Goal: Task Accomplishment & Management: Complete application form

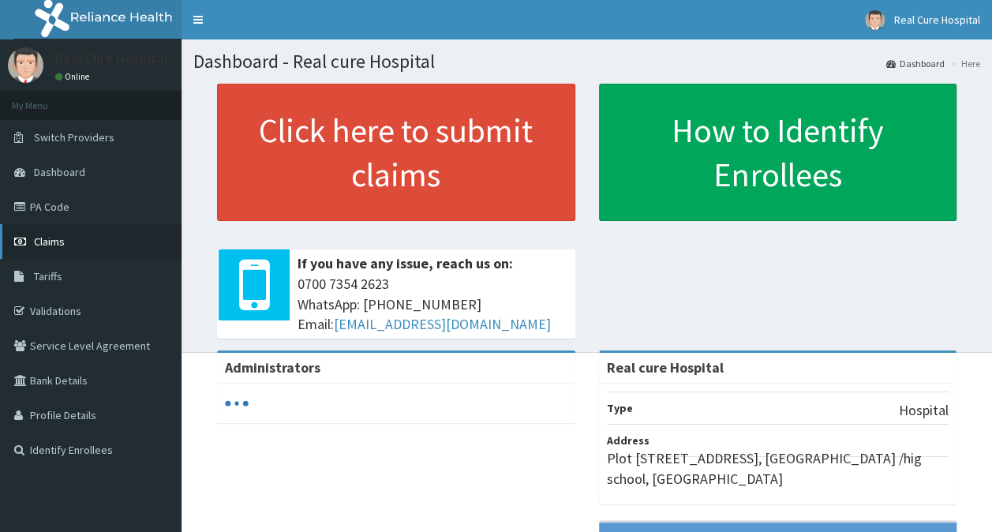
click at [54, 243] on span "Claims" at bounding box center [49, 241] width 31 height 14
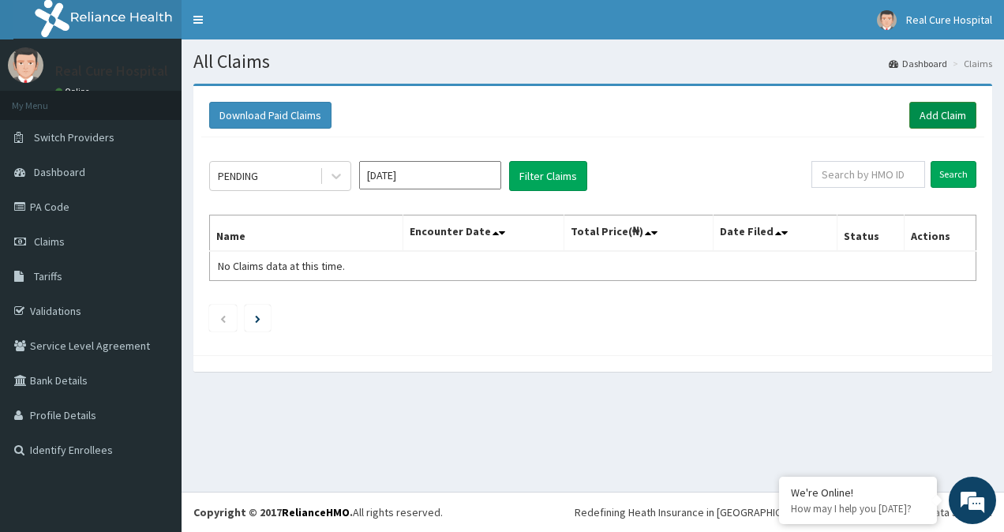
click at [959, 115] on link "Add Claim" at bounding box center [943, 115] width 67 height 27
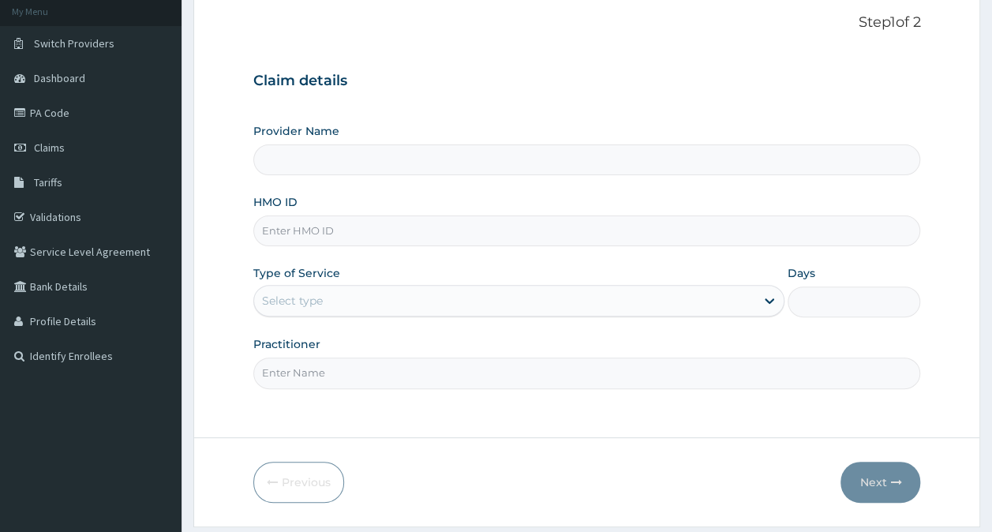
scroll to position [141, 0]
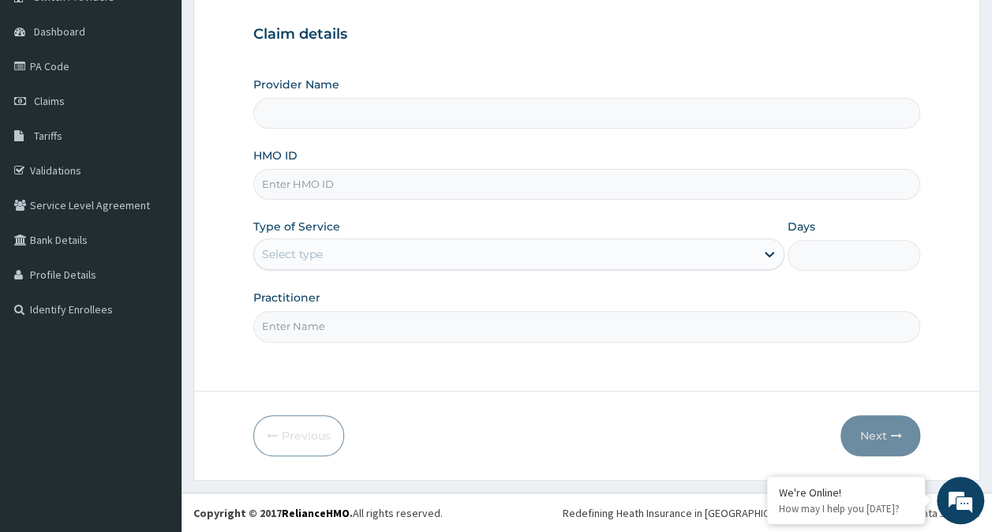
type input "Real cure Hospital"
click at [296, 178] on input "HMO ID" at bounding box center [587, 184] width 668 height 31
type input "wtc/10001/a"
click at [341, 253] on div "Select type" at bounding box center [504, 254] width 501 height 25
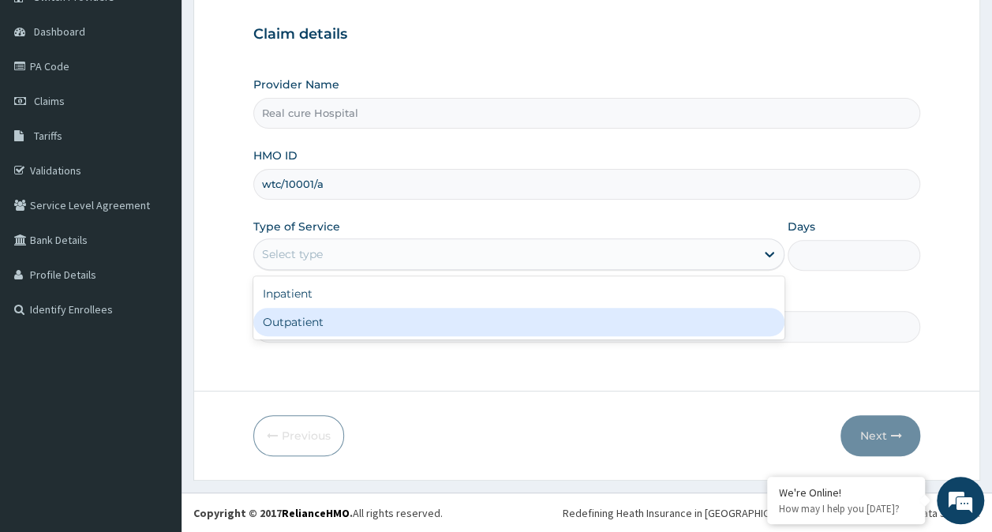
click at [324, 321] on div "Outpatient" at bounding box center [518, 322] width 531 height 28
type input "1"
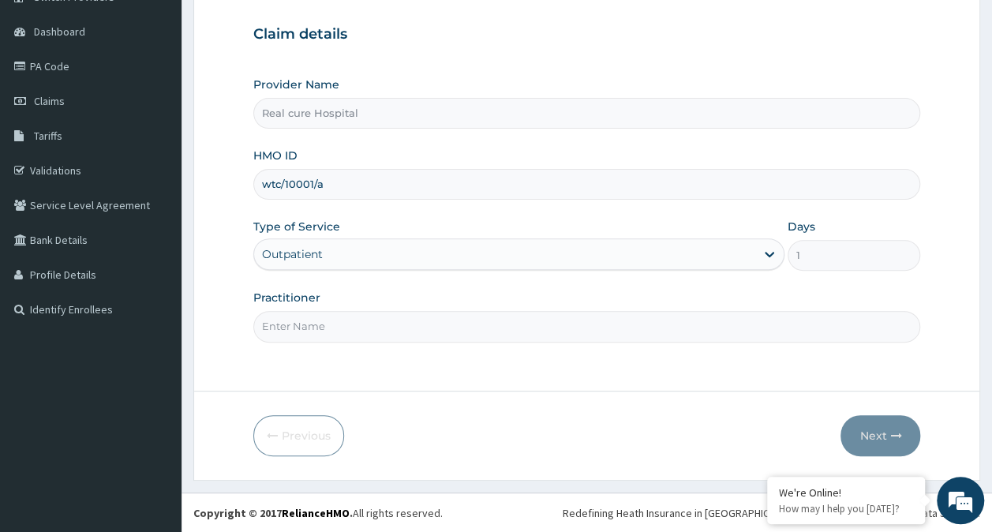
click at [321, 332] on input "Practitioner" at bounding box center [587, 326] width 668 height 31
type input "DR OPAWOYE"
click at [872, 430] on button "Next" at bounding box center [881, 435] width 80 height 41
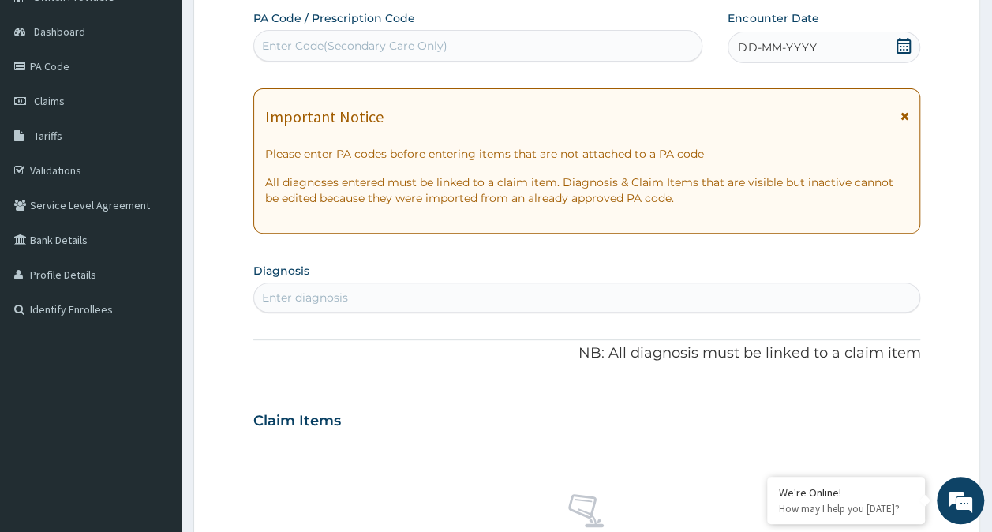
click at [903, 46] on icon at bounding box center [904, 46] width 16 height 16
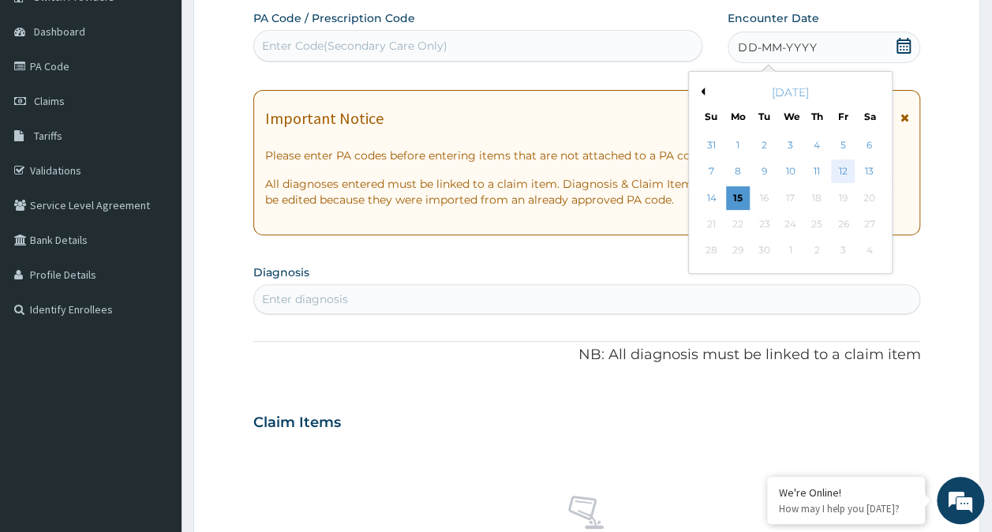
click at [849, 175] on div "12" at bounding box center [843, 172] width 24 height 24
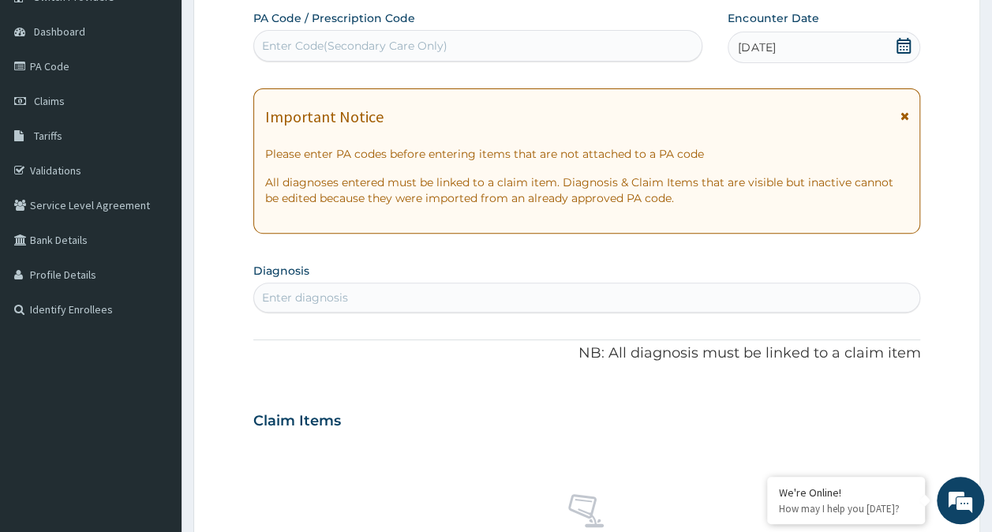
click at [317, 295] on div "Enter diagnosis" at bounding box center [305, 298] width 86 height 16
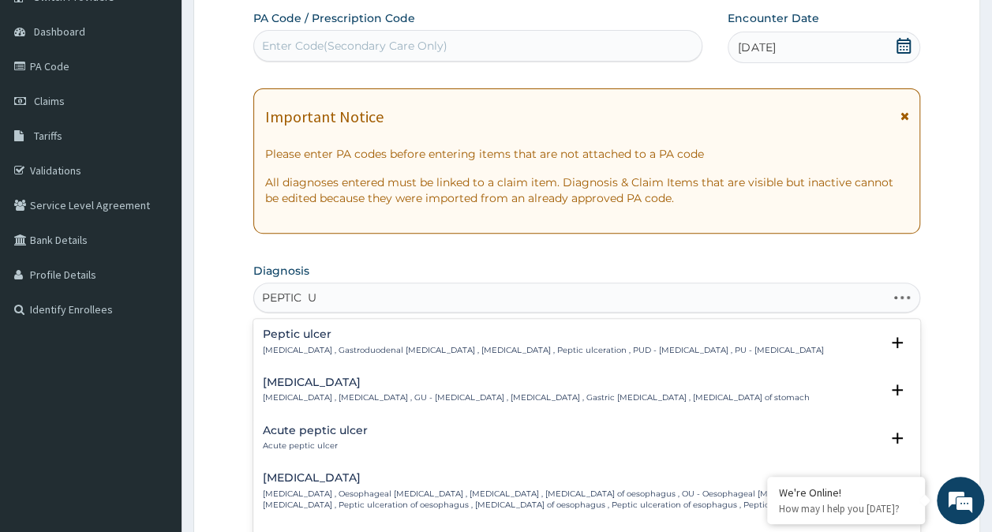
type input "PEPTIC UL"
click at [363, 430] on h4 "Acute peptic ulcer" at bounding box center [315, 431] width 105 height 12
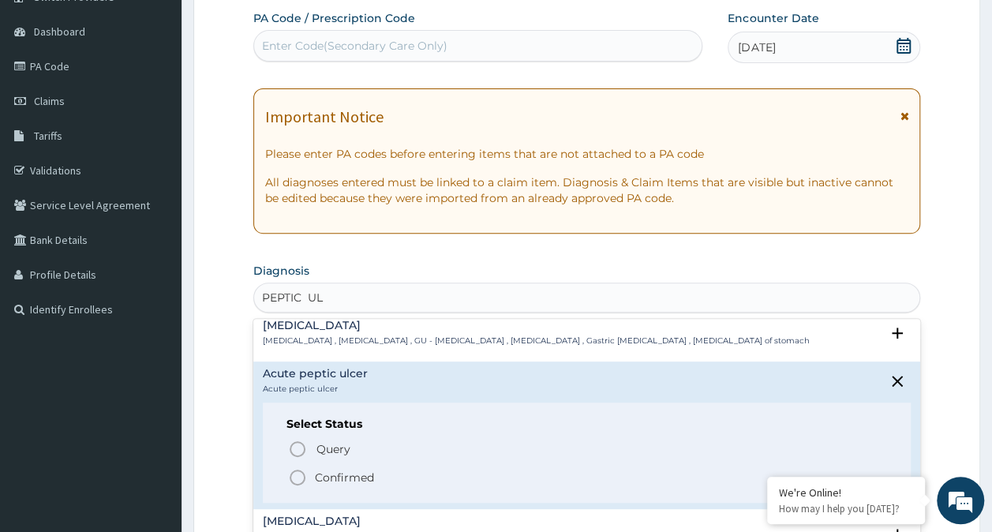
scroll to position [79, 0]
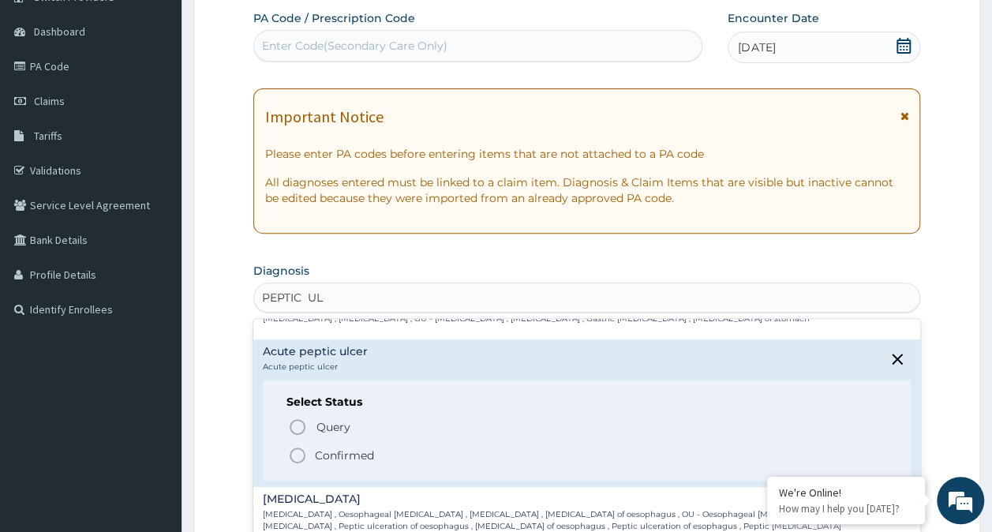
click at [300, 455] on icon "status option filled" at bounding box center [297, 455] width 19 height 19
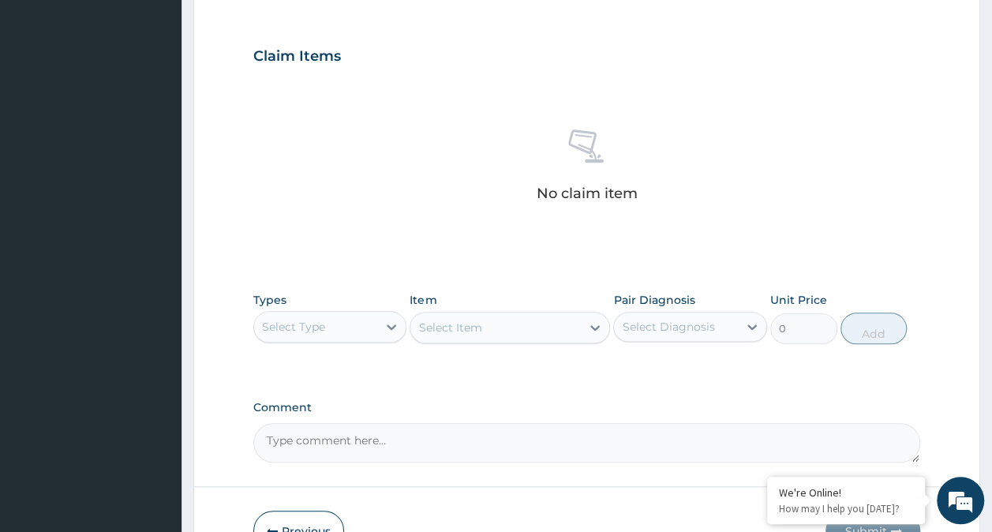
scroll to position [603, 0]
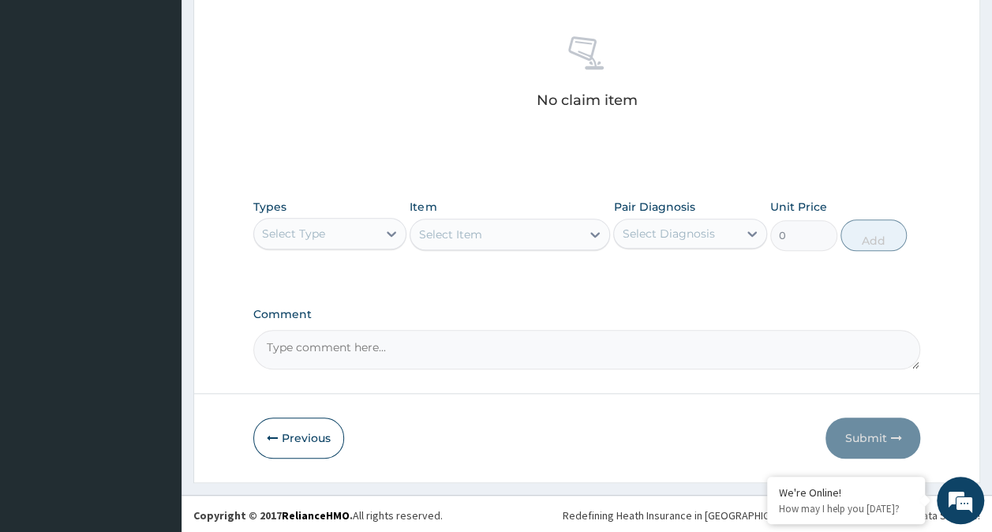
click at [303, 230] on div "Select Type" at bounding box center [293, 234] width 63 height 16
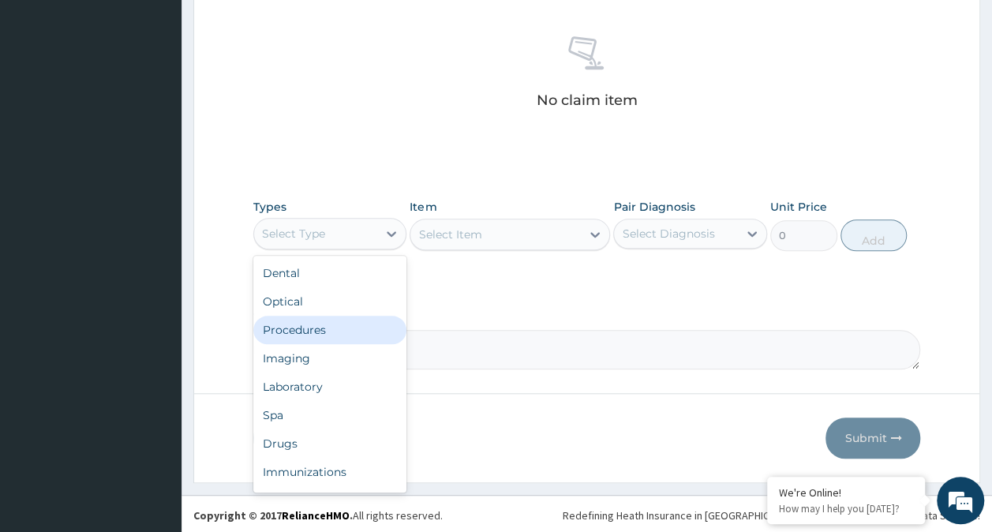
click at [328, 327] on div "Procedures" at bounding box center [330, 330] width 154 height 28
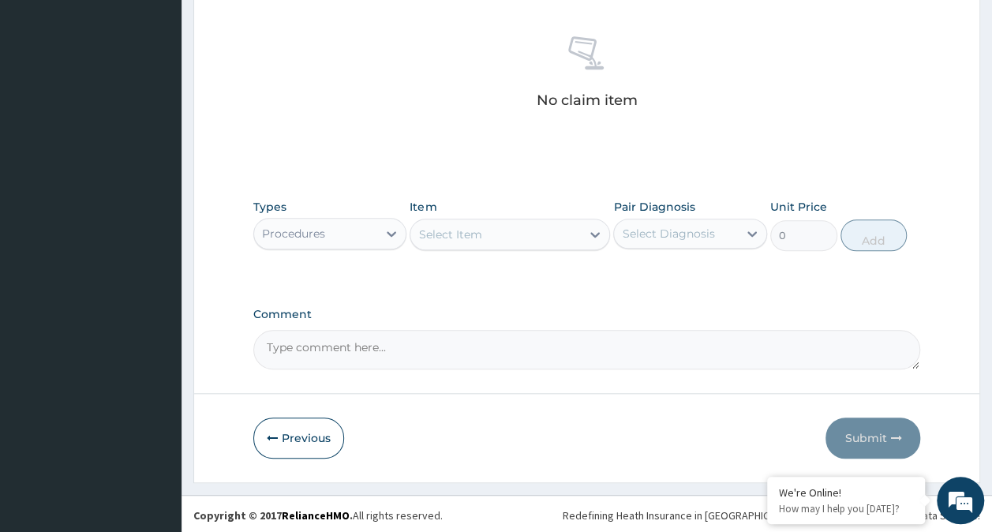
click at [493, 235] on div "Select Item" at bounding box center [496, 234] width 171 height 25
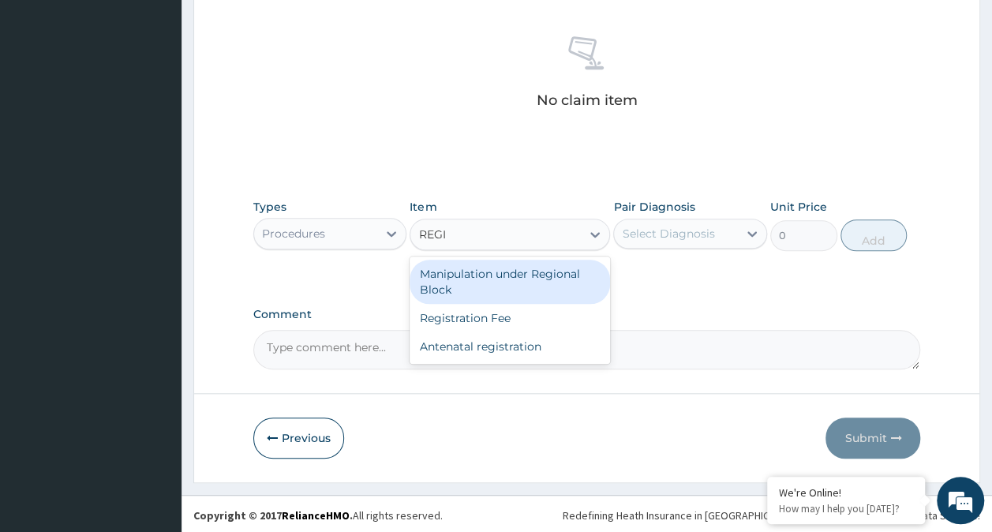
type input "REGIS"
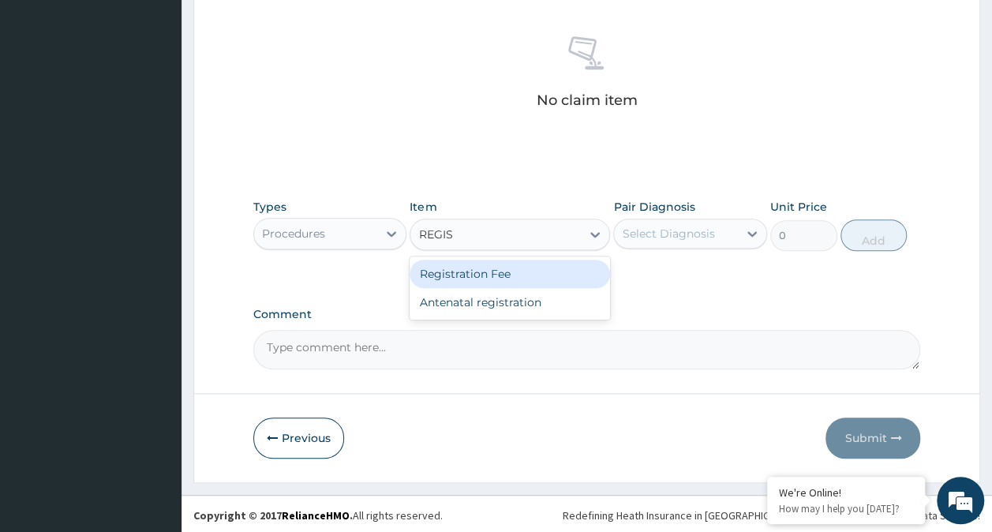
click at [455, 273] on div "Registration Fee" at bounding box center [510, 274] width 201 height 28
type input "2150"
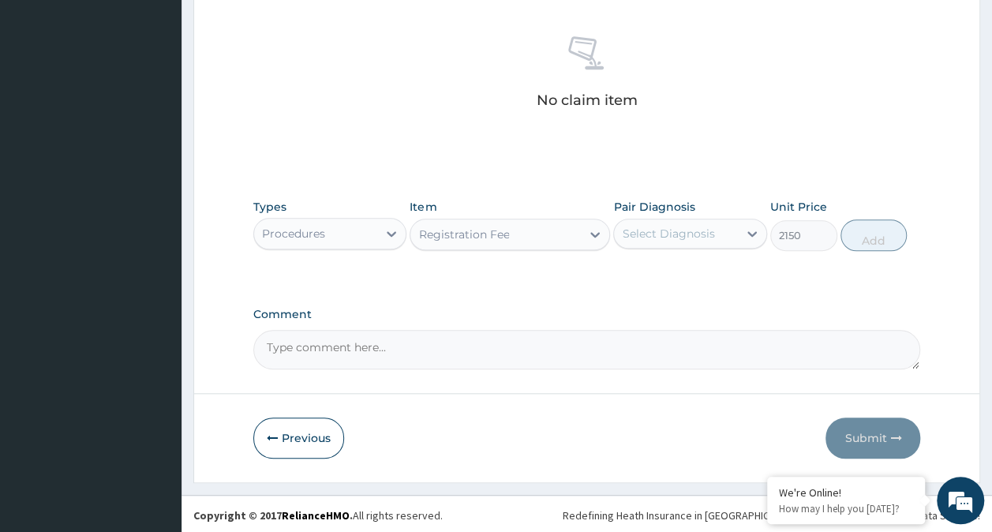
click at [725, 241] on div "Select Diagnosis" at bounding box center [676, 233] width 124 height 25
click at [711, 277] on label "Acute peptic ulcer" at bounding box center [692, 273] width 105 height 16
checkbox input "true"
click at [887, 238] on button "Add" at bounding box center [874, 235] width 67 height 32
type input "0"
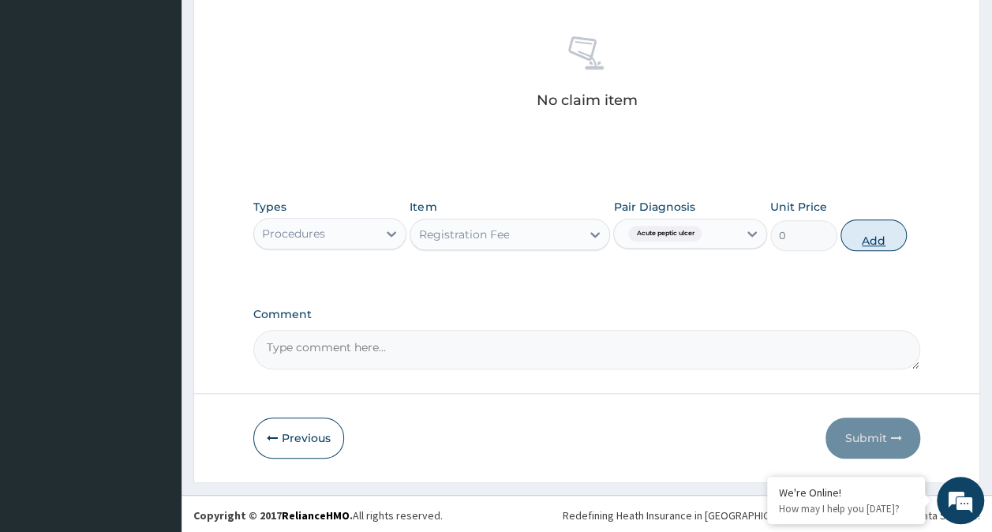
scroll to position [541, 0]
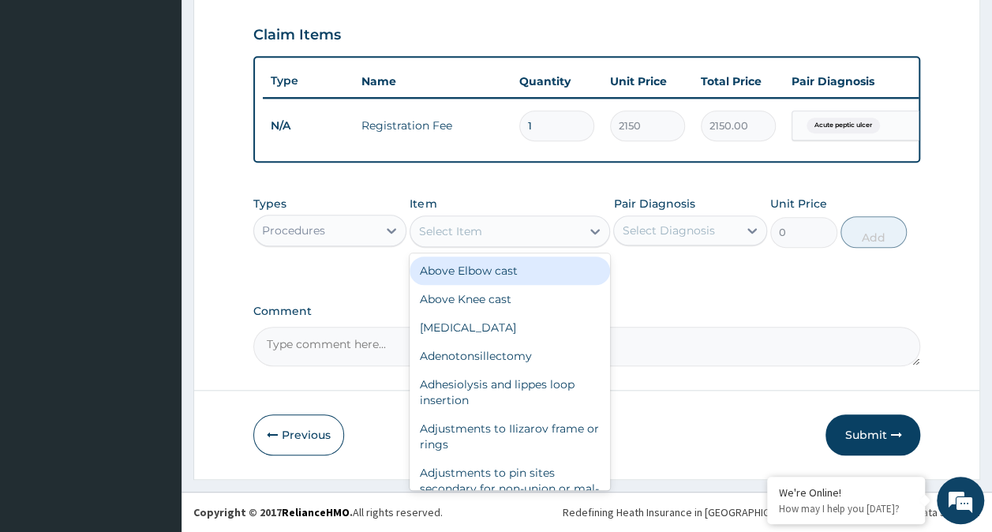
click at [521, 238] on div "Select Item" at bounding box center [496, 231] width 171 height 25
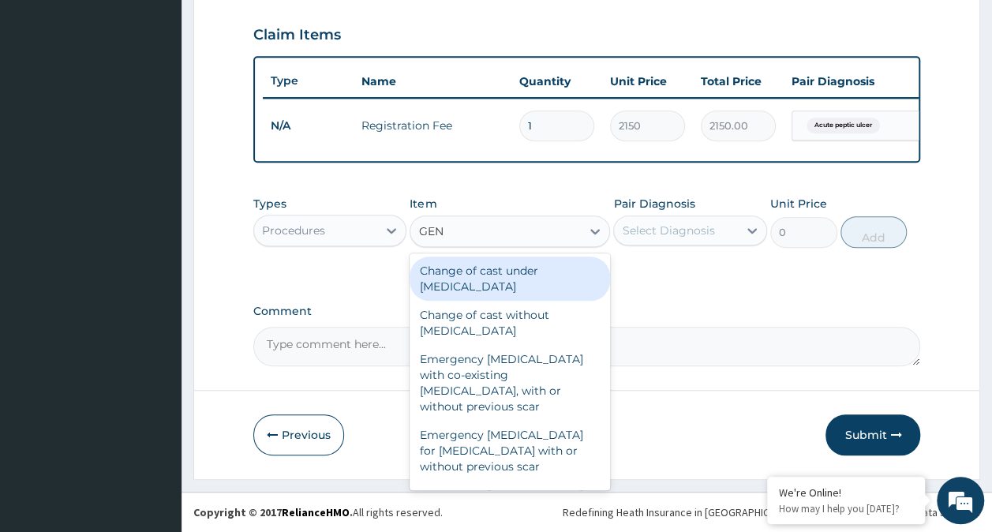
type input "GENE"
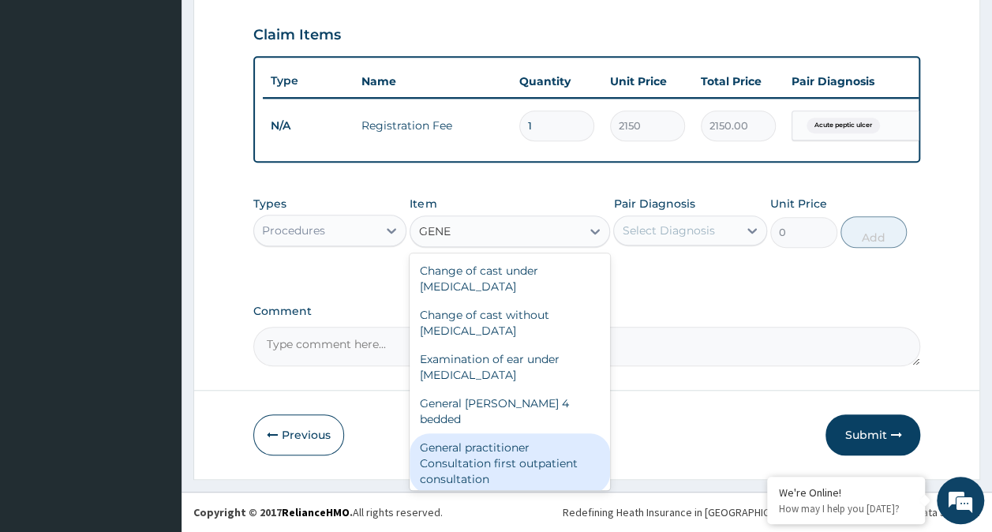
click at [508, 433] on div "General practitioner Consultation first outpatient consultation" at bounding box center [510, 463] width 201 height 60
type input "3547.5"
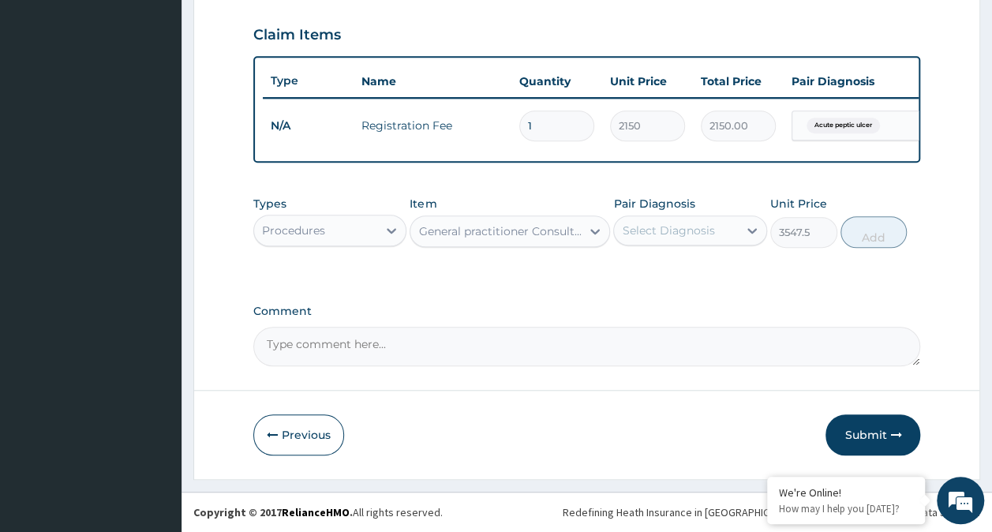
click at [692, 230] on div "Select Diagnosis" at bounding box center [668, 231] width 92 height 16
click at [682, 270] on label "Acute peptic ulcer" at bounding box center [692, 269] width 105 height 16
checkbox input "true"
click at [873, 236] on button "Add" at bounding box center [874, 232] width 67 height 32
type input "0"
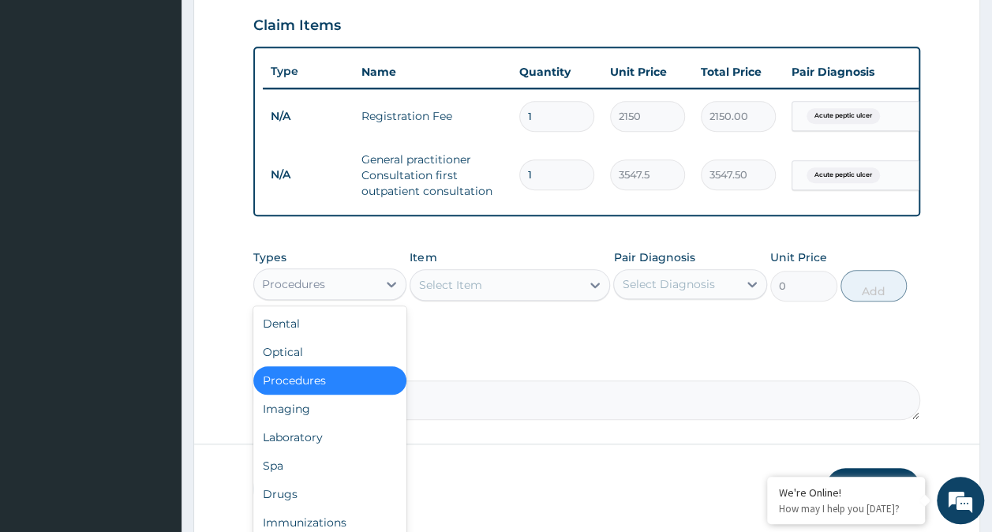
click at [340, 296] on div "Procedures" at bounding box center [316, 284] width 124 height 25
click at [340, 501] on div "Drugs" at bounding box center [330, 494] width 154 height 28
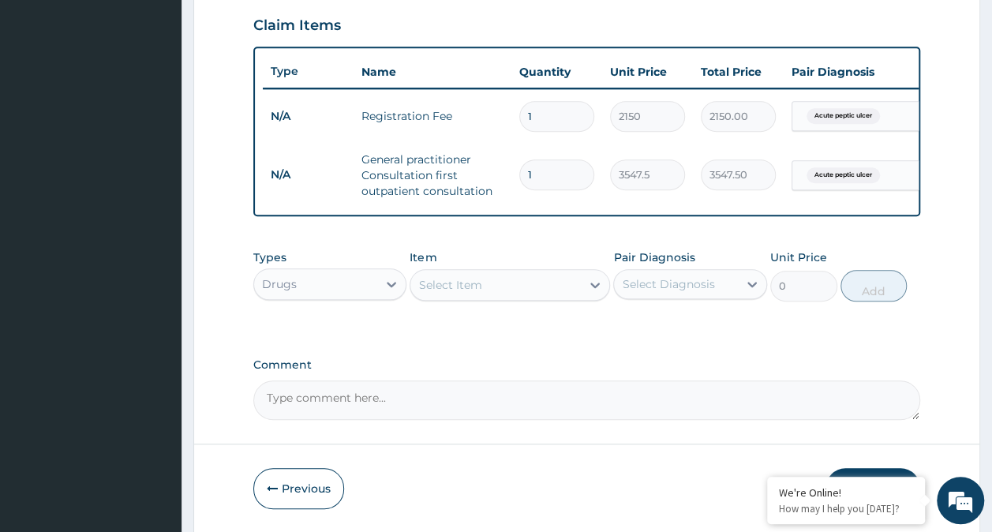
click at [548, 298] on div "Select Item" at bounding box center [496, 284] width 171 height 25
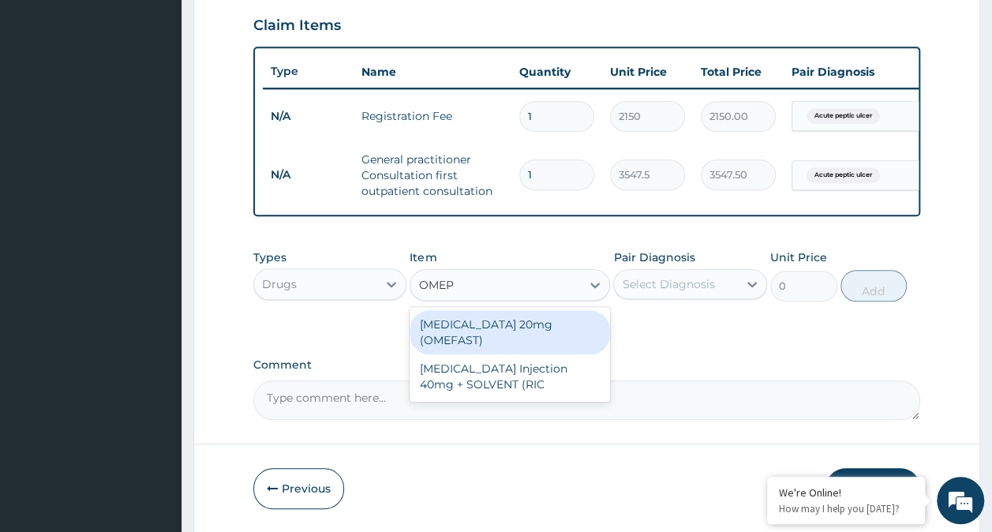
type input "OMEPR"
click at [514, 382] on div "OMEPRAZOLE Injection 40mg + SOLVENT (RIC" at bounding box center [510, 377] width 201 height 44
type input "1537.25"
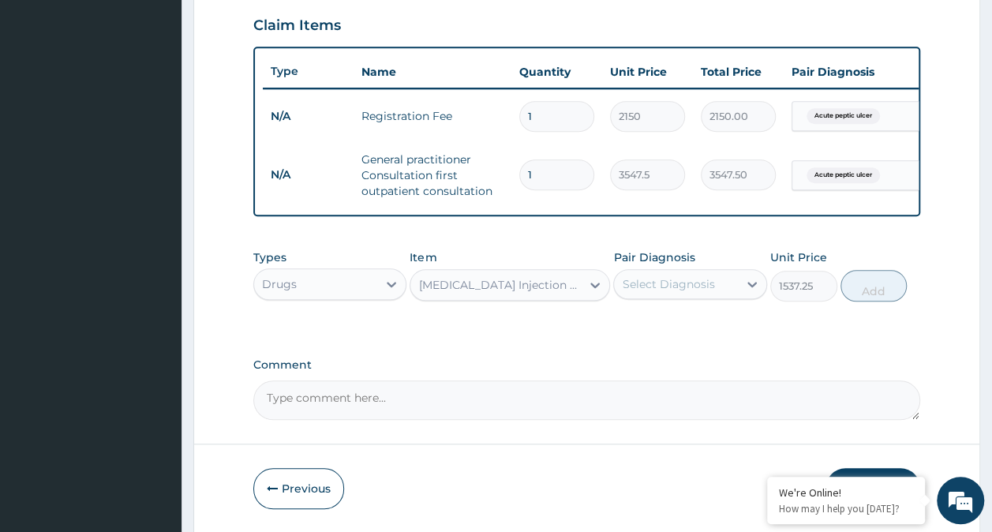
click at [675, 284] on div "Select Diagnosis" at bounding box center [676, 284] width 124 height 25
click at [662, 331] on label "Acute peptic ulcer" at bounding box center [692, 323] width 105 height 16
checkbox input "true"
click at [898, 302] on button "Add" at bounding box center [874, 286] width 67 height 32
type input "0"
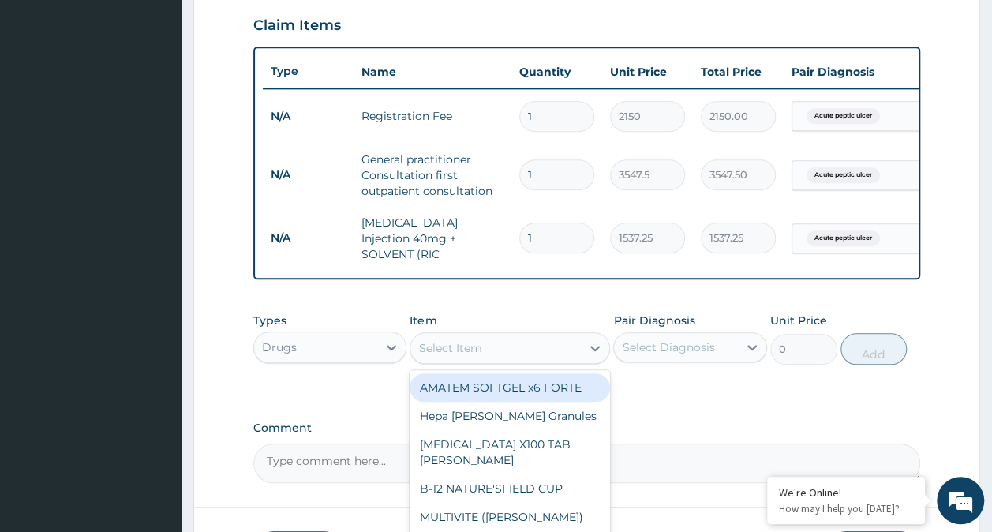
click at [497, 354] on div "Select Item" at bounding box center [496, 348] width 171 height 25
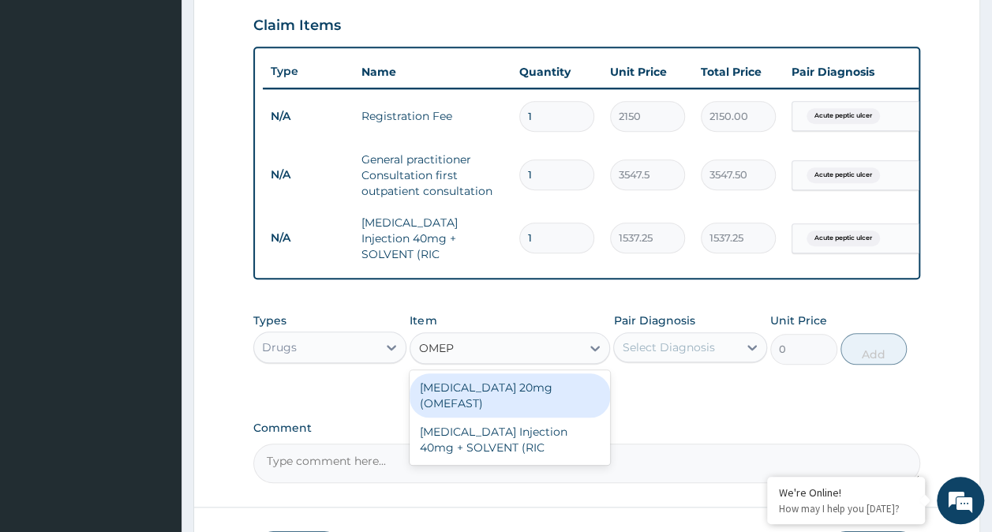
type input "OMEPR"
click at [518, 386] on div "OMEPRAZOLE 20mg (OMEFAST)" at bounding box center [510, 395] width 201 height 44
type input "82.775"
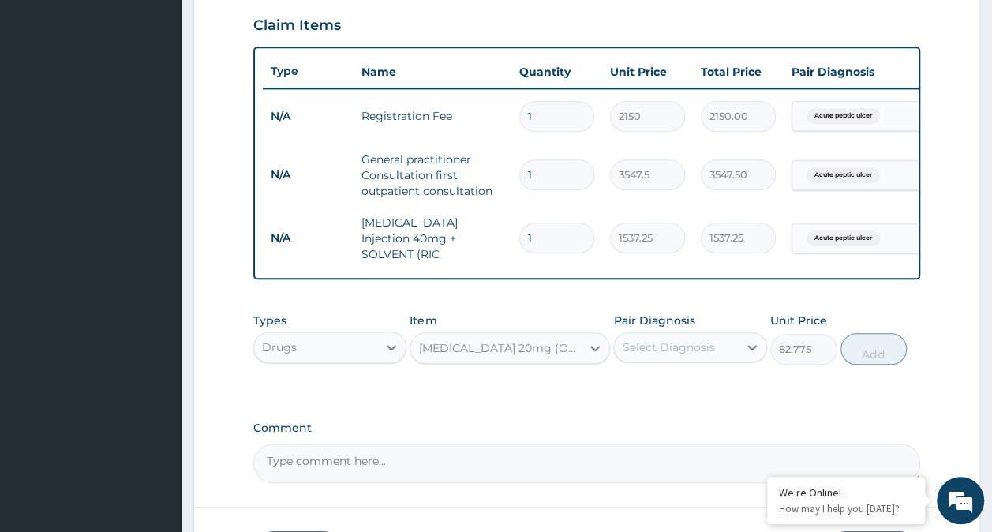
click at [677, 345] on div "Select Diagnosis" at bounding box center [668, 348] width 92 height 16
click at [673, 392] on label "Acute peptic ulcer" at bounding box center [692, 386] width 105 height 16
checkbox input "true"
click at [880, 354] on button "Add" at bounding box center [874, 349] width 67 height 32
type input "0"
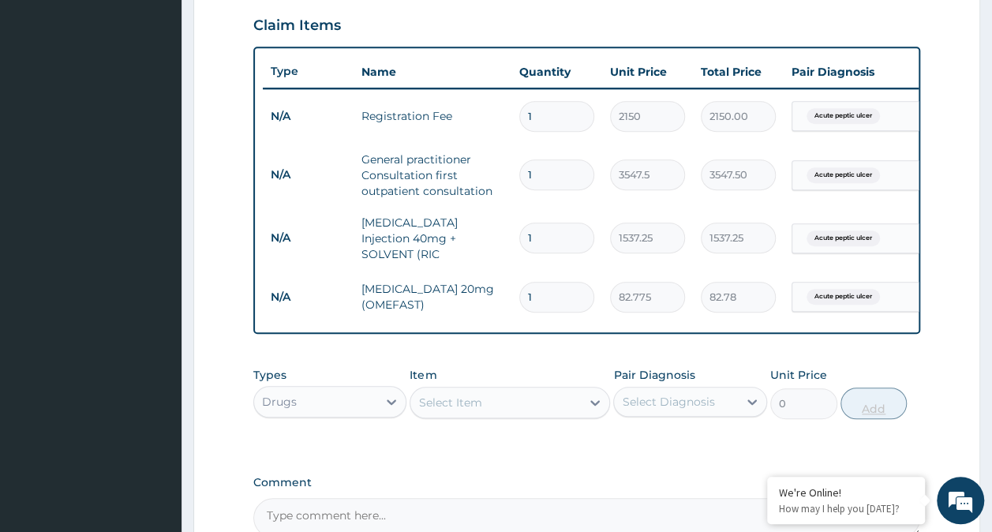
type input "14"
type input "1158.85"
type input "14"
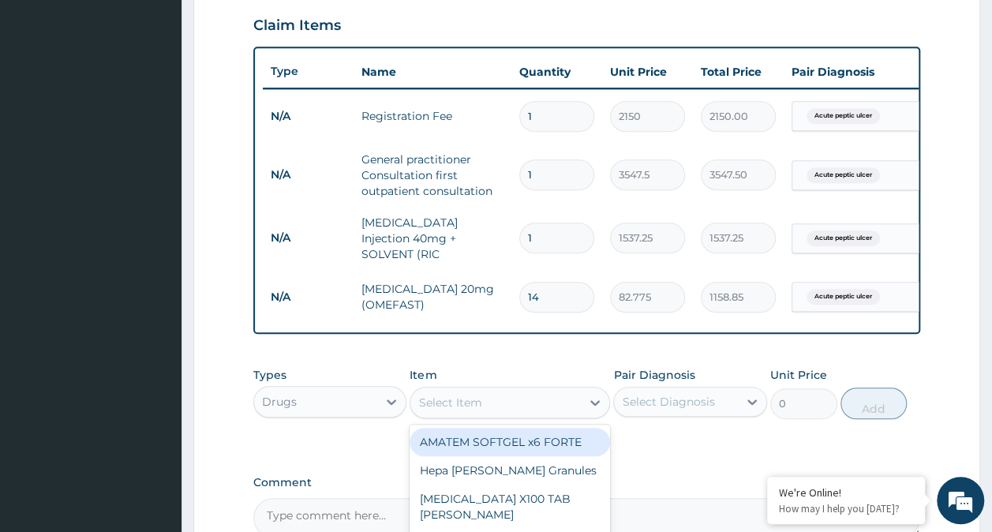
click at [461, 401] on div "Select Item" at bounding box center [449, 403] width 63 height 16
type input "BUS"
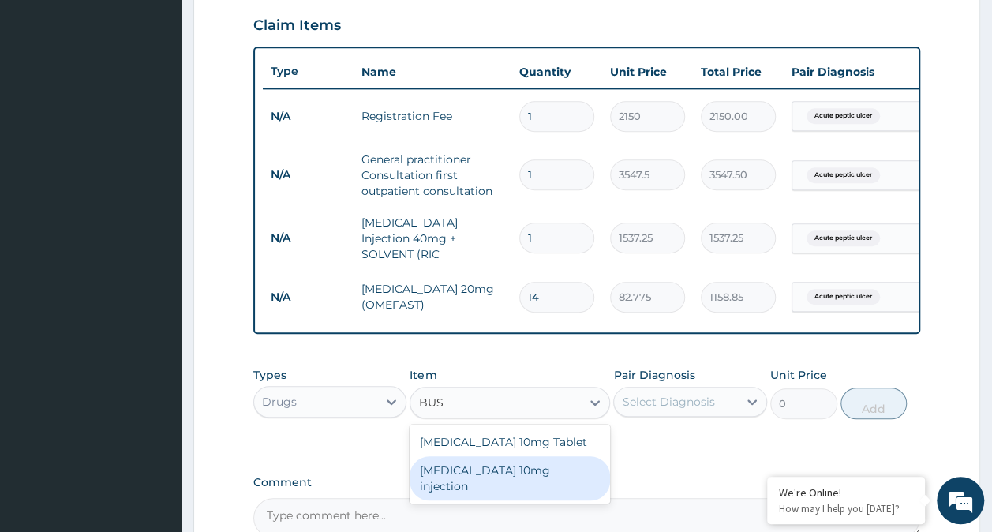
click at [518, 469] on div "Buscopan 10mg injection" at bounding box center [510, 478] width 201 height 44
type input "473"
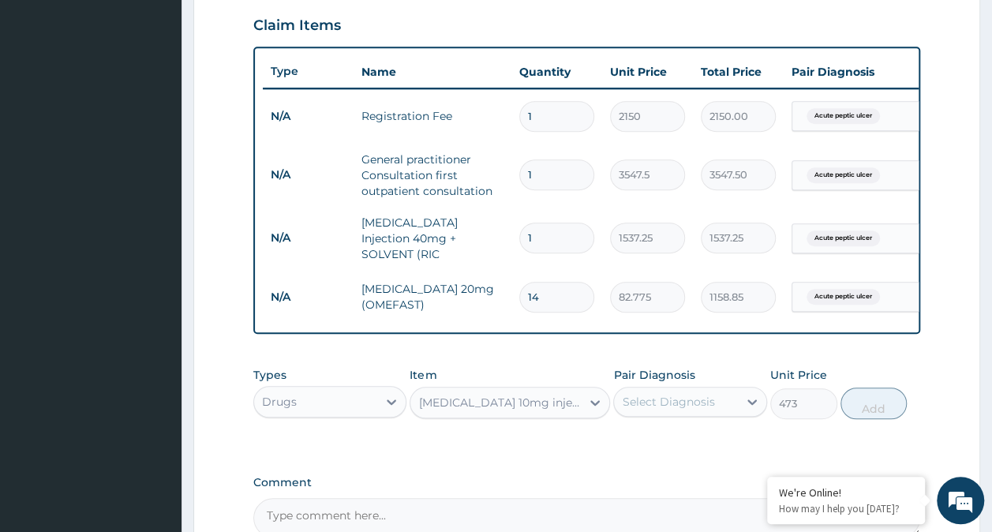
click at [690, 409] on div "Select Diagnosis" at bounding box center [668, 402] width 92 height 16
click at [683, 445] on label "Acute peptic ulcer" at bounding box center [692, 441] width 105 height 16
checkbox input "true"
click at [874, 406] on button "Add" at bounding box center [874, 404] width 67 height 32
type input "0"
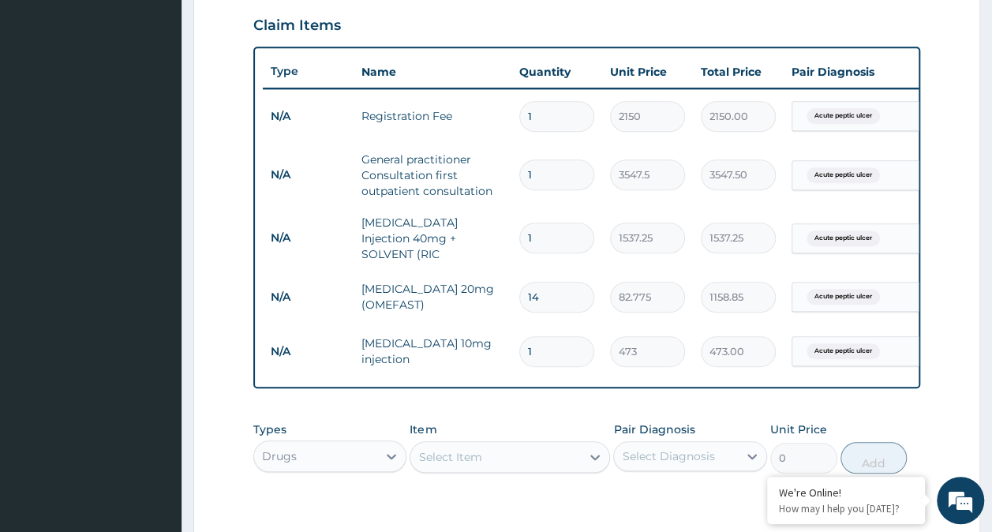
type input "0.00"
type input "2"
type input "946.00"
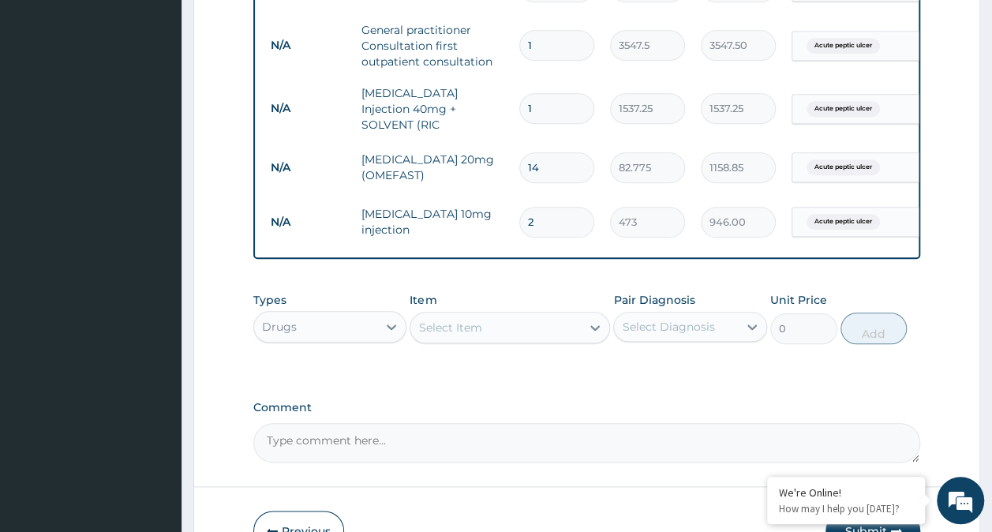
scroll to position [699, 0]
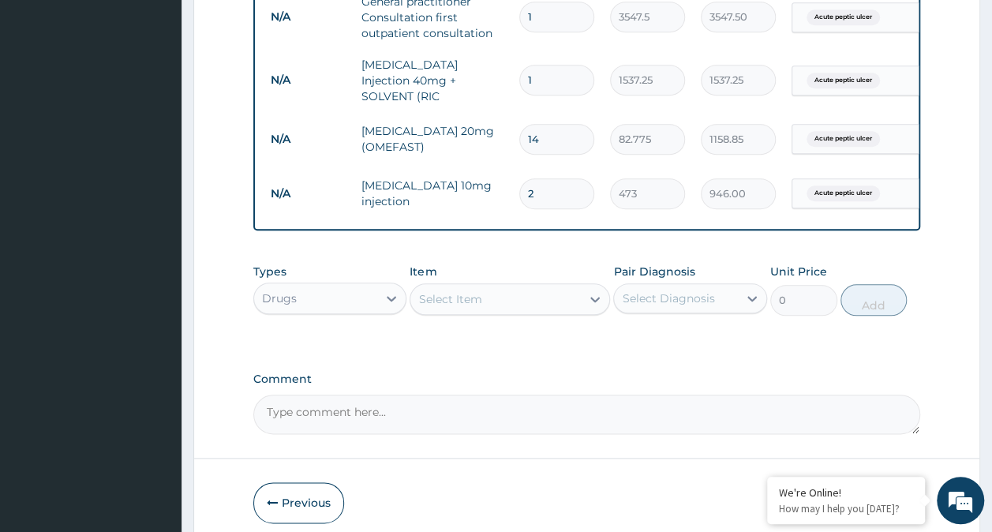
type input "2"
click at [516, 297] on div "Select Item" at bounding box center [496, 299] width 171 height 25
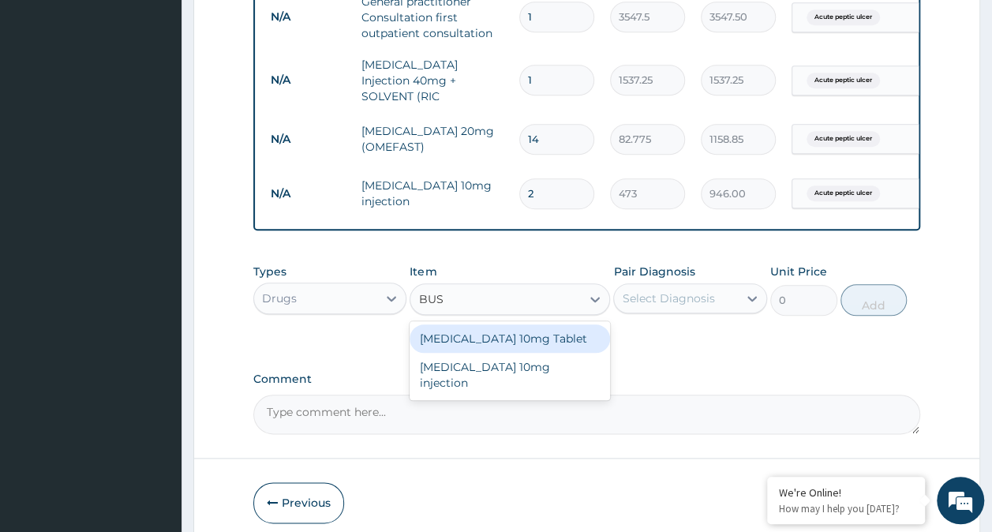
type input "BUSC"
click at [546, 336] on div "Buscopan 10mg Tablet" at bounding box center [510, 339] width 201 height 28
type input "41.3875"
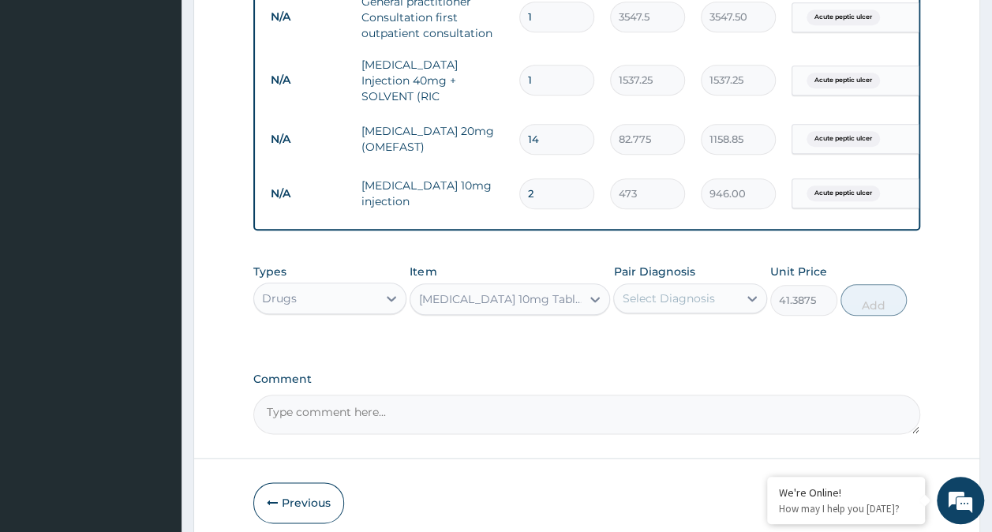
click at [670, 302] on div "Select Diagnosis" at bounding box center [668, 299] width 92 height 16
click at [671, 341] on label "Acute peptic ulcer" at bounding box center [692, 337] width 105 height 16
checkbox input "true"
click at [865, 310] on button "Add" at bounding box center [874, 300] width 67 height 32
type input "0"
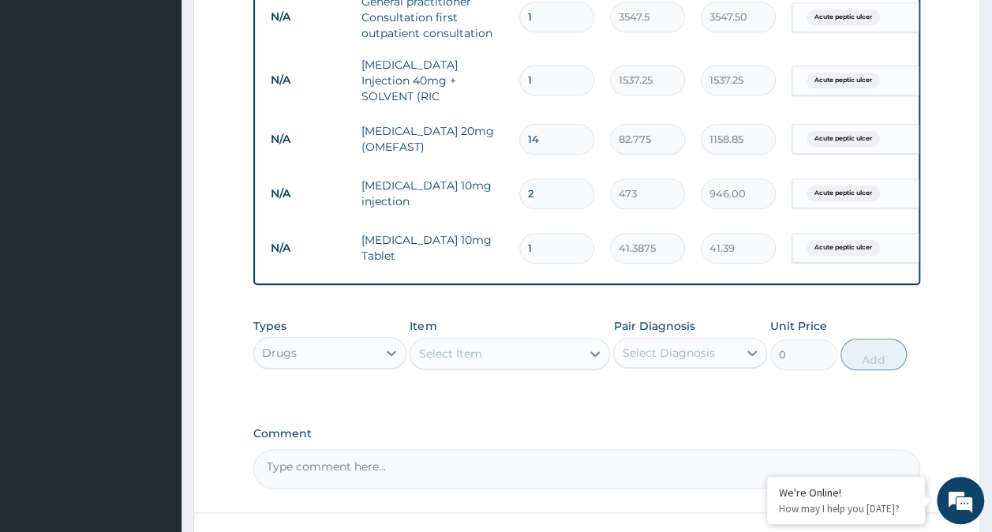
type input "0.00"
type input "2"
type input "82.78"
type input "20"
type input "827.75"
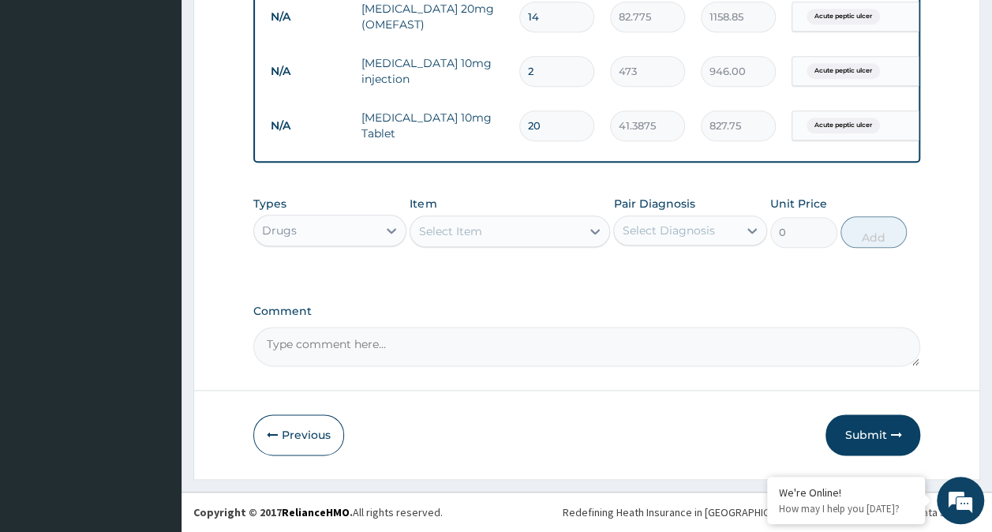
scroll to position [823, 0]
type input "20"
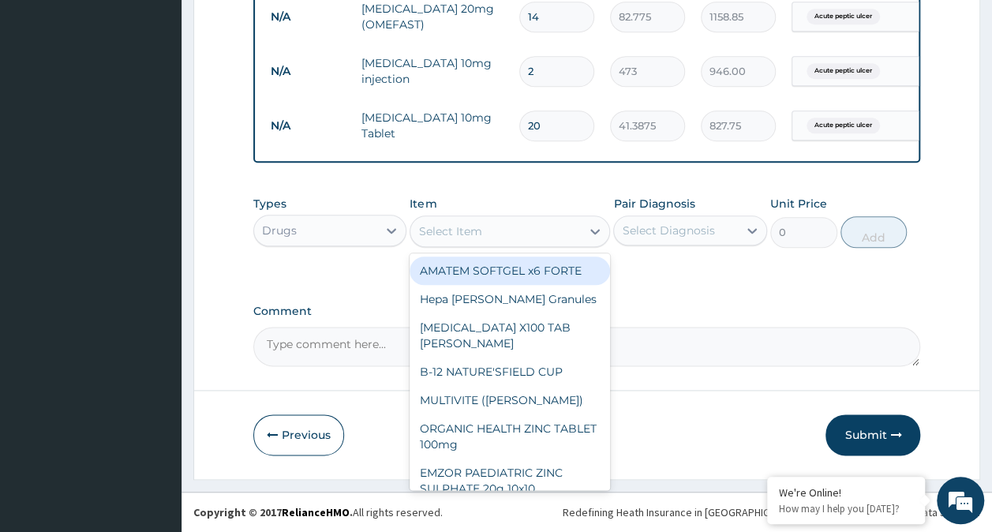
click at [464, 232] on div "Select Item" at bounding box center [449, 231] width 63 height 16
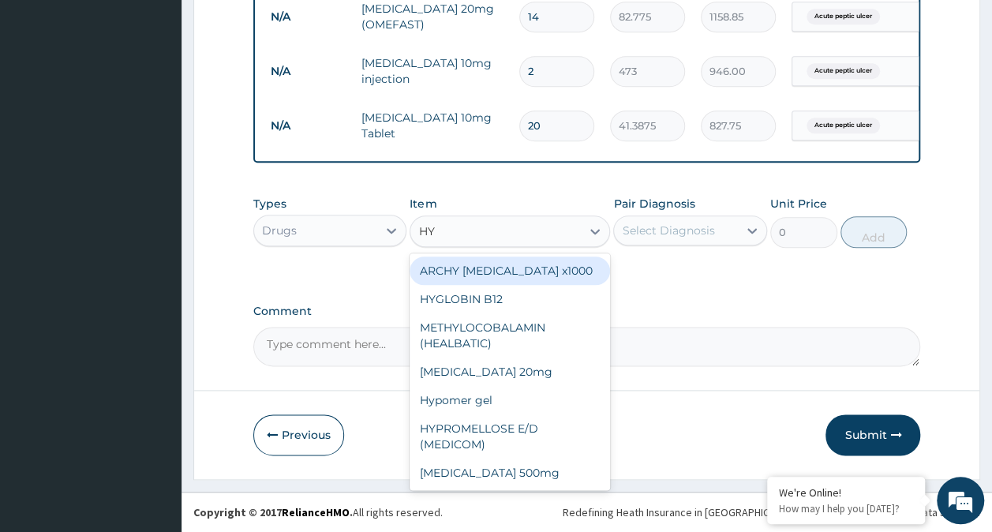
type input "H"
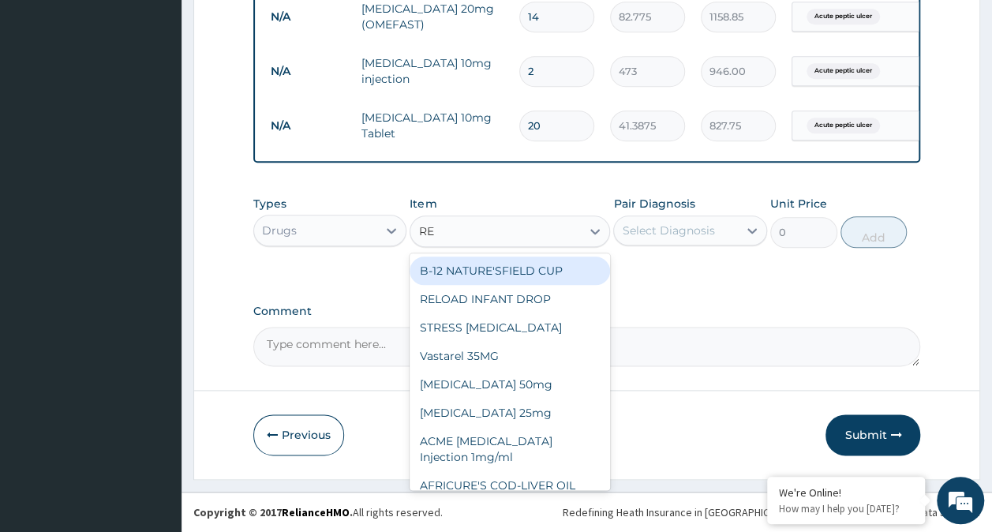
type input "REL"
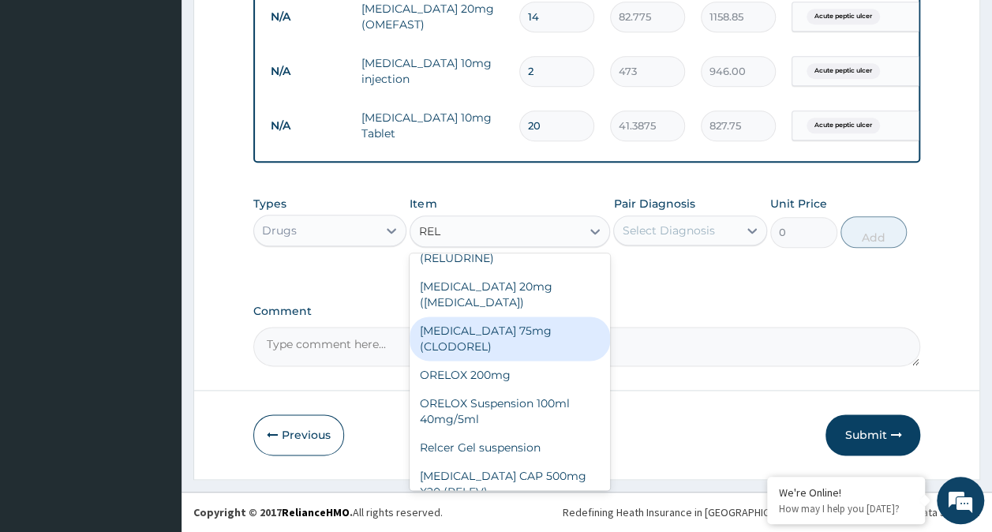
scroll to position [234, 0]
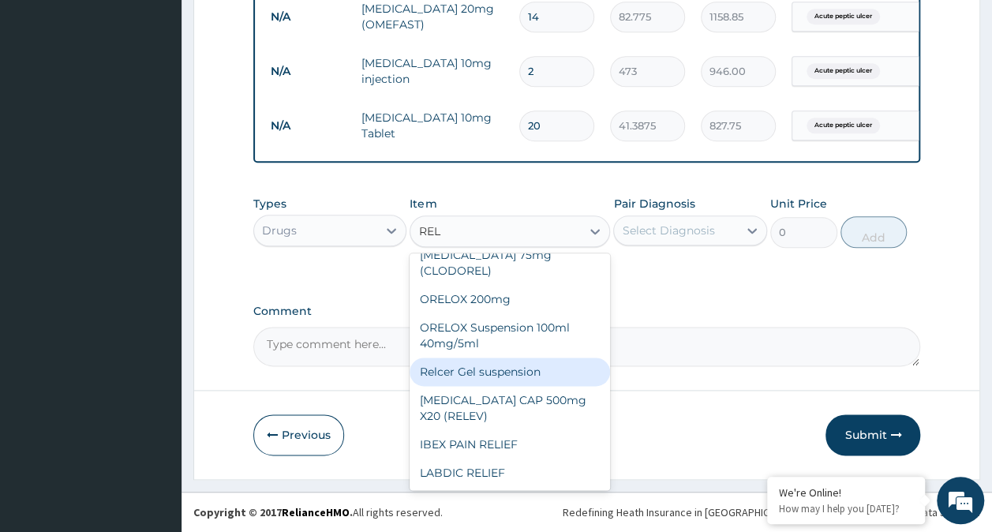
click at [482, 376] on div "Relcer Gel suspension" at bounding box center [510, 372] width 201 height 28
type input "1419"
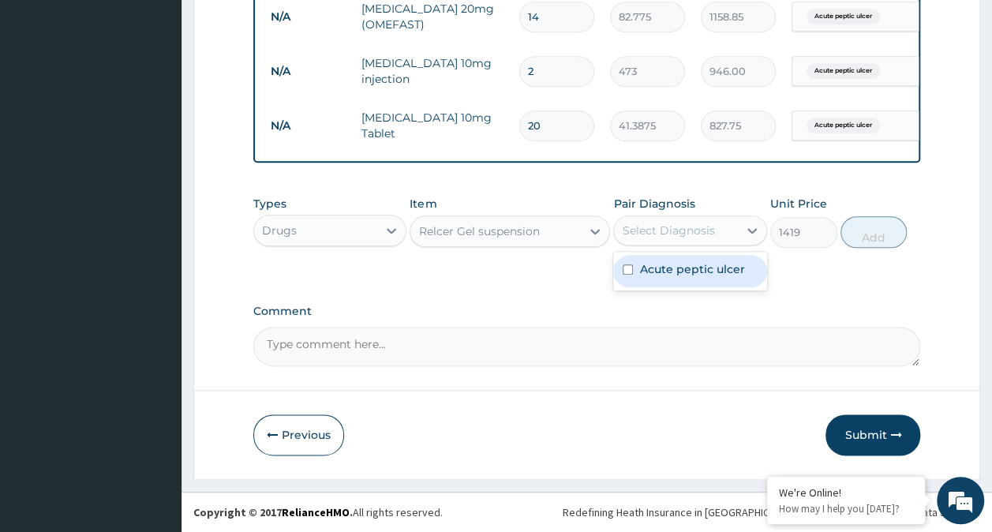
click at [685, 235] on div "Select Diagnosis" at bounding box center [668, 231] width 92 height 16
click at [670, 272] on label "Acute peptic ulcer" at bounding box center [692, 269] width 105 height 16
checkbox input "true"
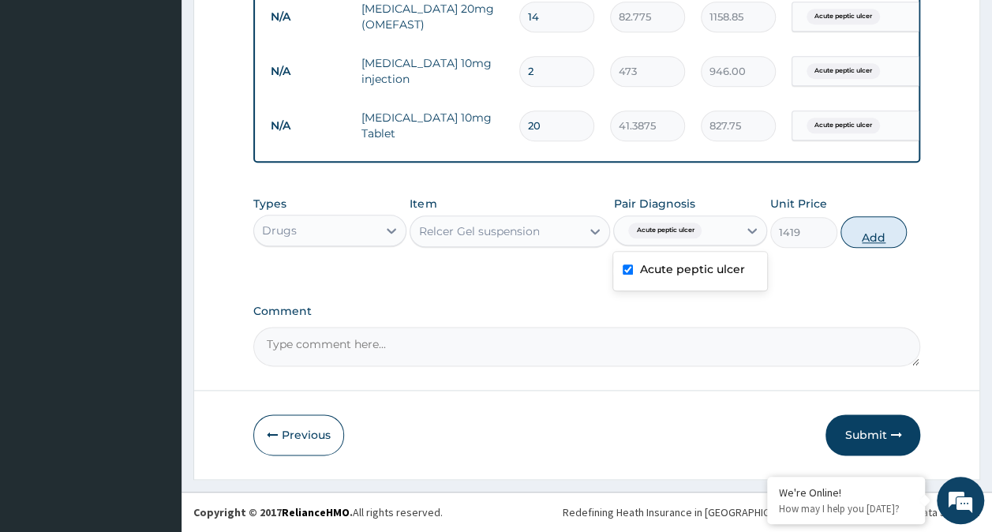
click at [884, 231] on button "Add" at bounding box center [874, 232] width 67 height 32
type input "0"
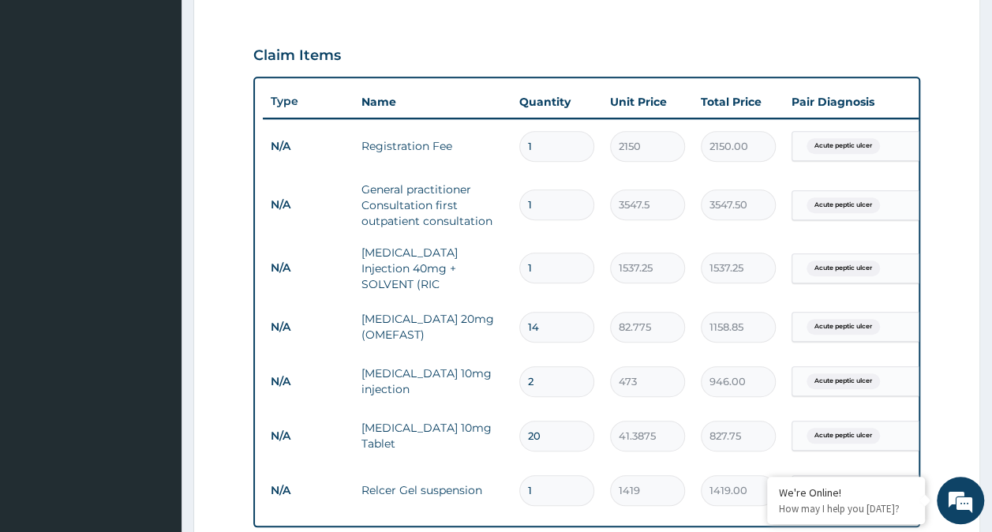
scroll to position [507, 0]
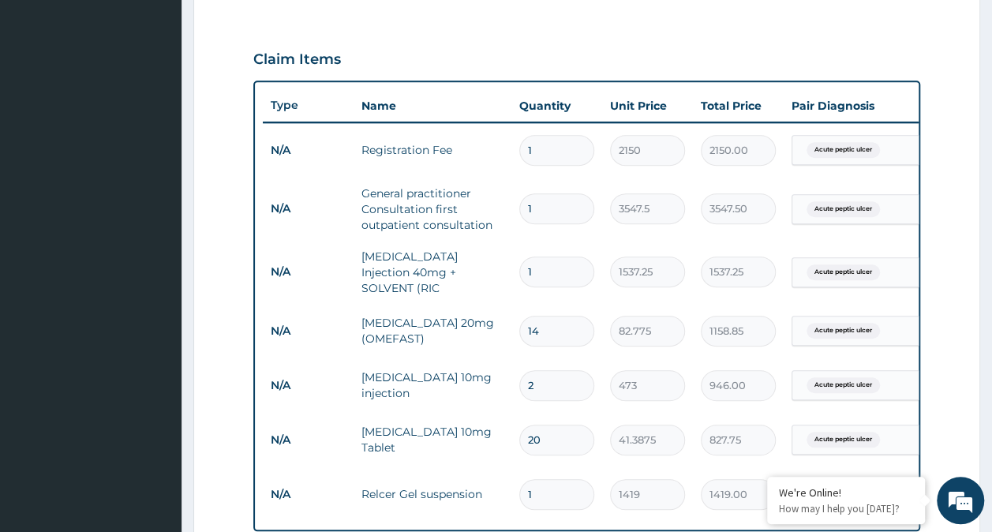
click at [542, 265] on input "1" at bounding box center [557, 272] width 75 height 31
type input "0.00"
type input "2"
type input "3074.50"
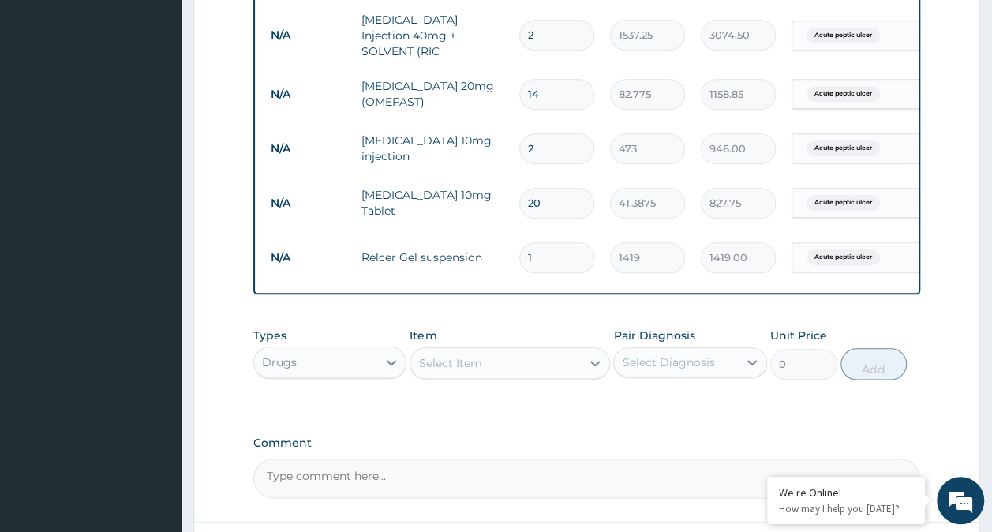
scroll to position [878, 0]
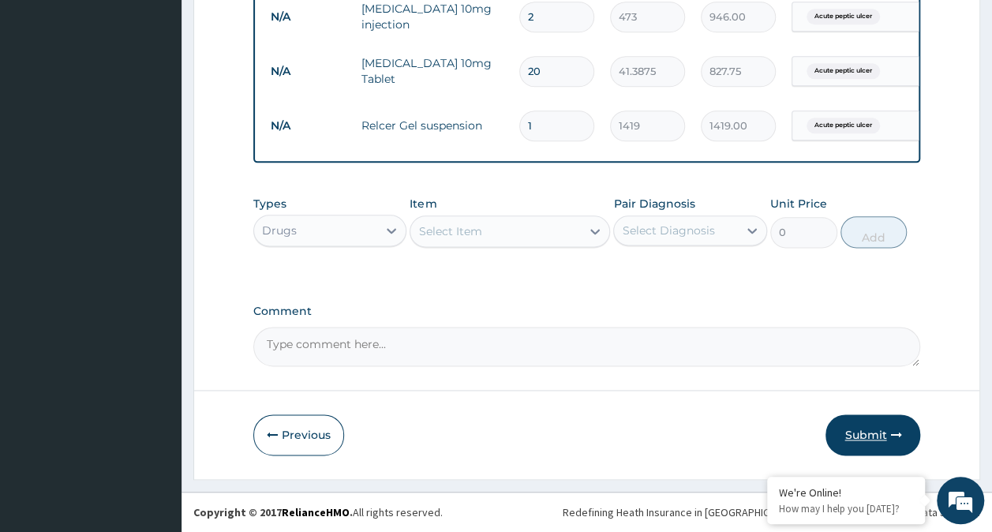
type input "2"
click at [862, 430] on button "Submit" at bounding box center [873, 435] width 95 height 41
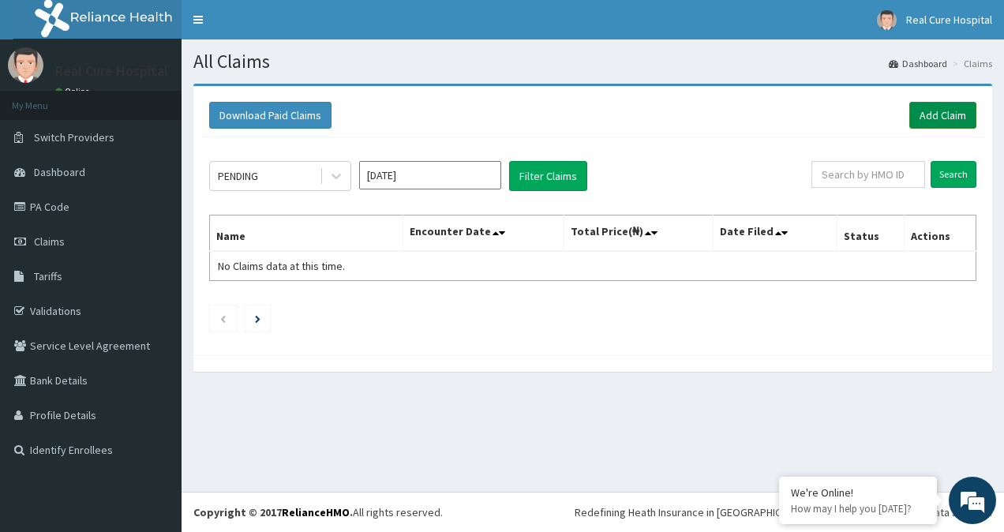
click at [935, 112] on link "Add Claim" at bounding box center [943, 115] width 67 height 27
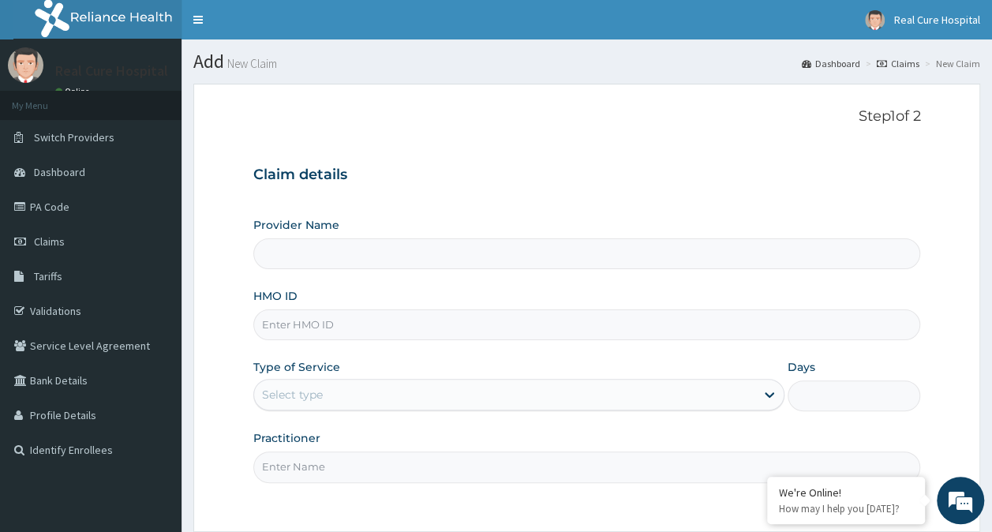
click at [294, 328] on input "HMO ID" at bounding box center [587, 325] width 668 height 31
type input "Real cure Hospital"
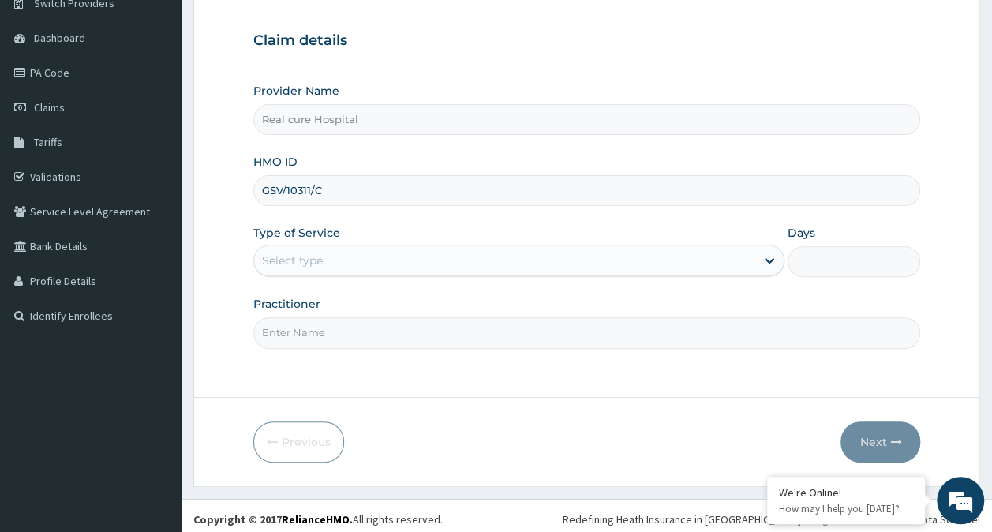
scroll to position [141, 0]
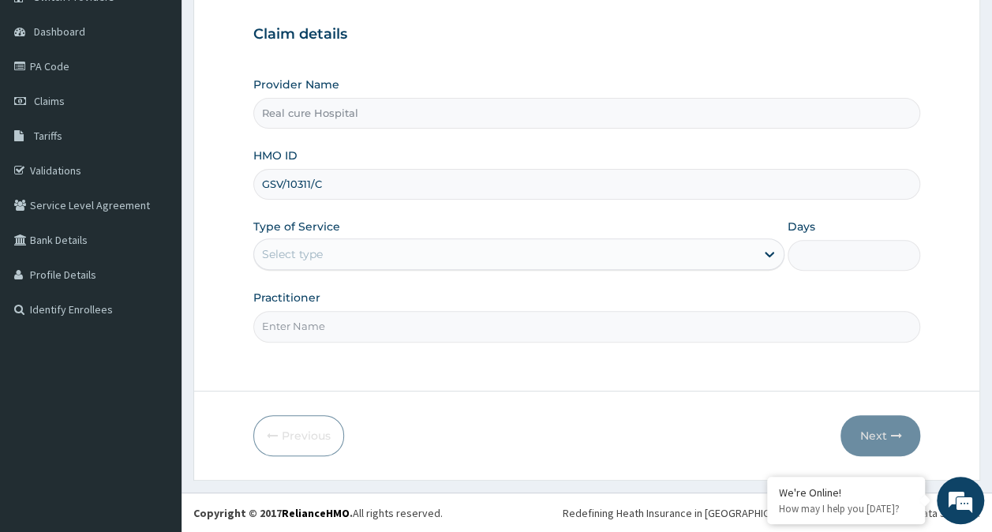
type input "GSV/10311/C"
click at [302, 251] on div "Select type" at bounding box center [292, 254] width 61 height 16
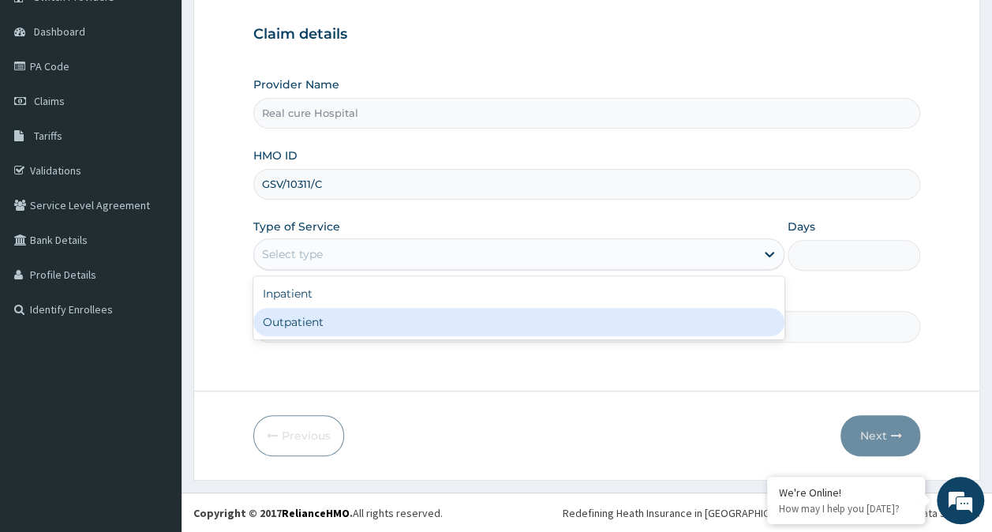
click at [300, 319] on div "Outpatient" at bounding box center [518, 322] width 531 height 28
type input "1"
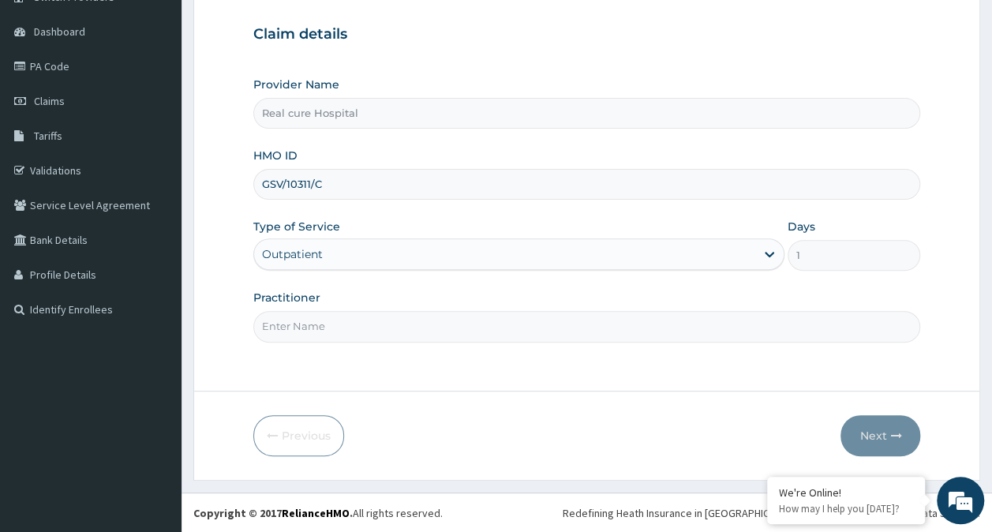
click at [298, 330] on input "Practitioner" at bounding box center [587, 326] width 668 height 31
type input "DR OPAWOYE"
click at [875, 440] on button "Next" at bounding box center [881, 435] width 80 height 41
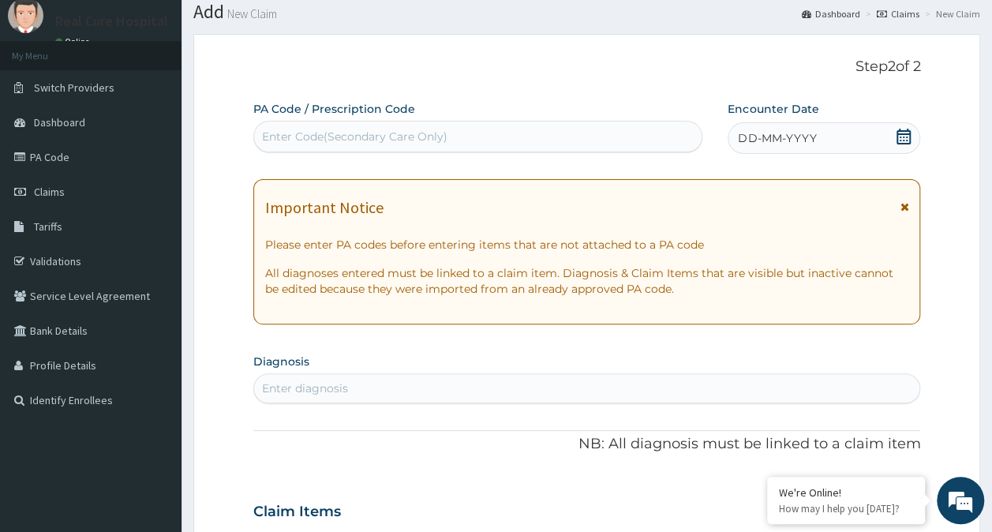
scroll to position [0, 0]
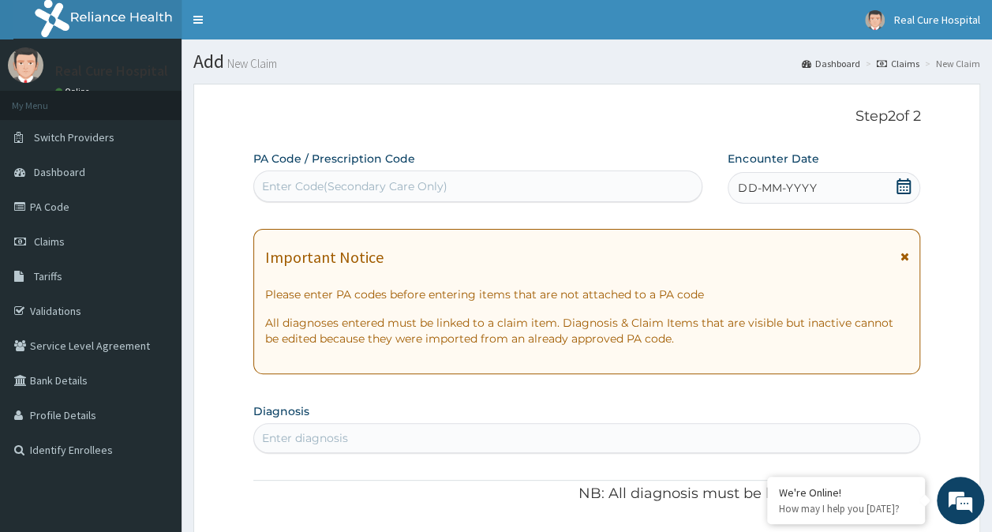
click at [905, 185] on icon at bounding box center [904, 186] width 16 height 16
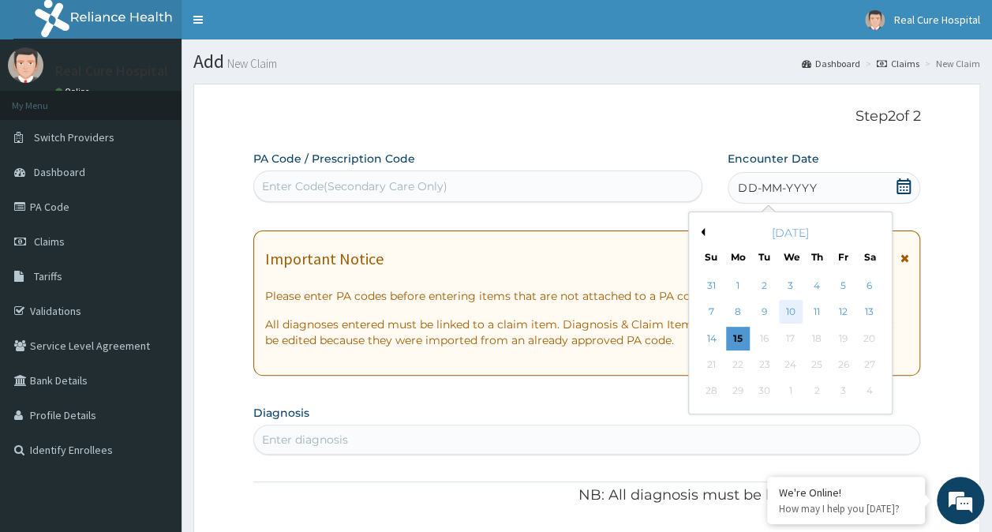
click at [789, 313] on div "10" at bounding box center [791, 313] width 24 height 24
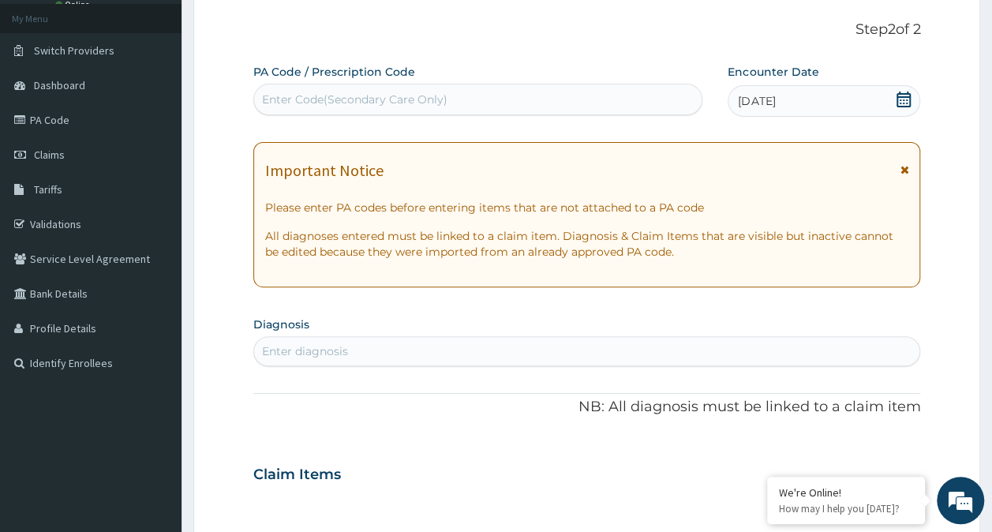
scroll to position [158, 0]
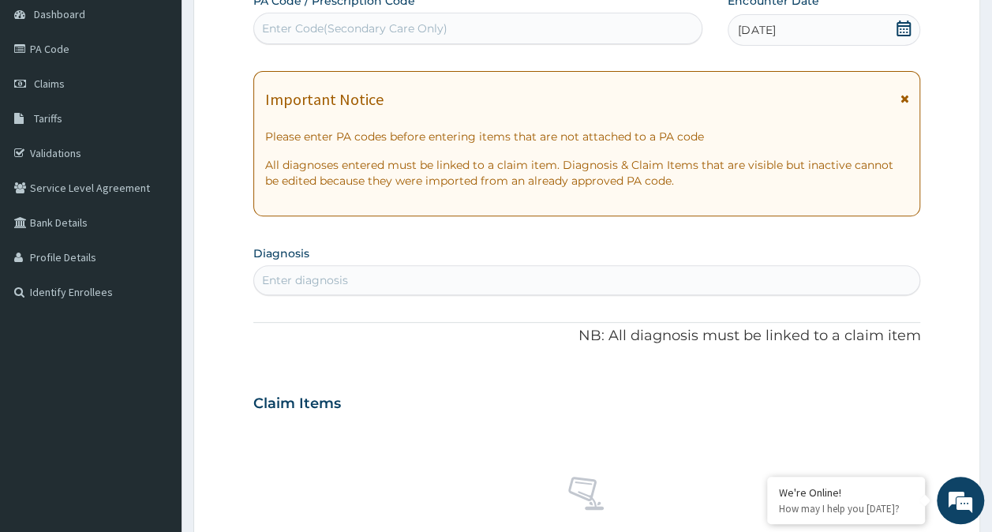
click at [294, 276] on div "Enter diagnosis" at bounding box center [305, 280] width 86 height 16
type input "PEPTIC ULCER"
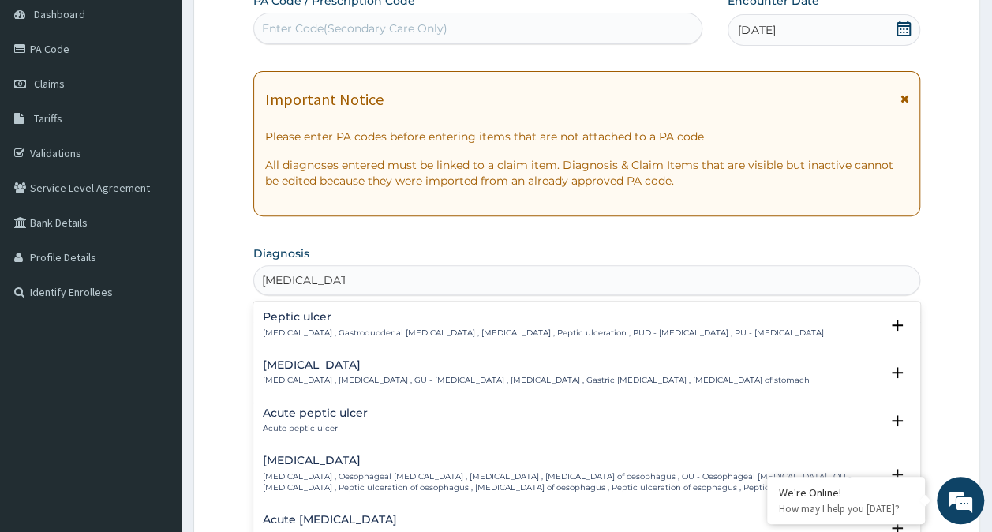
click at [314, 413] on h4 "Acute peptic ulcer" at bounding box center [315, 413] width 105 height 12
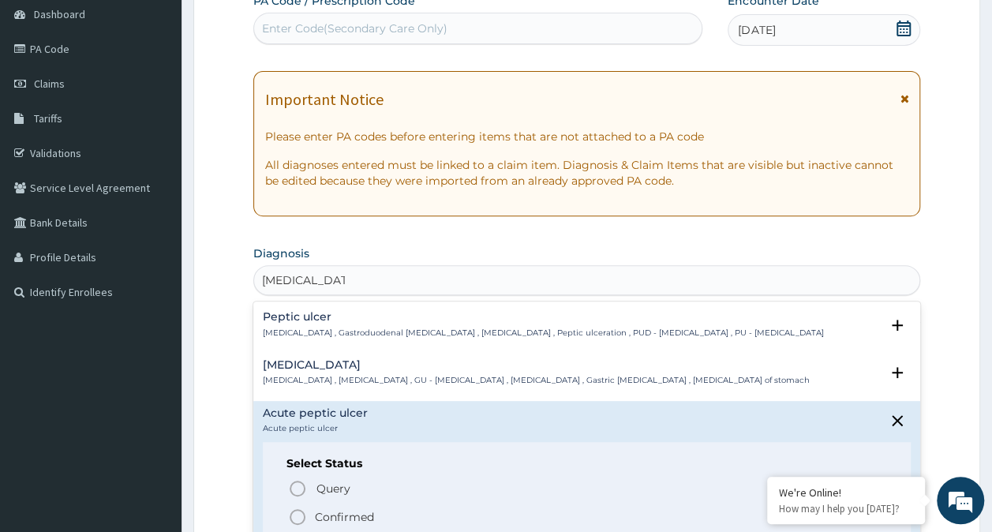
scroll to position [79, 0]
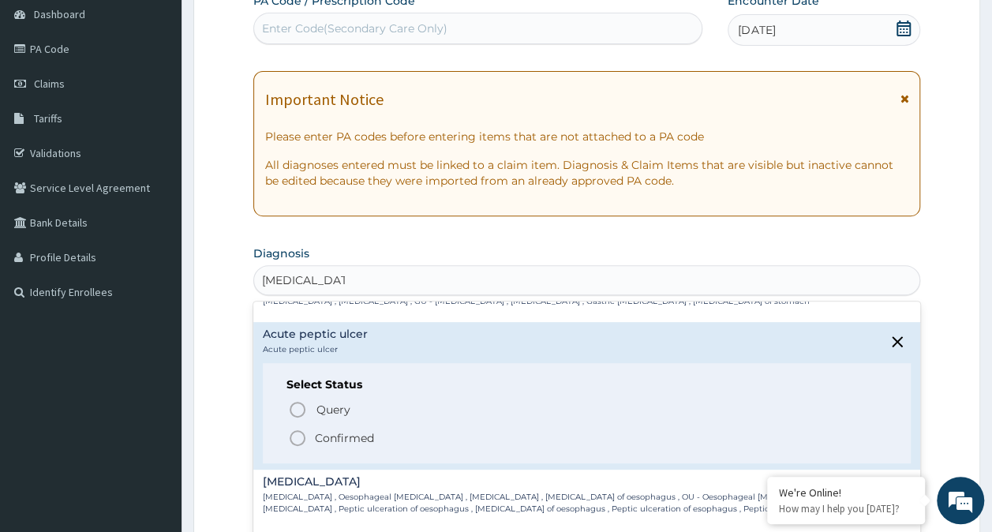
click at [295, 437] on icon "status option filled" at bounding box center [297, 438] width 19 height 19
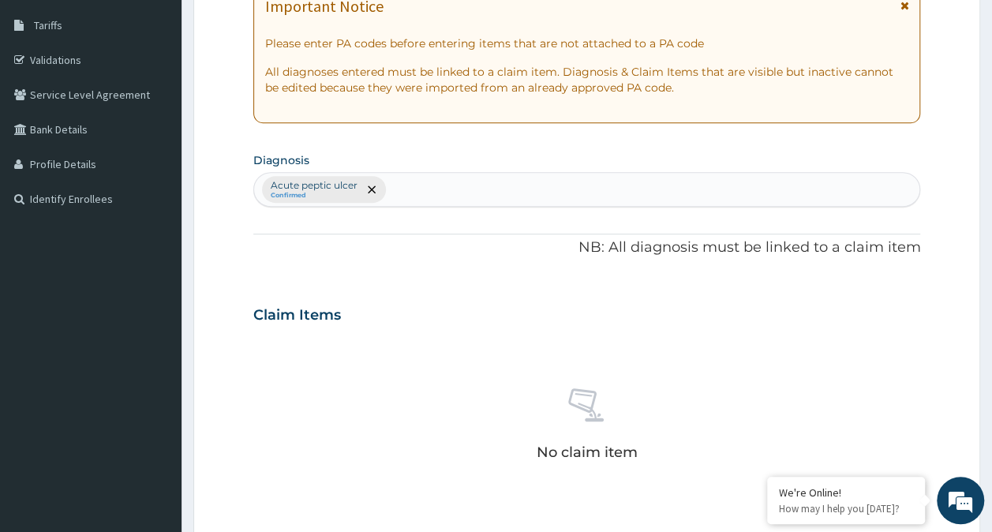
scroll to position [474, 0]
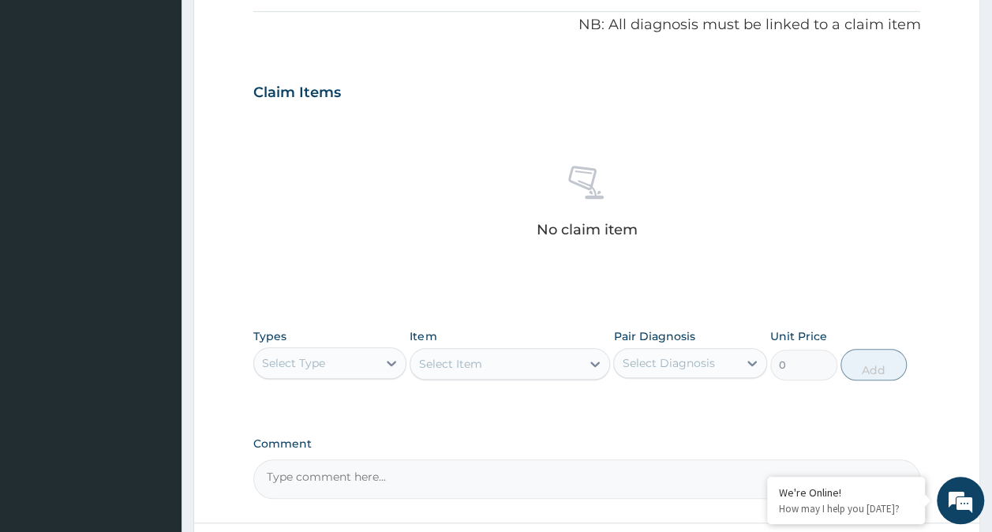
click at [310, 358] on div "Select Type" at bounding box center [293, 363] width 63 height 16
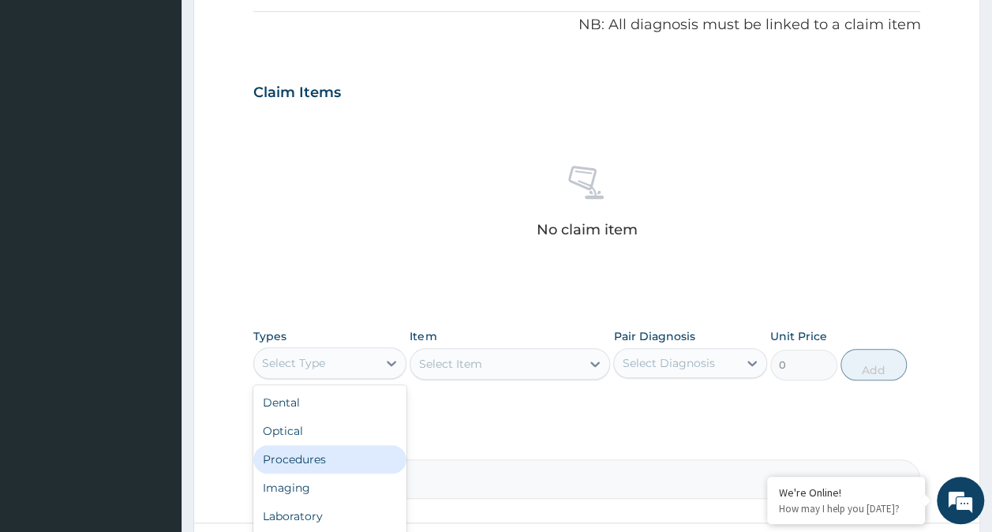
click at [326, 460] on div "Procedures" at bounding box center [330, 459] width 154 height 28
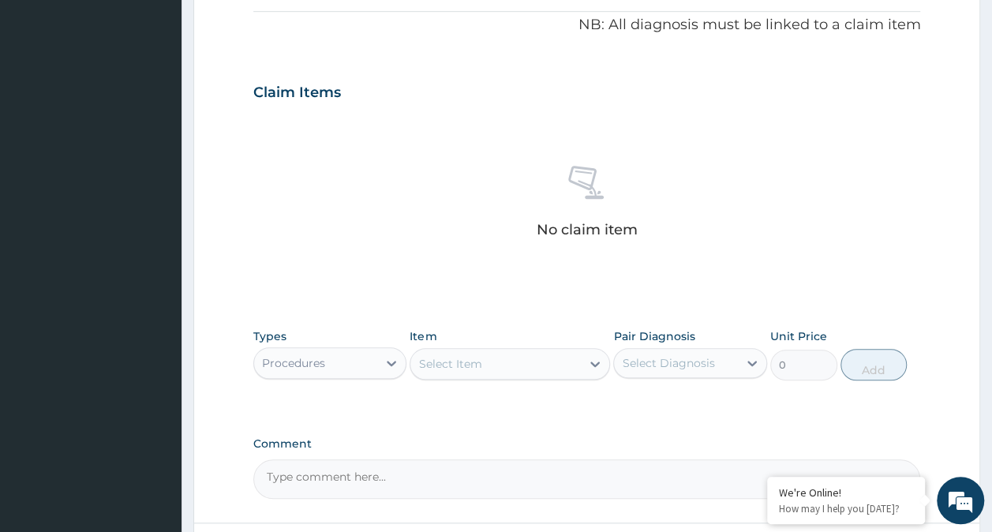
click at [542, 363] on div "Select Item" at bounding box center [496, 363] width 171 height 25
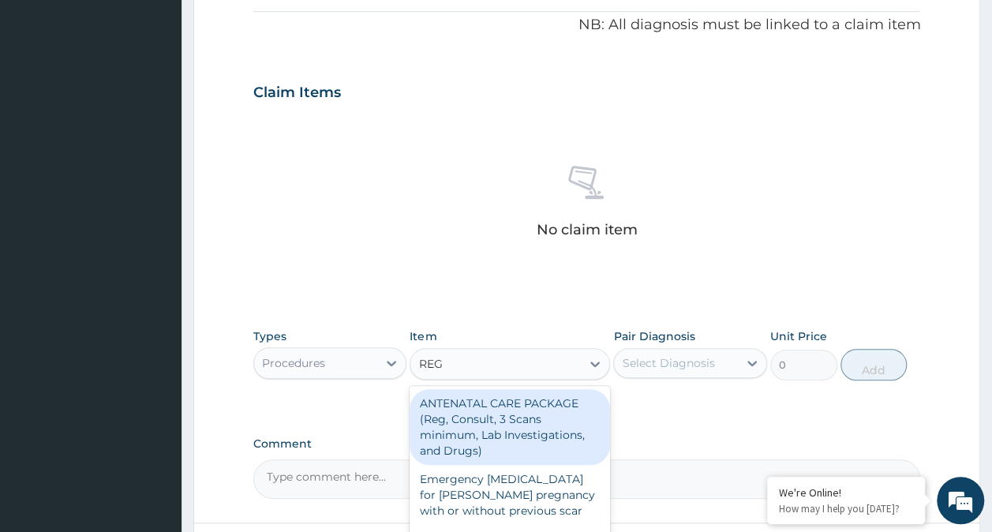
type input "REGI"
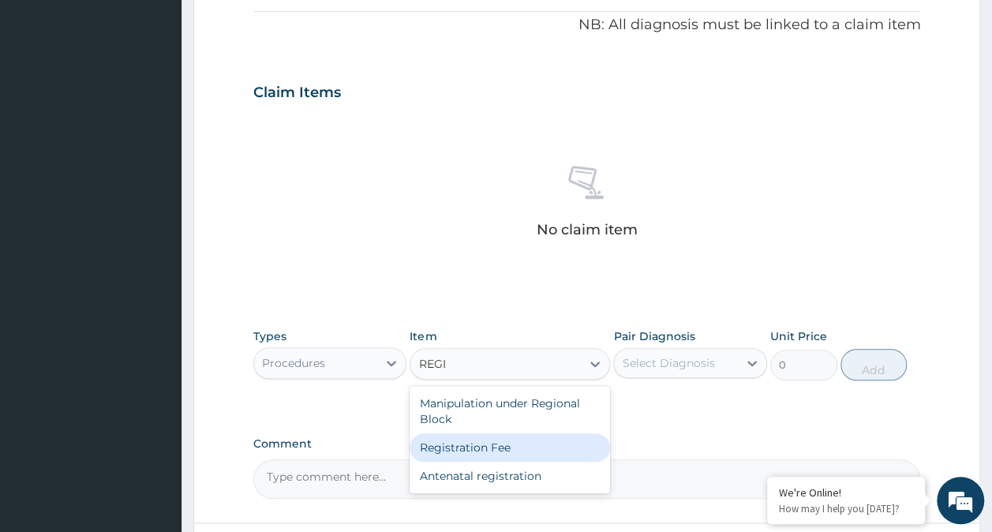
click at [492, 444] on div "Registration Fee" at bounding box center [510, 447] width 201 height 28
type input "2150"
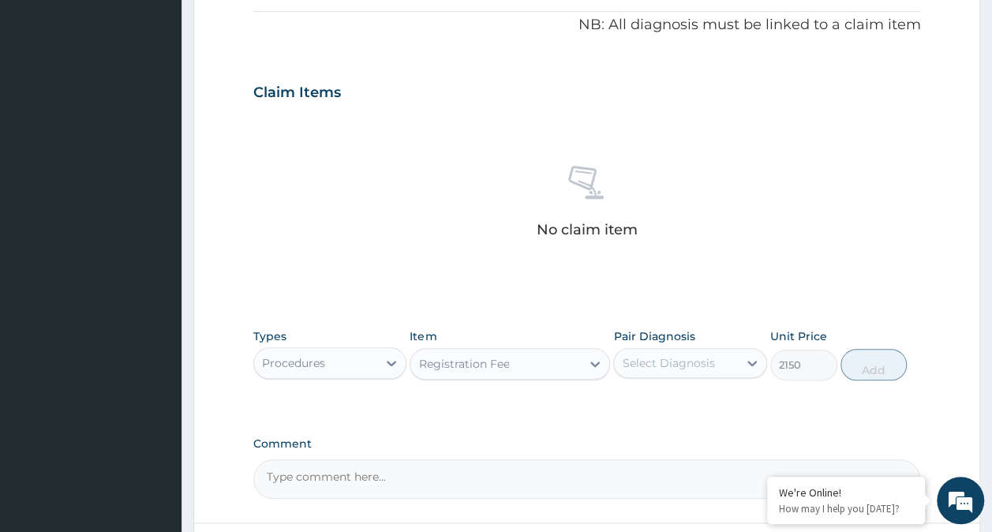
click at [663, 362] on div "Select Diagnosis" at bounding box center [668, 363] width 92 height 16
click at [676, 403] on label "Acute peptic ulcer" at bounding box center [692, 402] width 105 height 16
checkbox input "true"
click at [874, 367] on button "Add" at bounding box center [874, 365] width 67 height 32
type input "0"
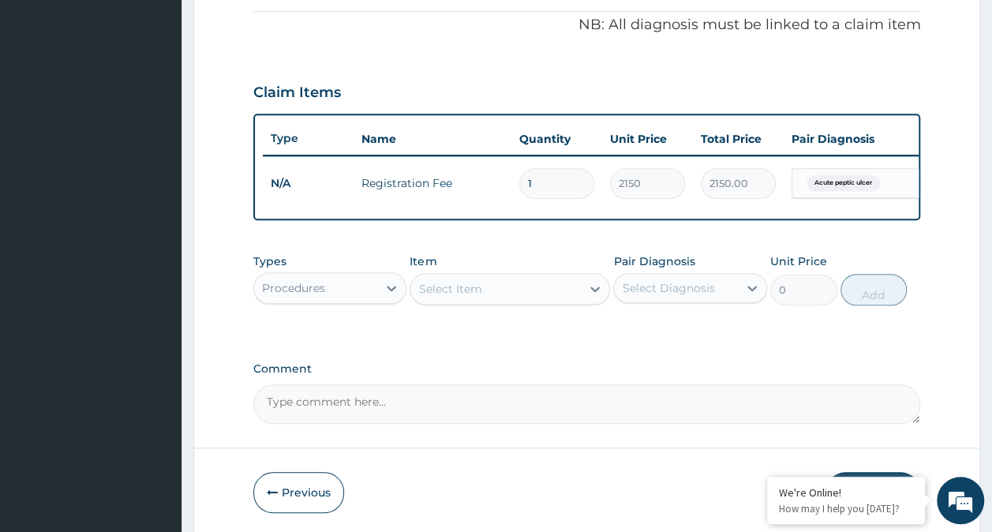
click at [488, 298] on div "Select Item" at bounding box center [496, 288] width 171 height 25
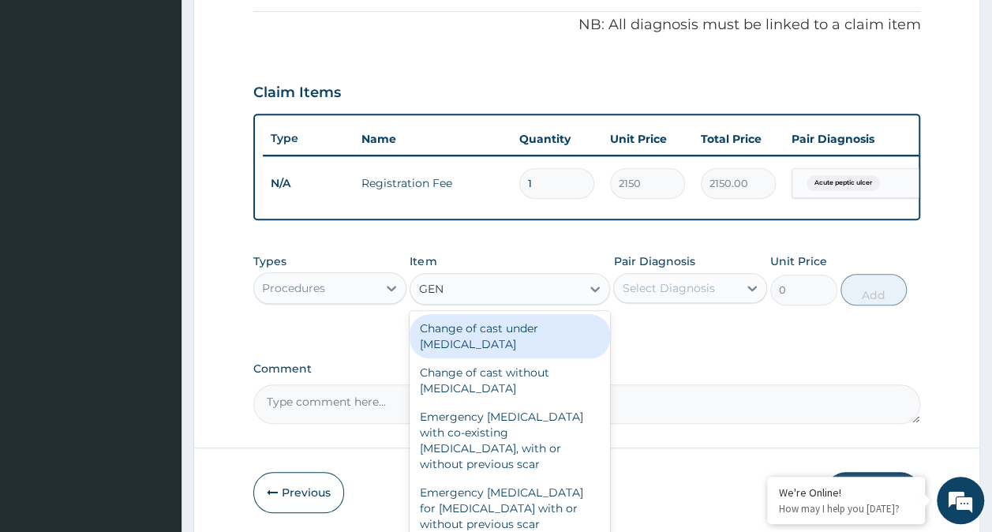
type input "GENE"
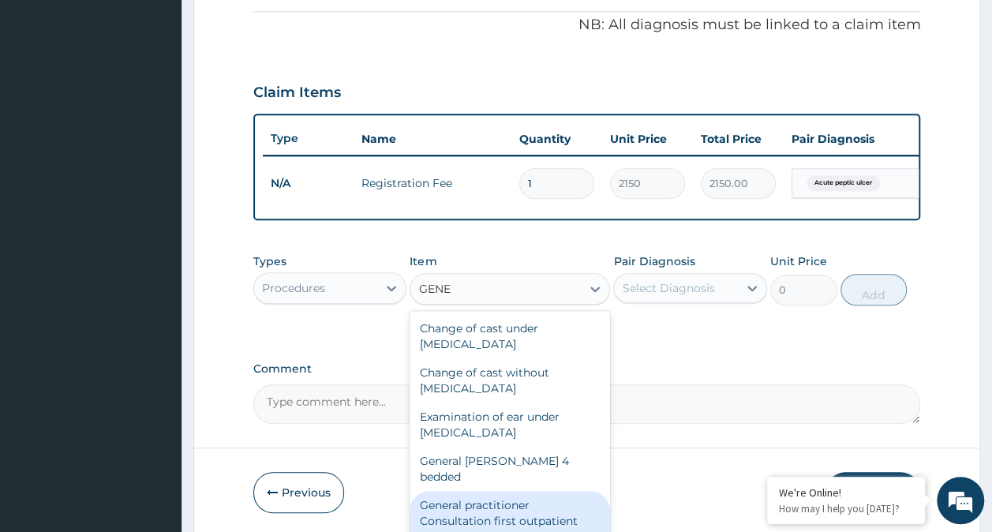
click at [486, 505] on div "General practitioner Consultation first outpatient consultation" at bounding box center [510, 521] width 201 height 60
type input "3547.5"
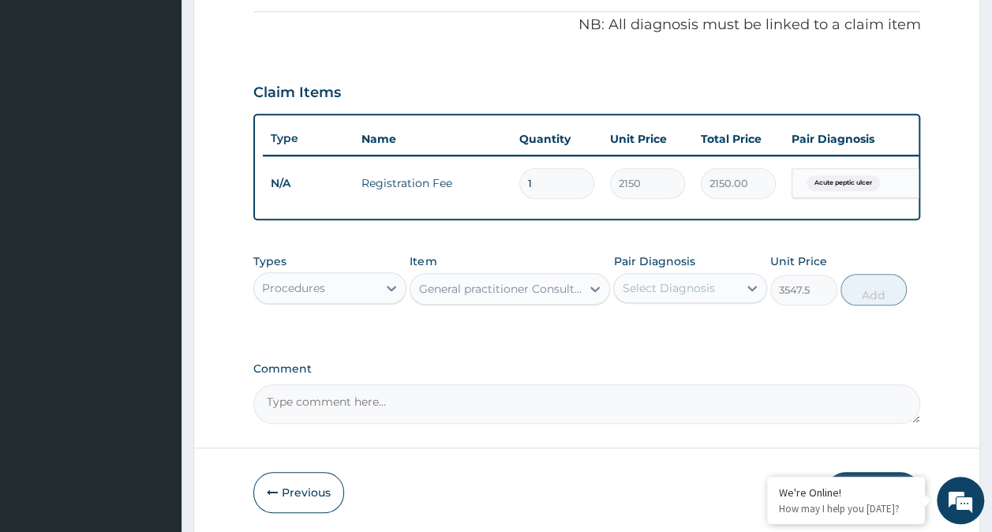
click at [695, 296] on div "Select Diagnosis" at bounding box center [668, 288] width 92 height 16
click at [688, 335] on label "Acute peptic ulcer" at bounding box center [692, 327] width 105 height 16
checkbox input "true"
click at [869, 304] on button "Add" at bounding box center [874, 290] width 67 height 32
type input "0"
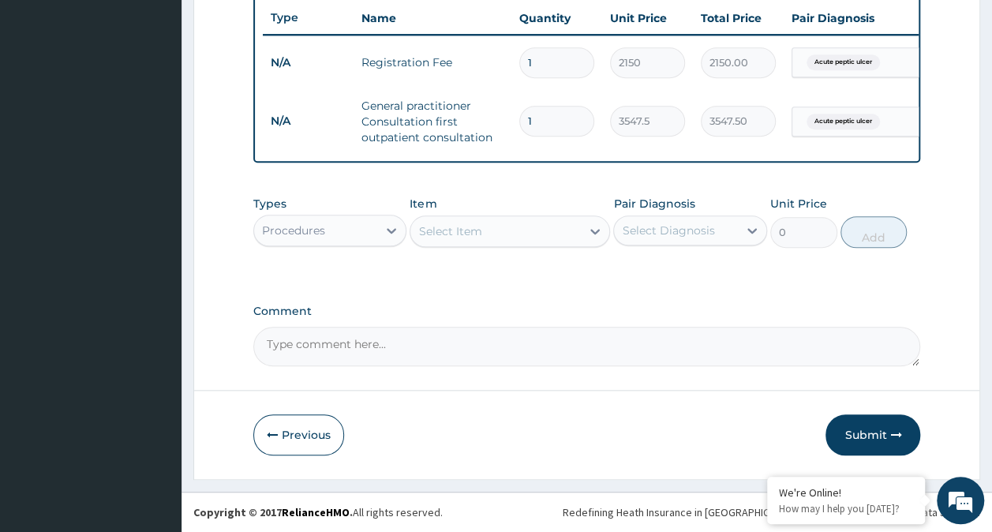
scroll to position [525, 0]
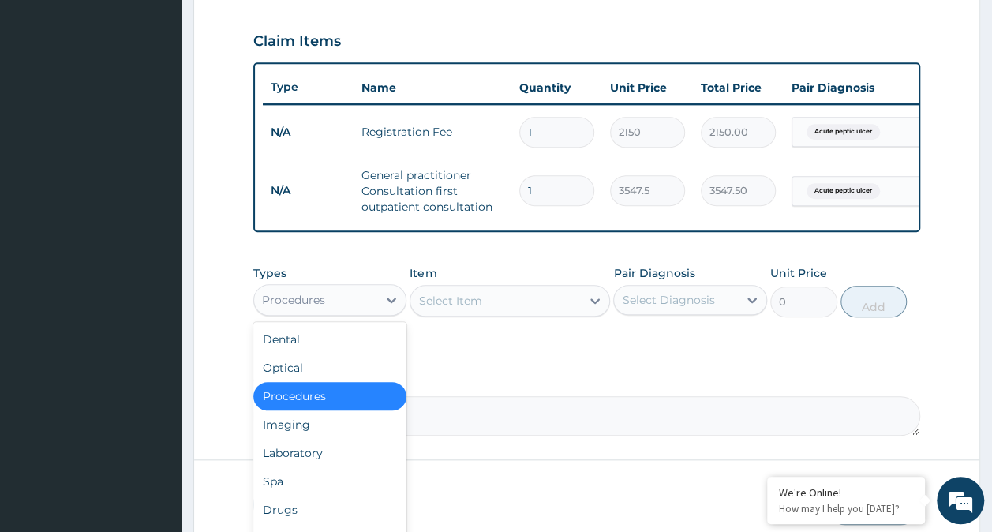
click at [328, 308] on div "Procedures" at bounding box center [316, 299] width 124 height 25
click at [302, 520] on div "Drugs" at bounding box center [330, 510] width 154 height 28
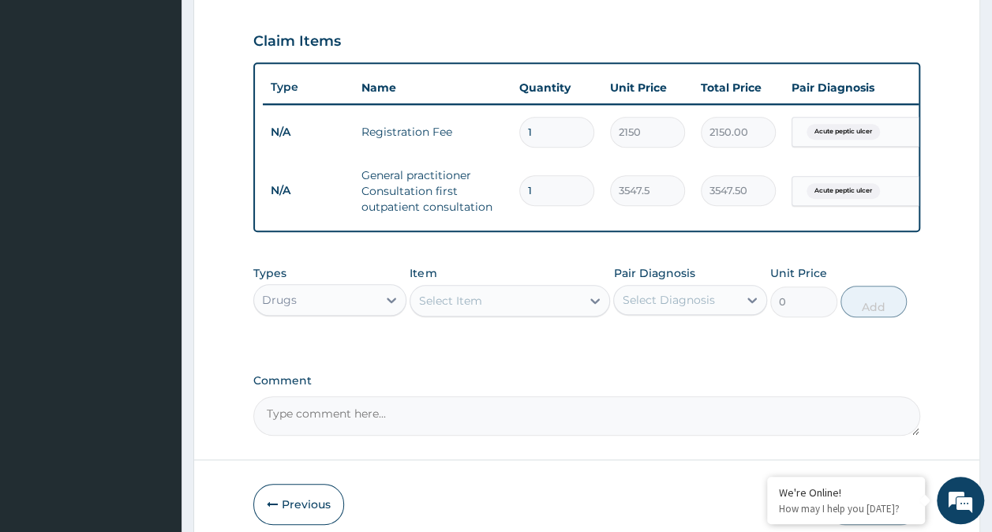
click at [515, 310] on div "Select Item" at bounding box center [496, 300] width 171 height 25
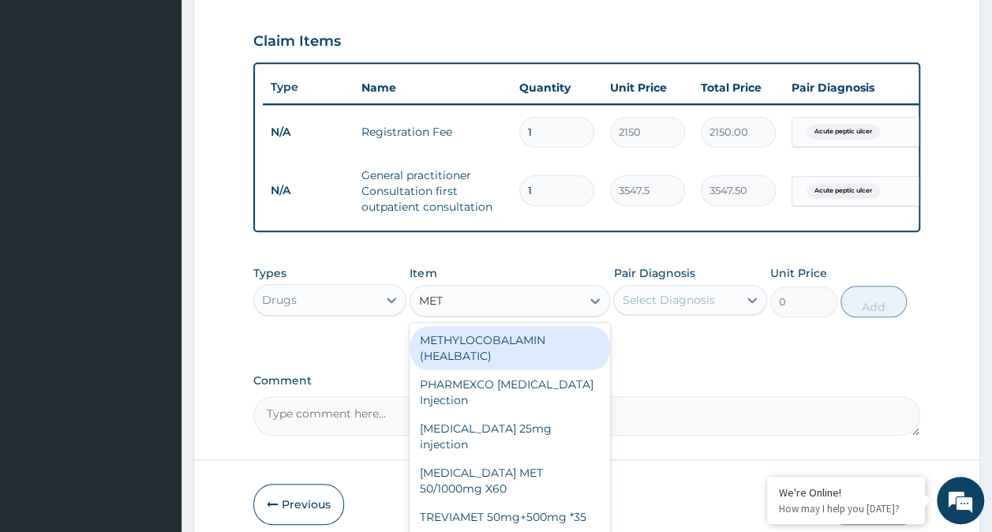
type input "METO"
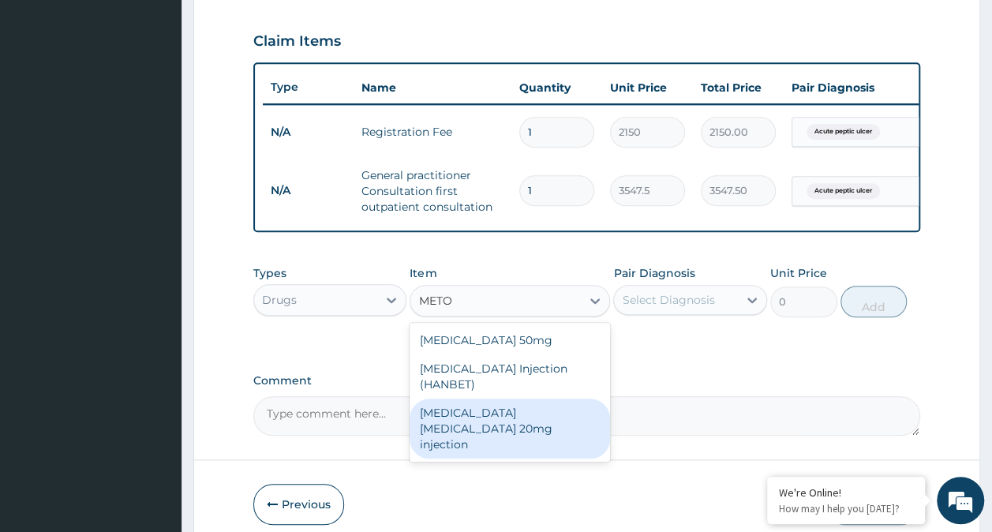
click at [515, 429] on div "Maxolon Metoclopramide 20mg injection" at bounding box center [510, 429] width 201 height 60
type input "82.775"
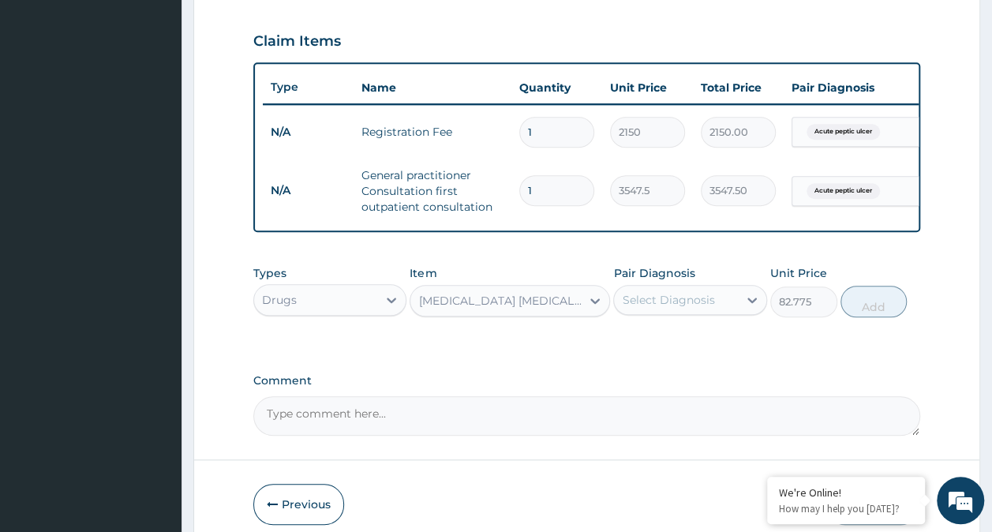
click at [523, 309] on div "Maxolon Metoclopramide 20mg injection" at bounding box center [500, 301] width 164 height 16
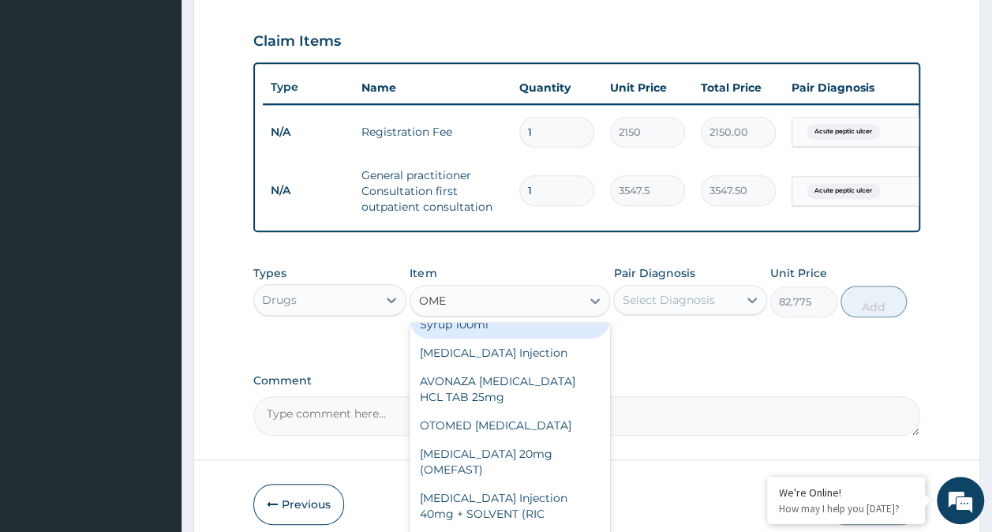
scroll to position [0, 0]
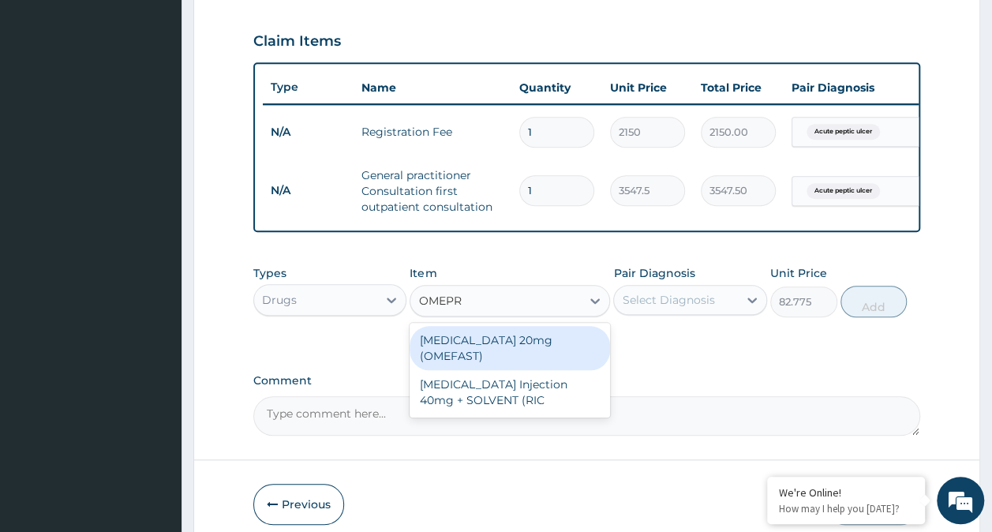
type input "OMEPRA"
click at [538, 406] on div "OMEPRAZOLE Injection 40mg + SOLVENT (RIC" at bounding box center [510, 392] width 201 height 44
type input "1537.25"
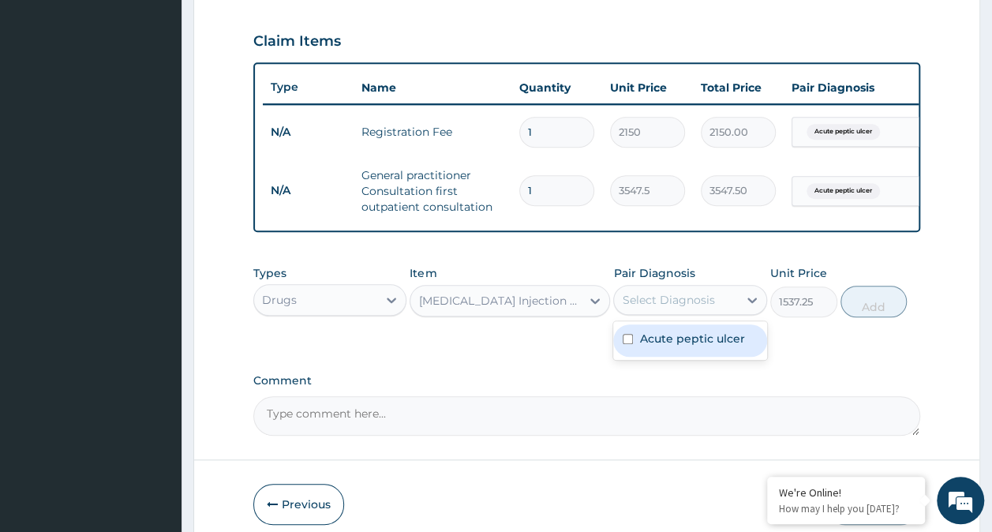
click at [644, 313] on div "Select Diagnosis" at bounding box center [676, 299] width 124 height 25
click at [660, 347] on label "Acute peptic ulcer" at bounding box center [692, 339] width 105 height 16
checkbox input "true"
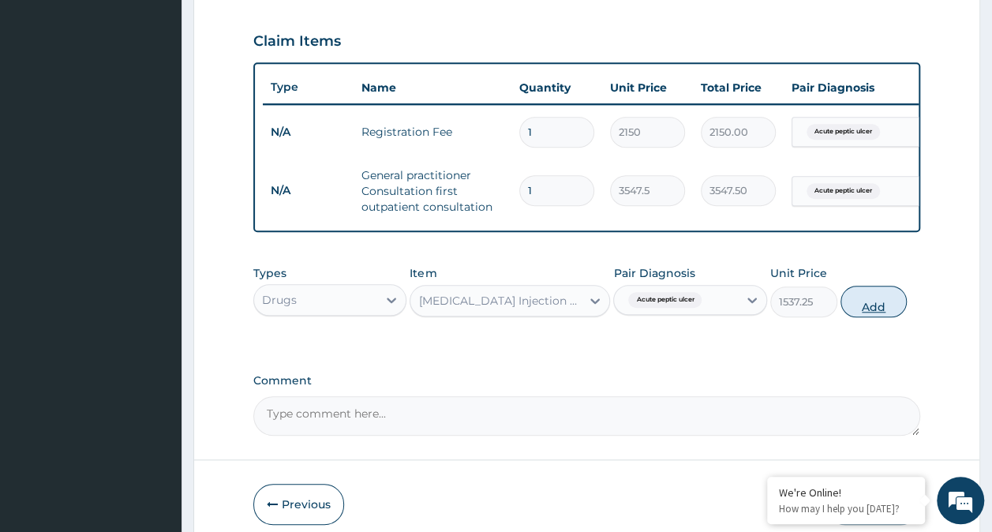
click at [846, 316] on button "Add" at bounding box center [874, 302] width 67 height 32
type input "0"
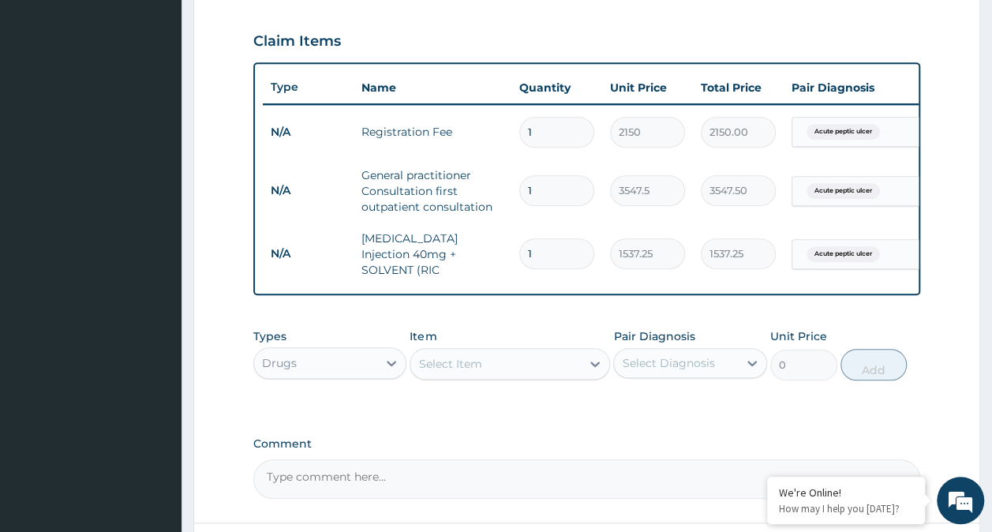
type input "0.00"
type input "2"
type input "3074.50"
type input "2"
click at [497, 361] on div "Select Item" at bounding box center [496, 363] width 171 height 25
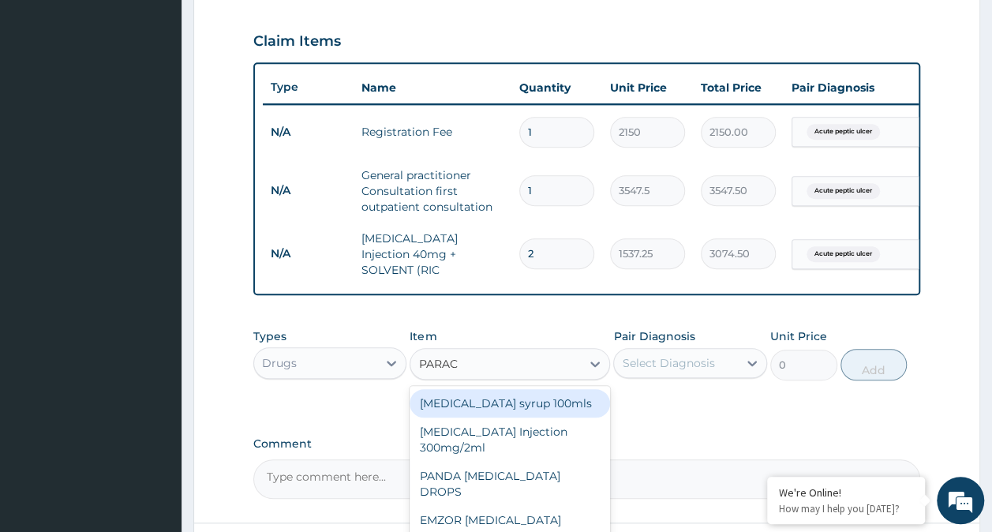
type input "PARACE"
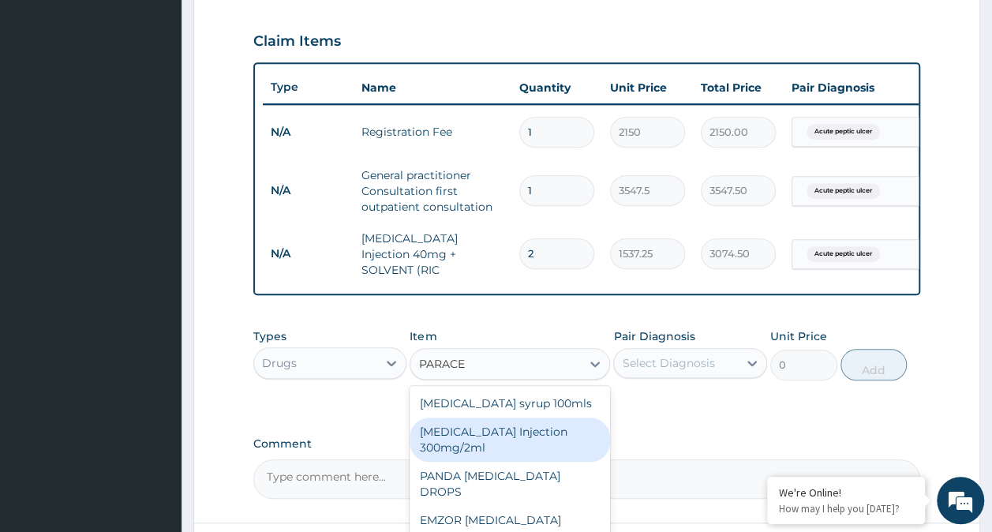
click at [538, 450] on div "PARACETAMOL Injection 300mg/2ml" at bounding box center [510, 440] width 201 height 44
type input "260.15"
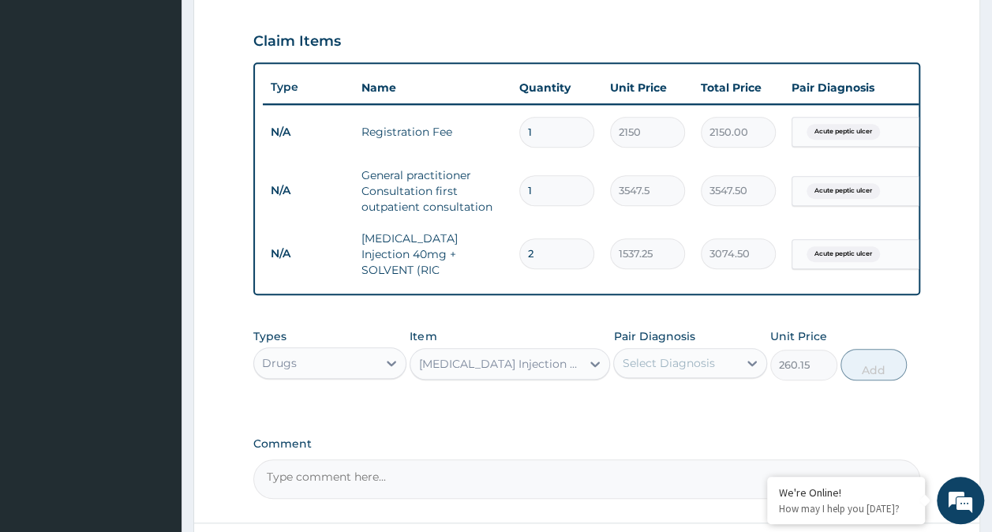
click at [558, 366] on div "PARACETAMOL Injection 300mg/2ml" at bounding box center [500, 364] width 164 height 16
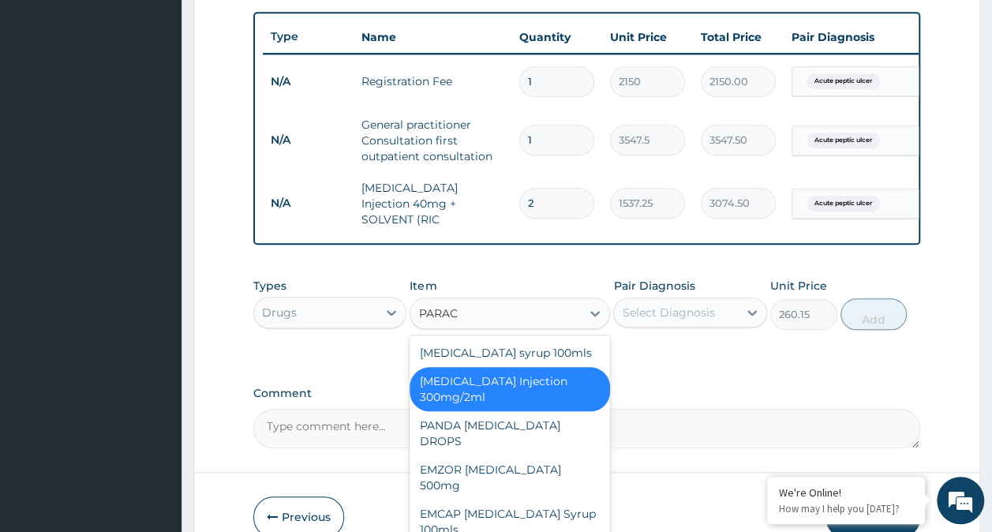
scroll to position [658, 0]
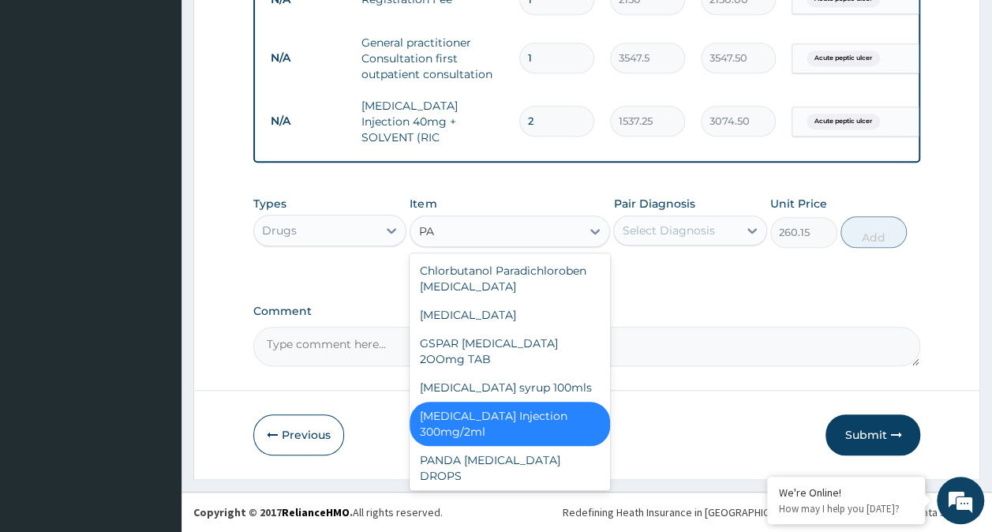
type input "P"
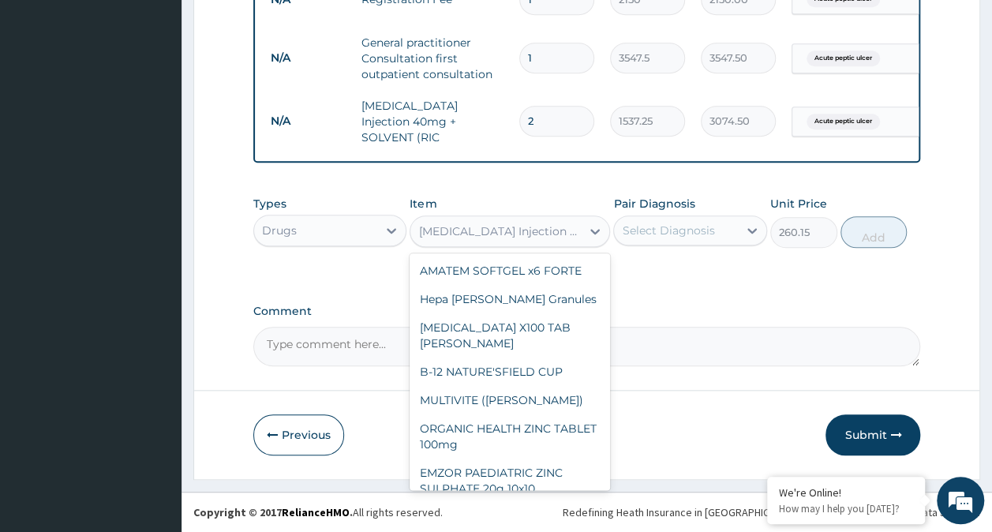
click at [516, 231] on div "PARACETAMOL Injection 300mg/2ml" at bounding box center [500, 231] width 164 height 16
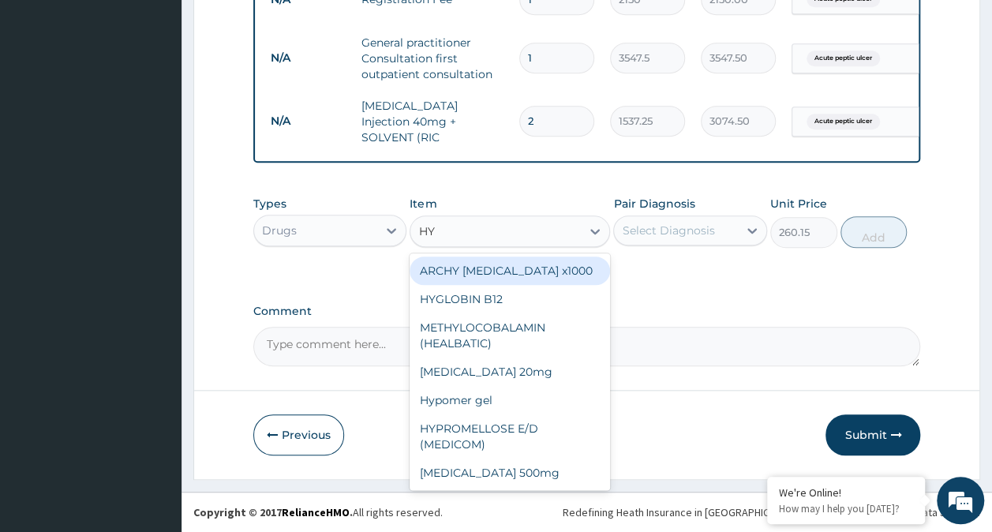
type input "H"
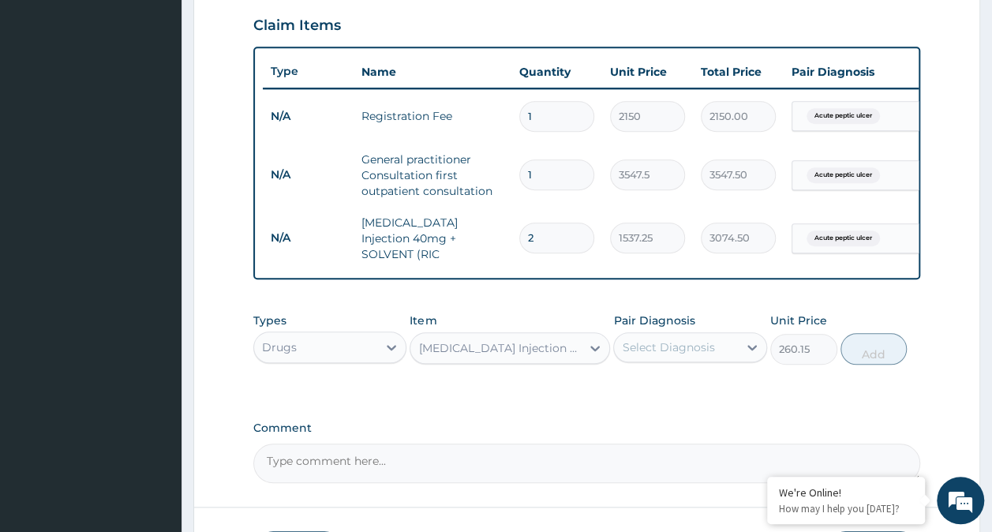
scroll to position [580, 0]
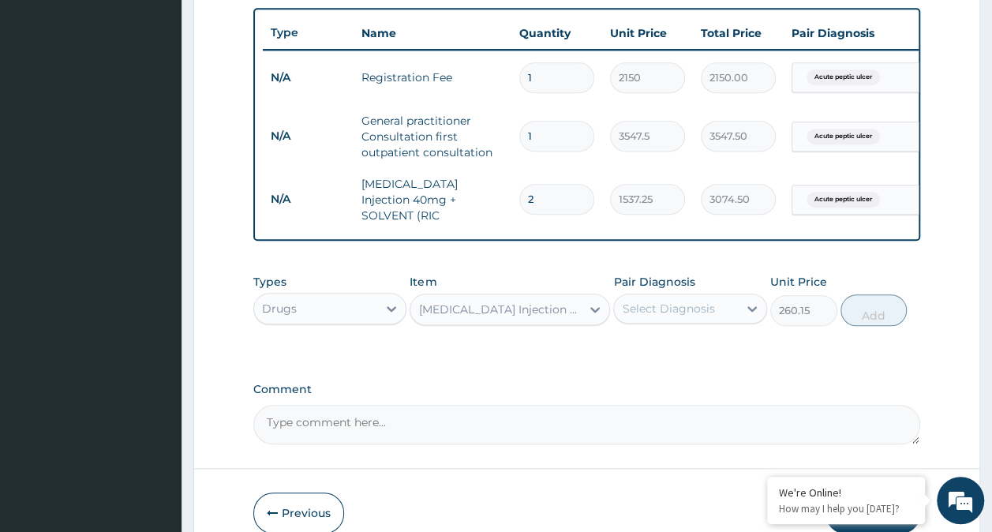
click at [490, 310] on div "PARACETAMOL Injection 300mg/2ml" at bounding box center [500, 310] width 164 height 16
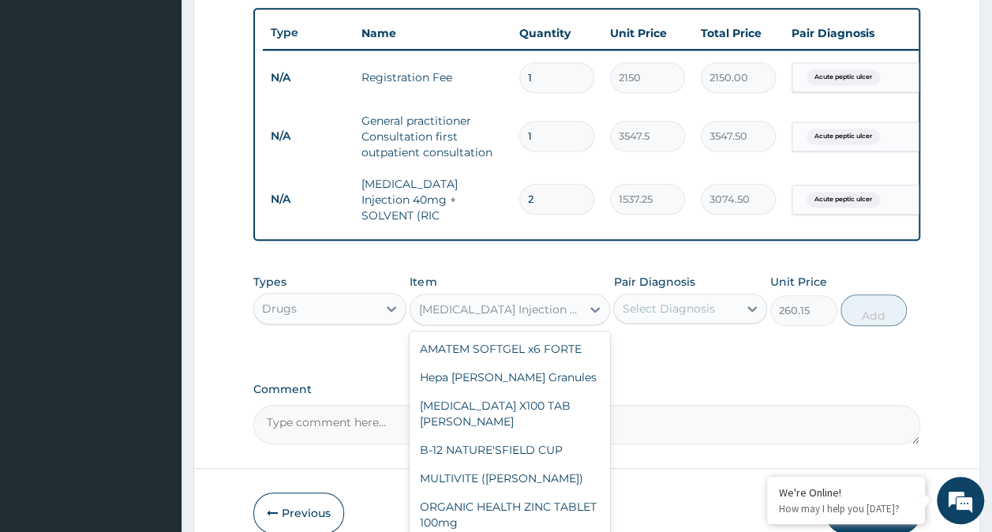
scroll to position [22700, 0]
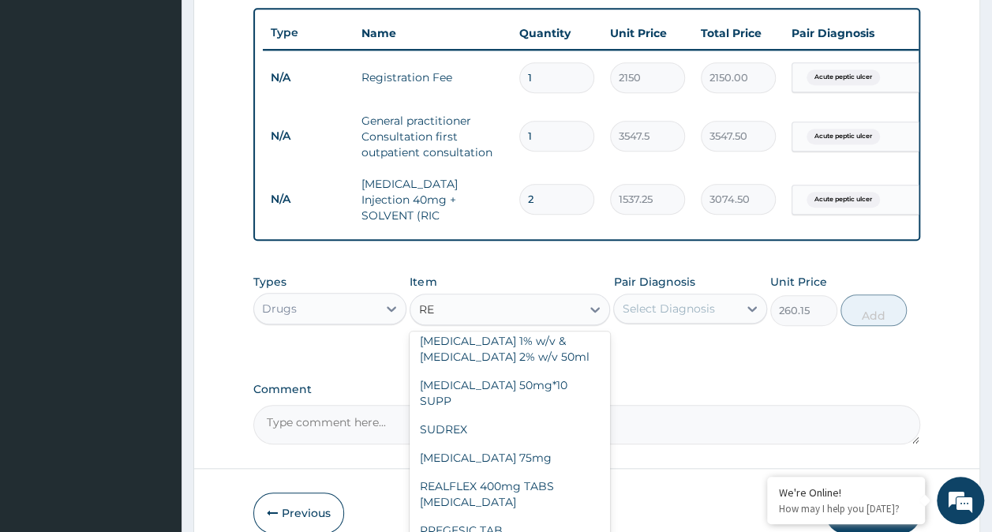
type input "REL"
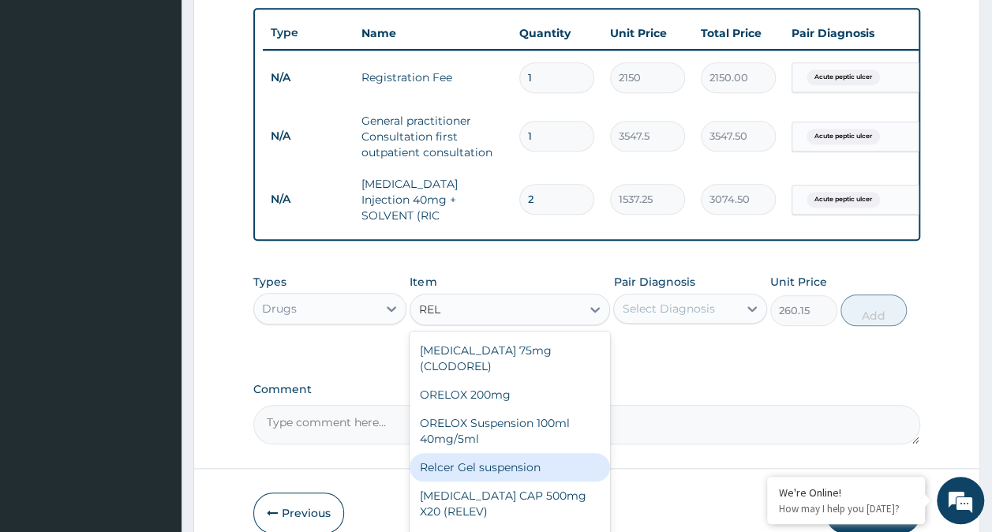
click at [515, 471] on div "Relcer Gel suspension" at bounding box center [510, 467] width 201 height 28
type input "1419"
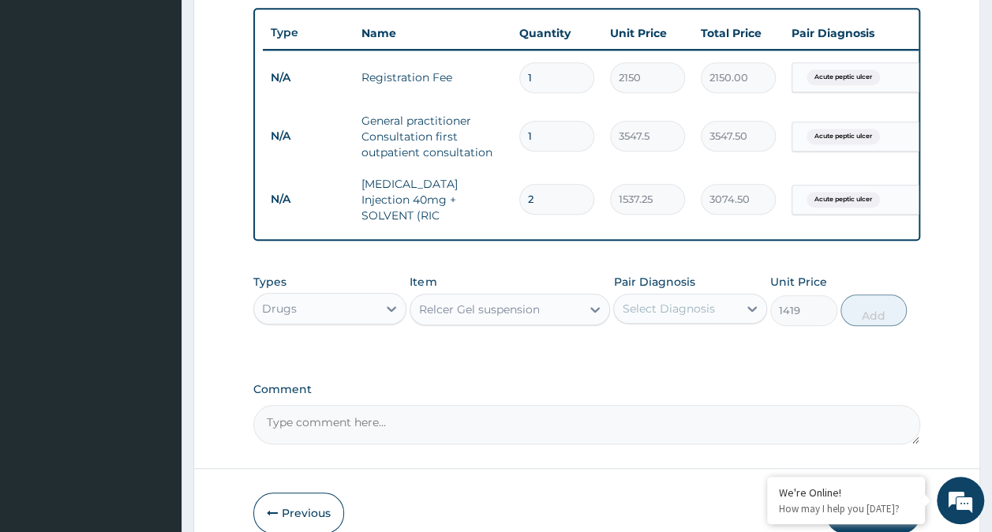
click at [652, 319] on div "Select Diagnosis" at bounding box center [676, 308] width 124 height 25
click at [646, 346] on label "Acute peptic ulcer" at bounding box center [692, 348] width 105 height 16
checkbox input "true"
click at [876, 310] on button "Add" at bounding box center [874, 311] width 67 height 32
type input "0"
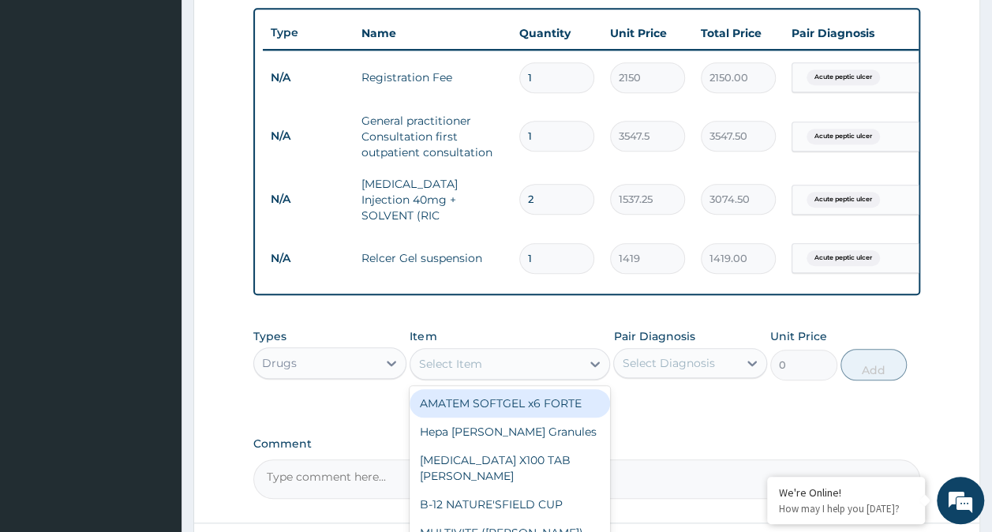
click at [505, 366] on div "Select Item" at bounding box center [496, 363] width 171 height 25
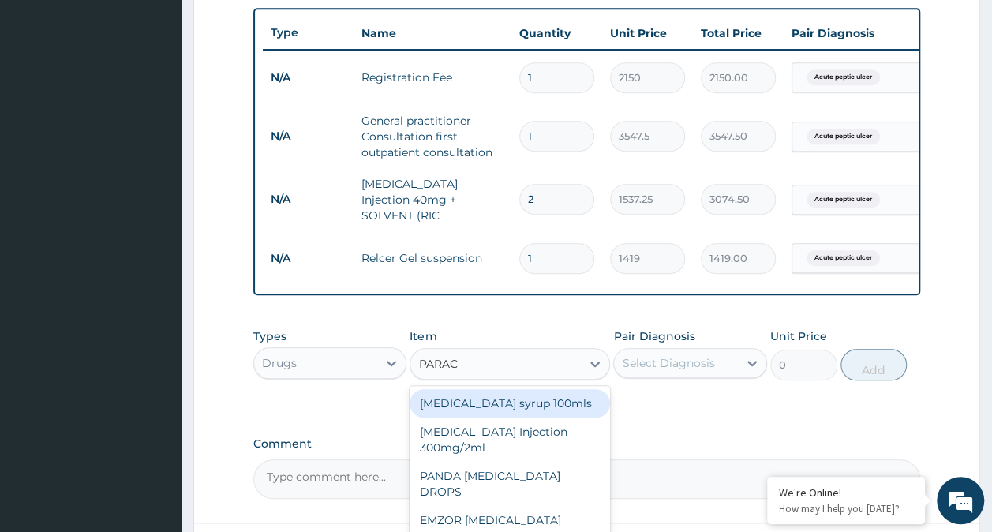
type input "PARACE"
click at [518, 408] on div "Paracetamol syrup 100mls" at bounding box center [510, 403] width 201 height 28
type input "709.5"
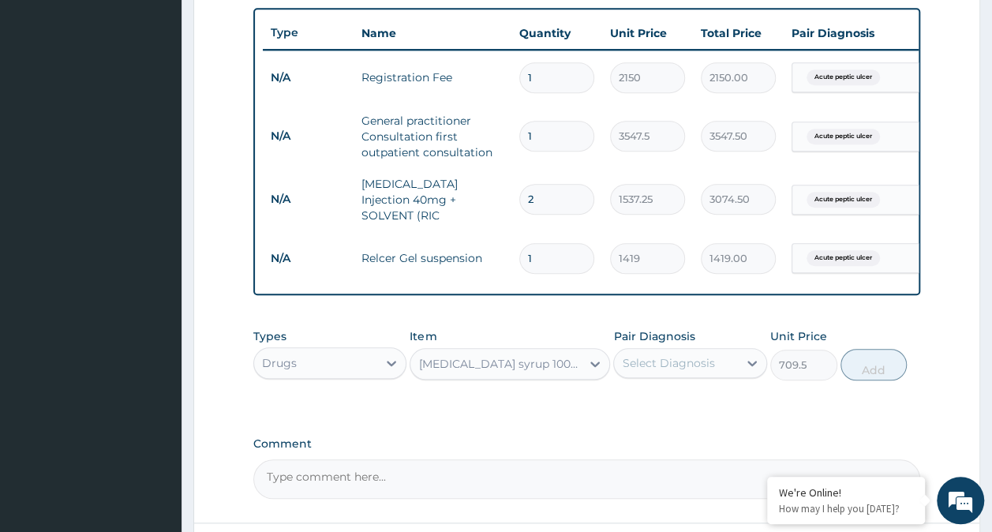
click at [673, 371] on div "Select Diagnosis" at bounding box center [668, 363] width 92 height 16
click at [669, 407] on label "Acute peptic ulcer" at bounding box center [692, 402] width 105 height 16
checkbox input "true"
click at [881, 367] on button "Add" at bounding box center [874, 365] width 67 height 32
type input "0"
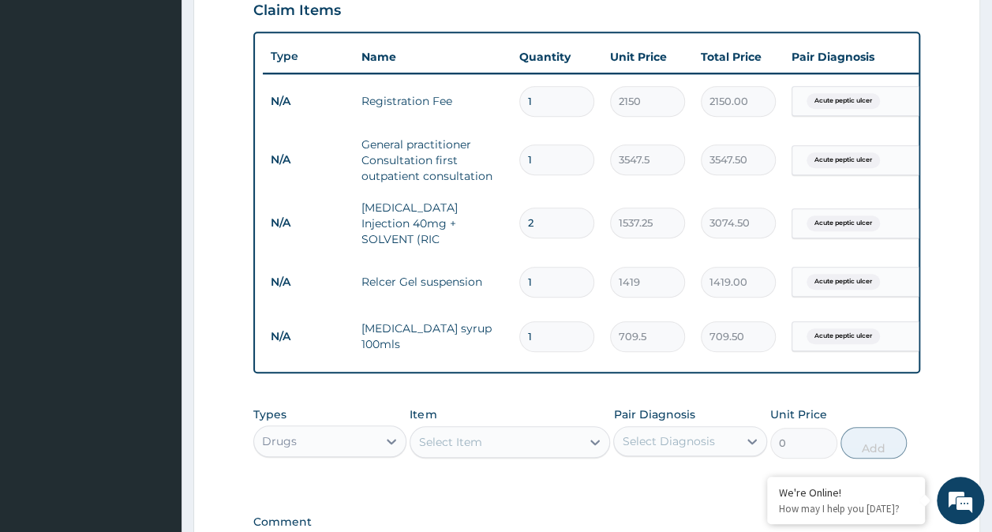
scroll to position [580, 0]
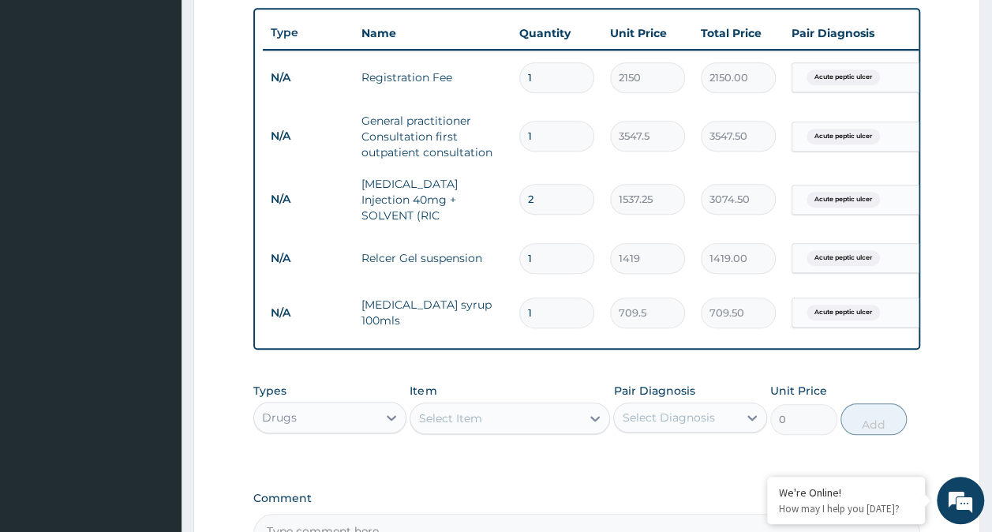
click at [463, 418] on div "Select Item" at bounding box center [449, 419] width 63 height 16
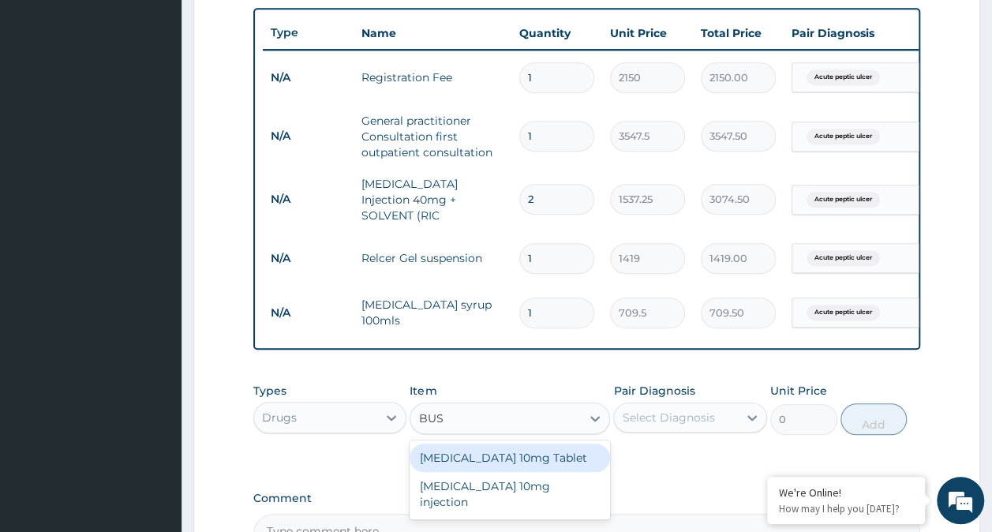
type input "BUSC"
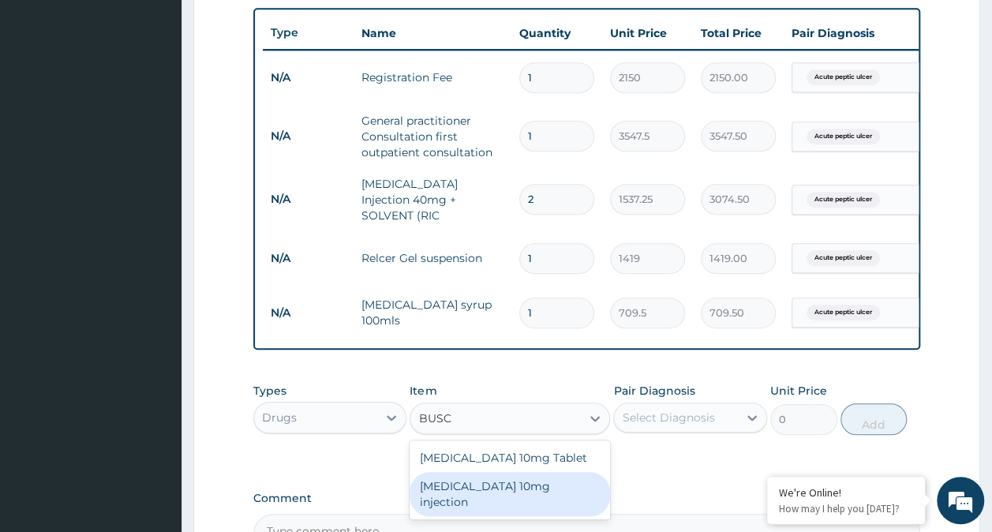
click at [502, 490] on div "Buscopan 10mg injection" at bounding box center [510, 494] width 201 height 44
type input "473"
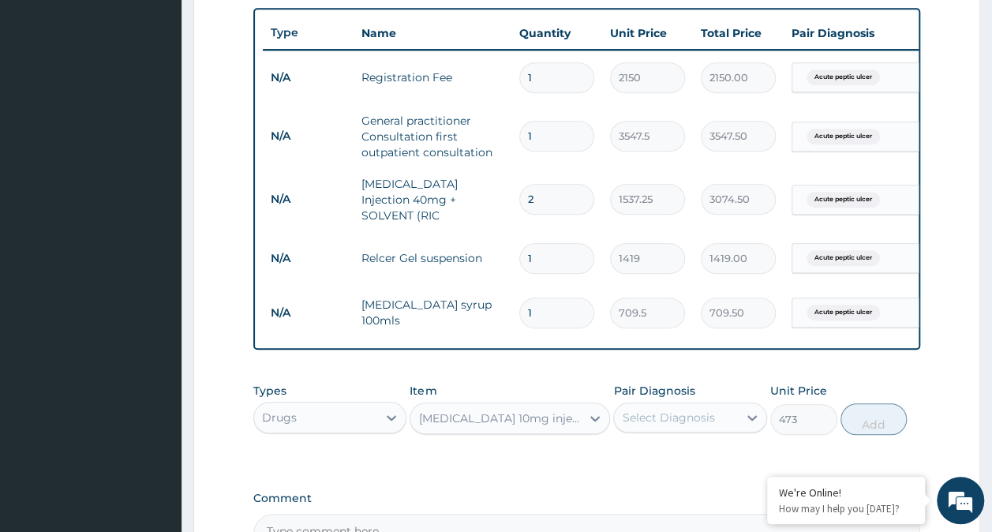
click at [649, 426] on div "Select Diagnosis" at bounding box center [668, 418] width 92 height 16
click at [700, 449] on div "Acute peptic ulcer" at bounding box center [690, 458] width 154 height 32
checkbox input "true"
click at [872, 424] on button "Add" at bounding box center [874, 419] width 67 height 32
type input "0"
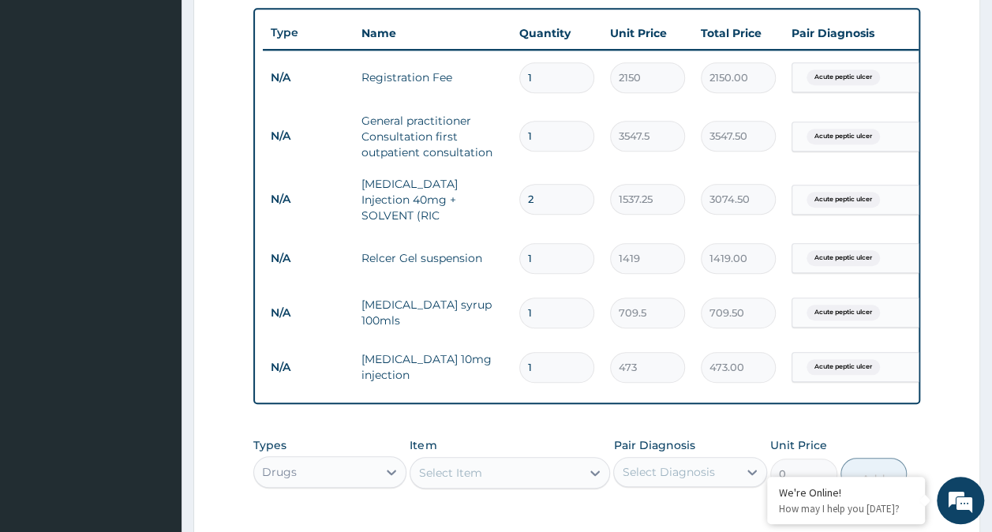
type input "0.00"
type input "2"
type input "946.00"
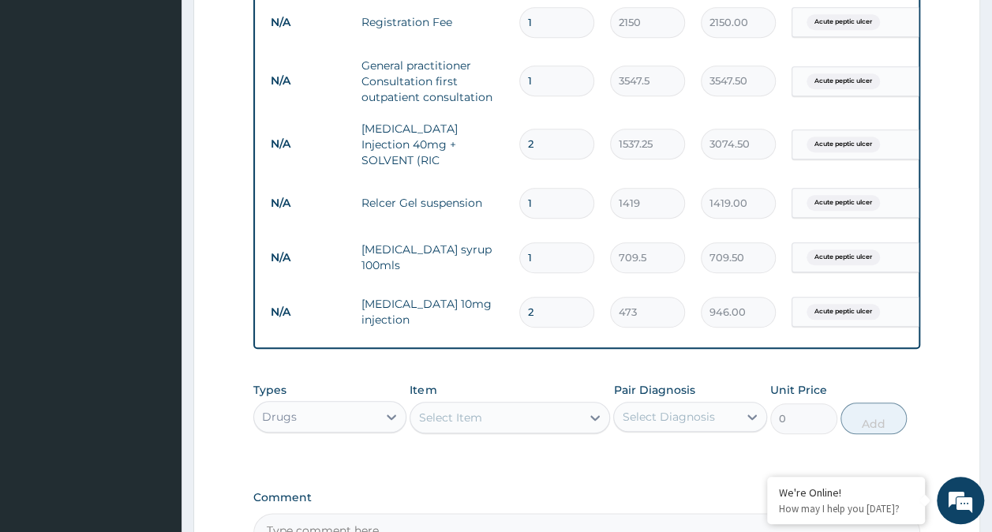
scroll to position [658, 0]
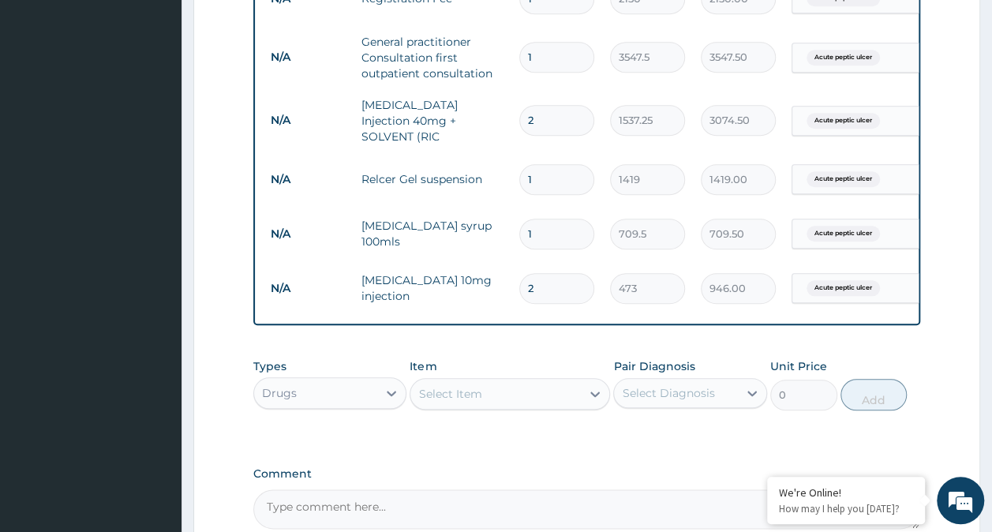
type input "2"
click at [485, 395] on div "Select Item" at bounding box center [496, 393] width 171 height 25
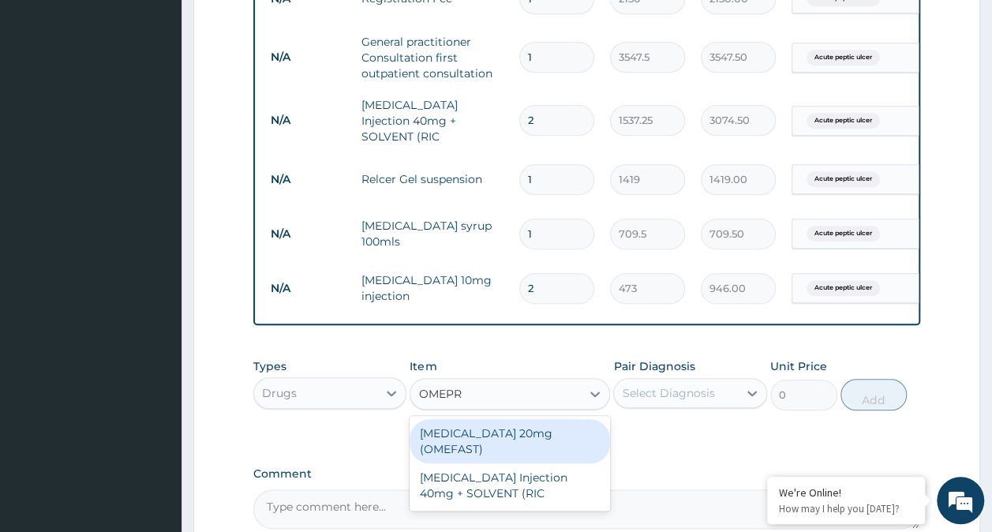
type input "OMEPRA"
click at [494, 447] on div "OMEPRAZOLE 20mg (OMEFAST)" at bounding box center [510, 441] width 201 height 44
type input "82.775"
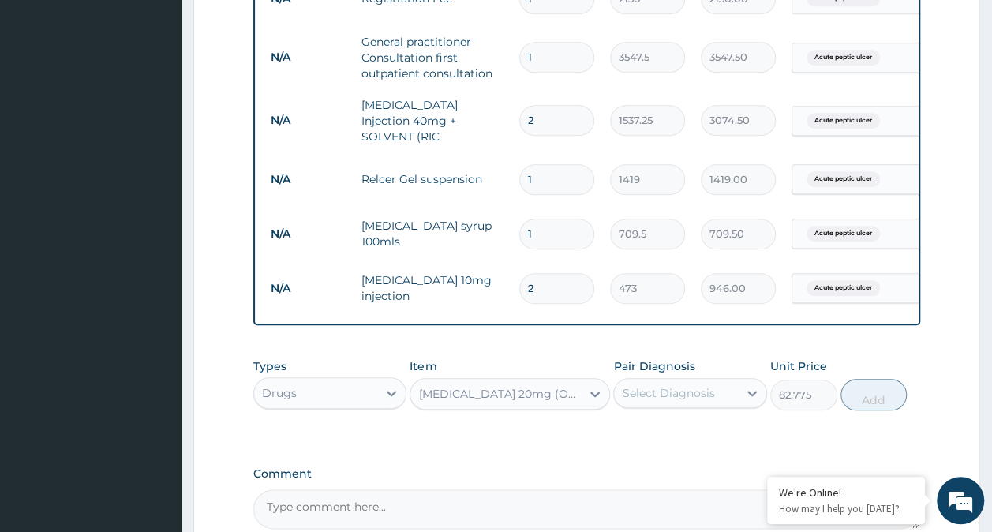
click at [656, 395] on div "Select Diagnosis" at bounding box center [668, 393] width 92 height 16
click at [677, 436] on label "Acute peptic ulcer" at bounding box center [692, 432] width 105 height 16
checkbox input "true"
click at [861, 395] on button "Add" at bounding box center [874, 395] width 67 height 32
type input "0"
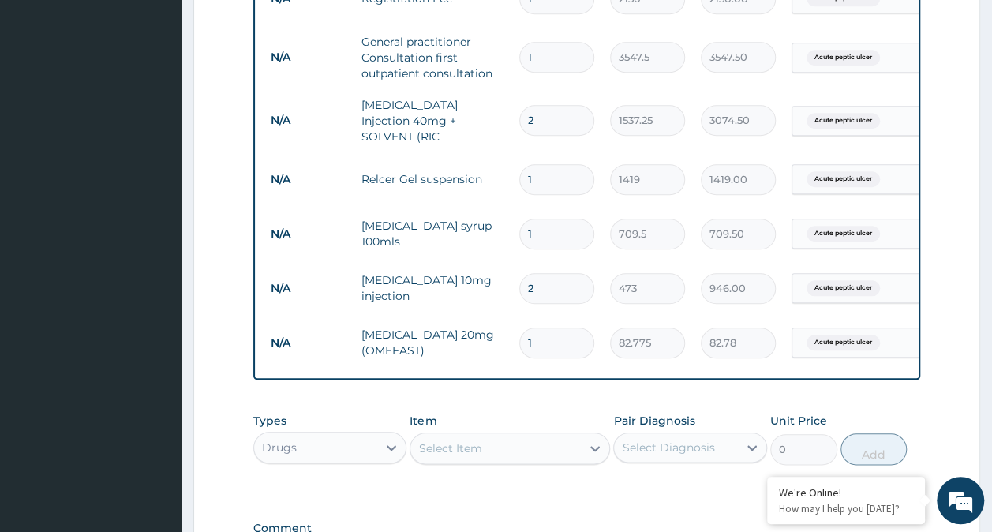
type input "14"
type input "1158.85"
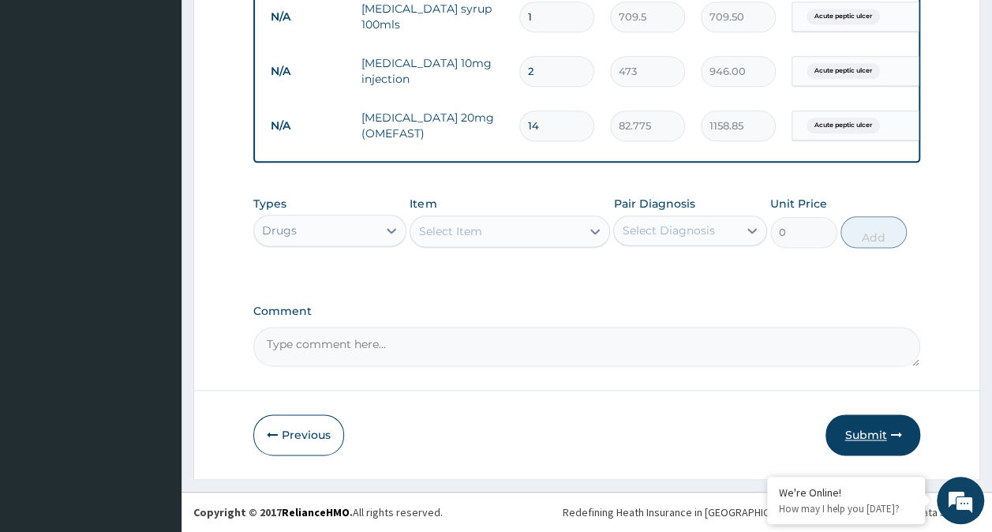
type input "14"
click at [874, 445] on button "Submit" at bounding box center [873, 435] width 95 height 41
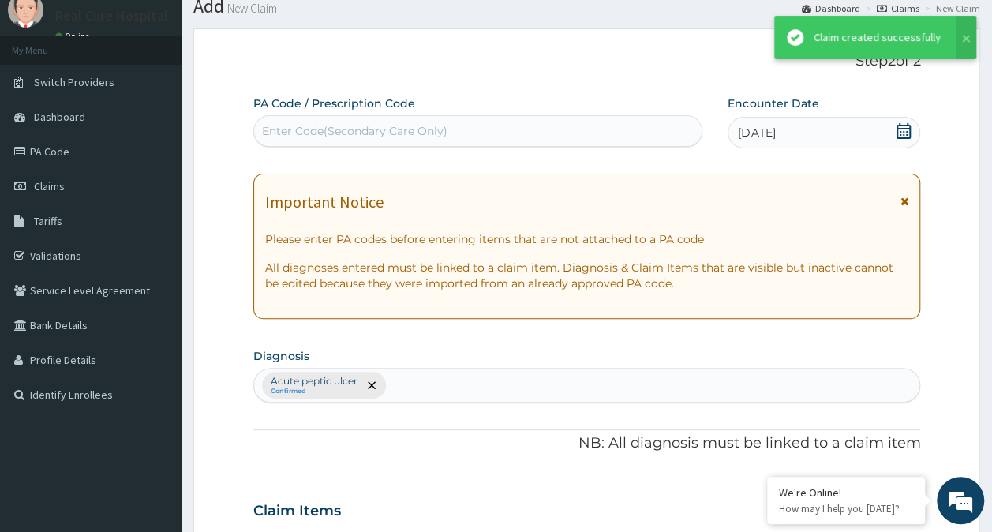
scroll to position [878, 0]
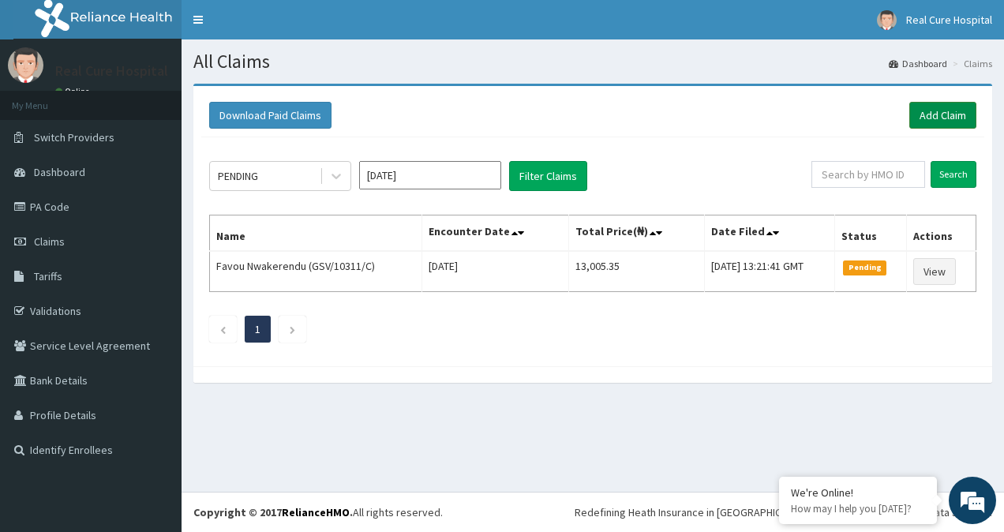
click at [936, 118] on link "Add Claim" at bounding box center [943, 115] width 67 height 27
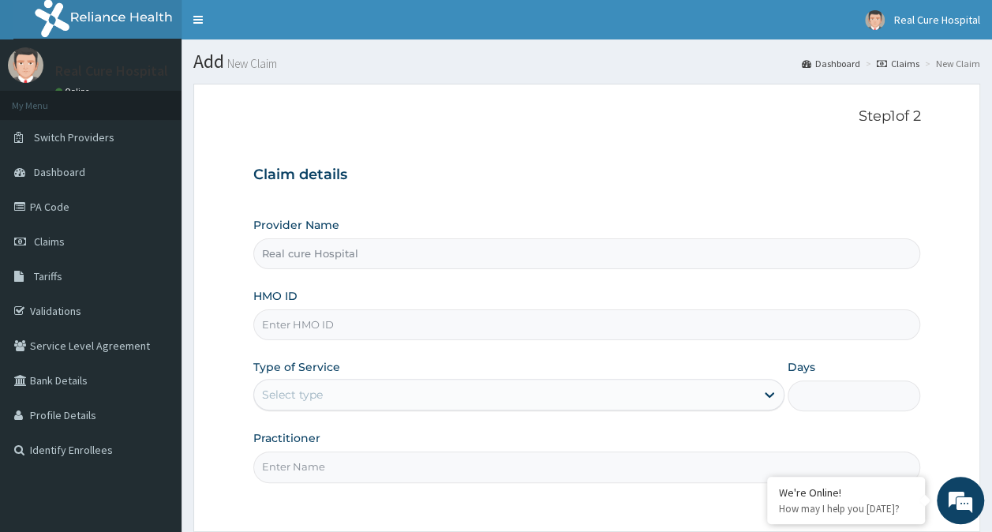
type input "Real cure Hospital"
click at [318, 322] on input "HMO ID" at bounding box center [587, 325] width 668 height 31
drag, startPoint x: 72, startPoint y: 307, endPoint x: 82, endPoint y: 295, distance: 15.7
click at [72, 307] on link "Validations" at bounding box center [91, 311] width 182 height 35
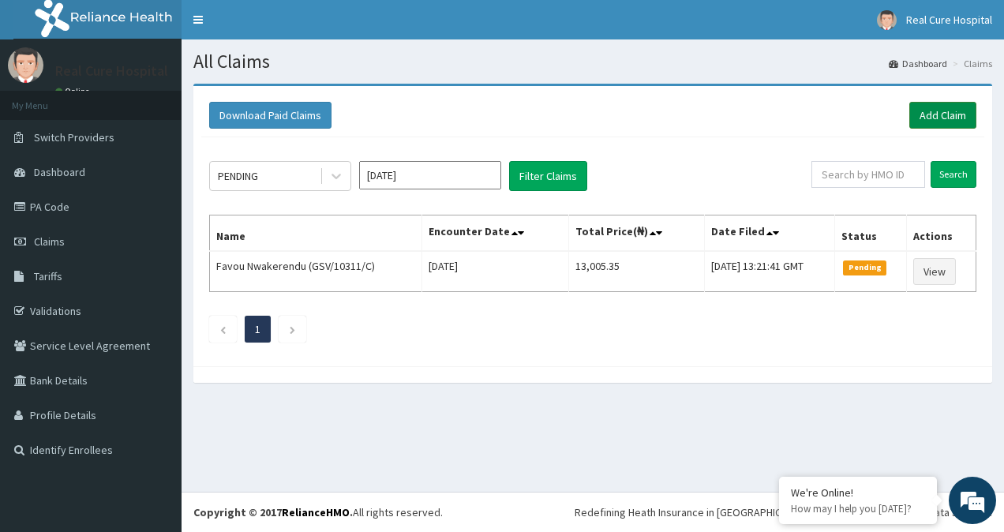
click at [931, 110] on link "Add Claim" at bounding box center [943, 115] width 67 height 27
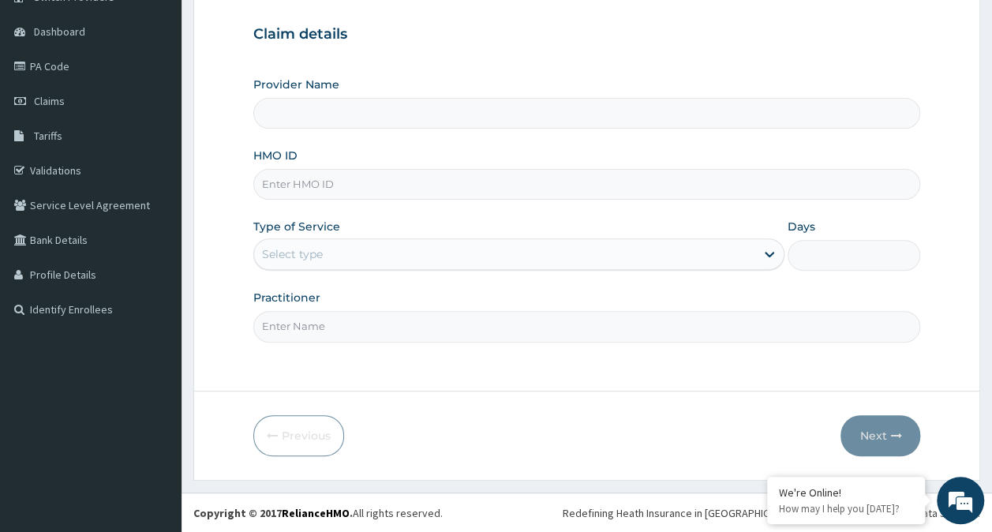
click at [310, 186] on input "HMO ID" at bounding box center [587, 184] width 668 height 31
type input "Real cure Hospital"
type input "CWX/10008/B"
click at [310, 253] on div "Select type" at bounding box center [292, 254] width 61 height 16
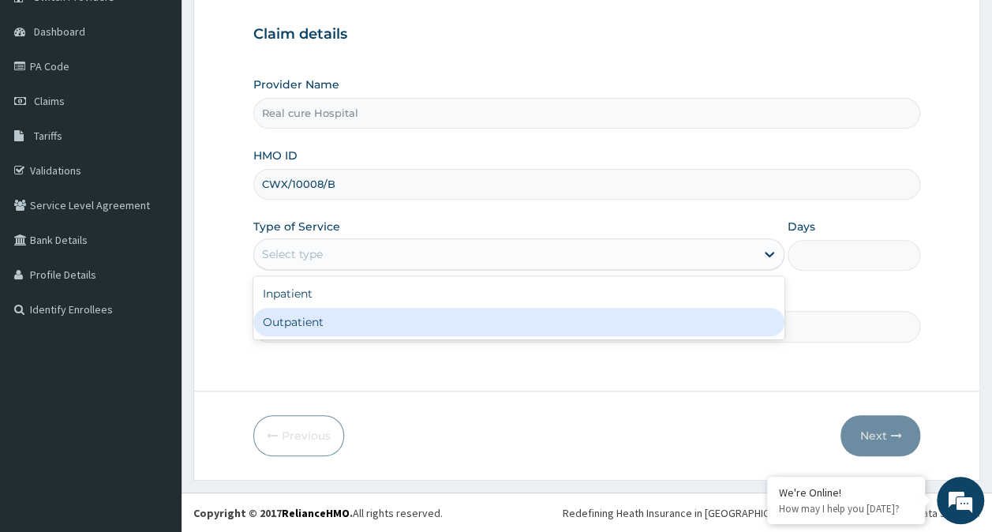
click at [303, 321] on div "Outpatient" at bounding box center [518, 322] width 531 height 28
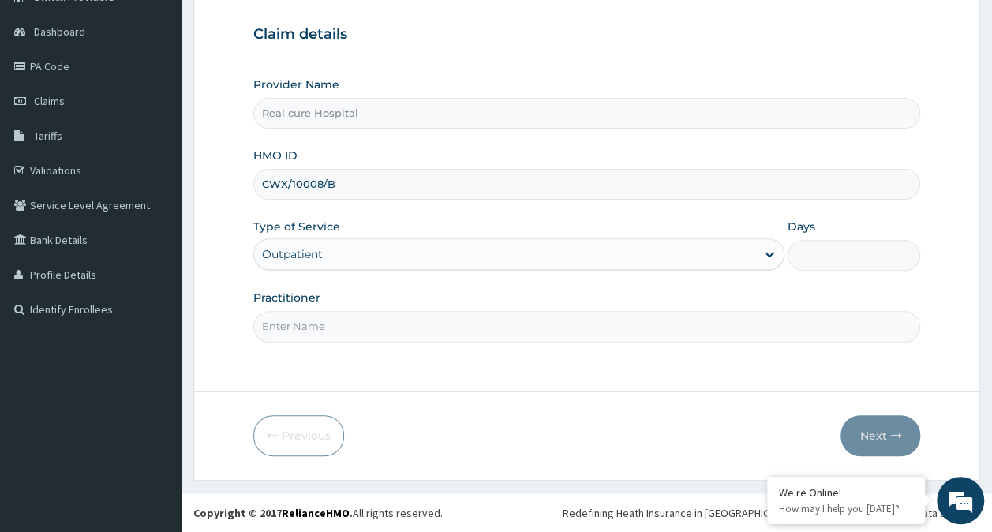
type input "1"
click at [300, 323] on input "Practitioner" at bounding box center [587, 326] width 668 height 31
type input "[PERSON_NAME]"
click at [883, 441] on button "Next" at bounding box center [881, 435] width 80 height 41
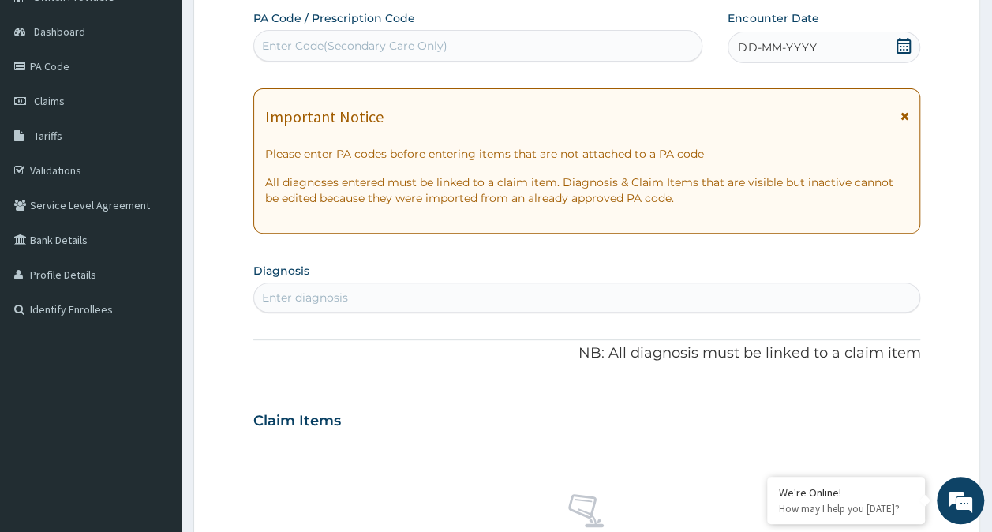
click at [905, 39] on icon at bounding box center [904, 46] width 14 height 16
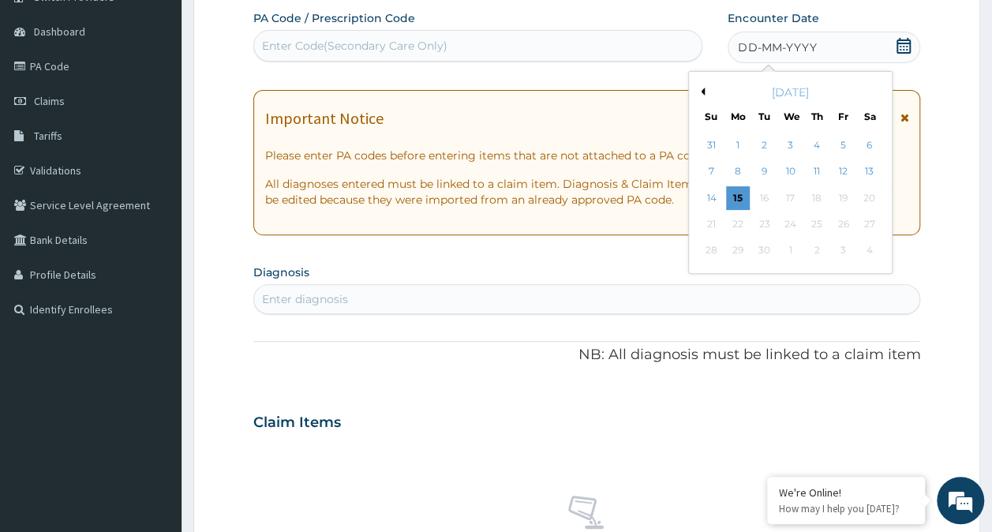
click at [872, 171] on div "13" at bounding box center [870, 172] width 24 height 24
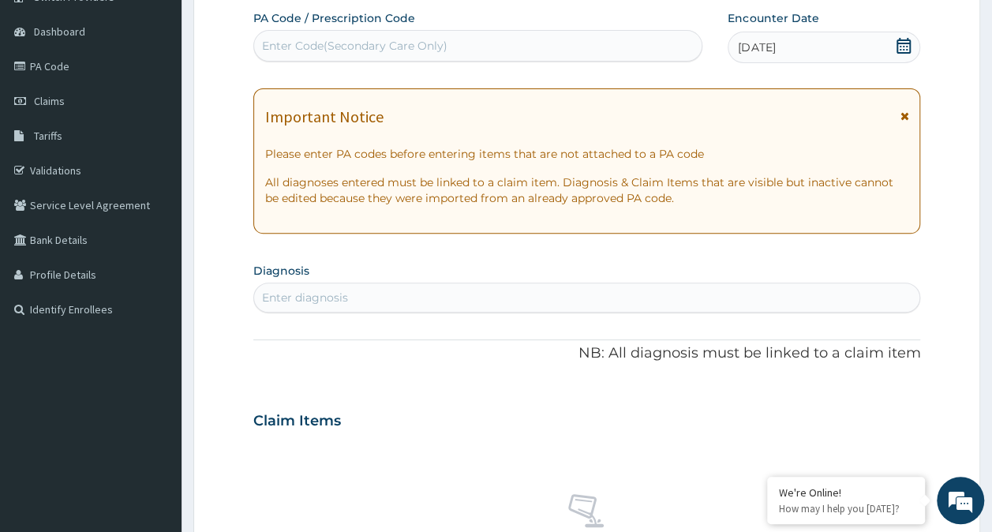
click at [300, 292] on div "Enter diagnosis" at bounding box center [305, 298] width 86 height 16
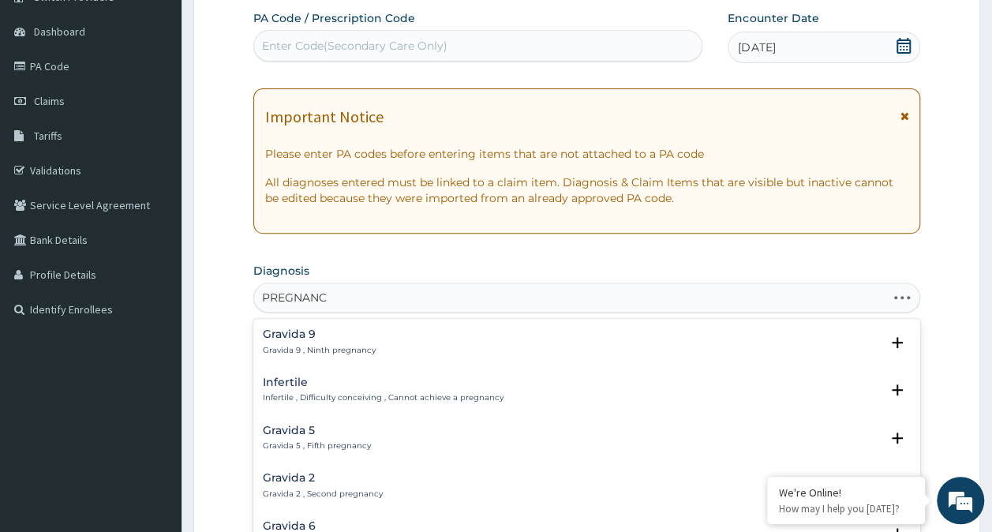
type input "PREGNANCY"
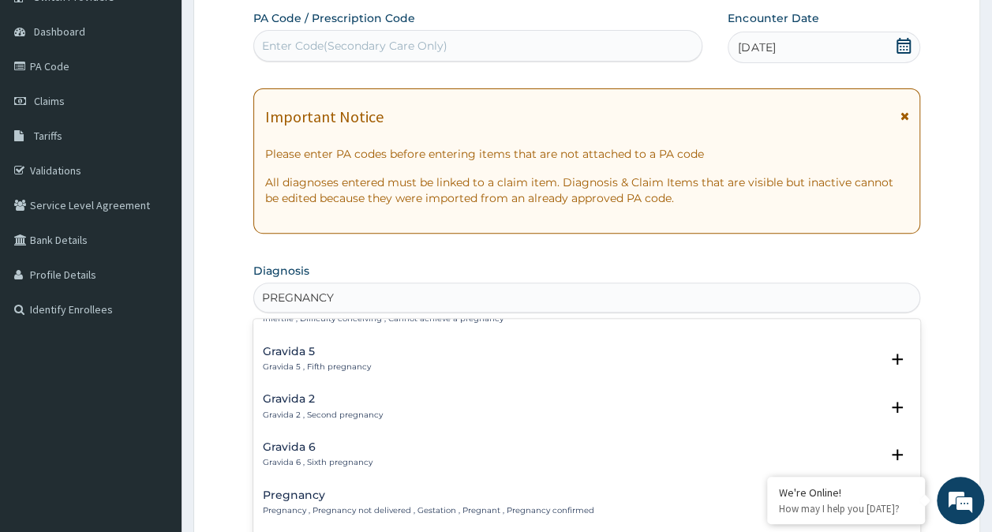
click at [305, 493] on h4 "Pregnancy" at bounding box center [429, 496] width 332 height 12
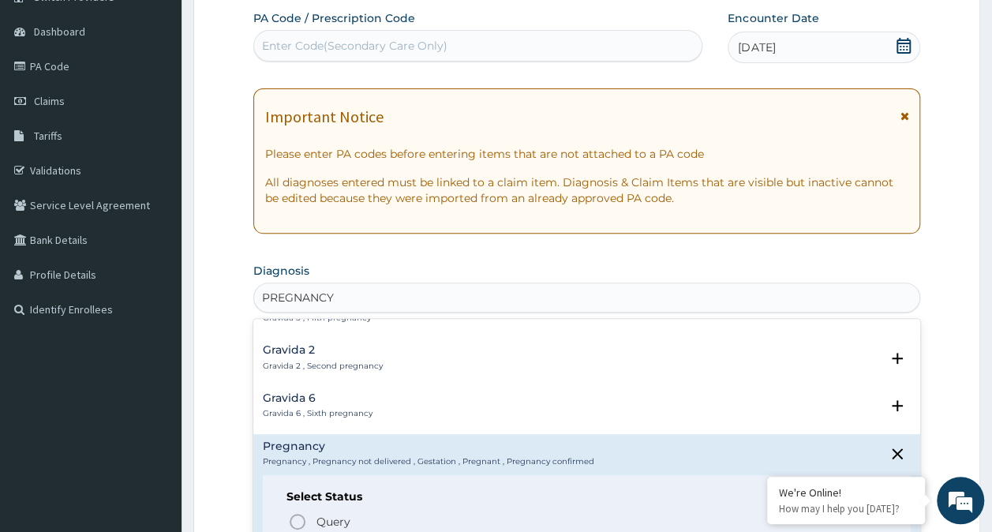
scroll to position [237, 0]
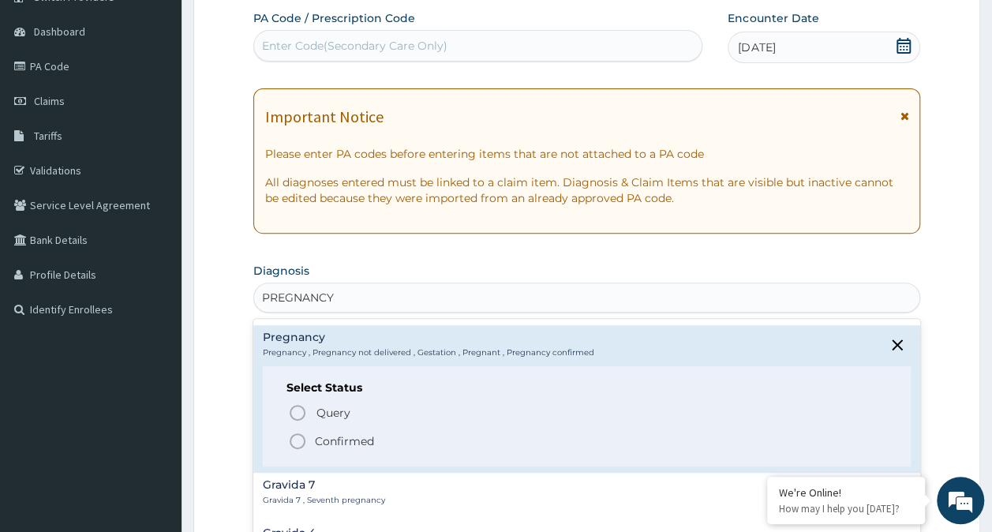
click at [297, 441] on icon "status option filled" at bounding box center [297, 441] width 19 height 19
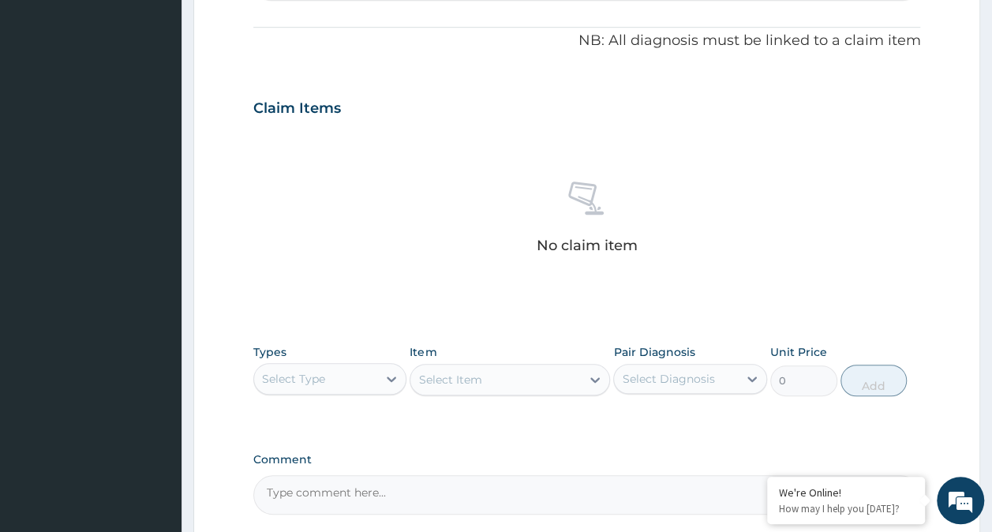
scroll to position [535, 0]
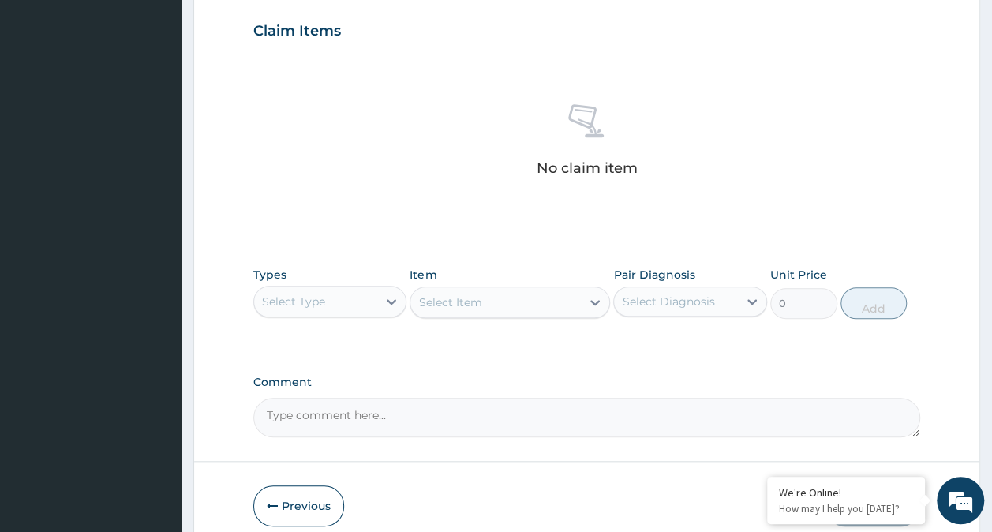
click at [349, 306] on div "Select Type" at bounding box center [316, 301] width 124 height 25
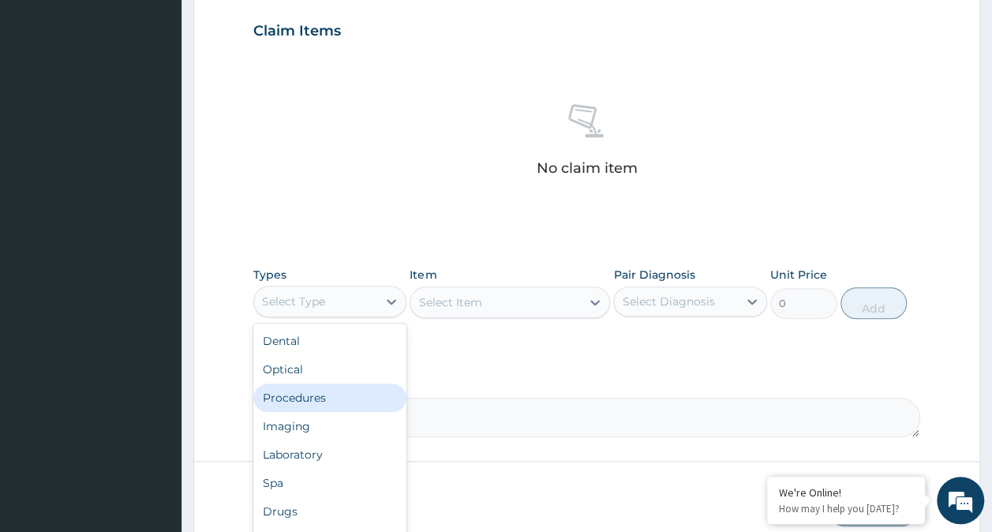
click at [325, 400] on div "Procedures" at bounding box center [330, 398] width 154 height 28
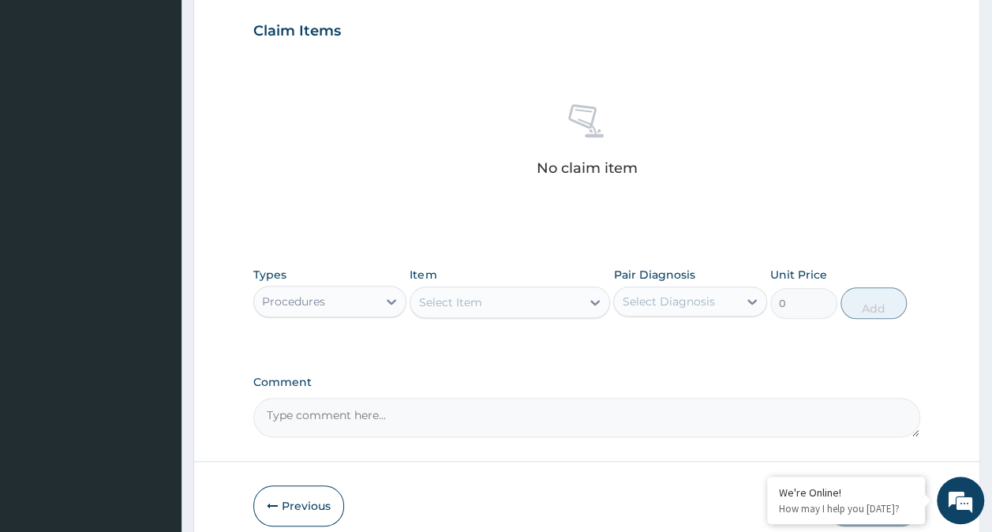
click at [480, 297] on div "Select Item" at bounding box center [449, 303] width 63 height 16
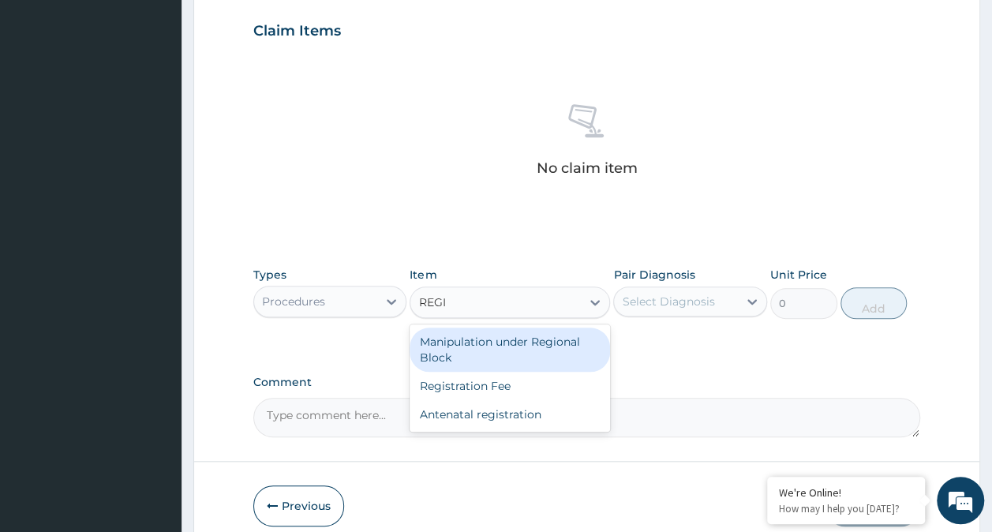
type input "REGIS"
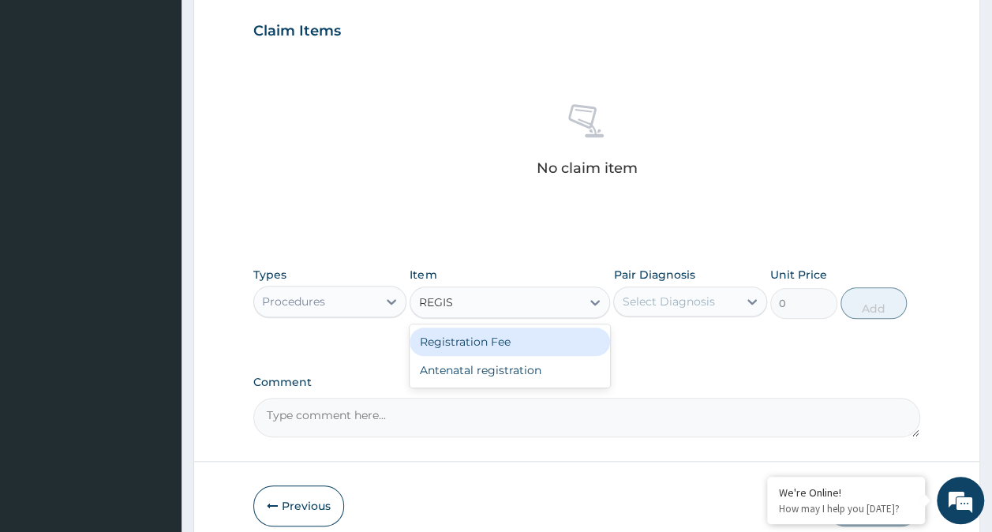
click at [564, 347] on div "Registration Fee" at bounding box center [510, 342] width 201 height 28
type input "2150"
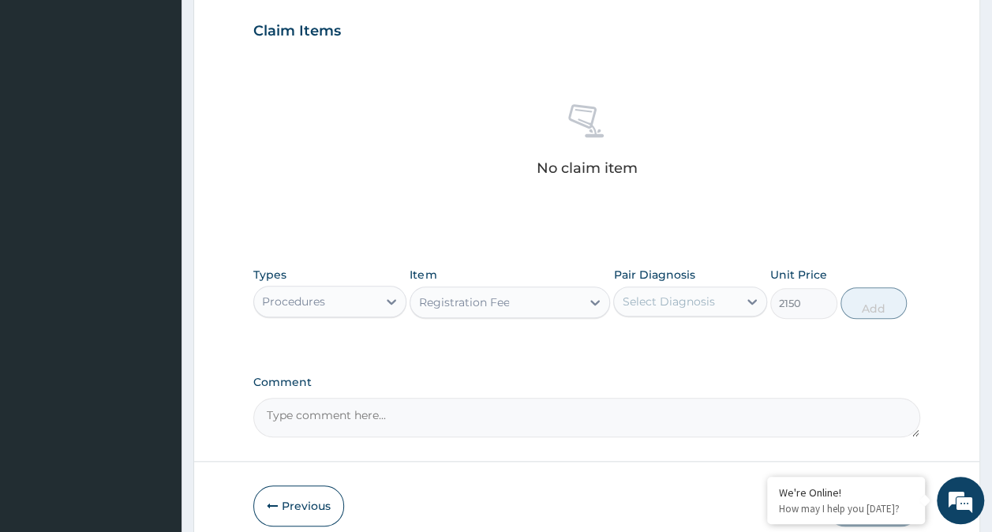
click at [688, 302] on div "Select Diagnosis" at bounding box center [668, 302] width 92 height 16
click at [674, 347] on div "Pregnancy" at bounding box center [690, 342] width 154 height 32
checkbox input "true"
click at [876, 307] on button "Add" at bounding box center [874, 303] width 67 height 32
type input "0"
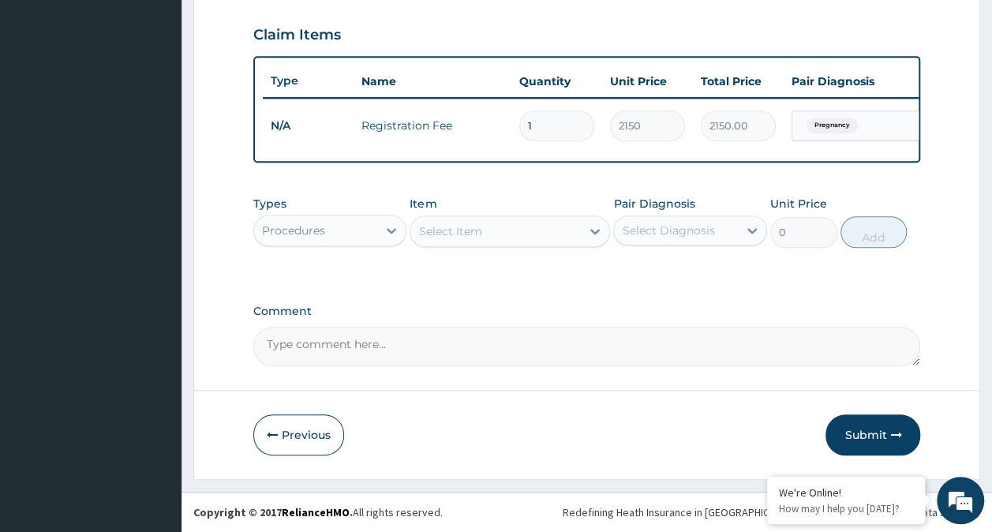
click at [497, 240] on div "Select Item" at bounding box center [496, 231] width 171 height 25
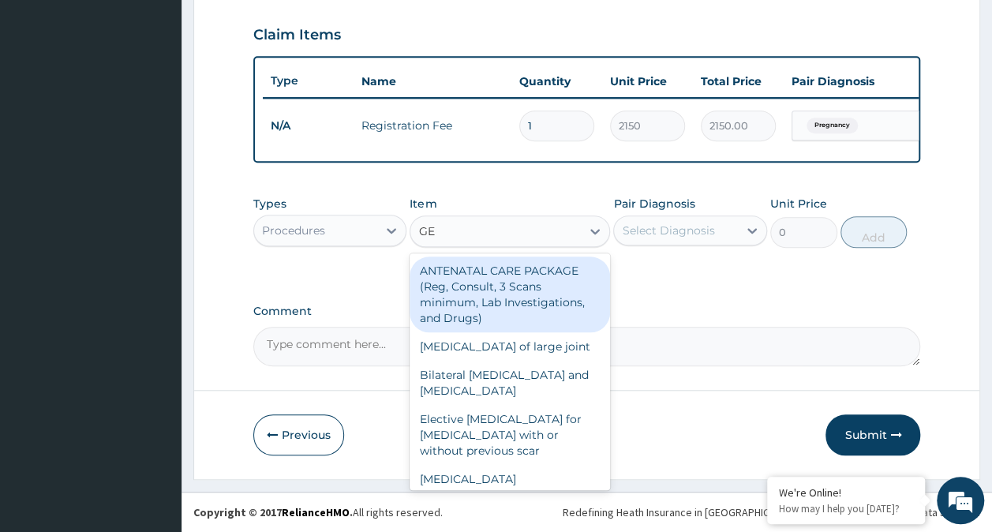
type input "GENE"
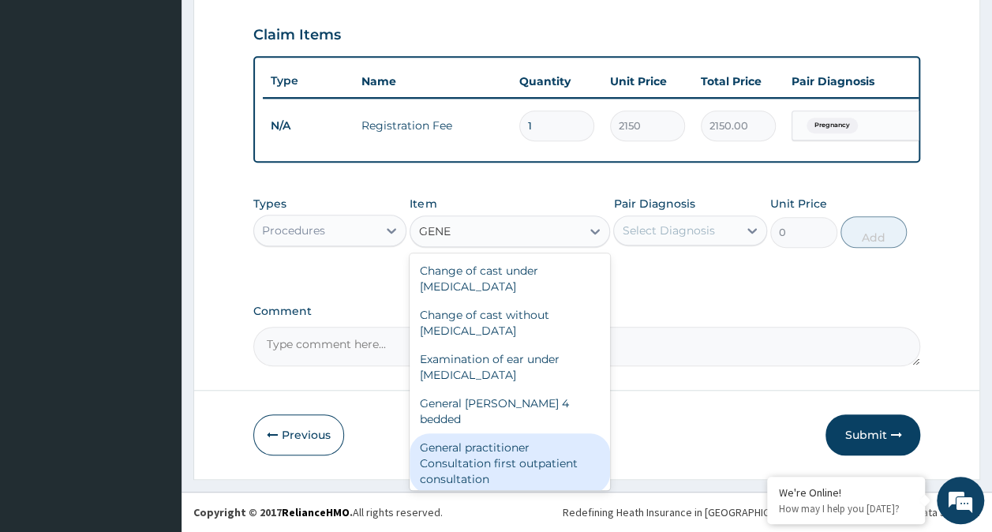
click at [521, 447] on div "General practitioner Consultation first outpatient consultation" at bounding box center [510, 463] width 201 height 60
type input "3547.5"
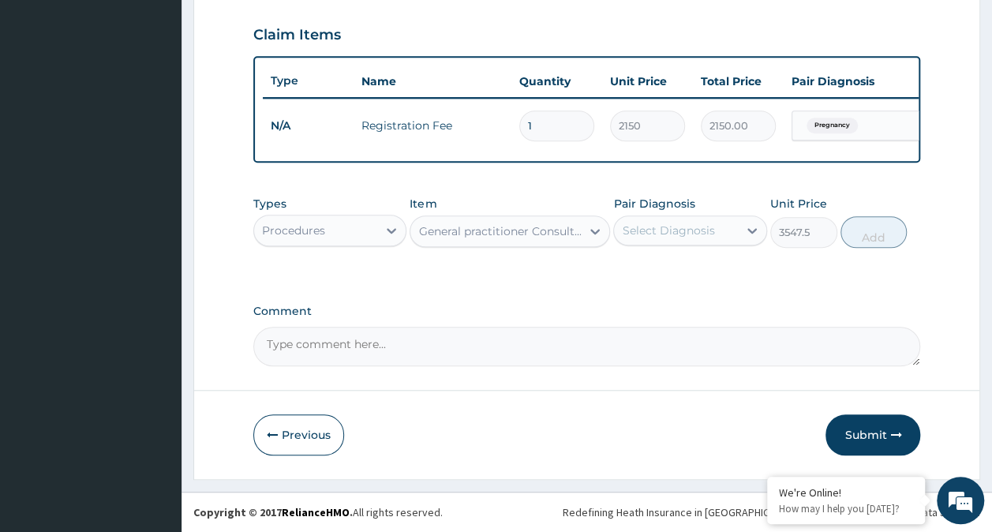
click at [718, 234] on div "Select Diagnosis" at bounding box center [676, 230] width 124 height 25
click at [703, 274] on div "Pregnancy" at bounding box center [690, 271] width 154 height 32
checkbox input "true"
click at [865, 240] on button "Add" at bounding box center [874, 232] width 67 height 32
type input "0"
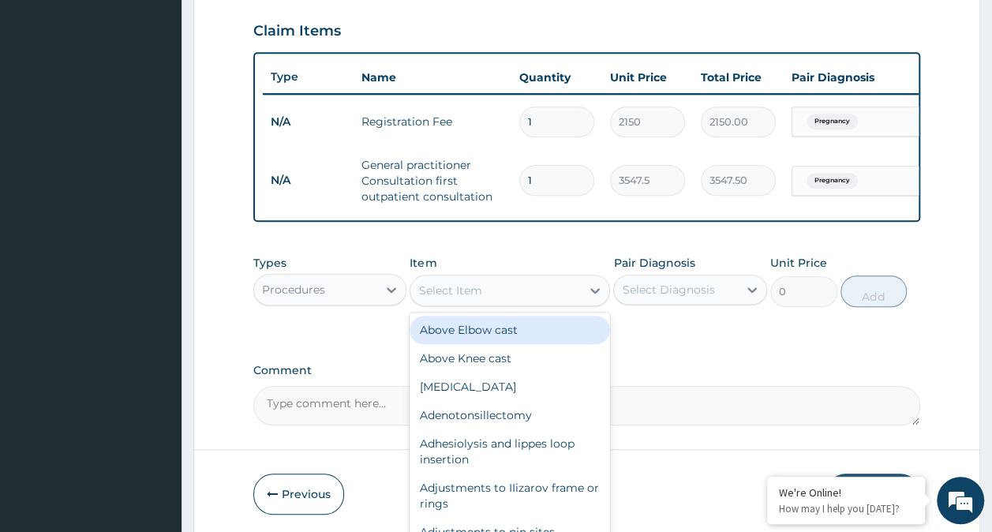
click at [481, 289] on div "Select Item" at bounding box center [496, 290] width 171 height 25
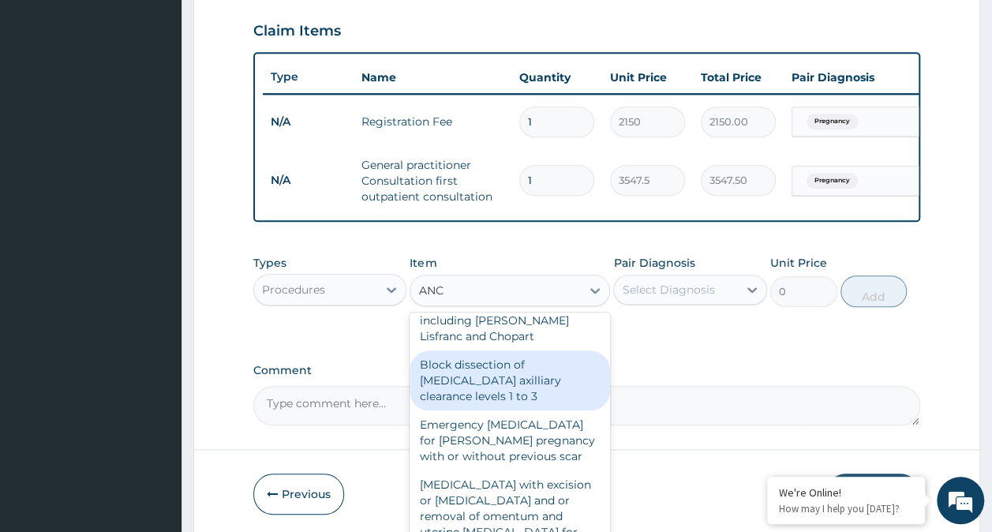
scroll to position [0, 0]
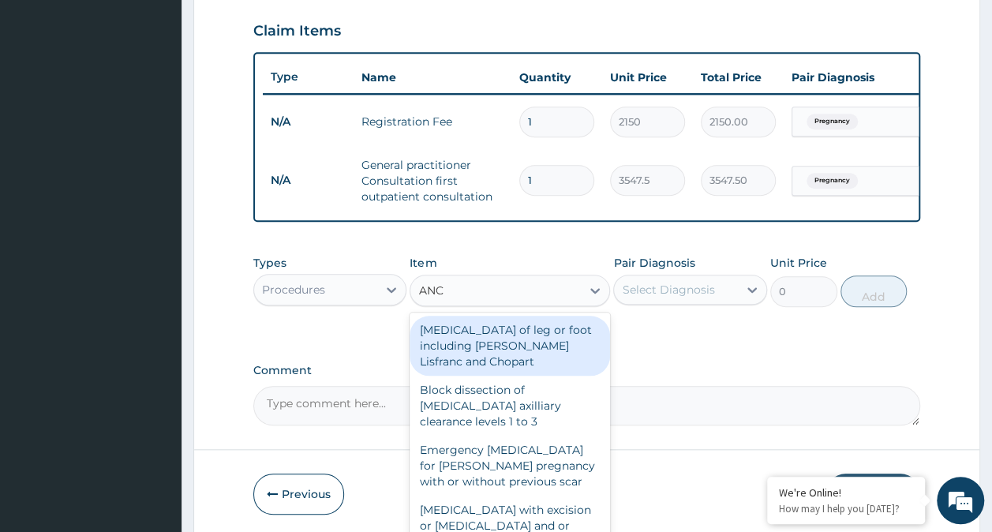
type input "ANC"
click at [687, 366] on div "PA Code / Prescription Code Enter Code(Secondary Care Only) Encounter Date 13-0…" at bounding box center [587, 20] width 668 height 810
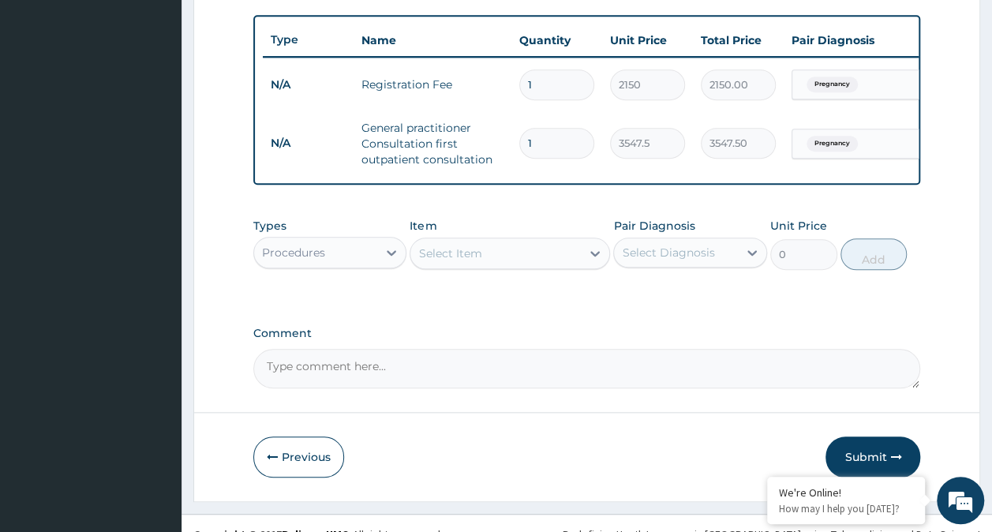
scroll to position [604, 0]
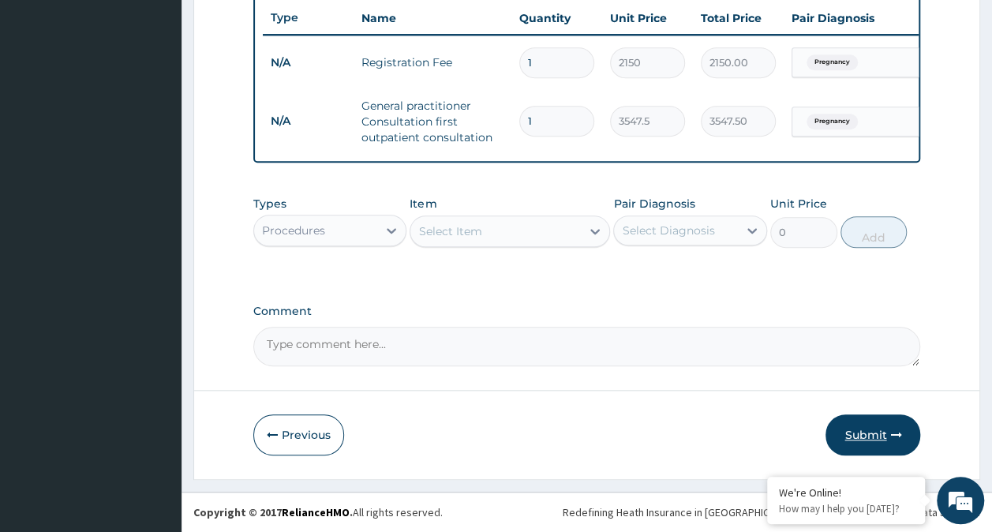
click at [883, 438] on button "Submit" at bounding box center [873, 435] width 95 height 41
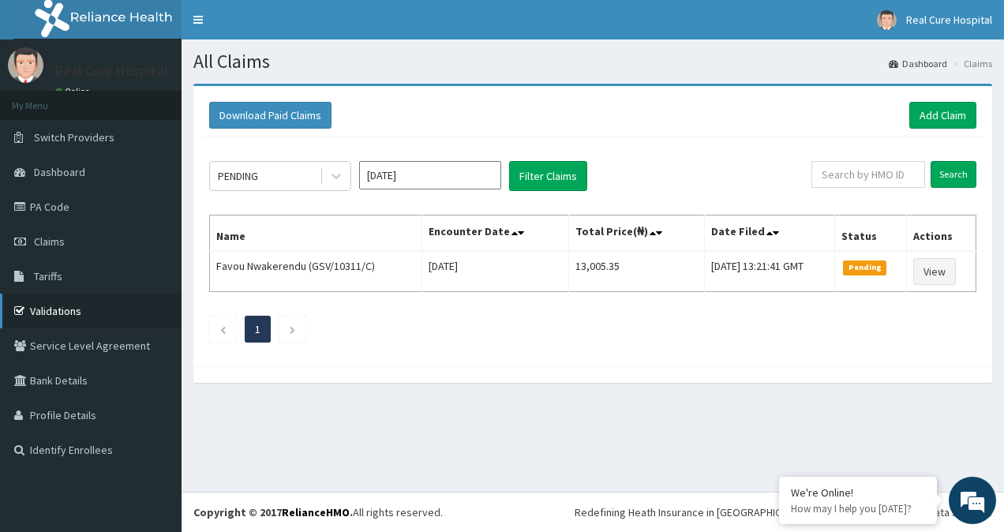
drag, startPoint x: 54, startPoint y: 308, endPoint x: 68, endPoint y: 302, distance: 15.6
click at [54, 308] on link "Validations" at bounding box center [91, 311] width 182 height 35
click at [938, 119] on link "Add Claim" at bounding box center [943, 115] width 67 height 27
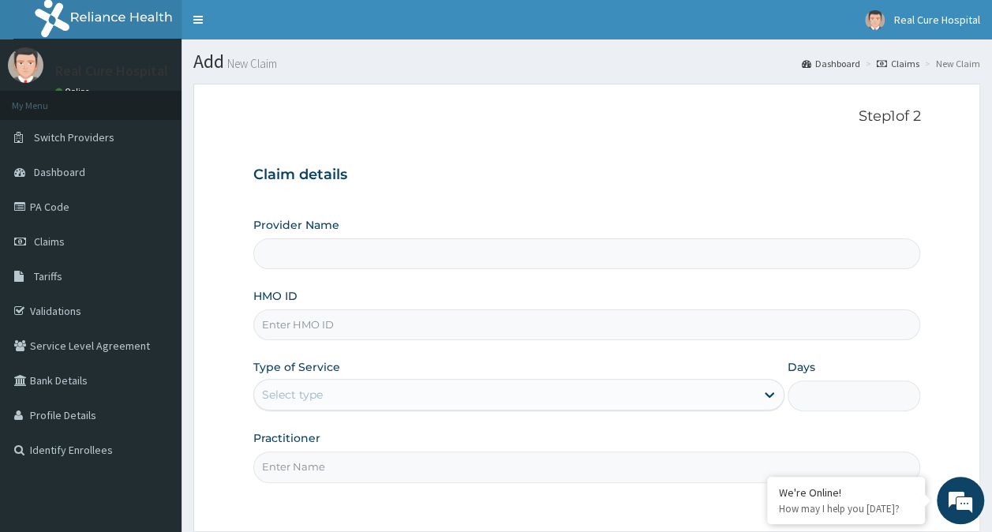
click at [284, 327] on input "HMO ID" at bounding box center [587, 325] width 668 height 31
type input "Real cure Hospital"
type input "NGD/10014/A"
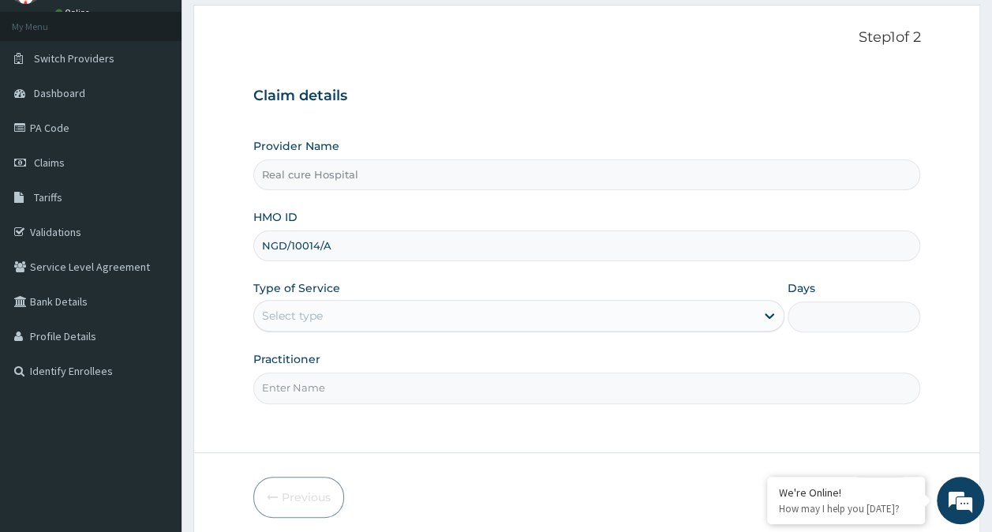
click at [298, 311] on div "Select type" at bounding box center [292, 316] width 61 height 16
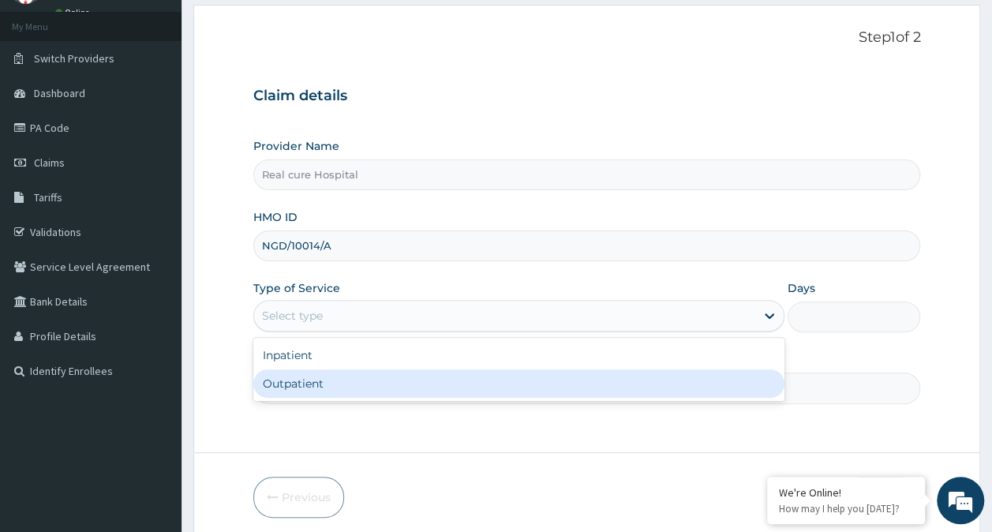
click at [289, 381] on div "Outpatient" at bounding box center [518, 384] width 531 height 28
type input "1"
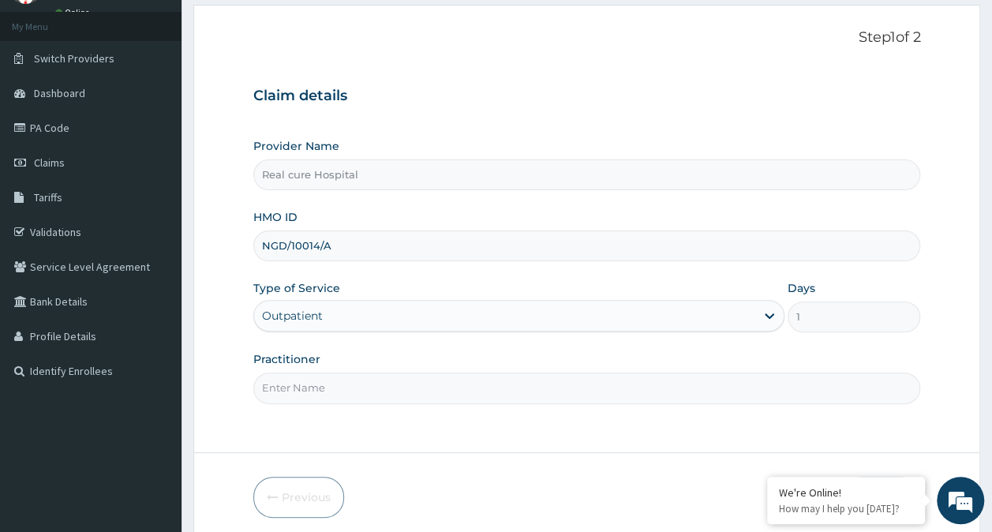
scroll to position [141, 0]
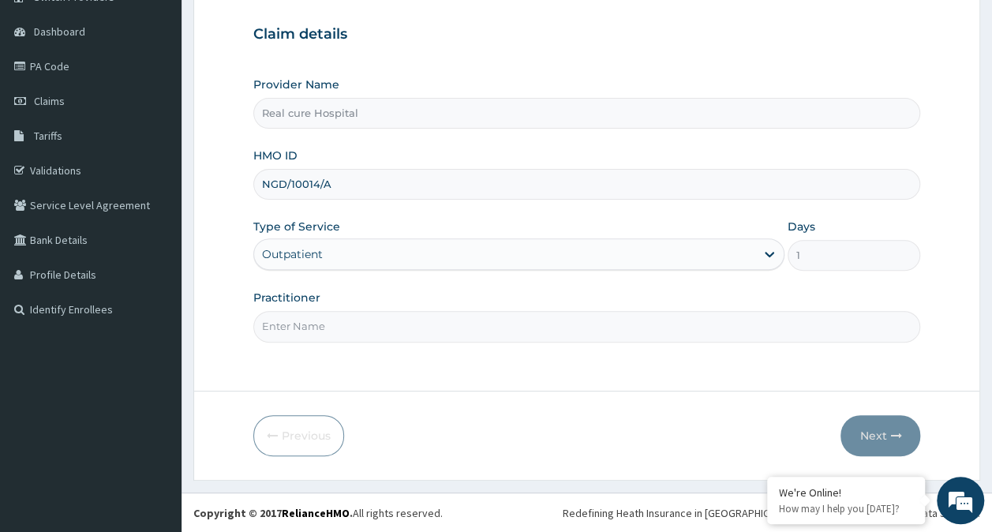
click at [281, 316] on input "Practitioner" at bounding box center [587, 326] width 668 height 31
type input "DR OPAWOYE"
click at [872, 432] on button "Next" at bounding box center [881, 435] width 80 height 41
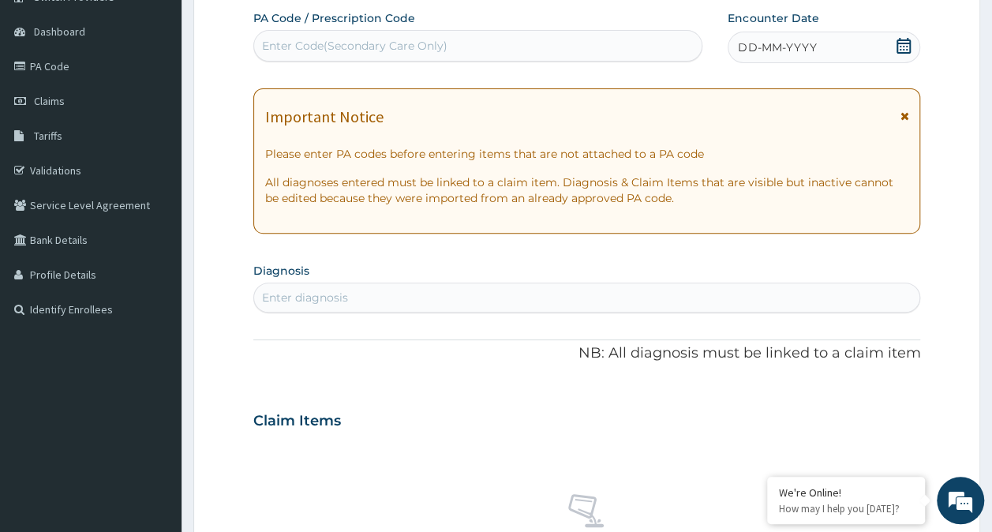
click at [906, 43] on icon at bounding box center [904, 46] width 14 height 16
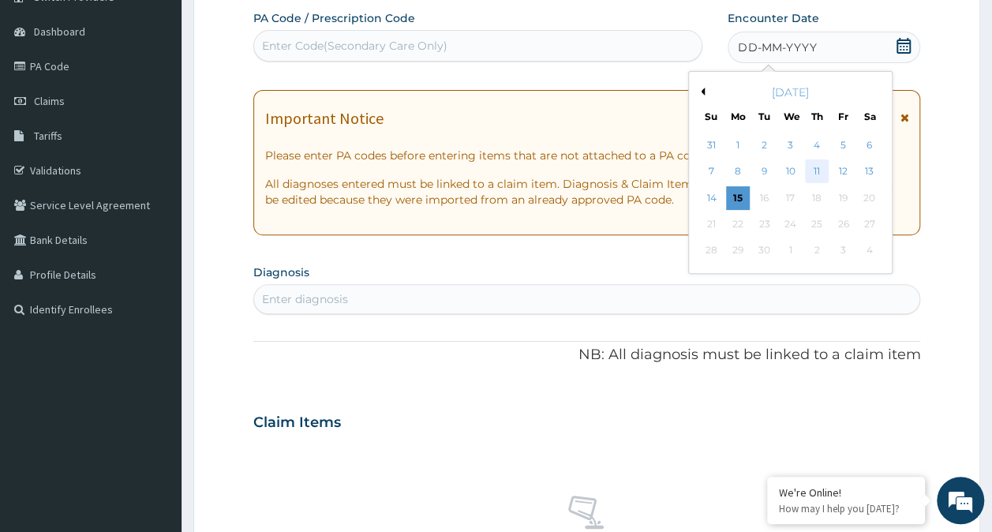
click at [818, 169] on div "11" at bounding box center [817, 172] width 24 height 24
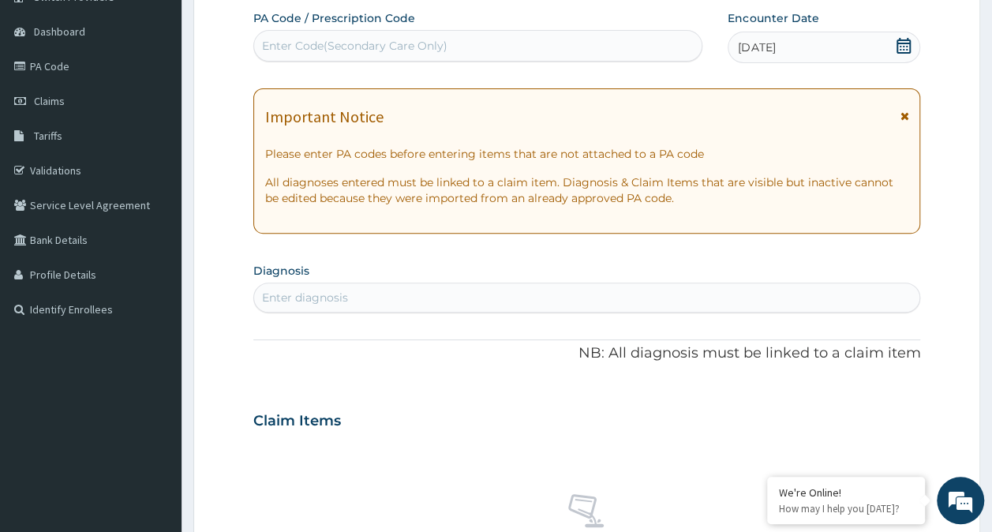
click at [336, 294] on div "Enter diagnosis" at bounding box center [305, 298] width 86 height 16
type input "FALCIPA"
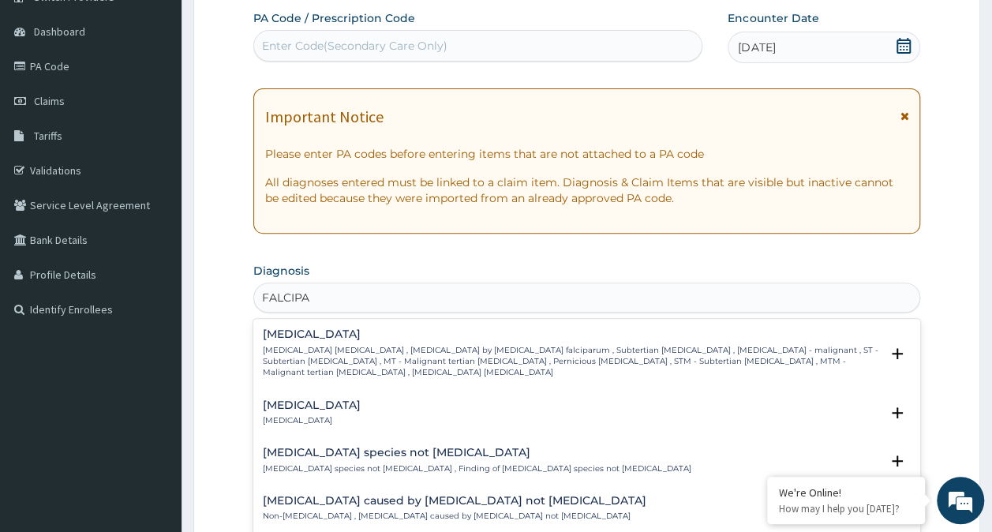
click at [348, 332] on h4 "Falciparum malaria" at bounding box center [572, 334] width 618 height 12
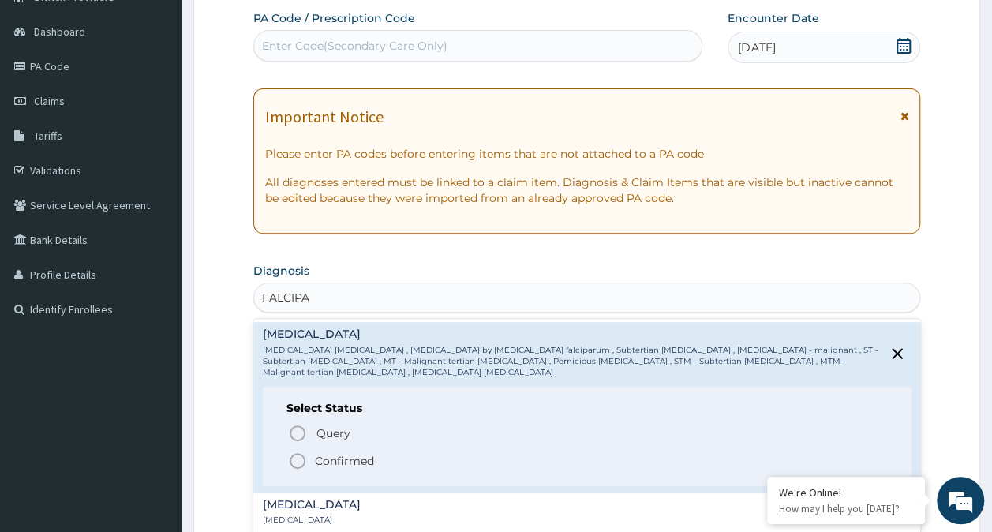
click at [295, 452] on icon "status option filled" at bounding box center [297, 461] width 19 height 19
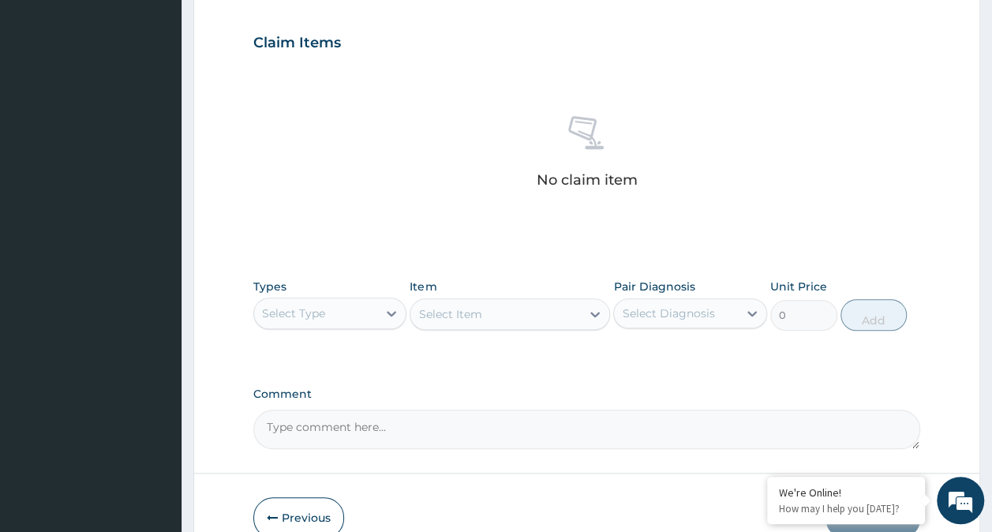
scroll to position [603, 0]
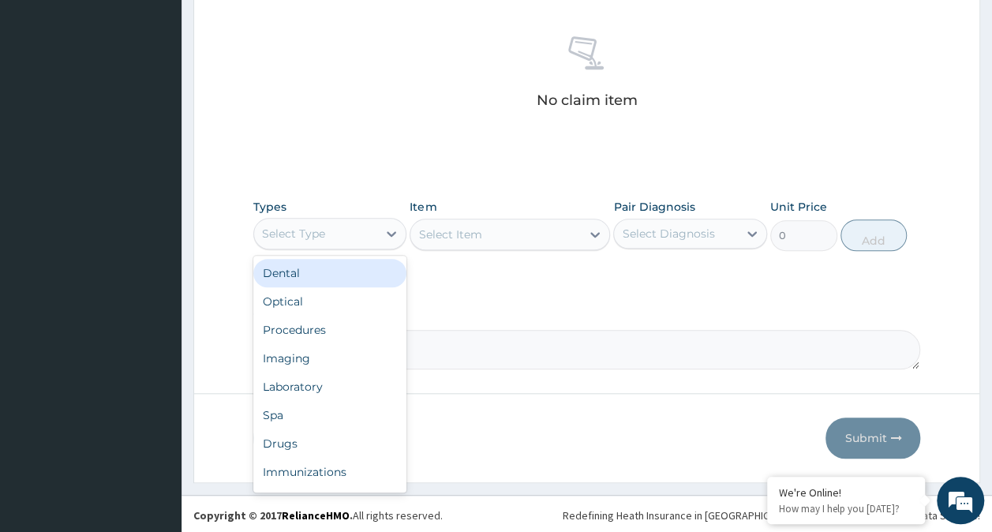
click at [330, 237] on div "Select Type" at bounding box center [316, 233] width 124 height 25
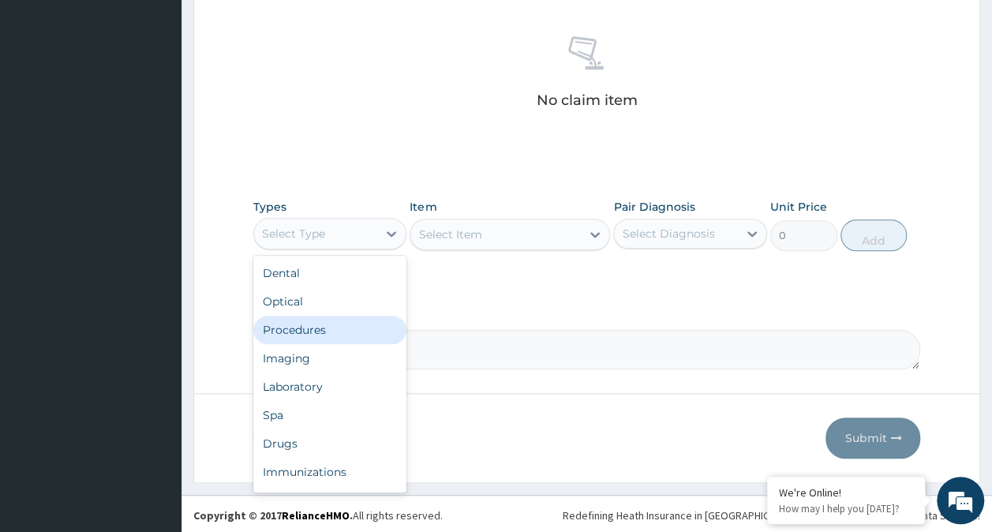
click at [317, 330] on div "Procedures" at bounding box center [330, 330] width 154 height 28
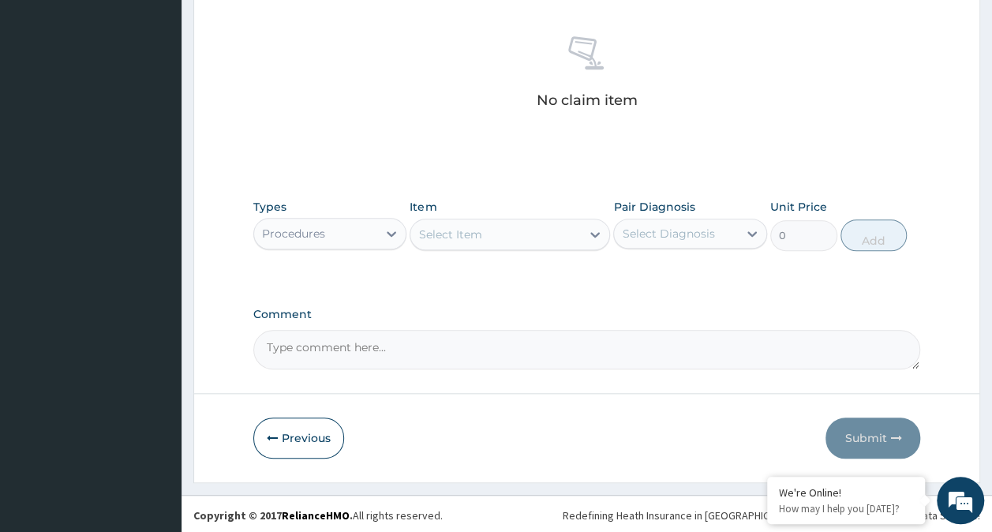
drag, startPoint x: 551, startPoint y: 235, endPoint x: 556, endPoint y: 244, distance: 9.9
click at [551, 235] on div "Select Item" at bounding box center [496, 234] width 171 height 25
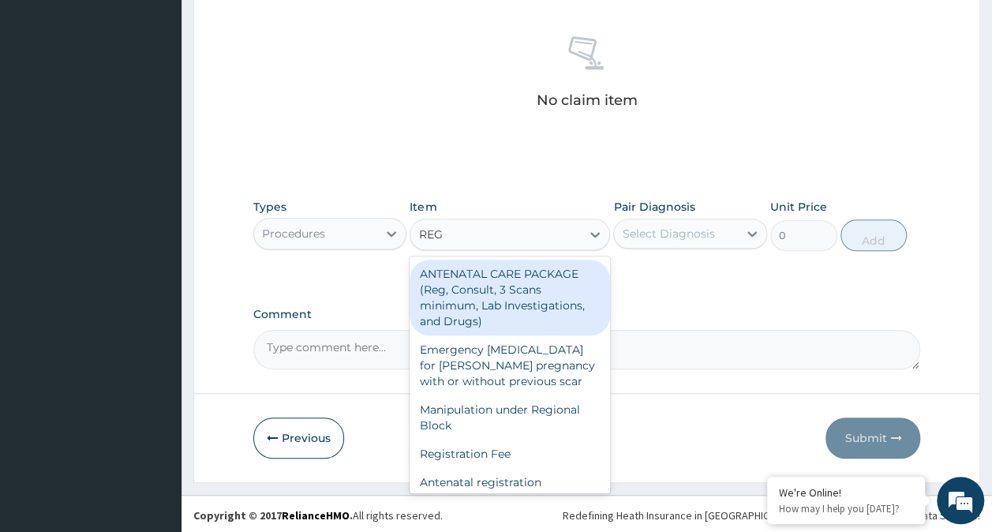
type input "REGI"
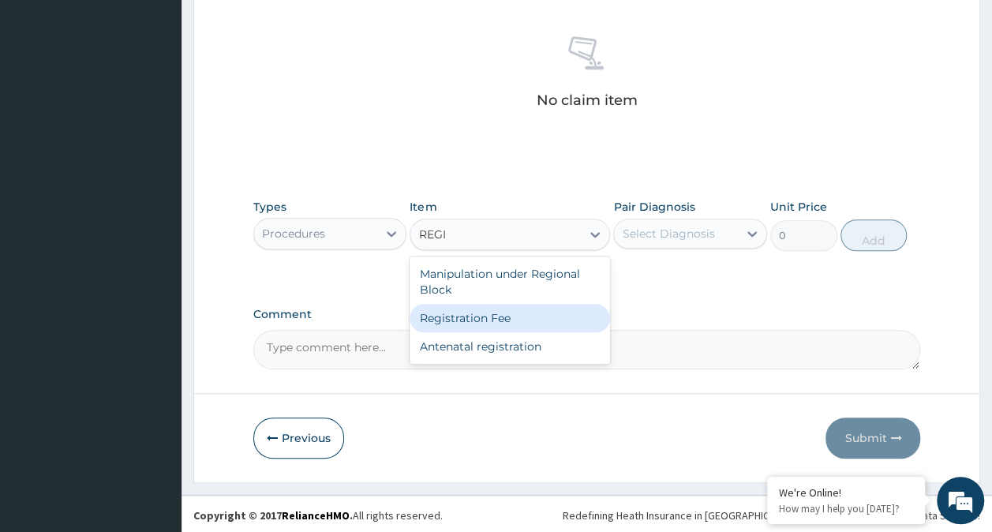
click at [515, 313] on div "Registration Fee" at bounding box center [510, 318] width 201 height 28
type input "2150"
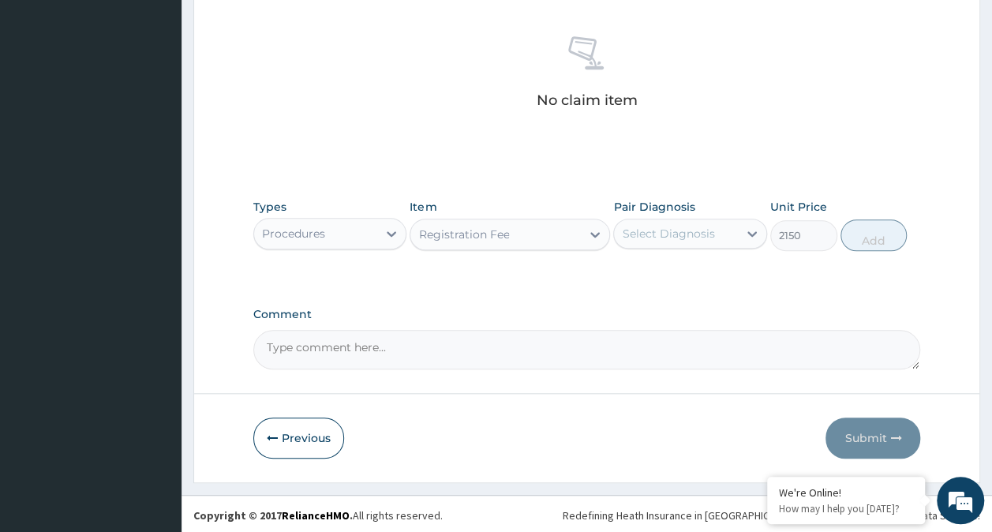
click at [685, 226] on div "Select Diagnosis" at bounding box center [668, 234] width 92 height 16
click at [676, 272] on label "Falciparum malaria" at bounding box center [689, 273] width 98 height 16
checkbox input "true"
click at [891, 231] on button "Add" at bounding box center [874, 235] width 67 height 32
type input "0"
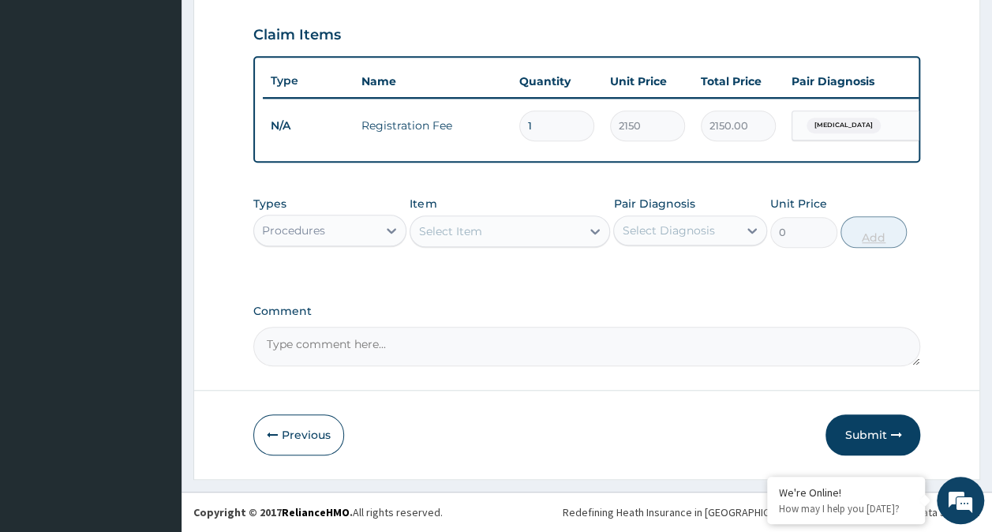
scroll to position [541, 0]
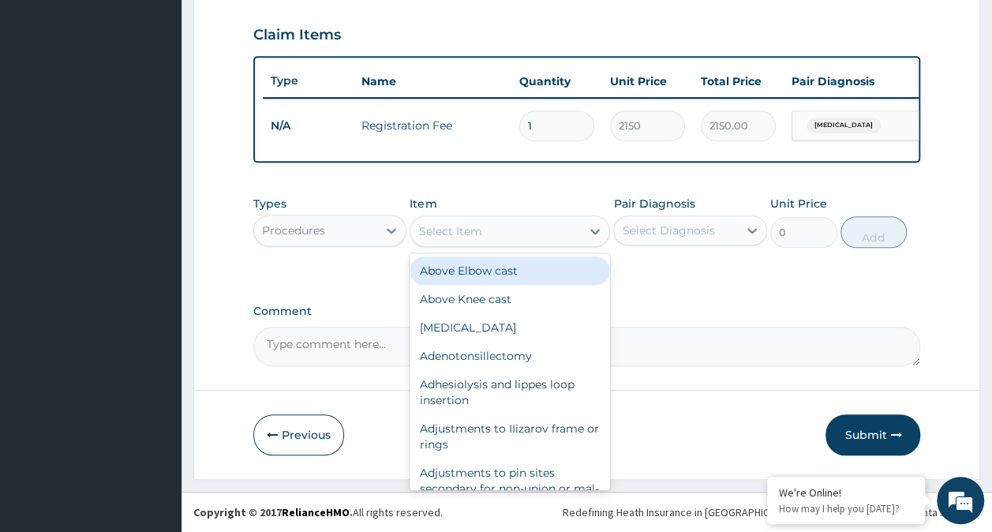
click at [493, 232] on div "Select Item" at bounding box center [496, 231] width 171 height 25
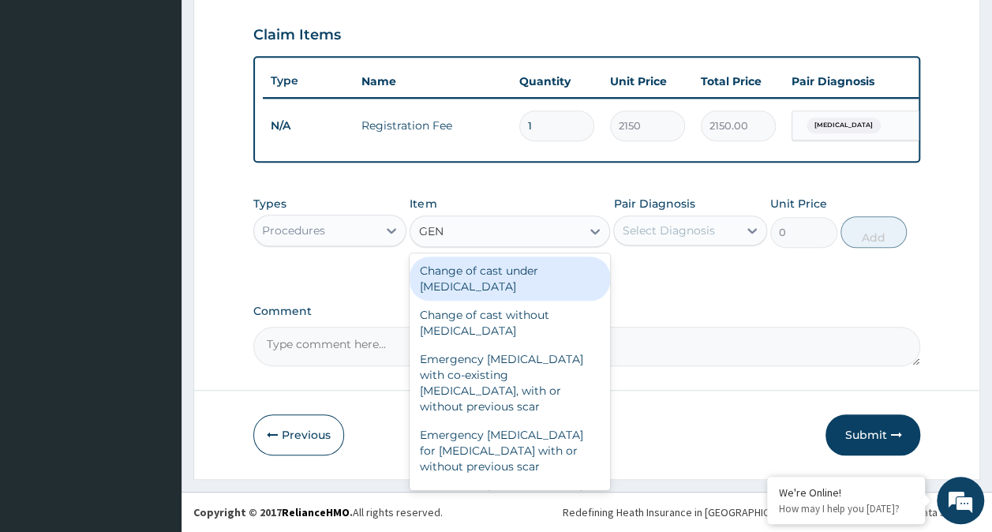
type input "GENE"
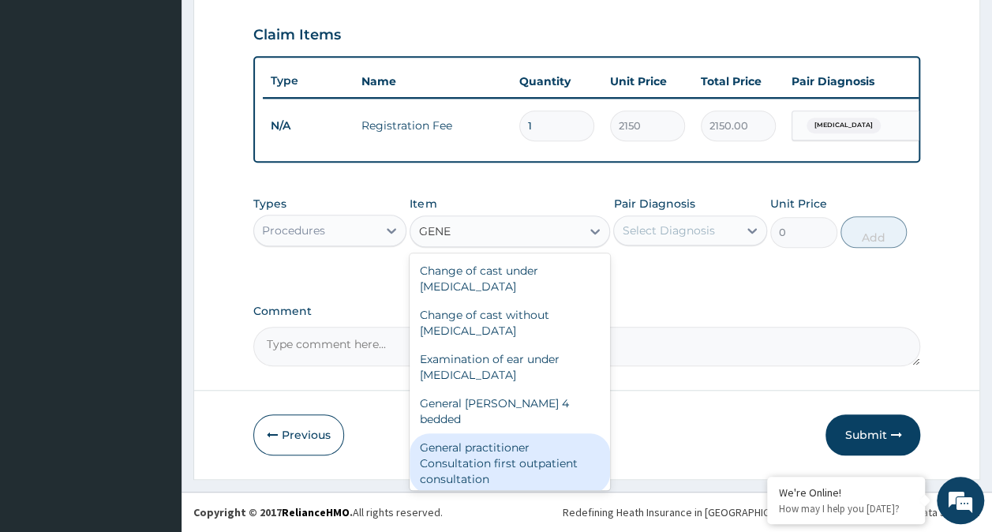
click at [516, 446] on div "General practitioner Consultation first outpatient consultation" at bounding box center [510, 463] width 201 height 60
type input "3547.5"
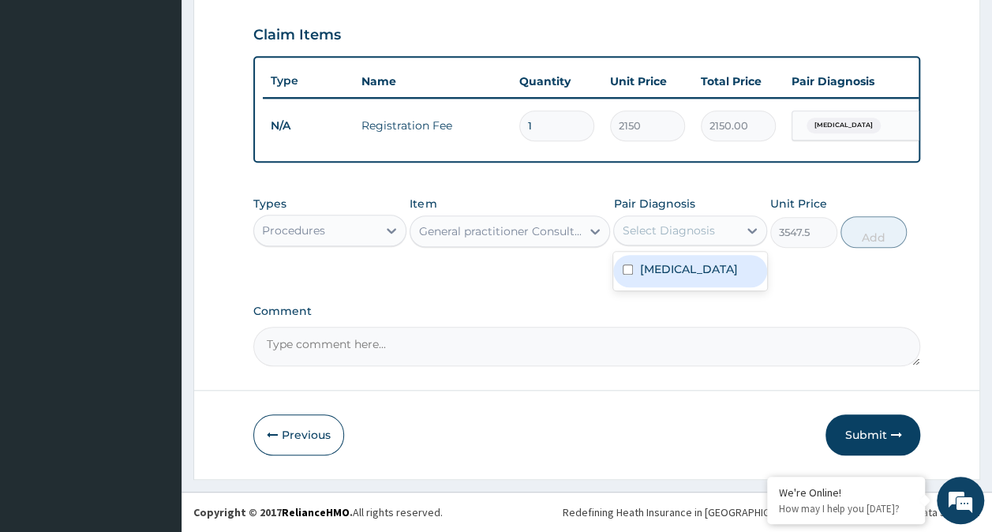
click at [722, 242] on div "Select Diagnosis" at bounding box center [676, 230] width 124 height 25
click at [707, 278] on div "Falciparum malaria" at bounding box center [690, 271] width 154 height 32
checkbox input "true"
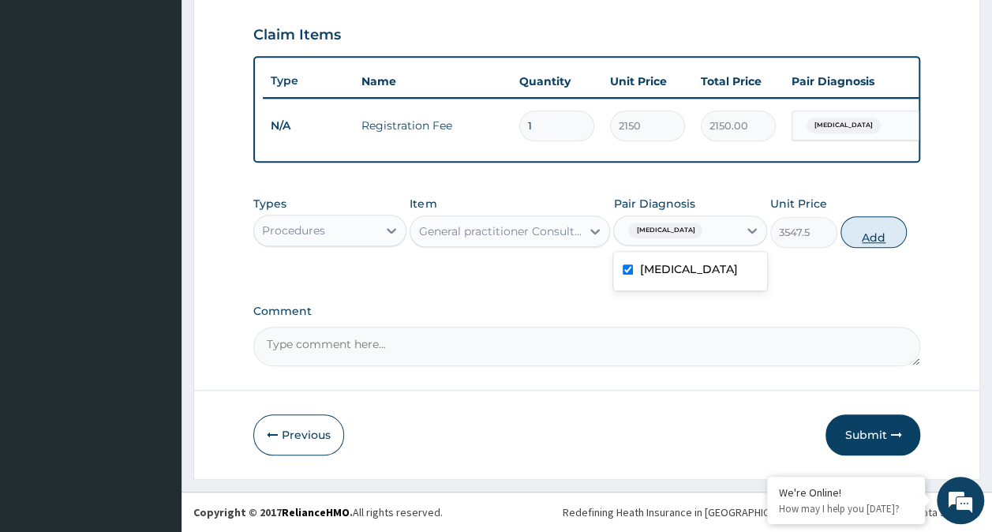
click at [882, 242] on button "Add" at bounding box center [874, 232] width 67 height 32
type input "0"
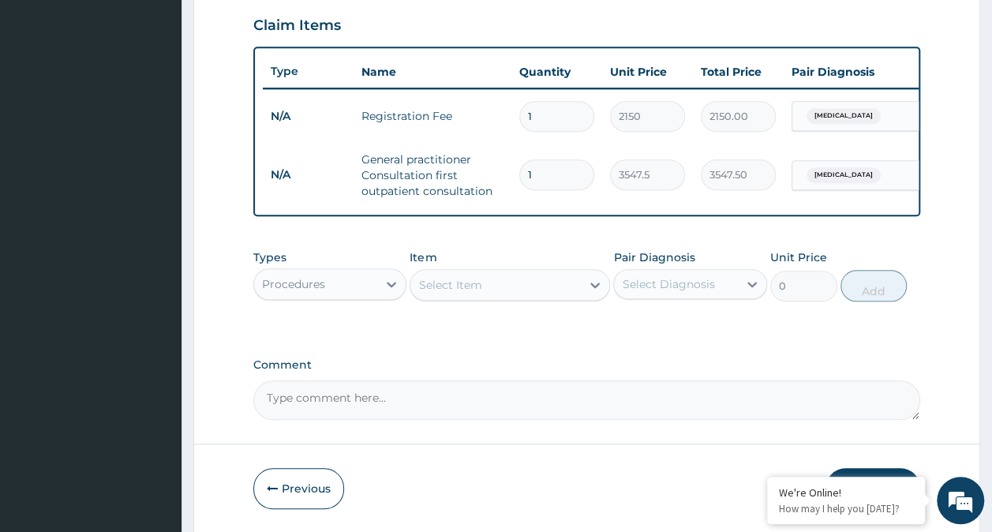
click at [344, 297] on div "Procedures" at bounding box center [316, 284] width 124 height 25
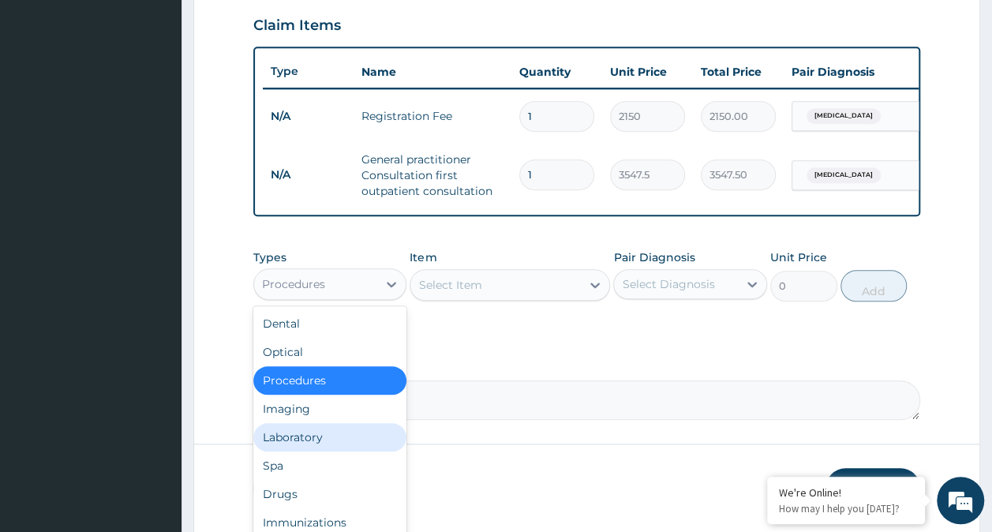
click at [302, 448] on div "Laboratory" at bounding box center [330, 437] width 154 height 28
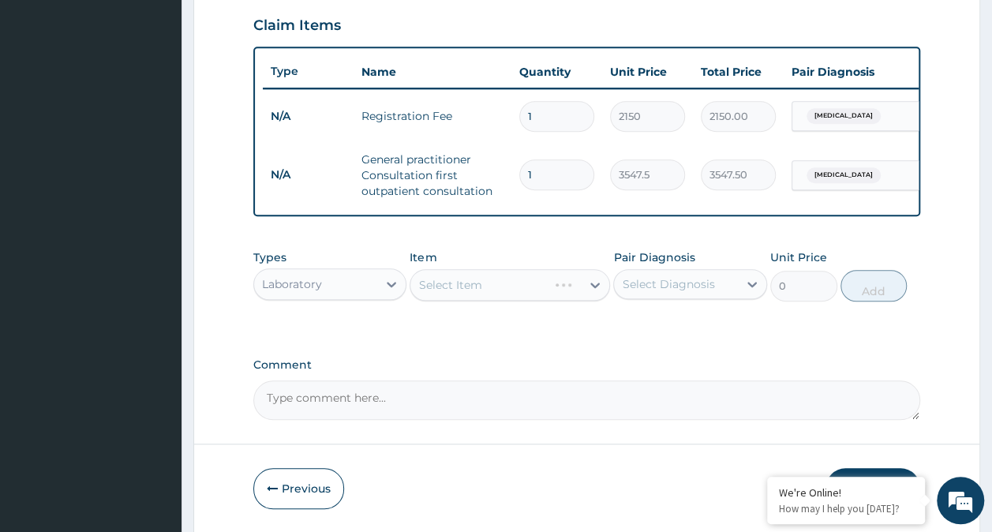
click at [533, 297] on div "Select Item" at bounding box center [510, 285] width 201 height 32
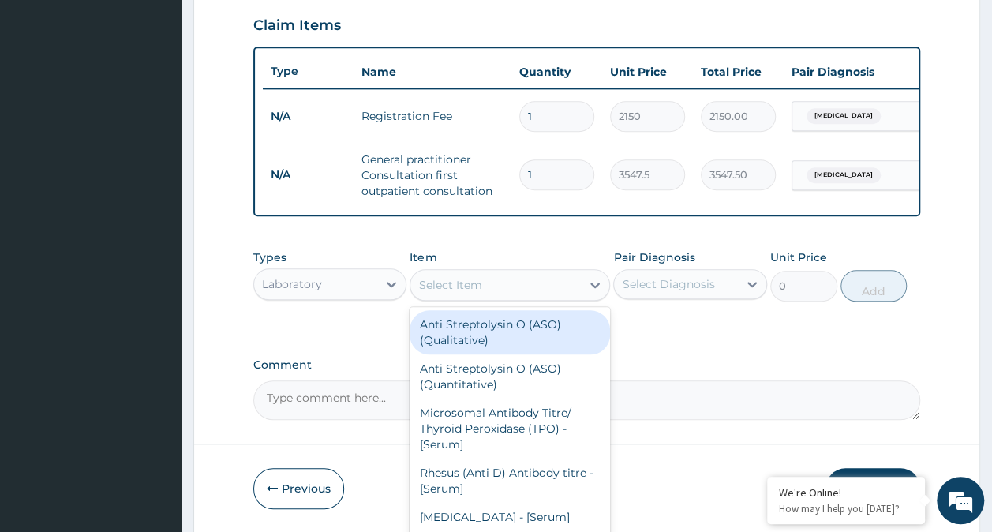
click at [530, 298] on div "Select Item" at bounding box center [496, 284] width 171 height 25
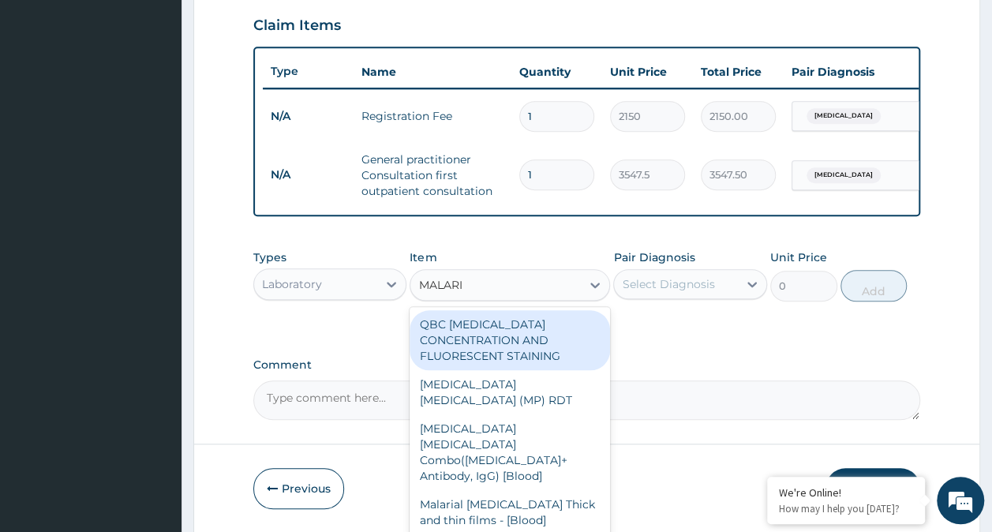
type input "MALARIA"
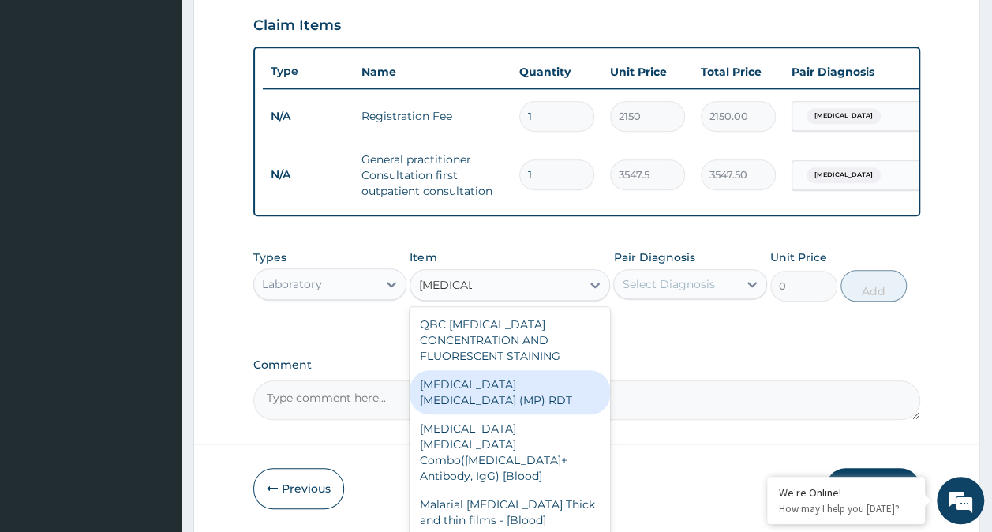
click at [513, 393] on div "MALARIA PARASITE (MP) RDT" at bounding box center [510, 392] width 201 height 44
type input "1612.5"
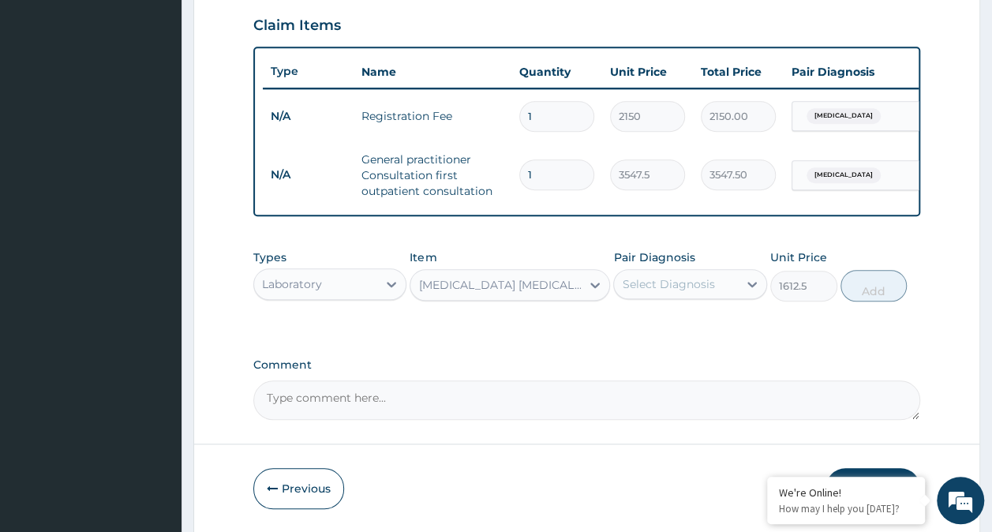
drag, startPoint x: 668, startPoint y: 286, endPoint x: 666, endPoint y: 305, distance: 19.0
click at [669, 286] on div "Select Diagnosis" at bounding box center [676, 284] width 124 height 25
click at [664, 330] on label "Falciparum malaria" at bounding box center [689, 323] width 98 height 16
checkbox input "true"
click at [879, 294] on button "Add" at bounding box center [874, 286] width 67 height 32
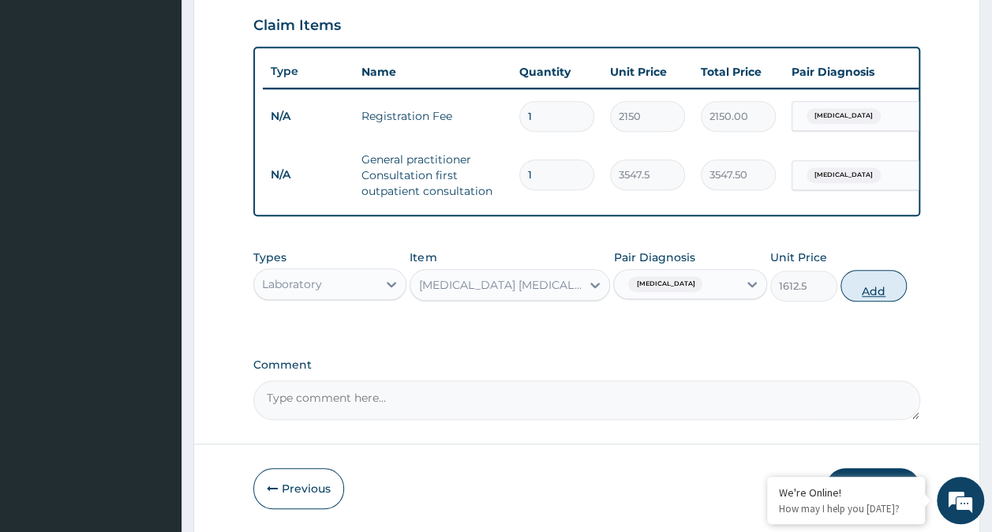
type input "0"
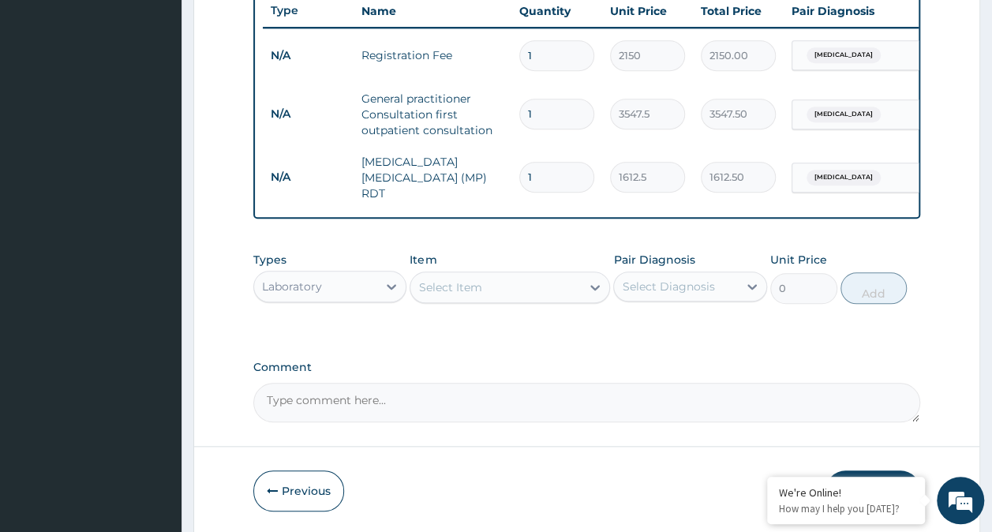
scroll to position [658, 0]
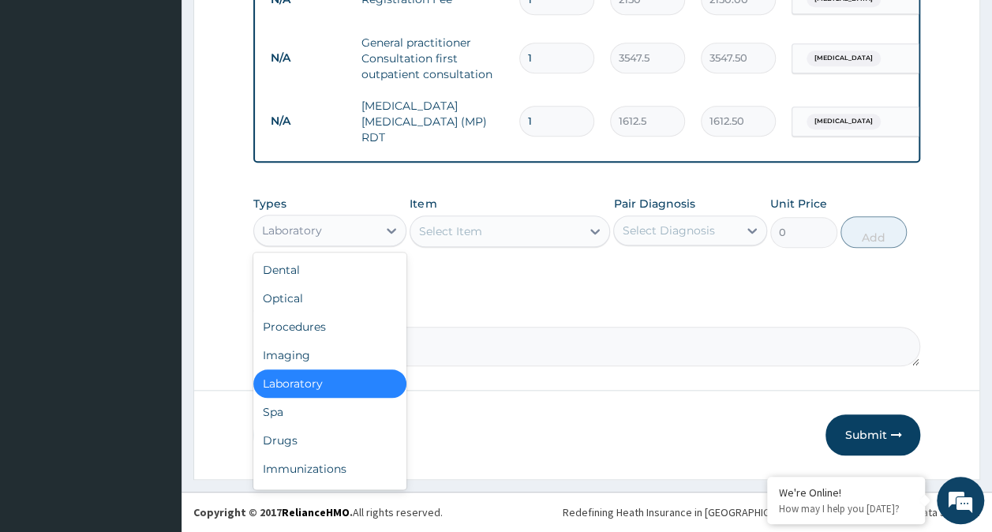
click at [286, 231] on div "Laboratory" at bounding box center [292, 231] width 60 height 16
click at [288, 437] on div "Drugs" at bounding box center [330, 440] width 154 height 28
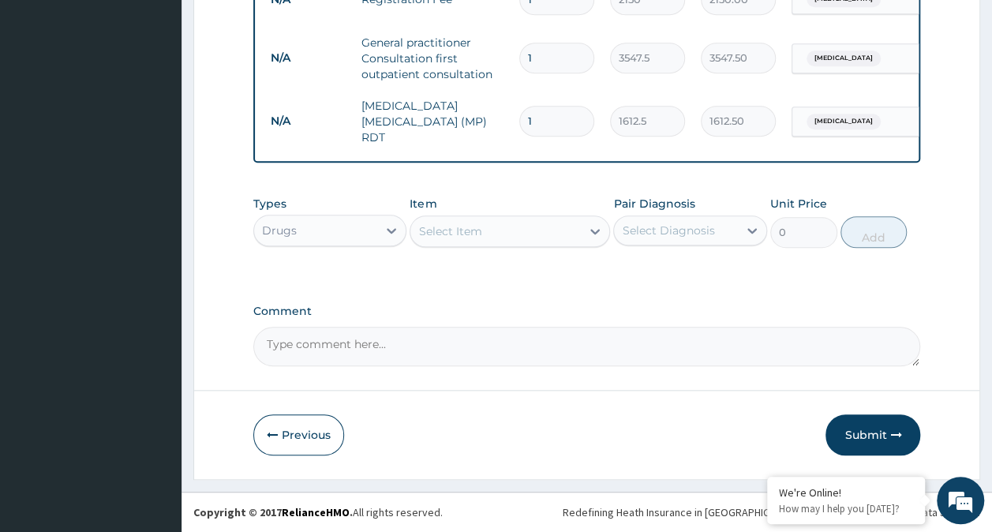
click at [531, 232] on div "Select Item" at bounding box center [496, 231] width 171 height 25
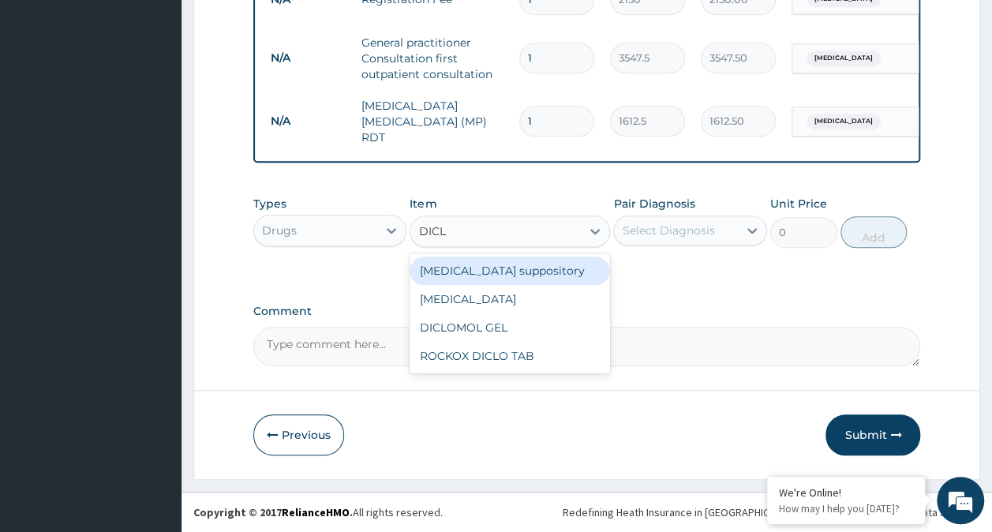
type input "DICLO"
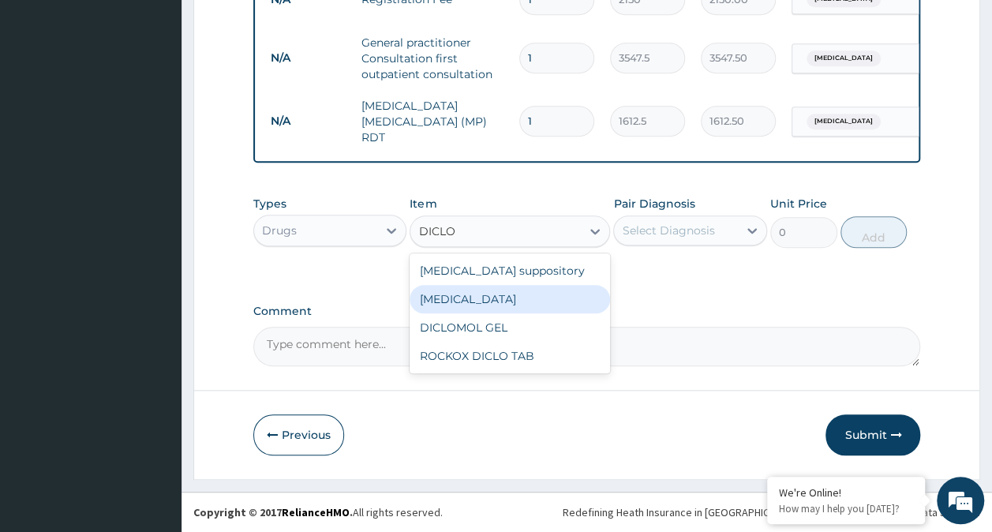
click at [513, 300] on div "Diclofenac" at bounding box center [510, 299] width 201 height 28
type input "591.25"
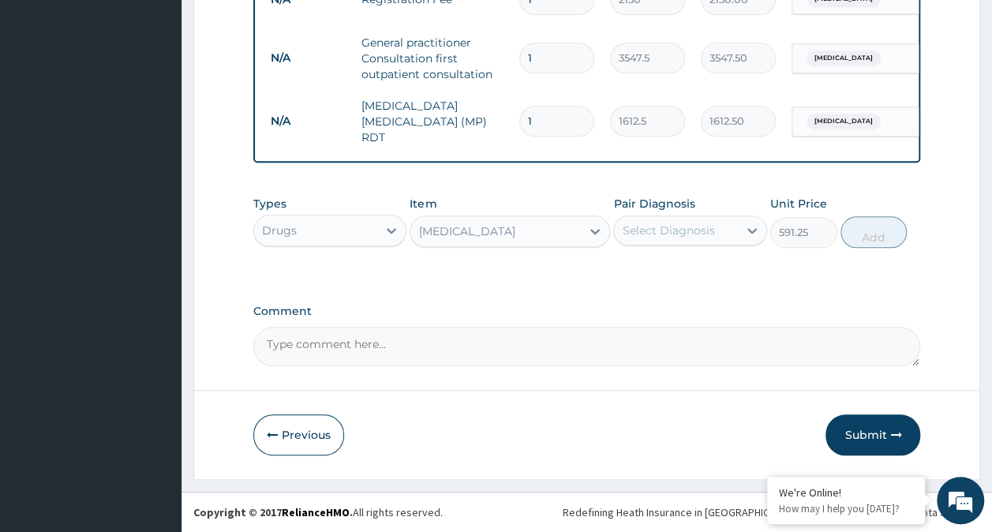
click at [671, 231] on div "Select Diagnosis" at bounding box center [668, 231] width 92 height 16
click at [673, 268] on label "Falciparum malaria" at bounding box center [689, 269] width 98 height 16
checkbox input "true"
click at [875, 235] on button "Add" at bounding box center [874, 232] width 67 height 32
type input "0"
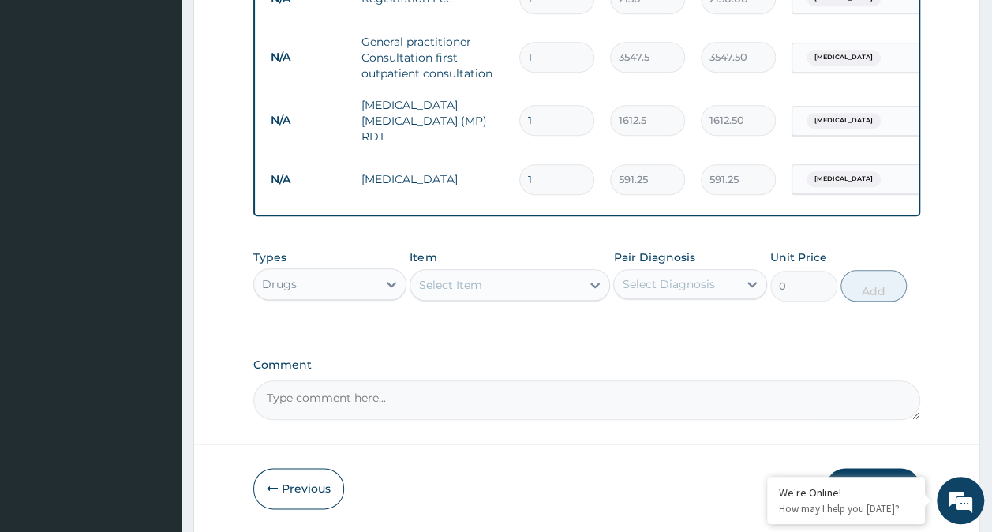
click at [501, 289] on div "Select Item" at bounding box center [496, 284] width 171 height 25
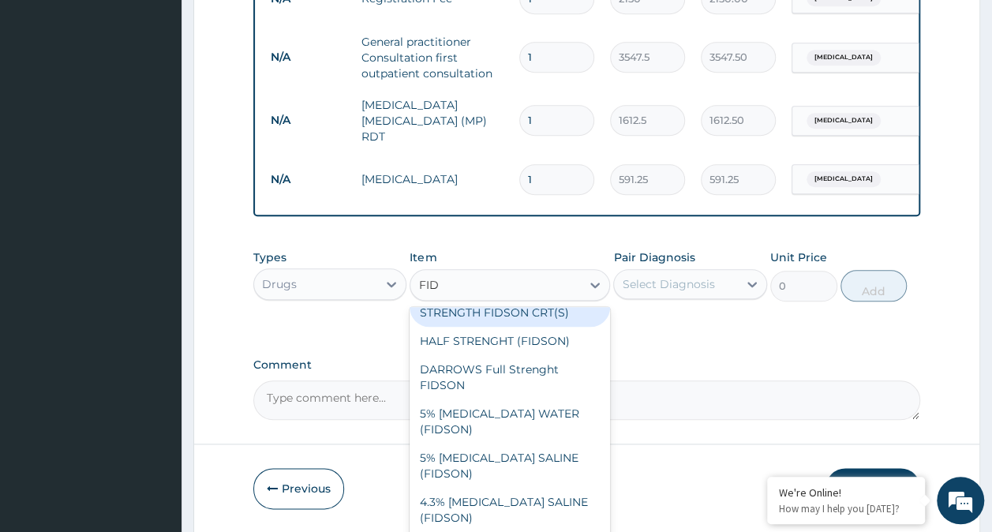
scroll to position [79, 0]
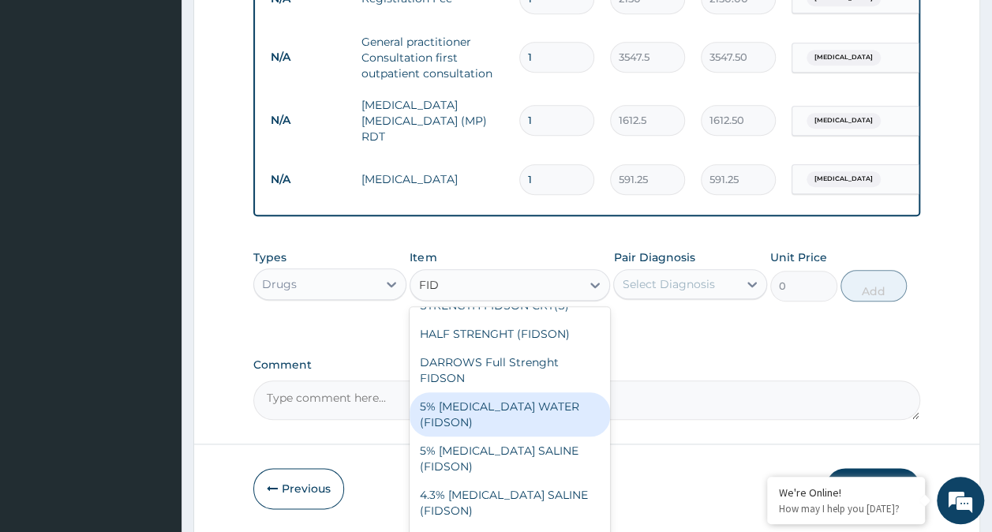
type input "FIDS"
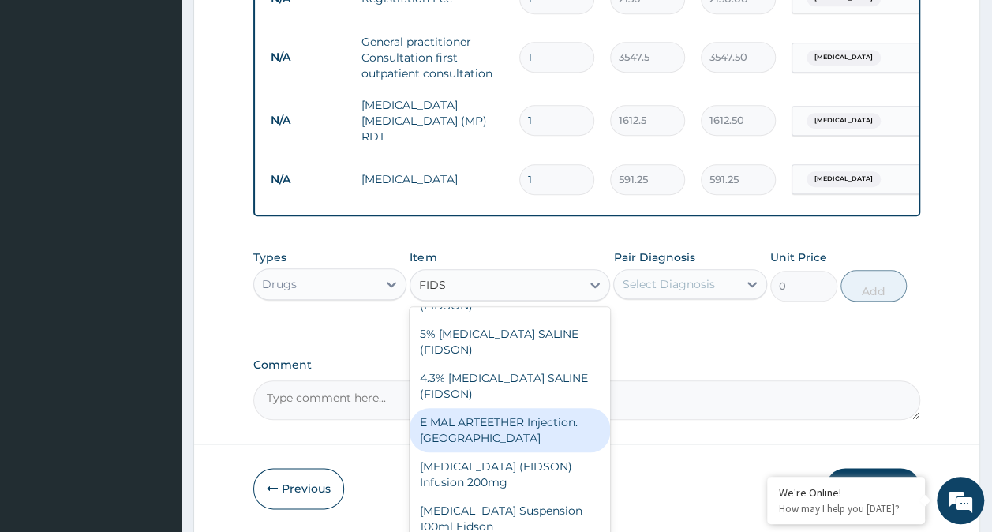
scroll to position [196, 0]
click at [523, 433] on div "E MAL ARTEETHER Injection. FIDSON" at bounding box center [510, 430] width 201 height 44
type input "1773.75"
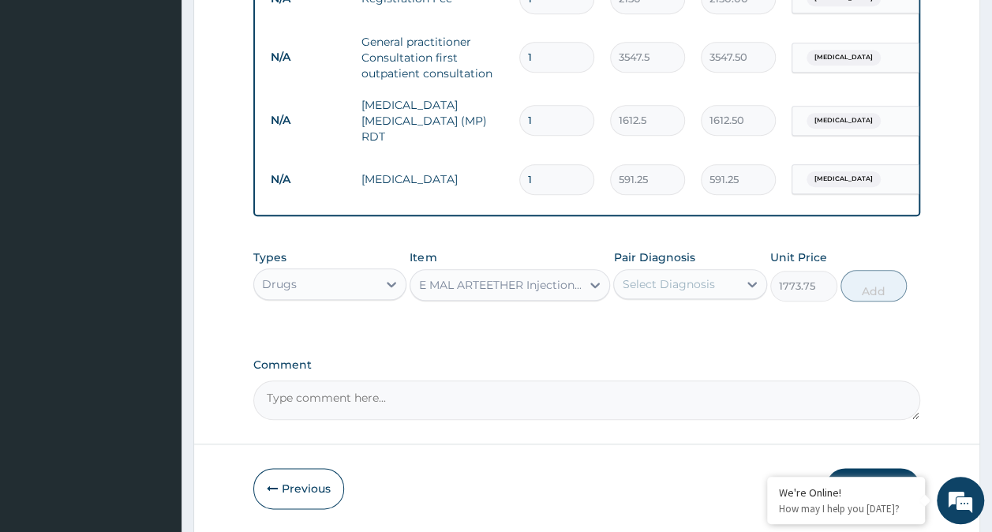
click at [713, 291] on div "Select Diagnosis" at bounding box center [676, 284] width 124 height 25
click at [698, 327] on label "Falciparum malaria" at bounding box center [689, 323] width 98 height 16
checkbox input "true"
click at [870, 287] on button "Add" at bounding box center [874, 286] width 67 height 32
type input "0"
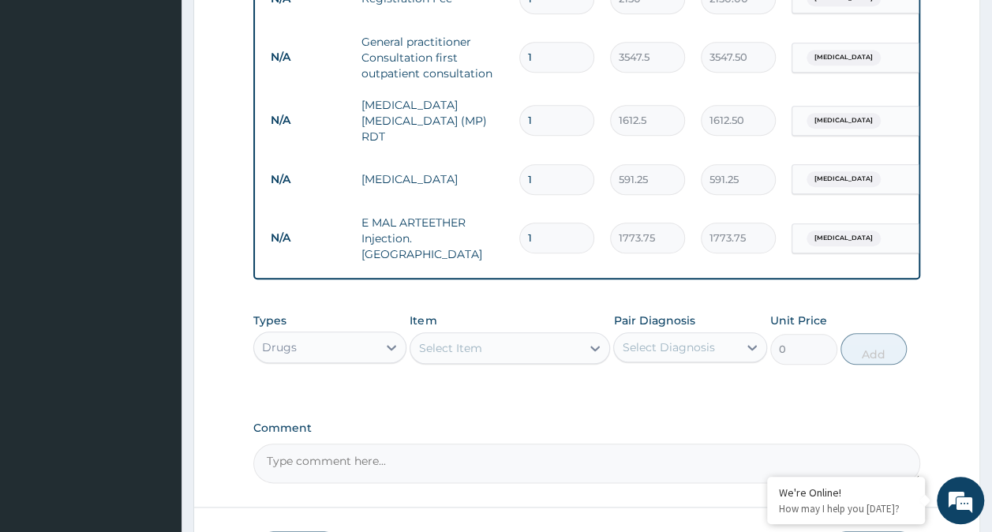
type input "0.00"
type input "4"
type input "7095.00"
type input "4"
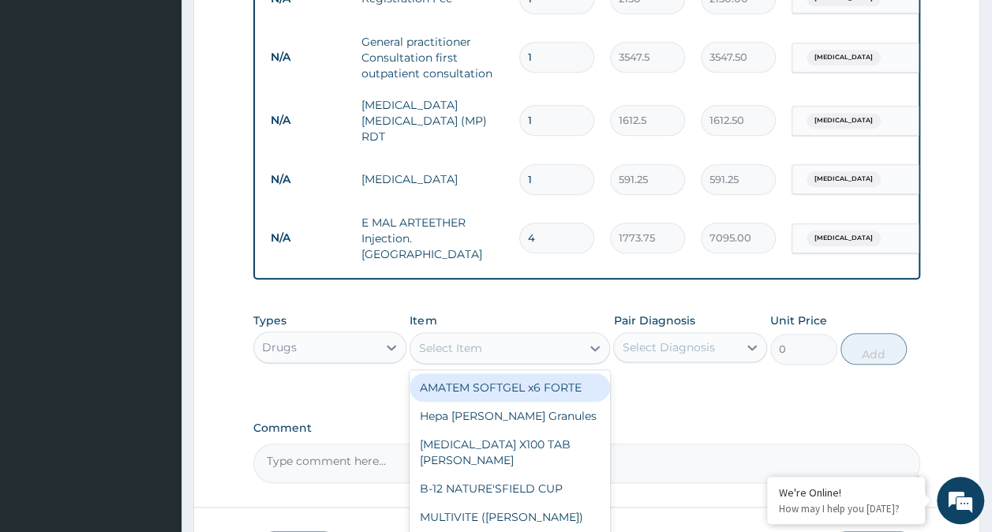
click at [478, 343] on div "Select Item" at bounding box center [449, 348] width 63 height 16
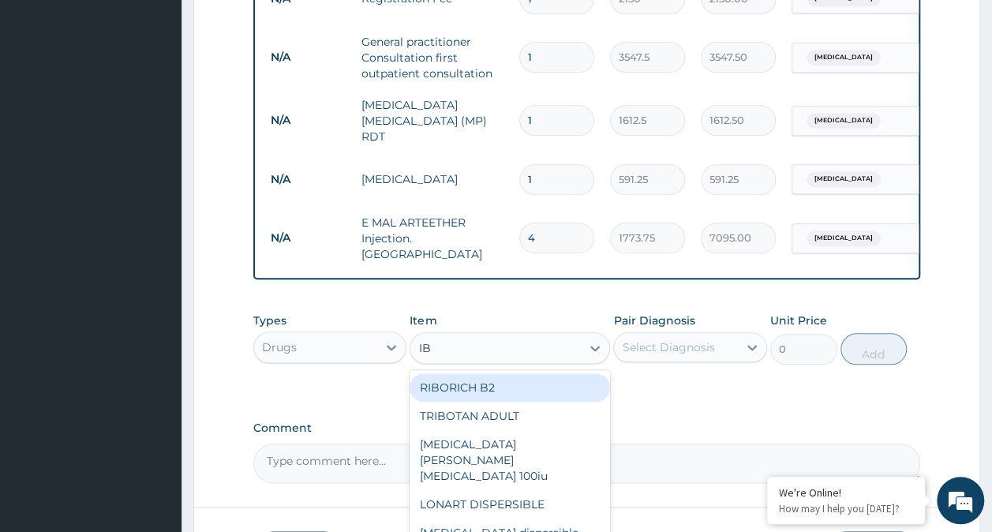
type input "IBU"
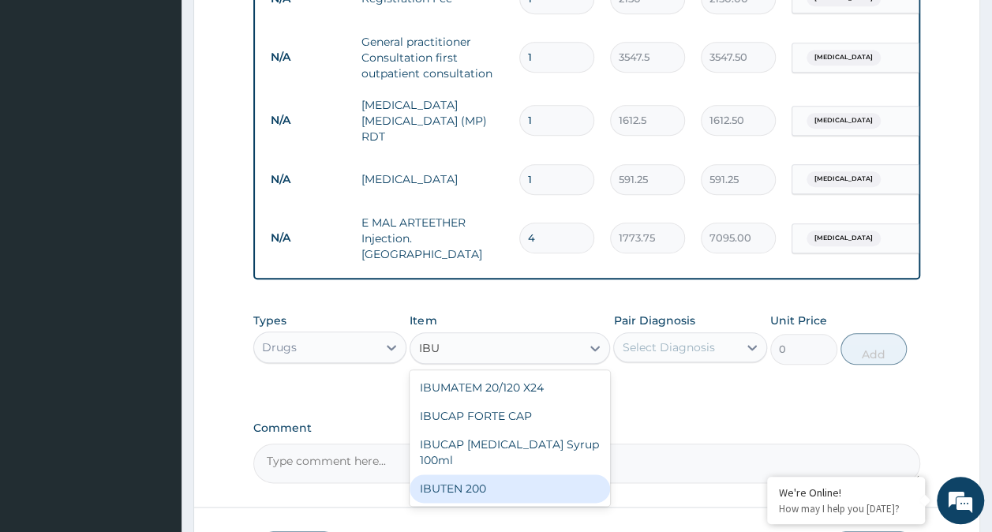
click at [493, 477] on div "IBUTEN 200" at bounding box center [510, 489] width 201 height 28
type input "82.775"
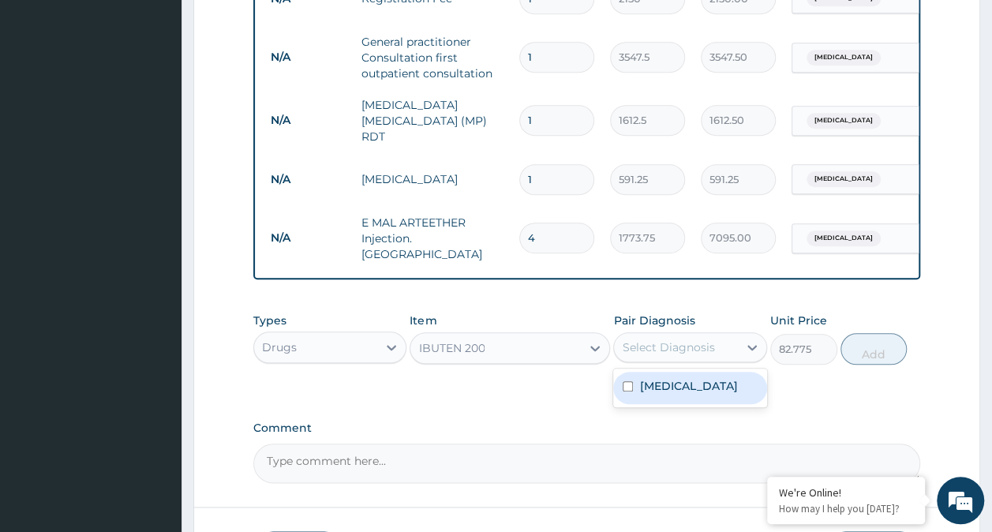
click at [685, 340] on div "Select Diagnosis" at bounding box center [668, 348] width 92 height 16
click at [671, 379] on label "Falciparum malaria" at bounding box center [689, 386] width 98 height 16
checkbox input "true"
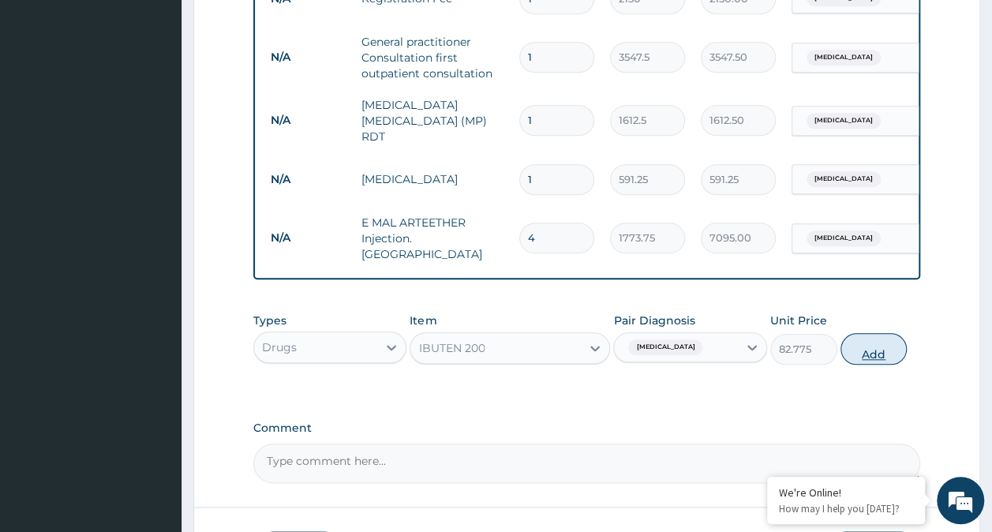
click at [861, 345] on button "Add" at bounding box center [874, 349] width 67 height 32
type input "0"
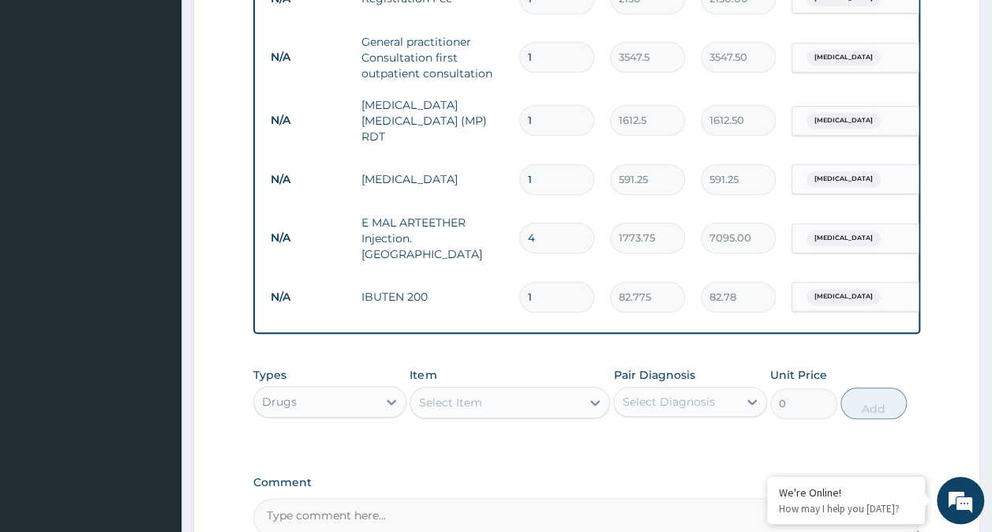
type input "15"
type input "1241.63"
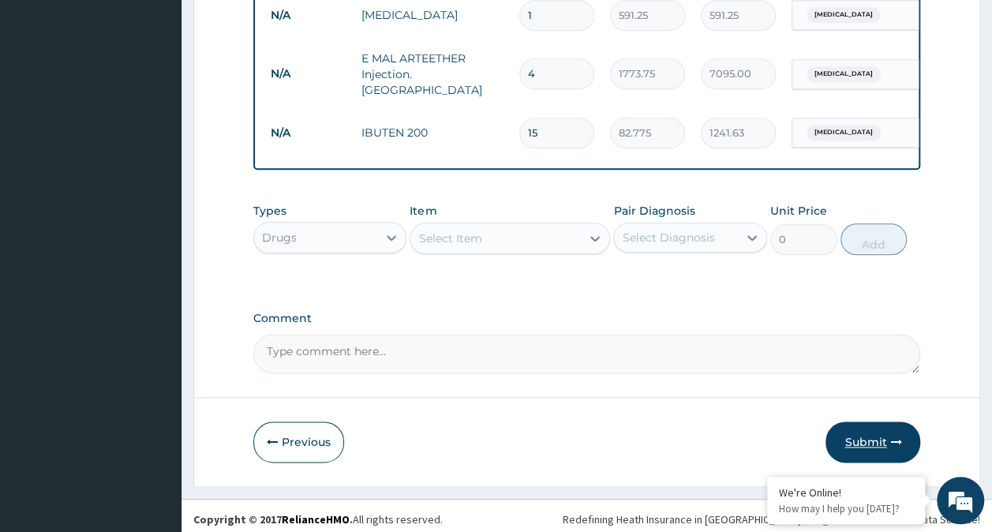
type input "15"
click at [866, 431] on button "Submit" at bounding box center [873, 442] width 95 height 41
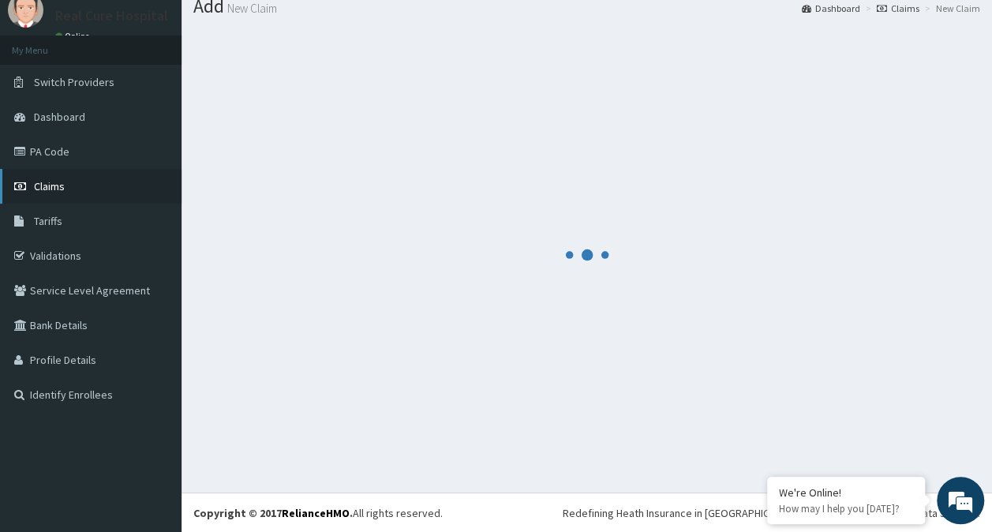
scroll to position [823, 0]
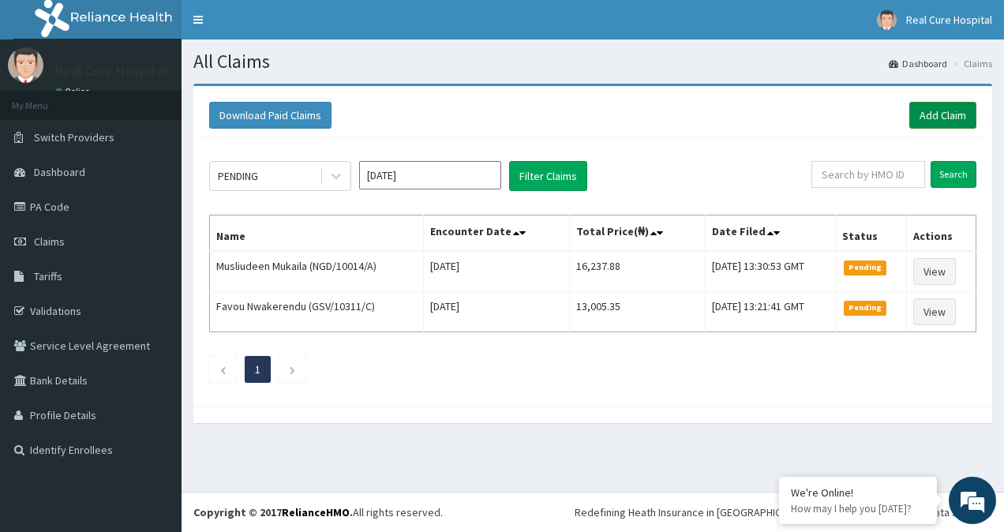
click at [932, 117] on link "Add Claim" at bounding box center [943, 115] width 67 height 27
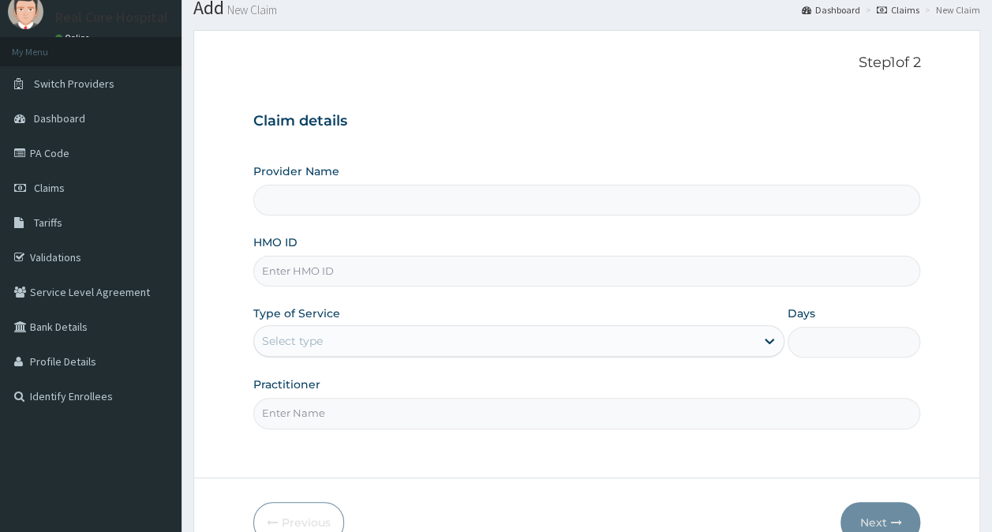
scroll to position [62, 0]
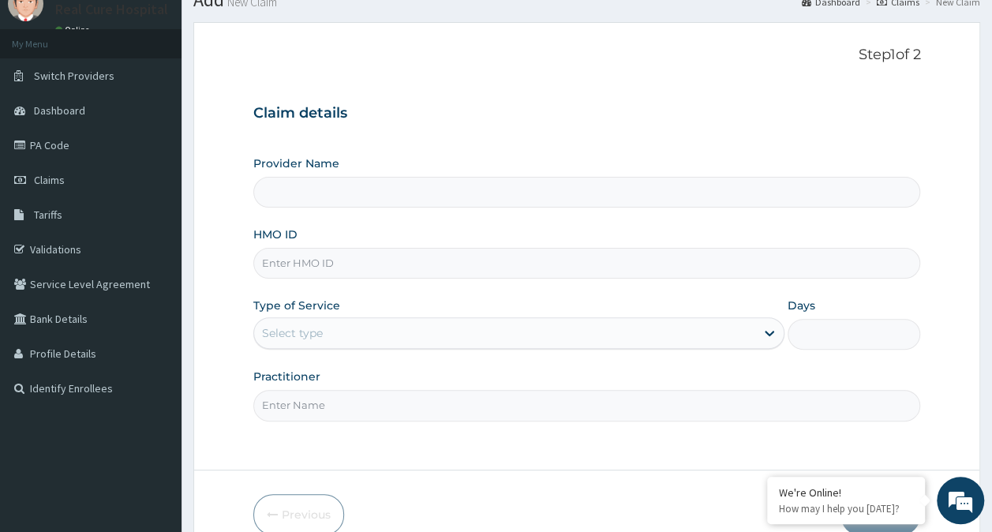
drag, startPoint x: 310, startPoint y: 265, endPoint x: 404, endPoint y: 260, distance: 94.9
click at [310, 265] on input "HMO ID" at bounding box center [587, 263] width 668 height 31
type input "Real cure Hospital"
type input "wtc/10005/a"
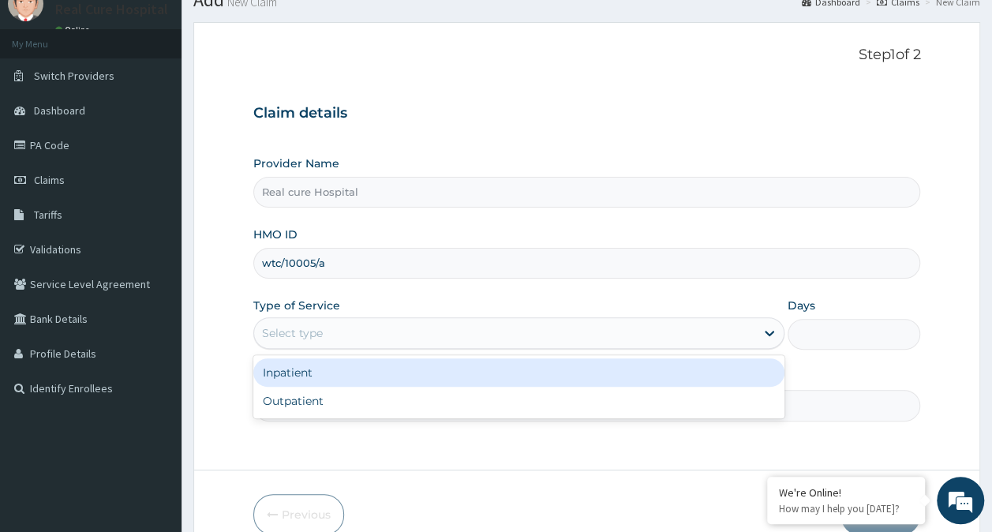
click at [290, 328] on div "Select type" at bounding box center [292, 333] width 61 height 16
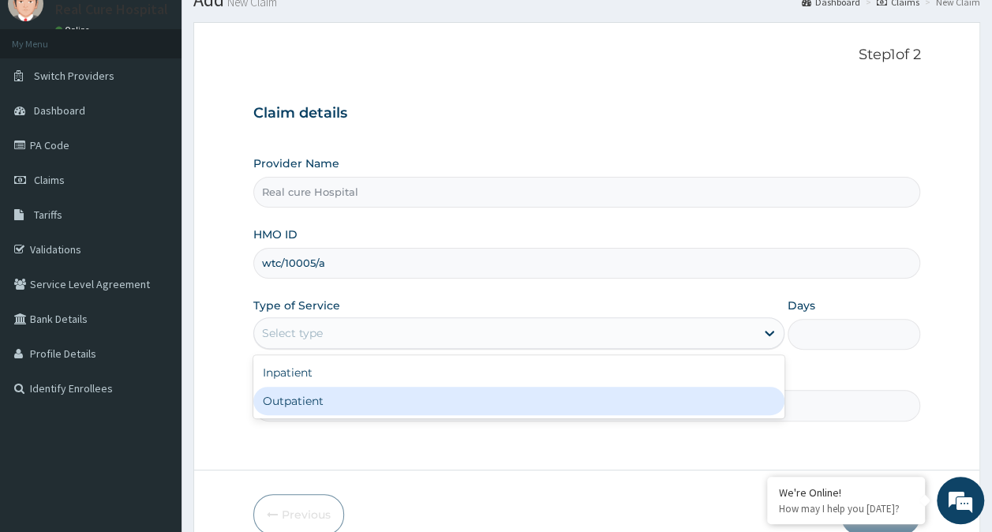
click at [303, 398] on div "Outpatient" at bounding box center [518, 401] width 531 height 28
type input "1"
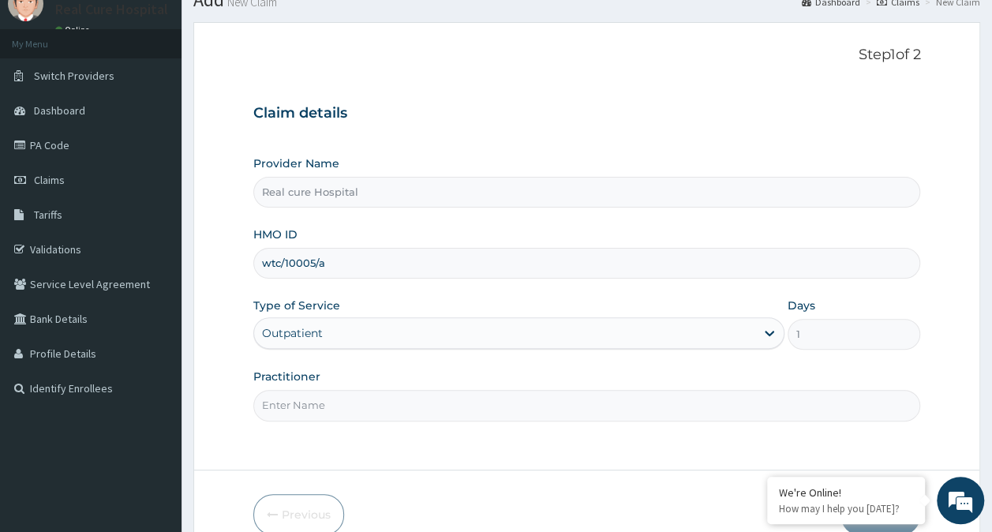
click at [303, 401] on input "Practitioner" at bounding box center [587, 405] width 668 height 31
type input "f"
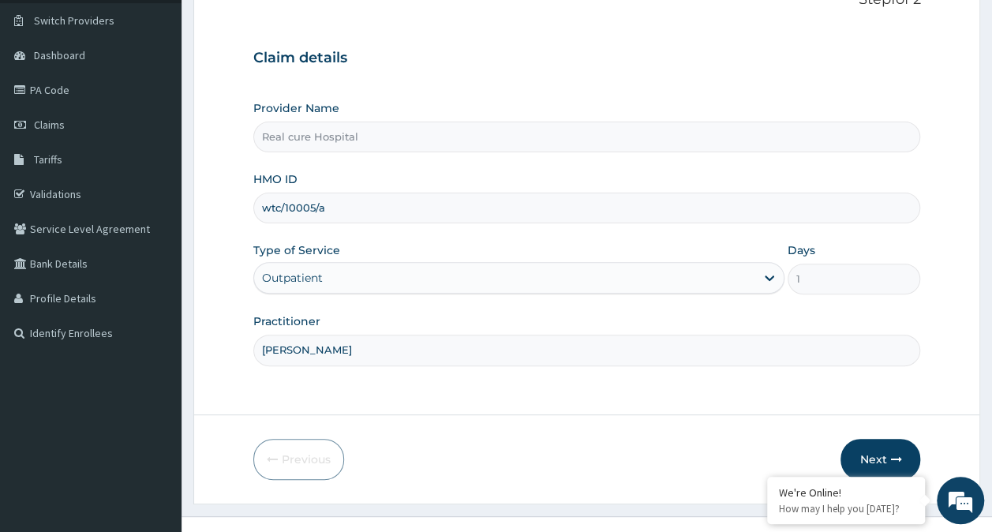
scroll to position [141, 0]
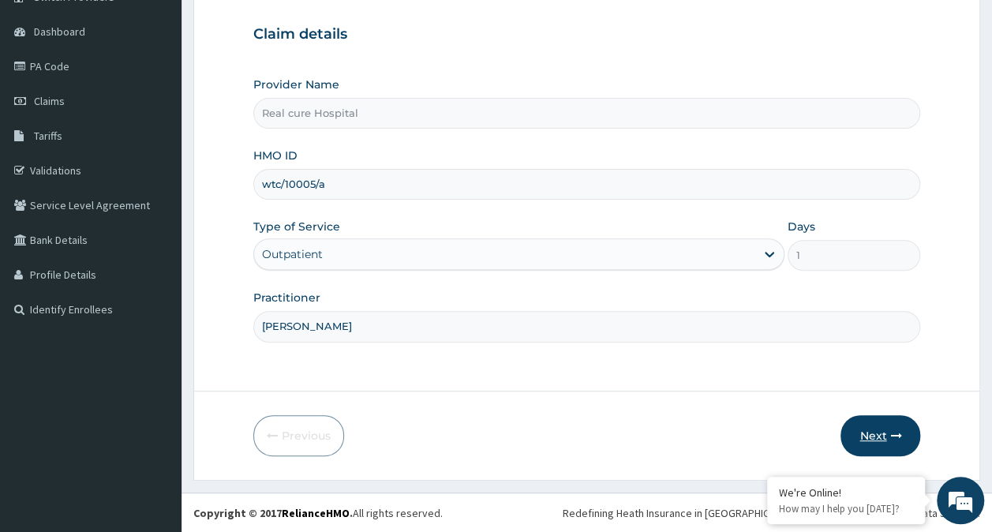
type input "DR OPAWOYE"
click at [872, 439] on button "Next" at bounding box center [881, 435] width 80 height 41
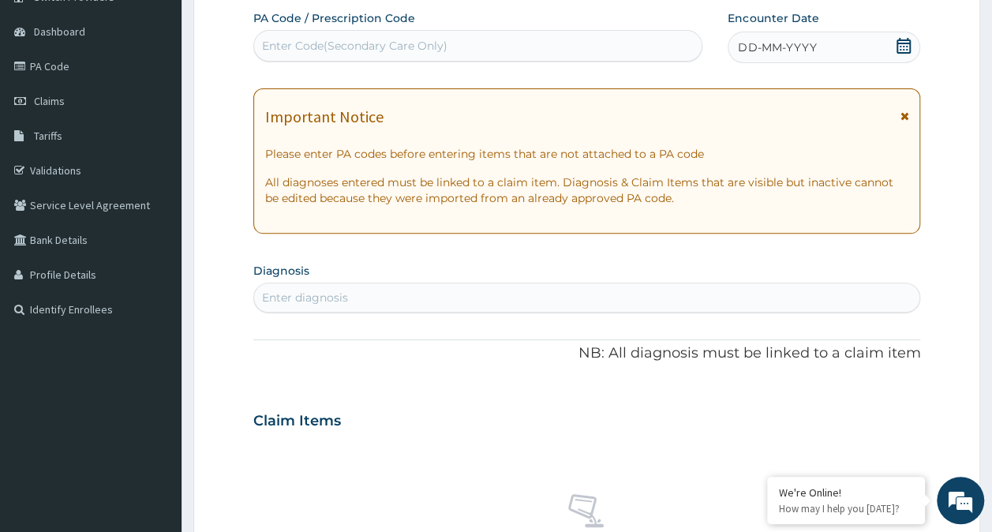
click at [902, 44] on icon at bounding box center [904, 46] width 16 height 16
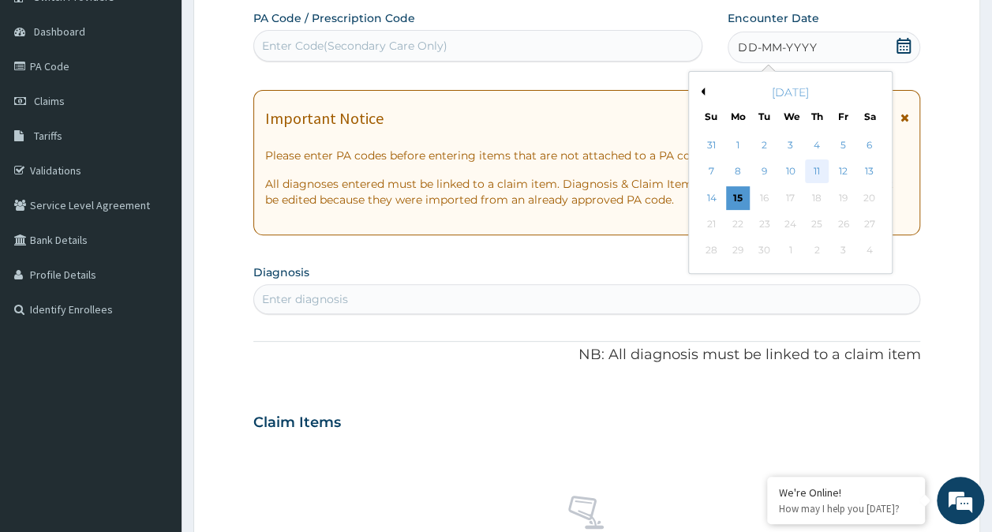
click at [817, 171] on div "11" at bounding box center [817, 172] width 24 height 24
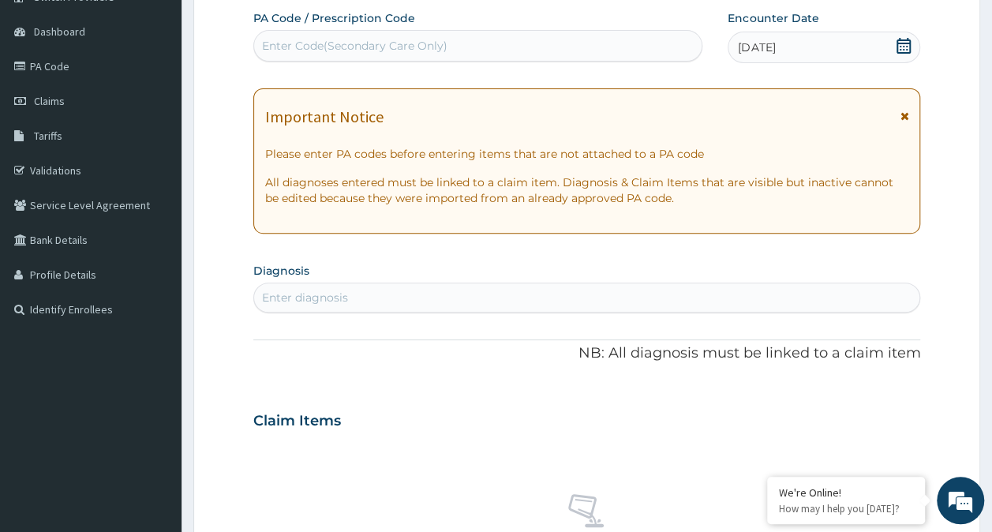
click at [314, 294] on div "Enter diagnosis" at bounding box center [305, 298] width 86 height 16
type input "FALCIPA"
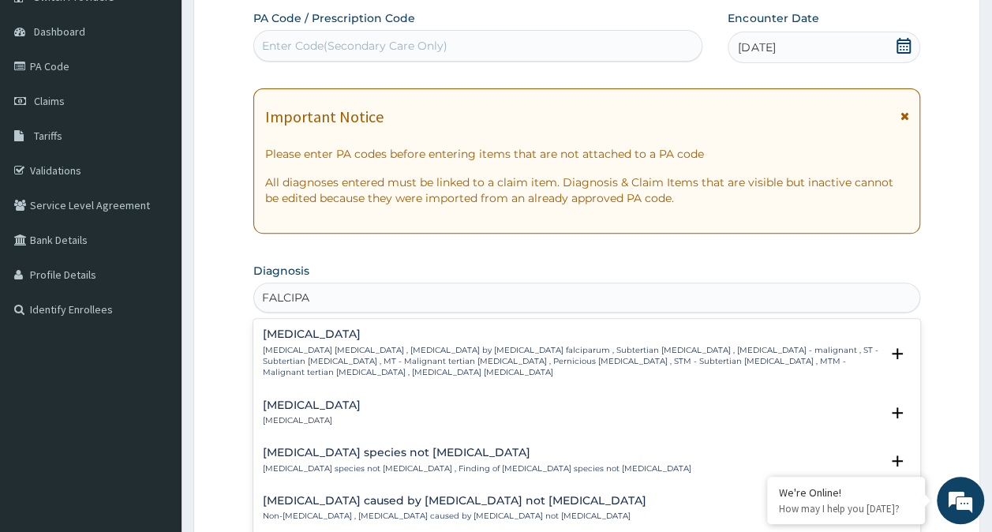
click at [321, 332] on h4 "Falciparum malaria" at bounding box center [572, 334] width 618 height 12
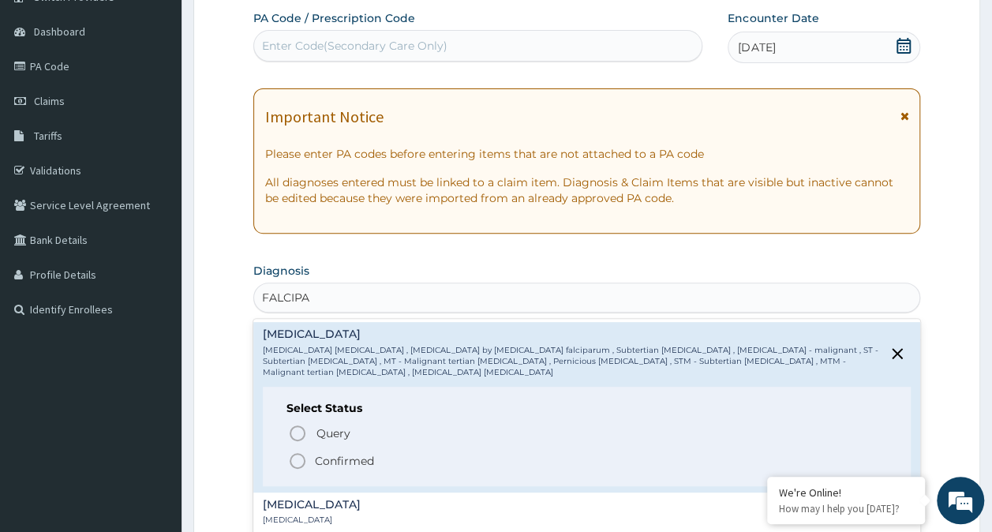
click at [292, 452] on icon "status option filled" at bounding box center [297, 461] width 19 height 19
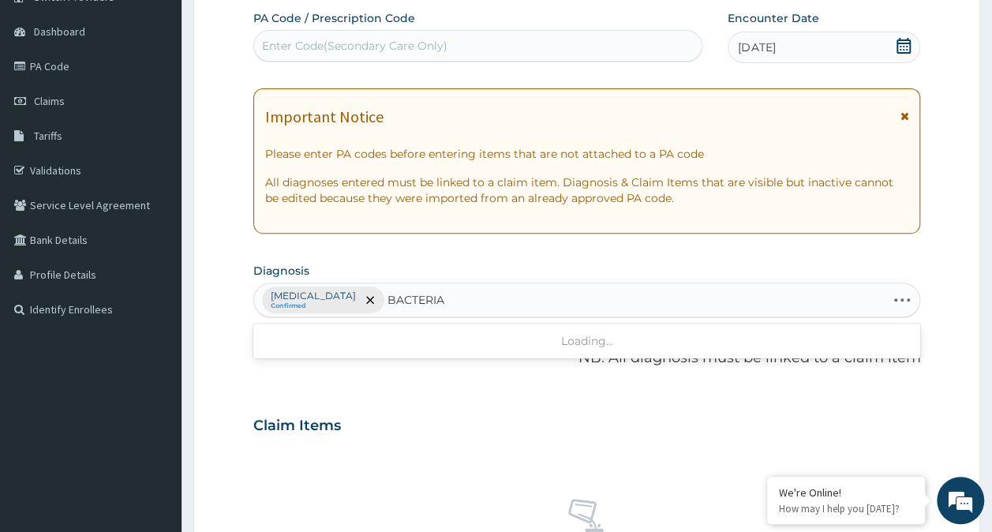
type input "BACTERIAL"
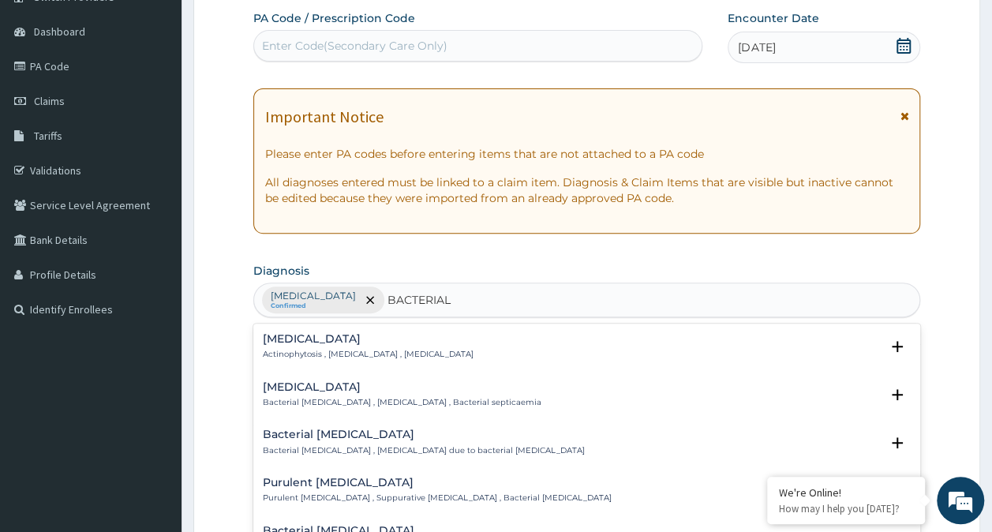
click at [306, 389] on h4 "Bacterial sepsis" at bounding box center [402, 387] width 279 height 12
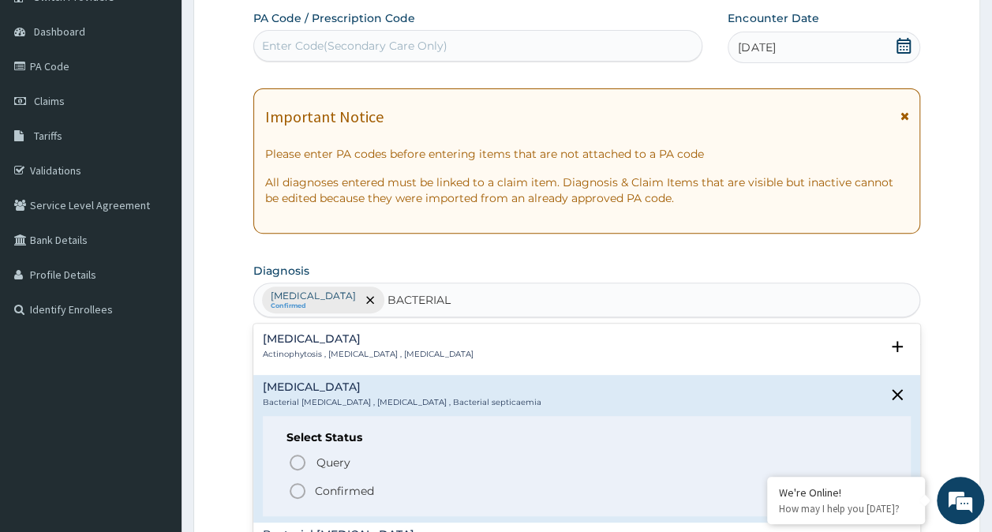
click at [297, 485] on icon "status option filled" at bounding box center [297, 491] width 19 height 19
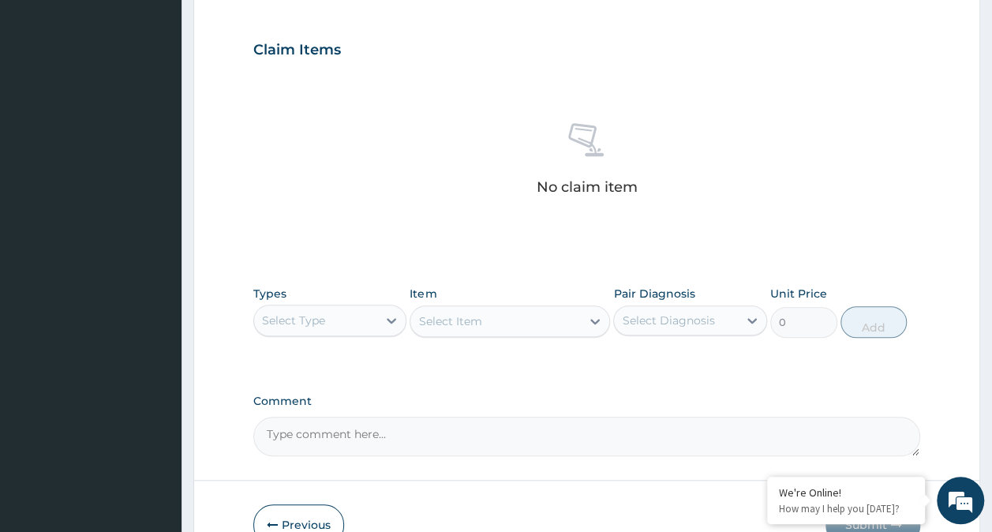
scroll to position [603, 0]
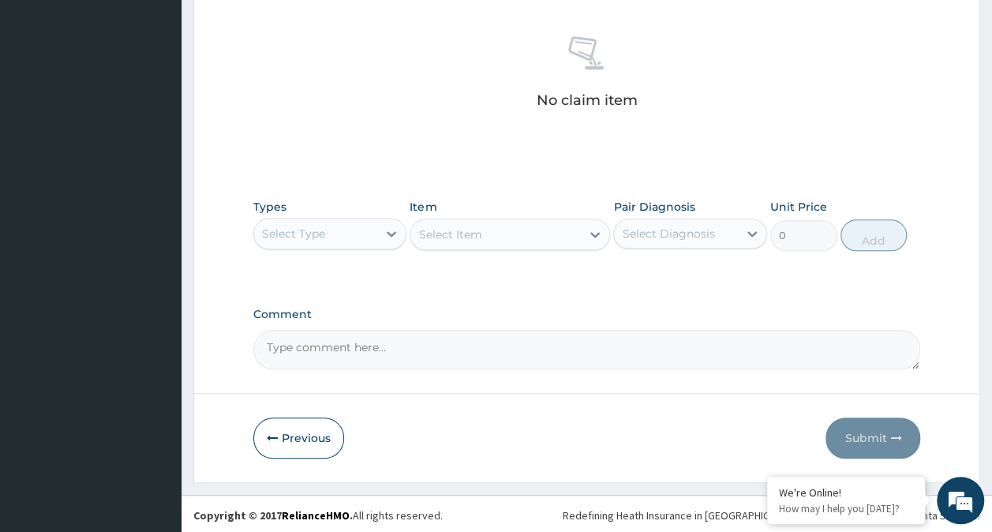
click at [321, 233] on div "Select Type" at bounding box center [293, 234] width 63 height 16
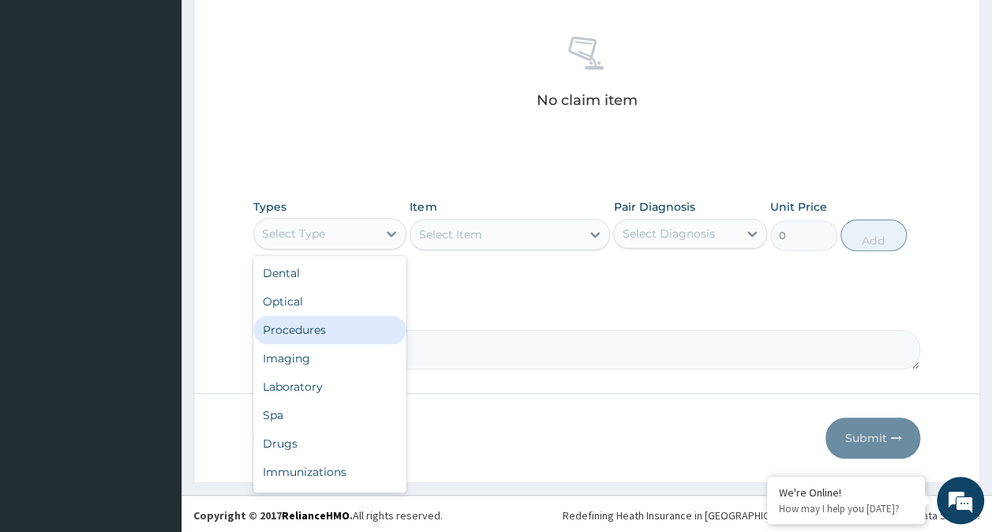
click at [301, 326] on div "Procedures" at bounding box center [330, 330] width 154 height 28
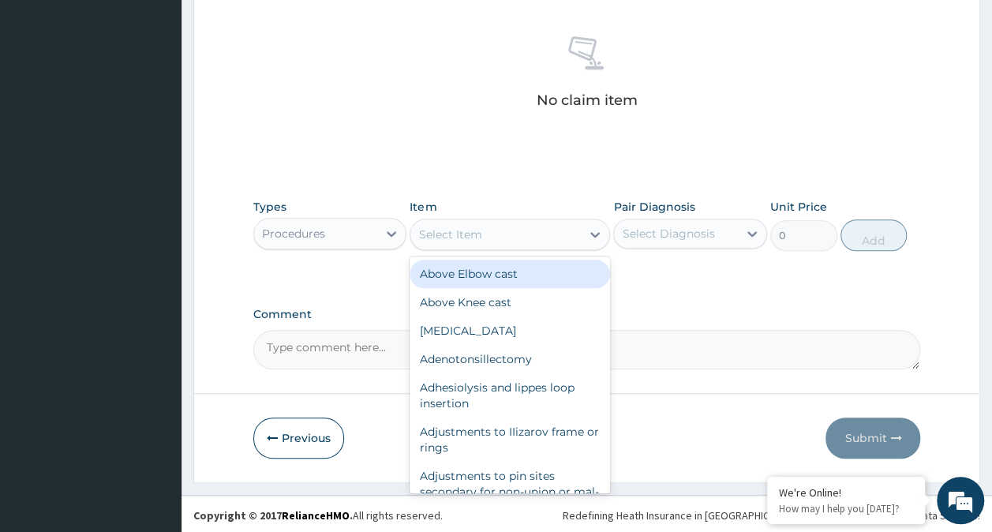
click at [498, 231] on div "Select Item" at bounding box center [496, 234] width 171 height 25
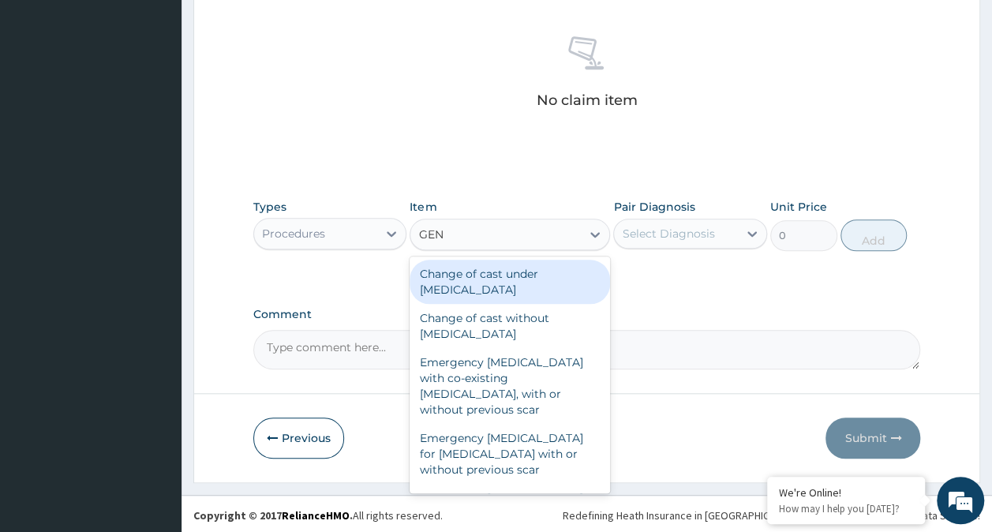
type input "GENE"
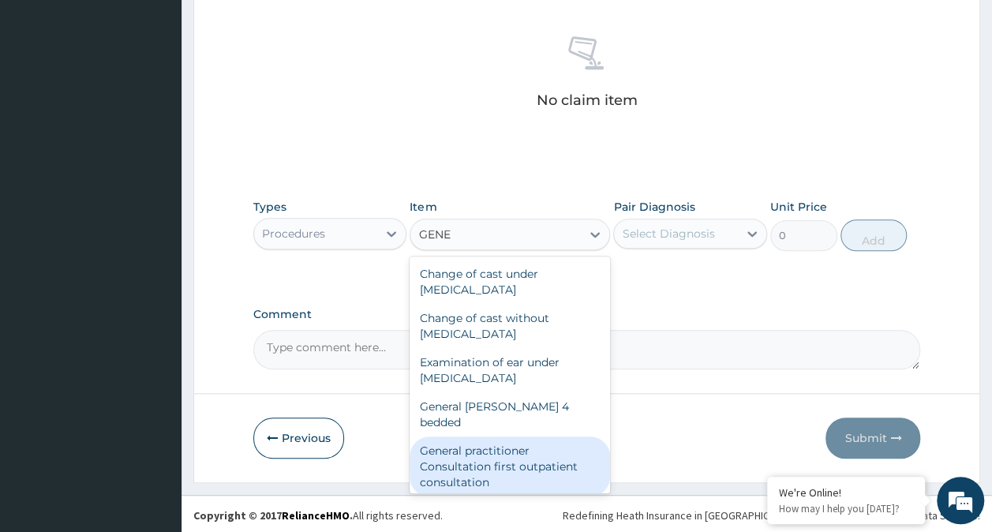
click at [543, 437] on div "General practitioner Consultation first outpatient consultation" at bounding box center [510, 467] width 201 height 60
type input "3547.5"
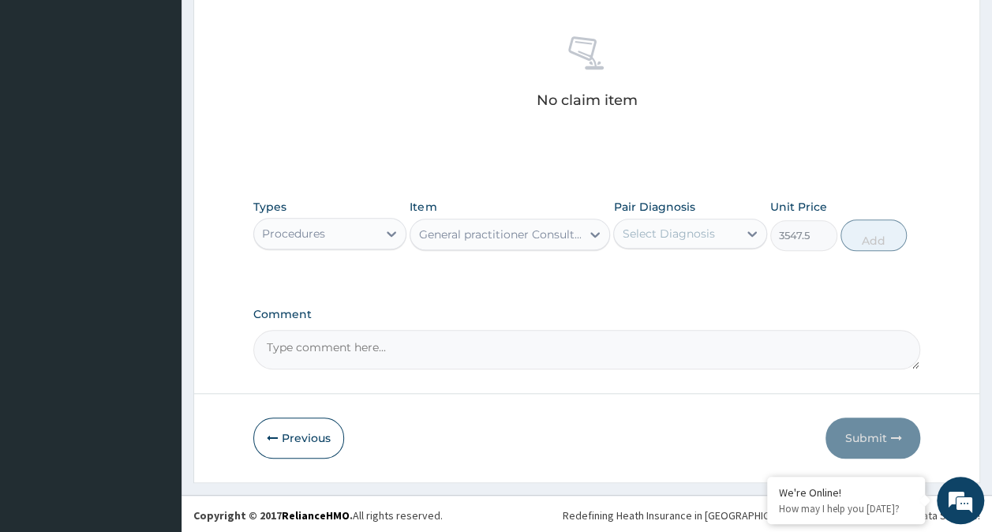
click at [692, 240] on div "Select Diagnosis" at bounding box center [676, 233] width 124 height 25
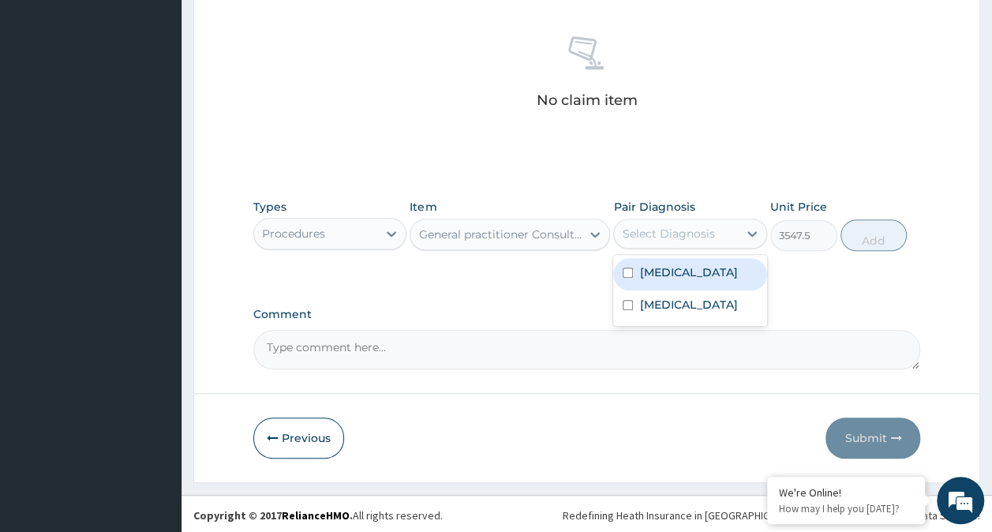
click at [700, 275] on label "Falciparum malaria" at bounding box center [689, 273] width 98 height 16
checkbox input "true"
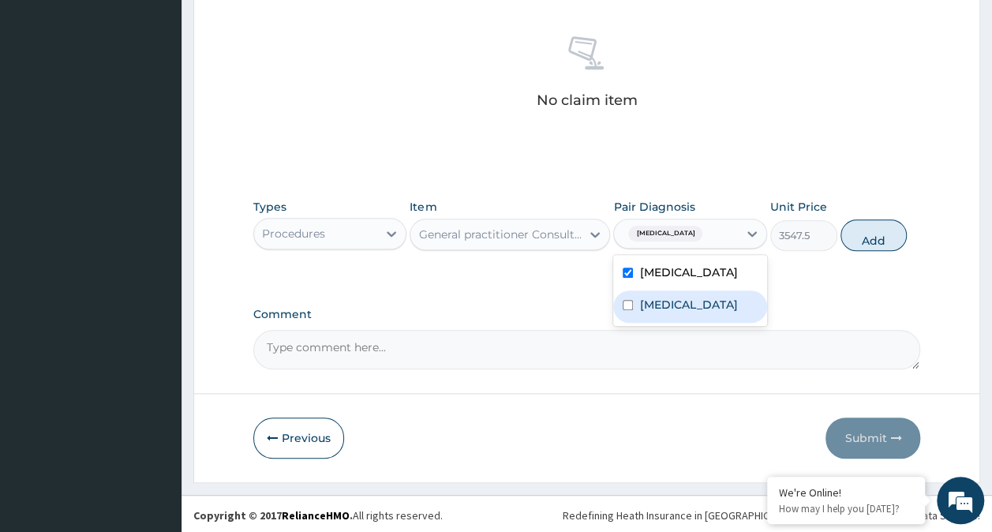
click at [701, 307] on label "Bacterial sepsis" at bounding box center [689, 305] width 98 height 16
checkbox input "true"
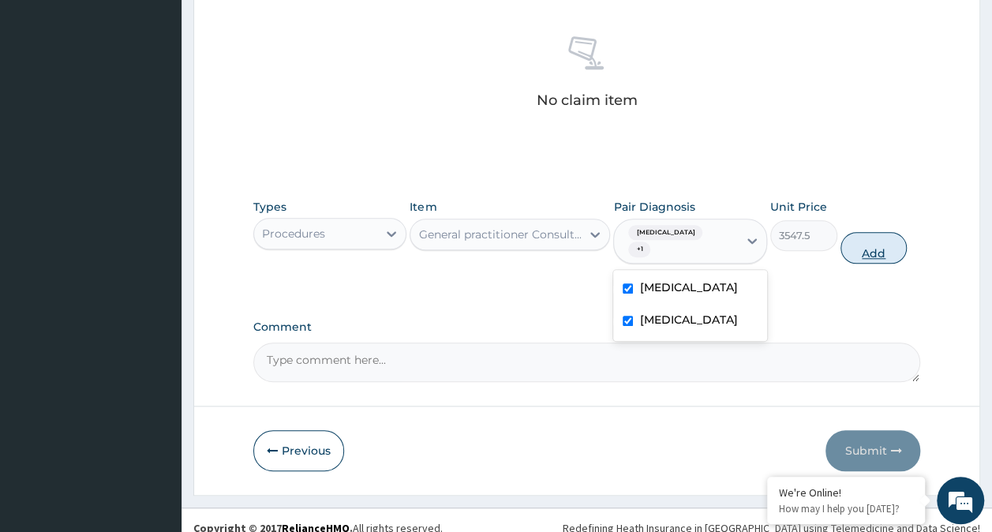
click at [880, 246] on button "Add" at bounding box center [874, 248] width 67 height 32
type input "0"
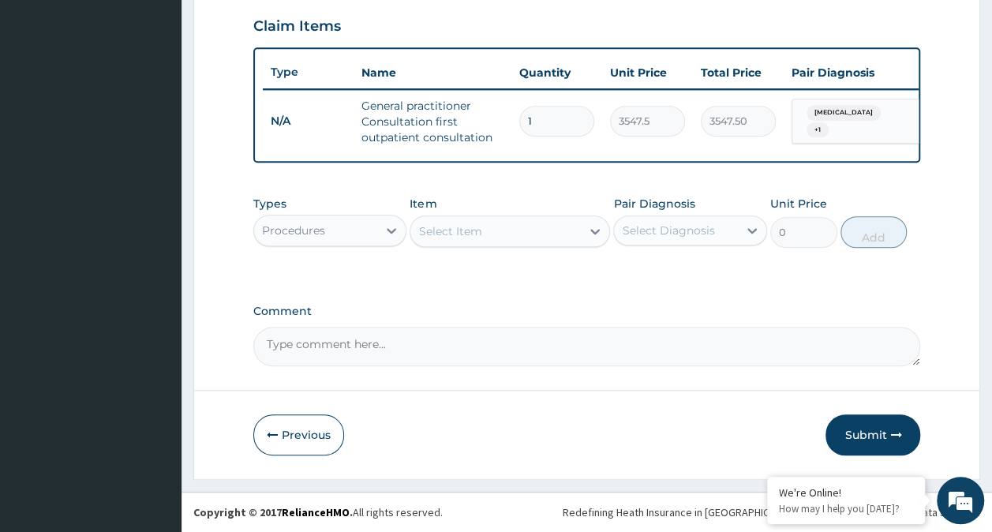
scroll to position [550, 0]
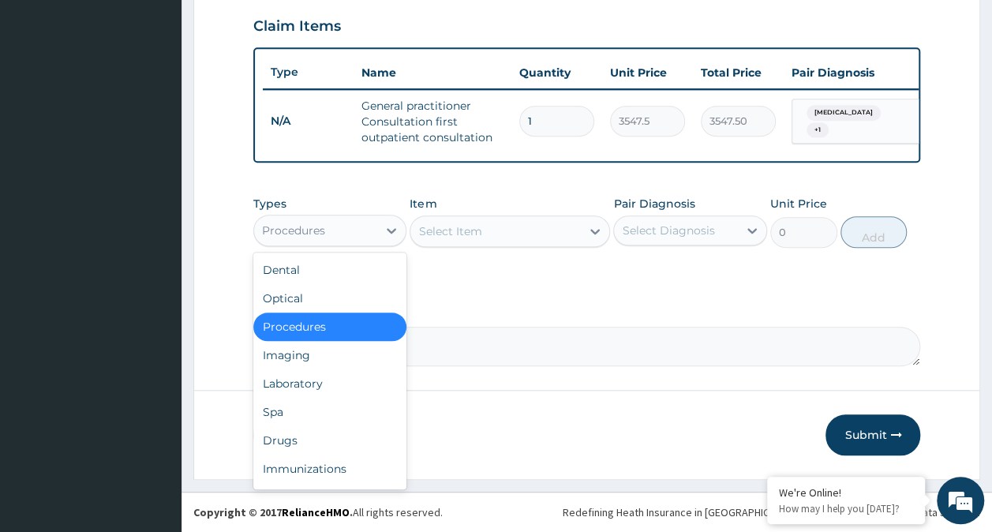
click at [316, 226] on div "Procedures" at bounding box center [293, 231] width 63 height 16
click at [310, 382] on div "Laboratory" at bounding box center [330, 384] width 154 height 28
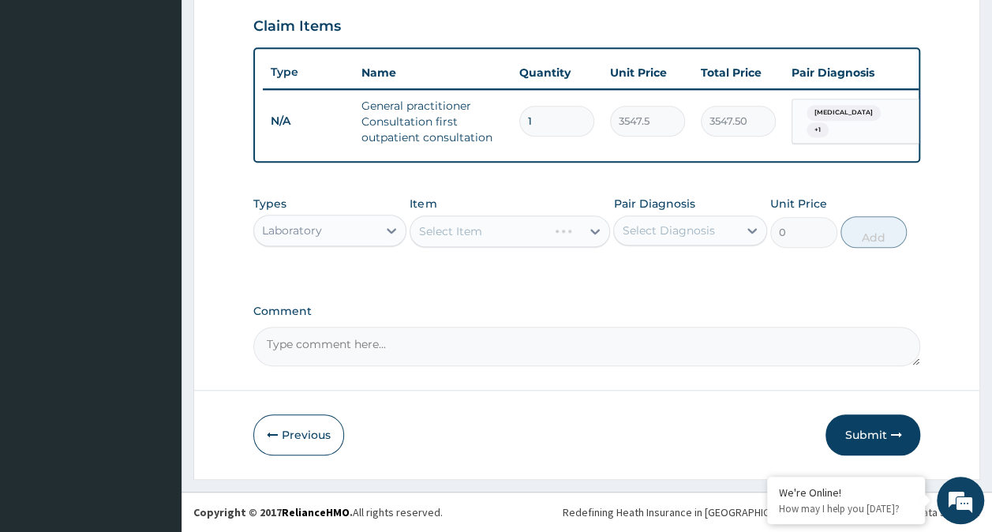
click at [526, 229] on div "Select Item" at bounding box center [510, 232] width 201 height 32
click at [535, 231] on div "Select Item" at bounding box center [496, 231] width 171 height 25
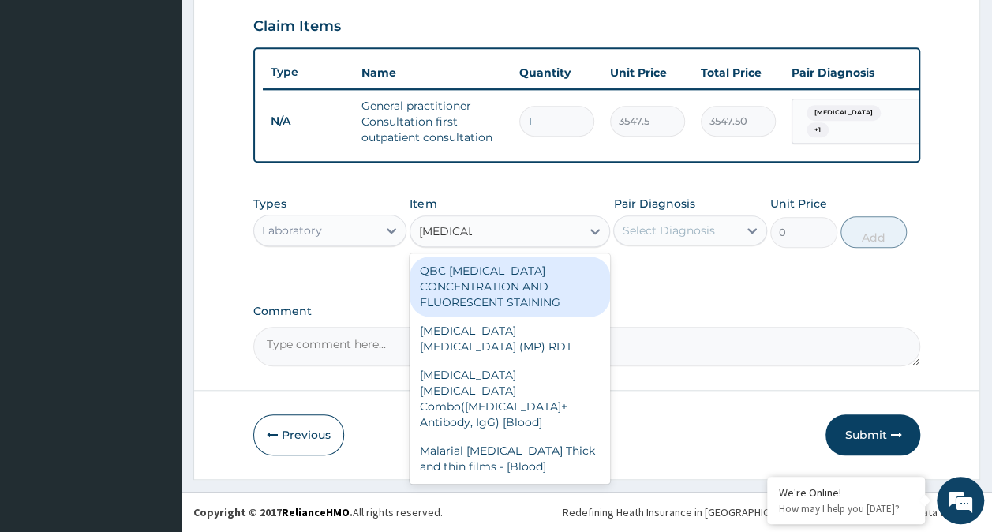
type input "MALARIA"
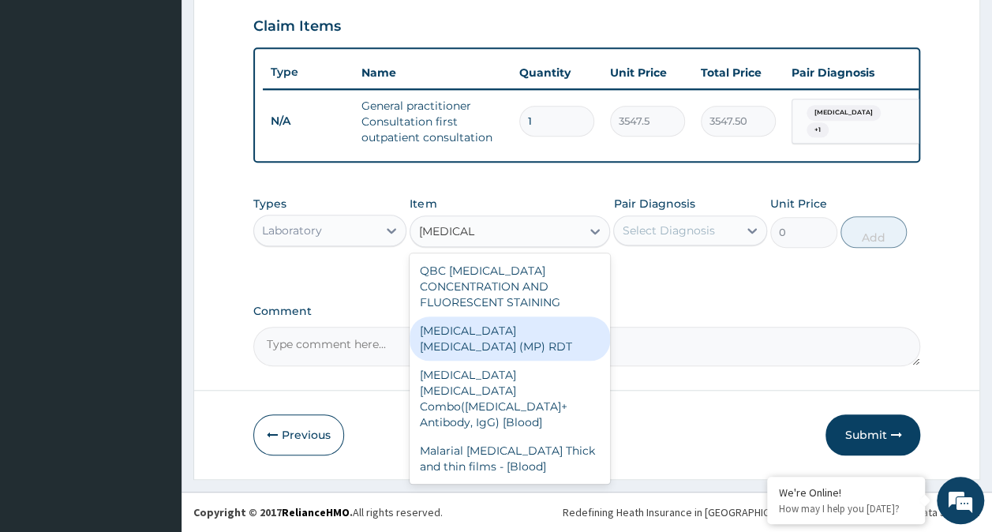
click at [523, 337] on div "MALARIA PARASITE (MP) RDT" at bounding box center [510, 339] width 201 height 44
type input "1612.5"
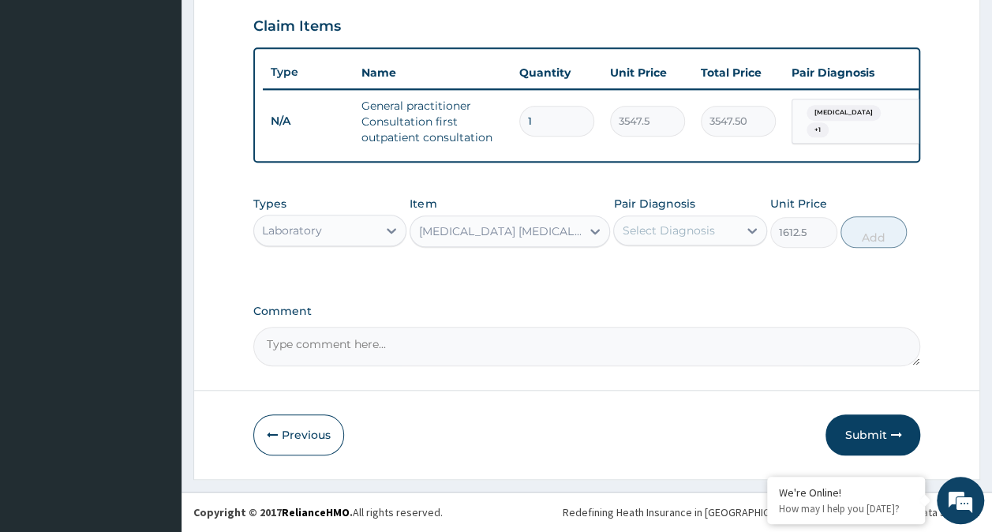
click at [693, 236] on div "Select Diagnosis" at bounding box center [668, 231] width 92 height 16
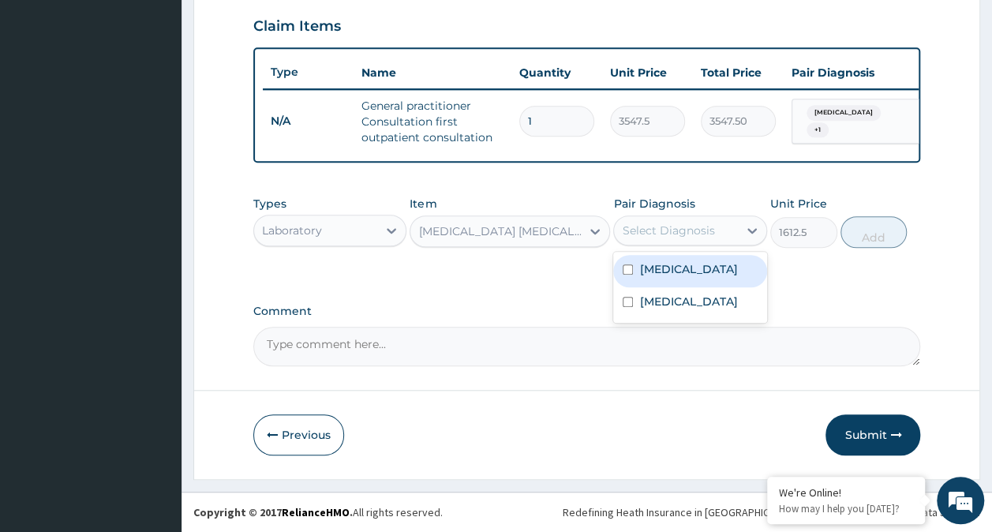
click at [690, 270] on label "Falciparum malaria" at bounding box center [689, 269] width 98 height 16
checkbox input "true"
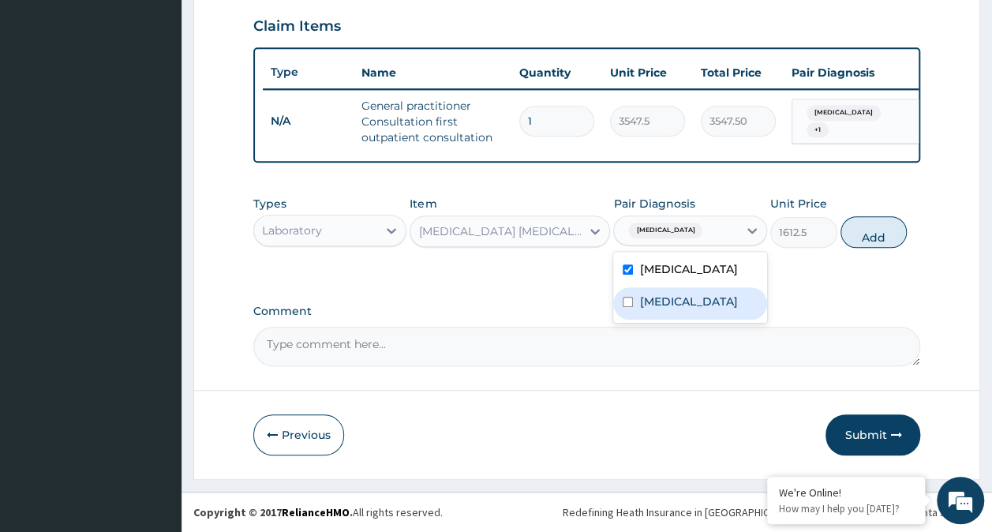
click at [684, 308] on label "Bacterial sepsis" at bounding box center [689, 302] width 98 height 16
checkbox input "true"
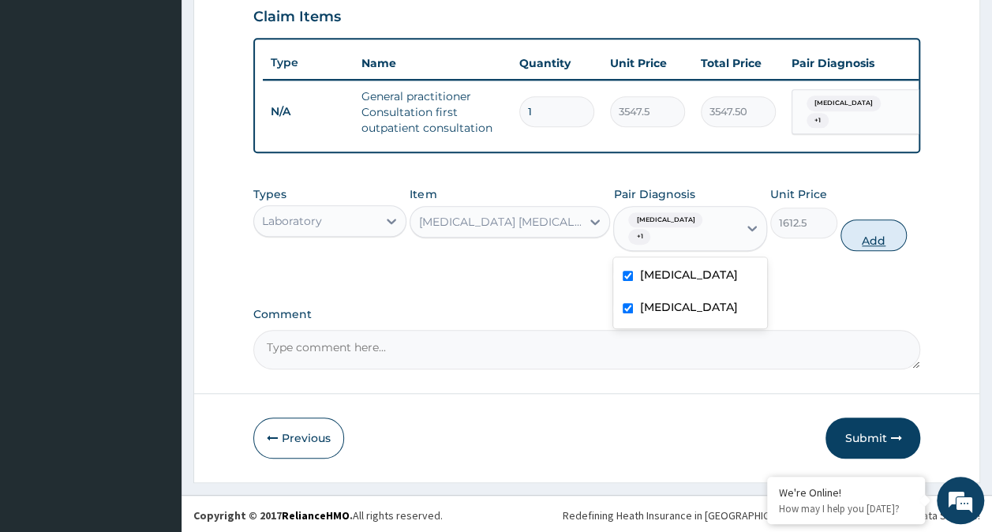
click at [873, 250] on button "Add" at bounding box center [874, 235] width 67 height 32
type input "0"
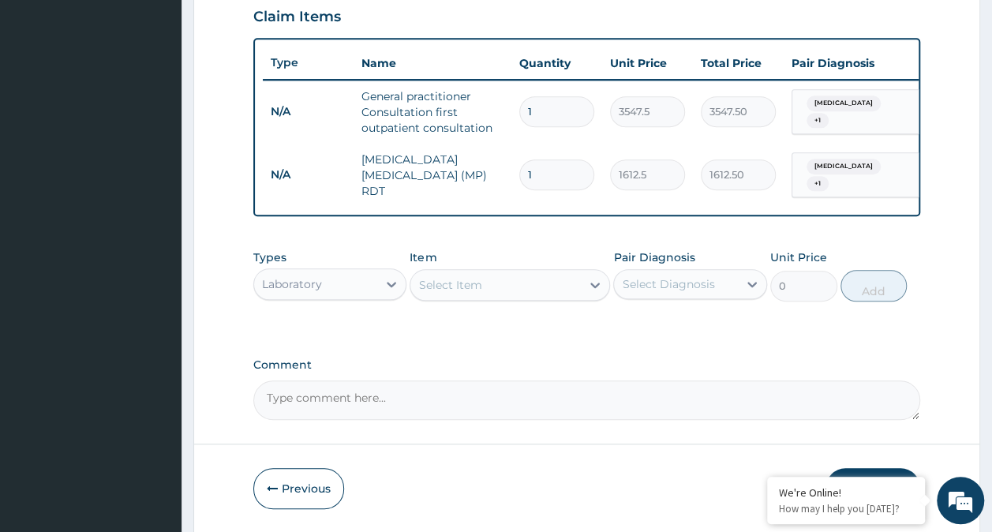
click at [346, 281] on div "Laboratory" at bounding box center [316, 284] width 124 height 25
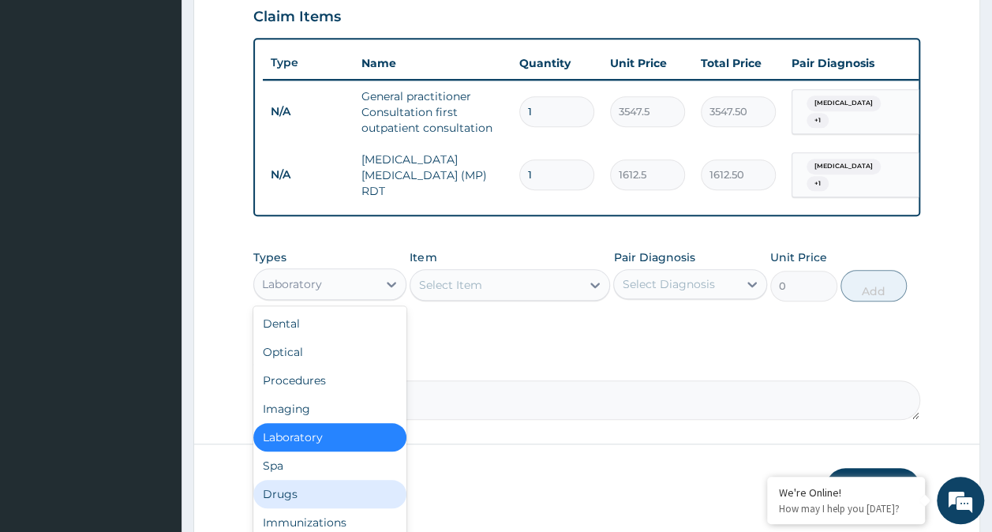
click at [306, 496] on div "Drugs" at bounding box center [330, 494] width 154 height 28
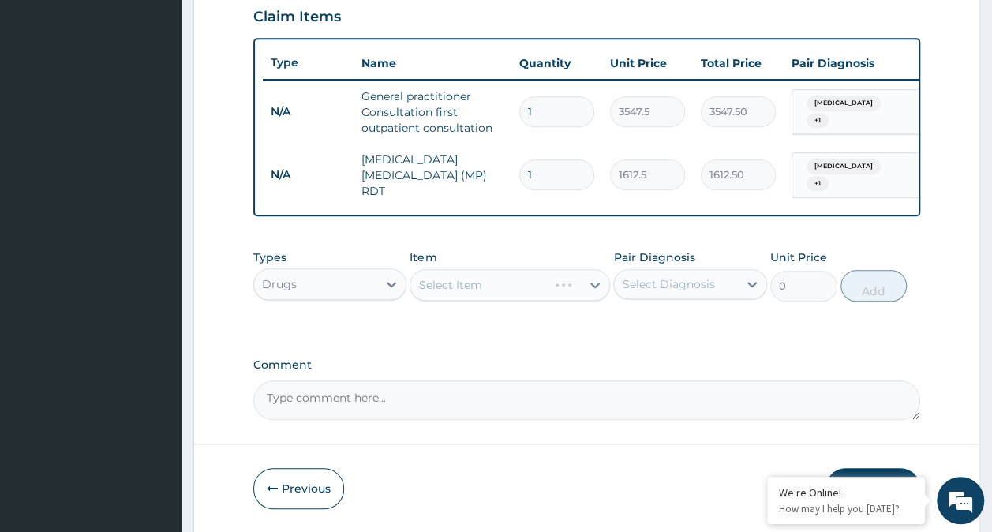
click at [531, 286] on div "Select Item" at bounding box center [510, 285] width 201 height 32
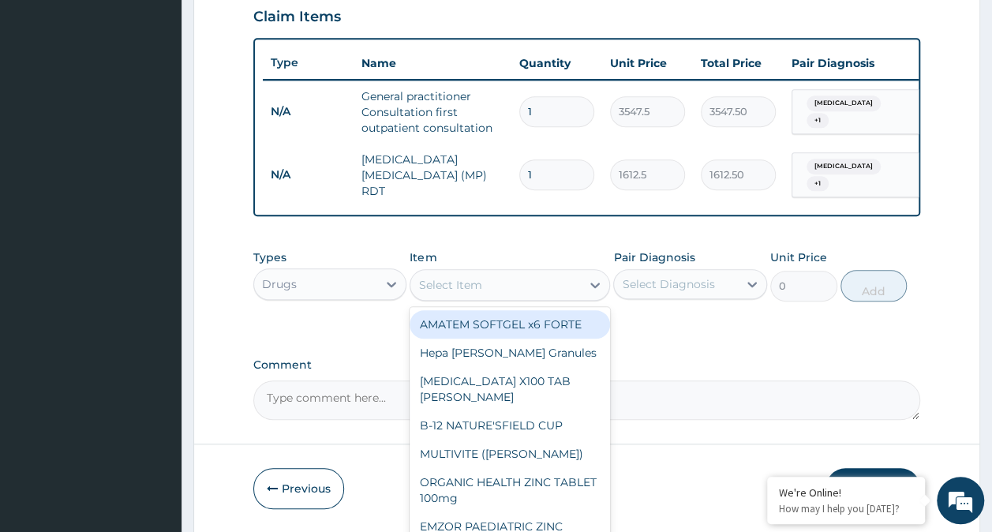
click at [524, 292] on div "Select Item" at bounding box center [496, 284] width 171 height 25
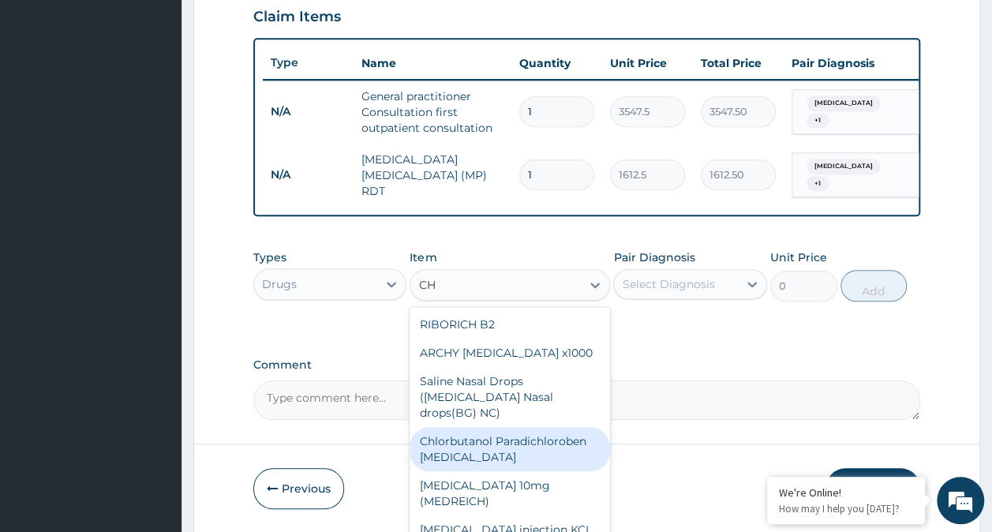
type input "C"
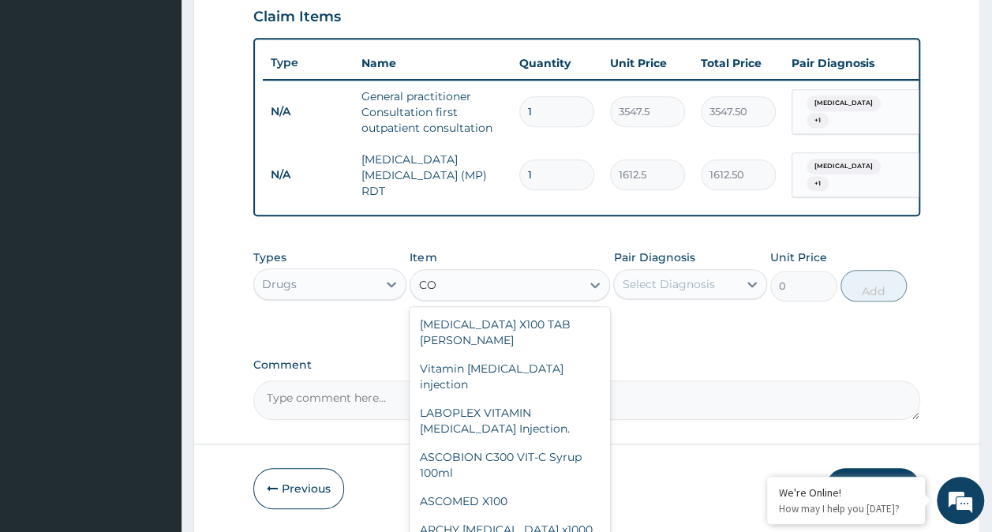
type input "C"
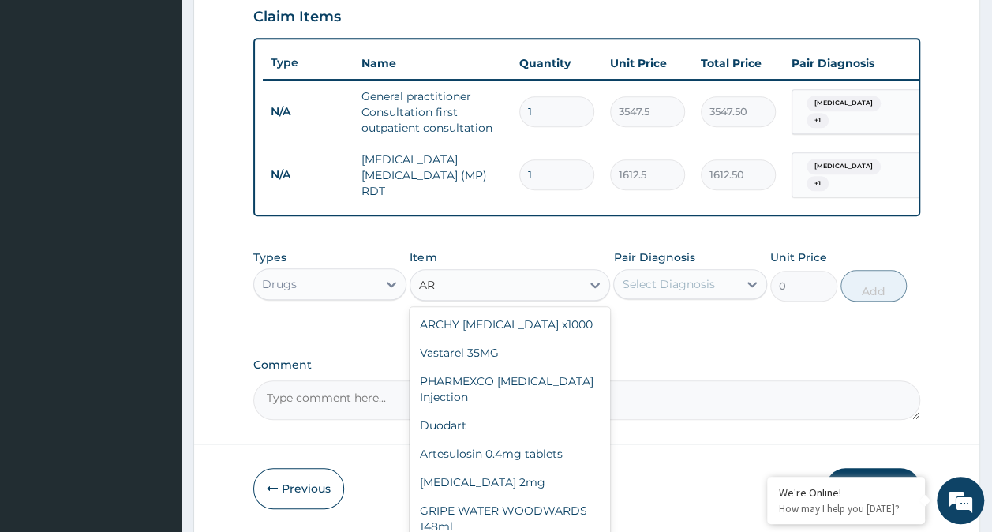
type input "ART"
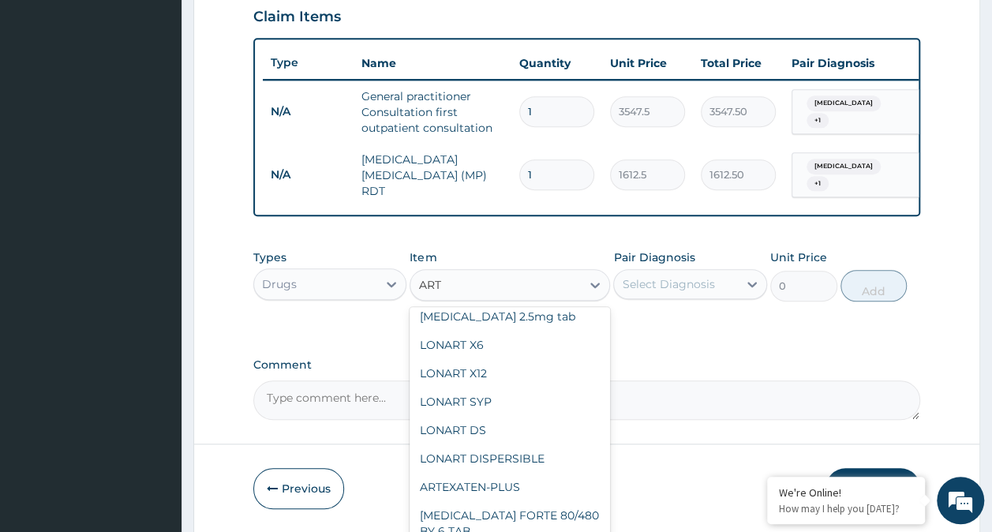
scroll to position [79, 0]
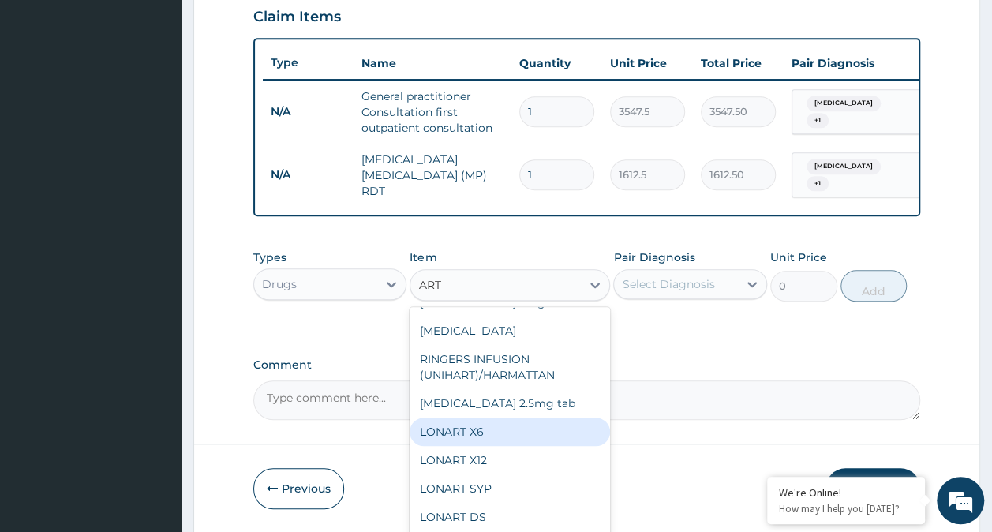
click at [478, 441] on div "LONART X6" at bounding box center [510, 432] width 201 height 28
type input "473"
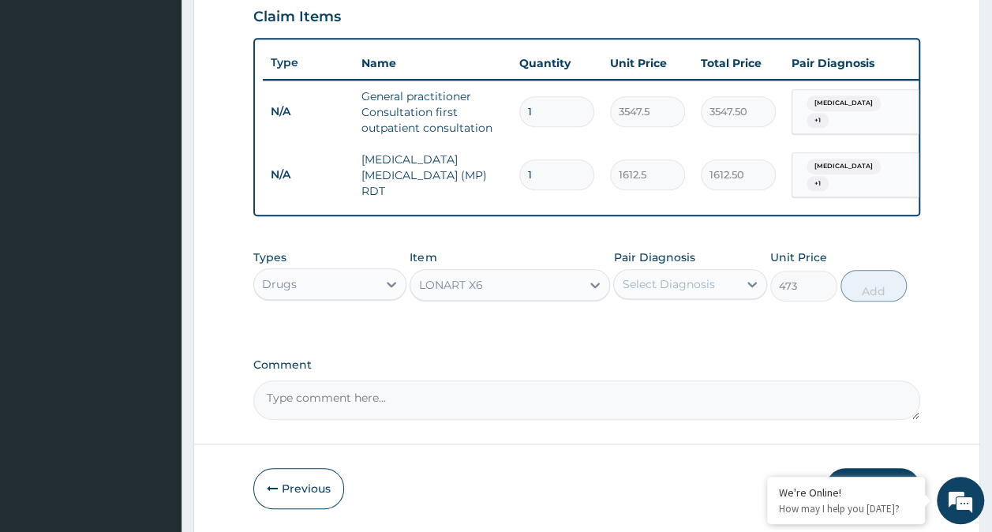
click at [660, 292] on div "Select Diagnosis" at bounding box center [668, 284] width 92 height 16
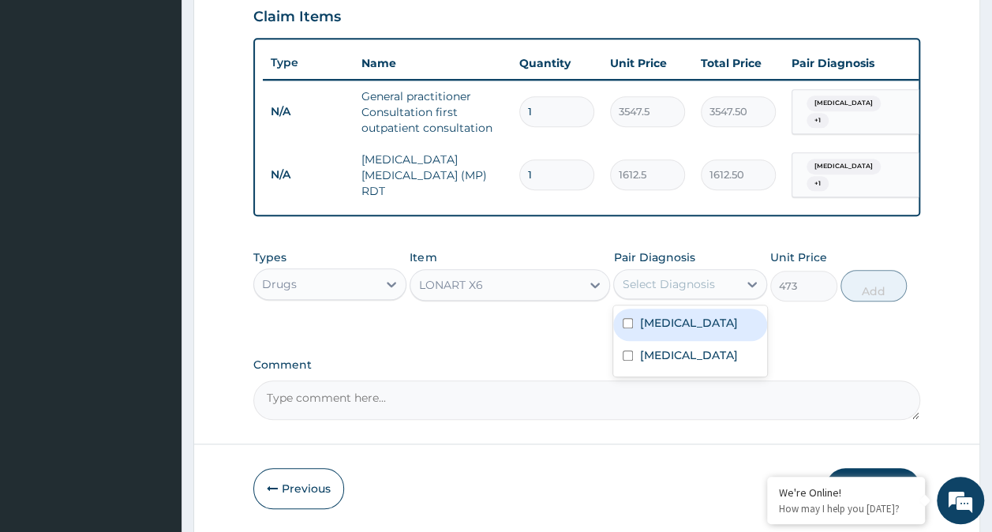
click at [670, 330] on label "Falciparum malaria" at bounding box center [689, 323] width 98 height 16
checkbox input "true"
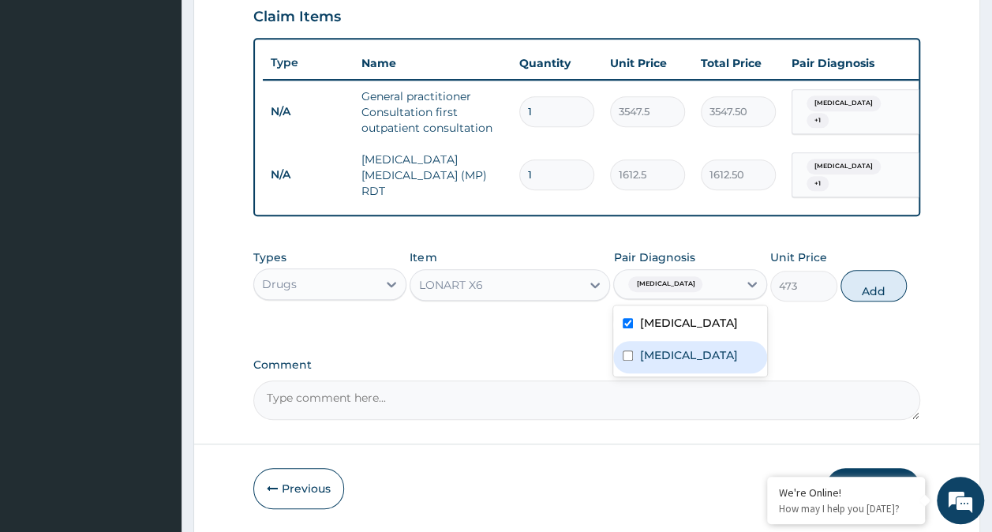
click at [668, 362] on label "Bacterial sepsis" at bounding box center [689, 355] width 98 height 16
checkbox input "true"
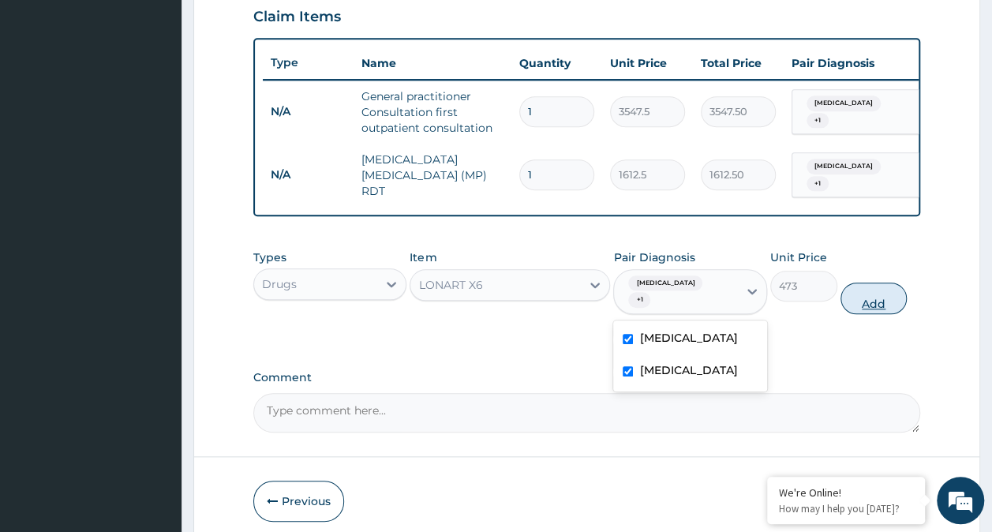
click at [878, 312] on button "Add" at bounding box center [874, 299] width 67 height 32
type input "0"
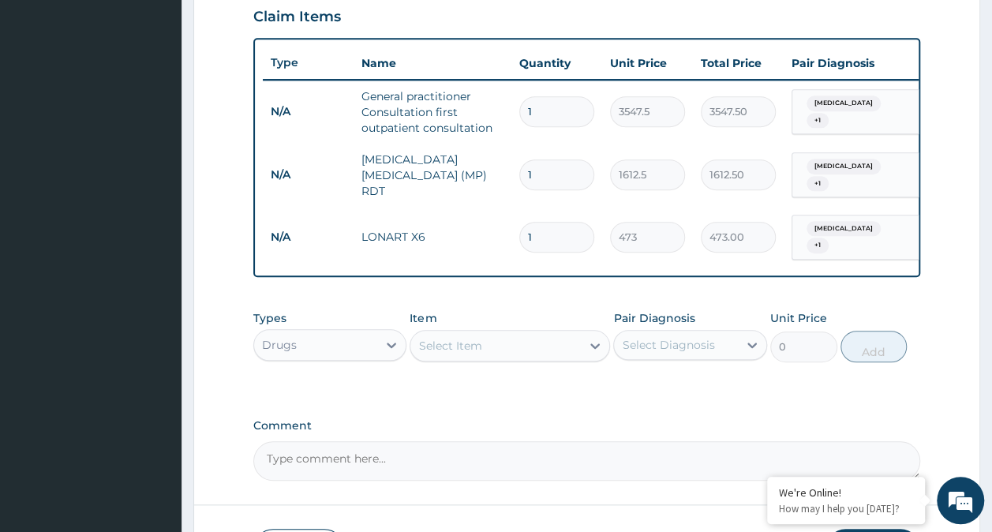
type input "0.00"
type input "6"
type input "2838.00"
type input "6"
click at [521, 351] on div "Select Item" at bounding box center [496, 345] width 171 height 25
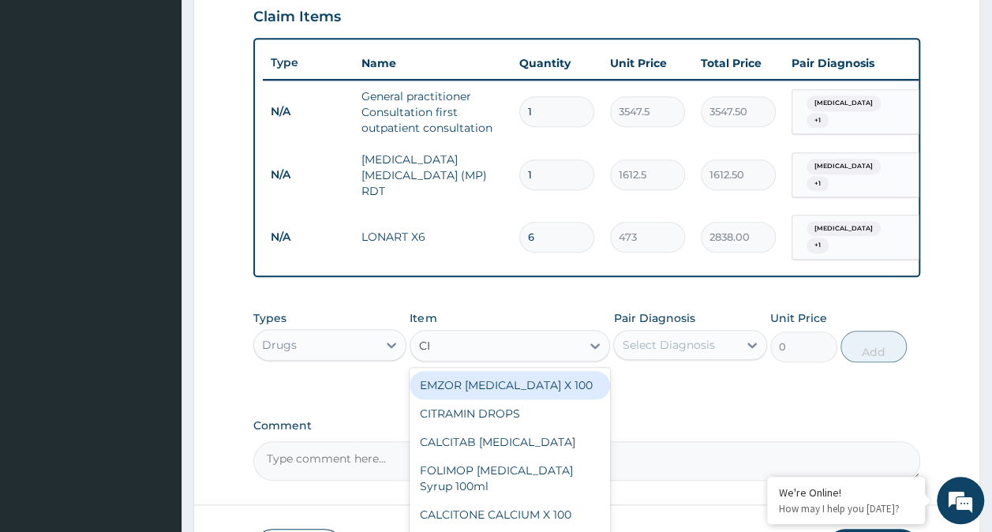
type input "CIP"
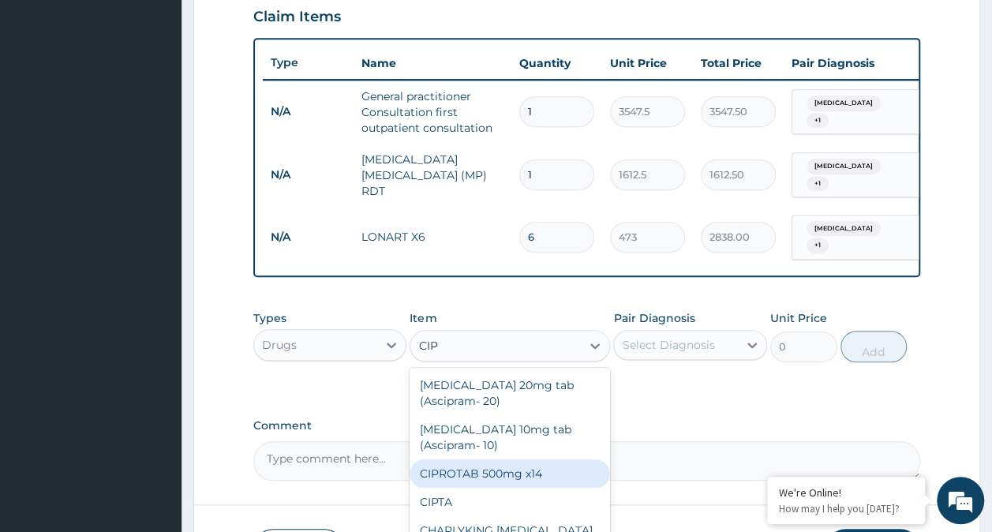
click at [501, 481] on div "CIPROTAB 500mg x14" at bounding box center [510, 474] width 201 height 28
type input "319.275"
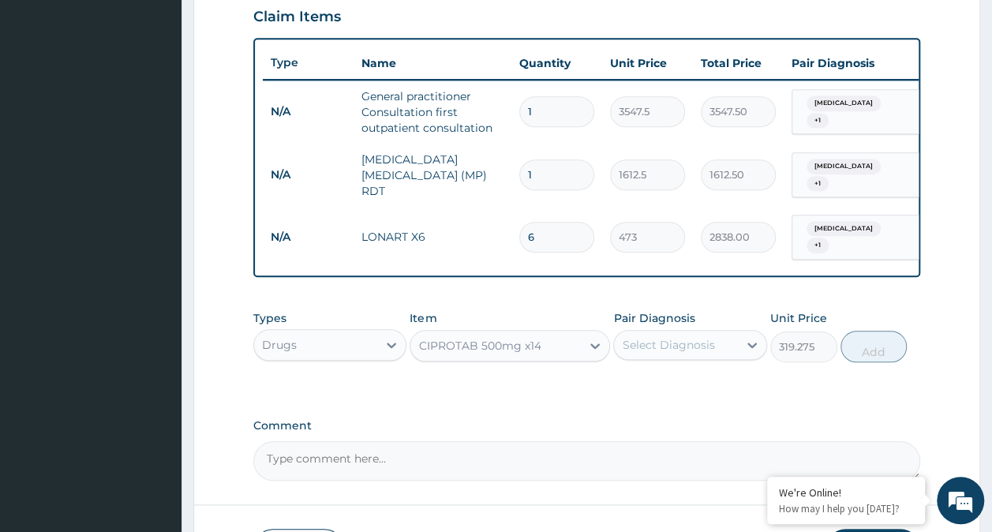
click at [730, 347] on div "Select Diagnosis" at bounding box center [676, 344] width 124 height 25
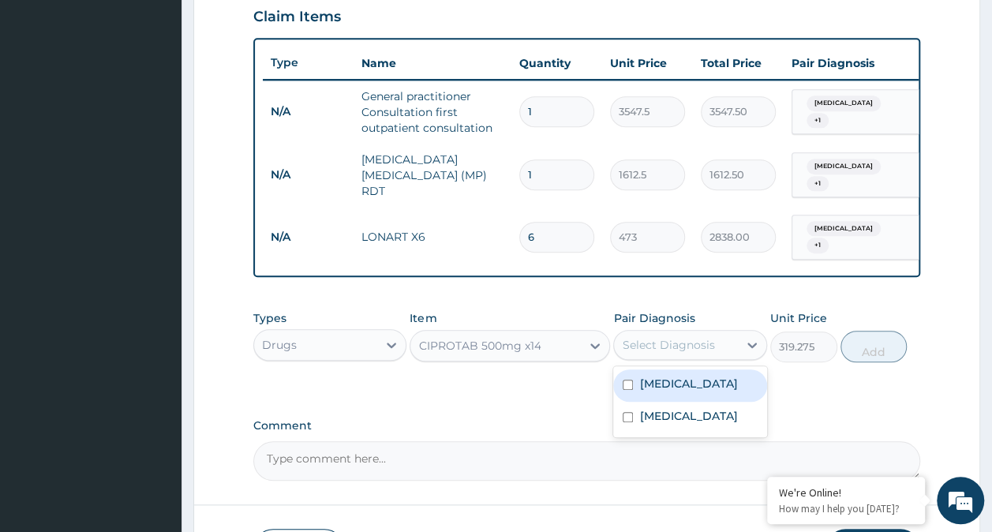
click at [711, 392] on label "Falciparum malaria" at bounding box center [689, 384] width 98 height 16
checkbox input "true"
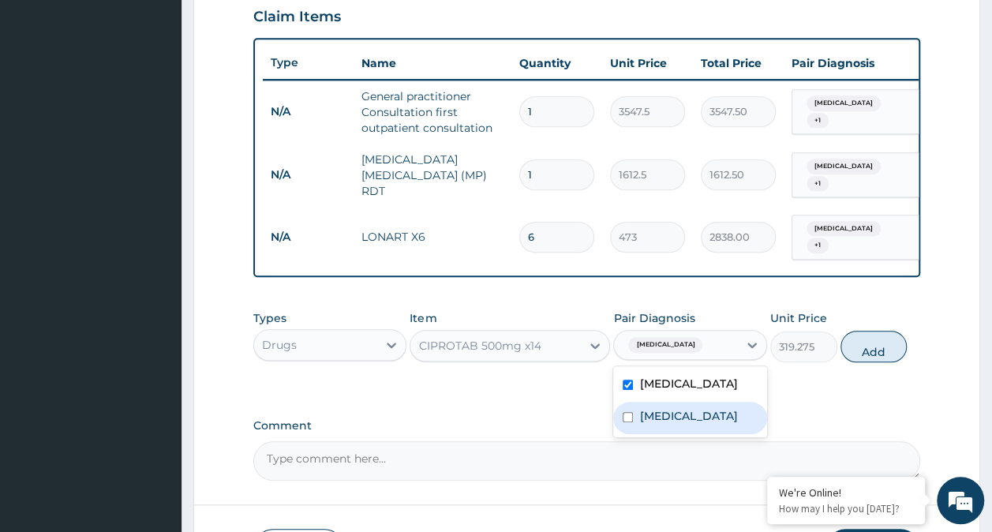
click at [696, 424] on label "Bacterial sepsis" at bounding box center [689, 416] width 98 height 16
checkbox input "true"
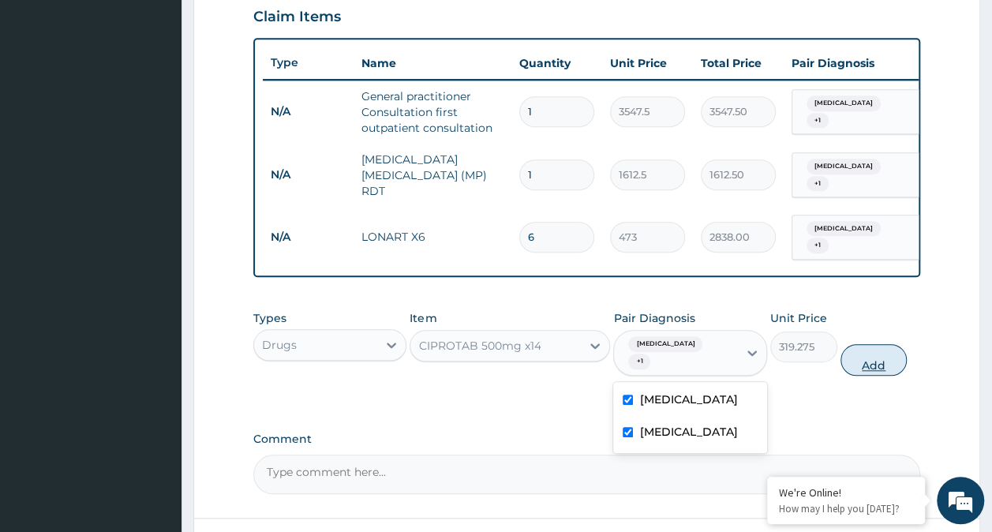
click at [878, 376] on button "Add" at bounding box center [874, 360] width 67 height 32
type input "0"
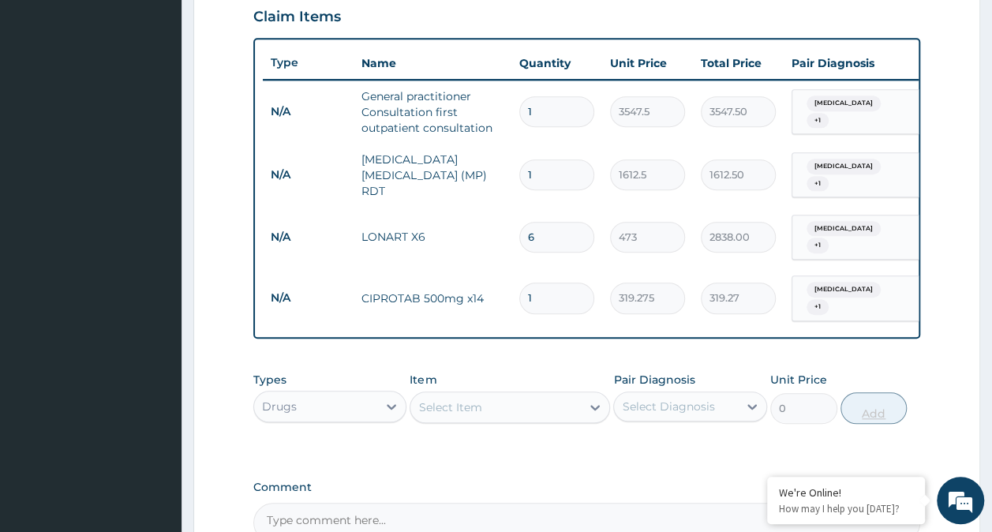
type input "10"
type input "3192.75"
type input "10"
click at [513, 406] on div "Select Item" at bounding box center [496, 407] width 171 height 25
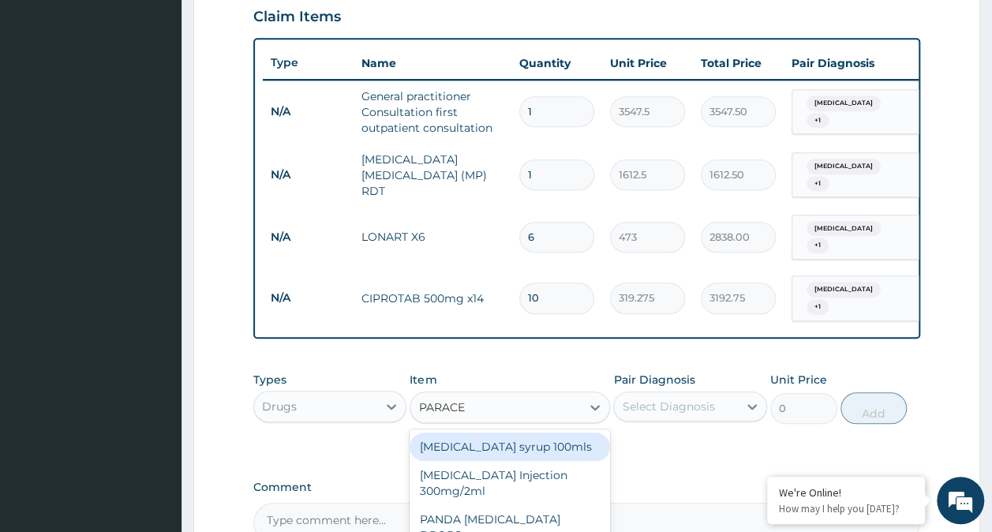
type input "PARACET"
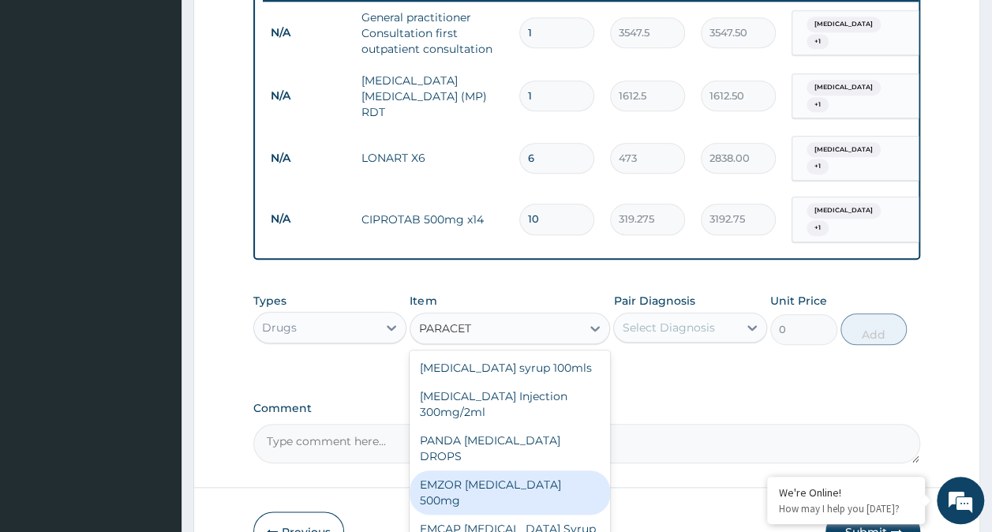
click at [475, 471] on div "EMZOR PARACETAMOL 500mg" at bounding box center [510, 493] width 201 height 44
type input "23.65"
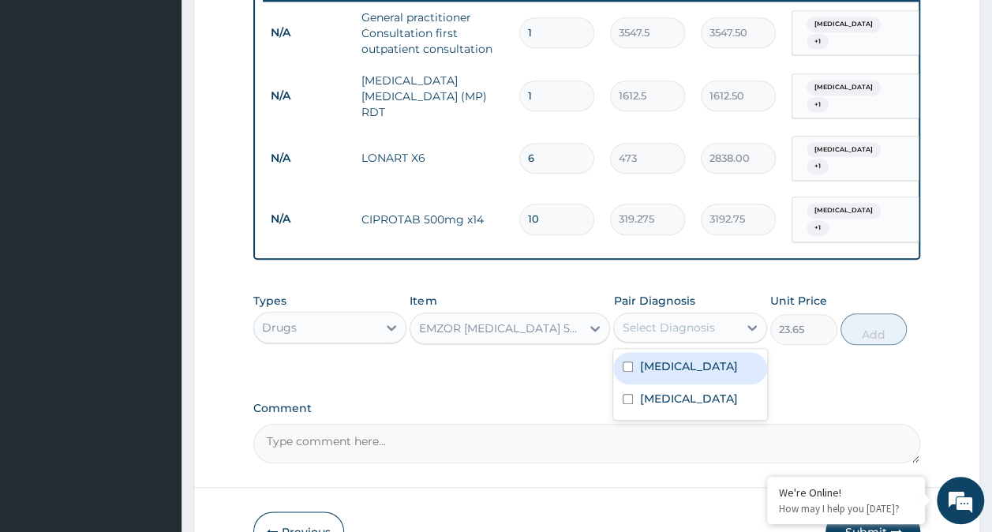
click at [693, 330] on div "Select Diagnosis" at bounding box center [668, 328] width 92 height 16
click at [671, 374] on label "Falciparum malaria" at bounding box center [689, 366] width 98 height 16
checkbox input "true"
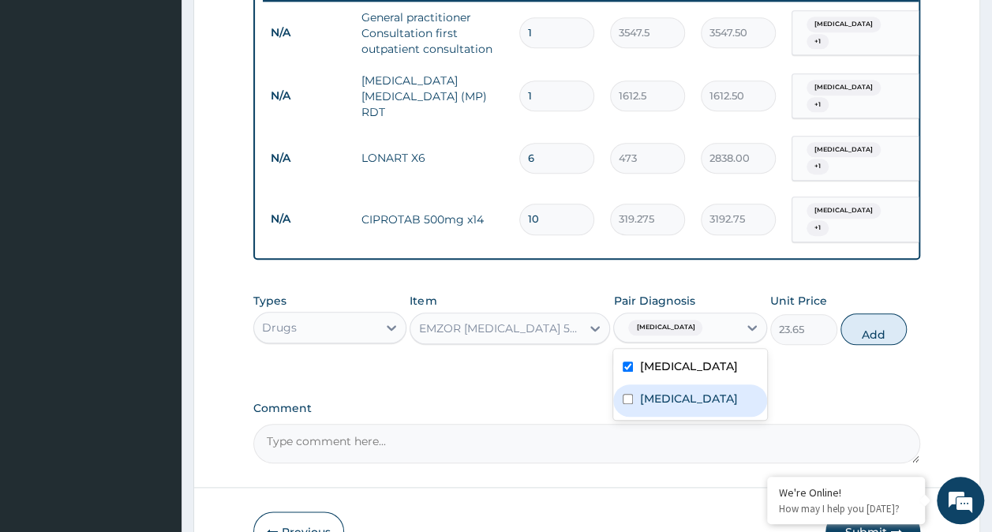
click at [670, 396] on div "Bacterial sepsis" at bounding box center [690, 401] width 154 height 32
checkbox input "true"
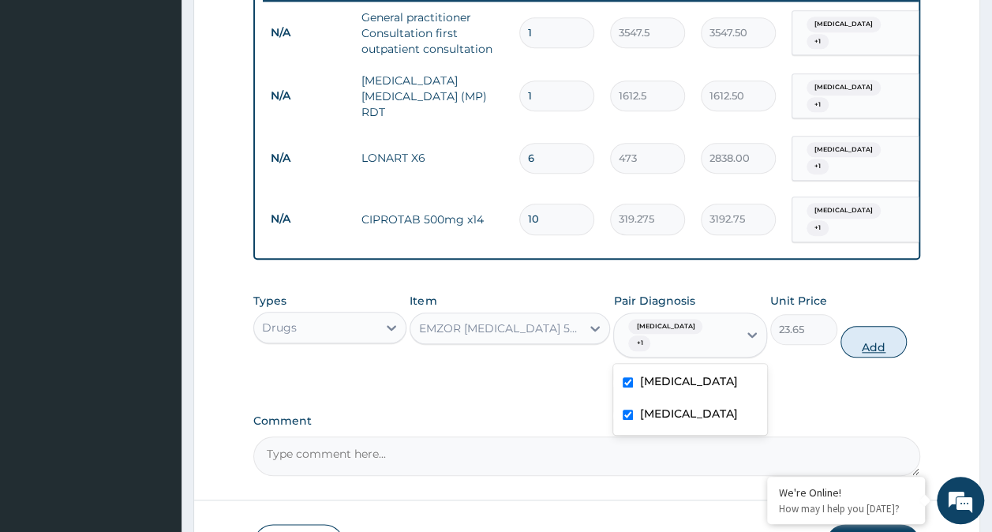
click at [882, 351] on button "Add" at bounding box center [874, 342] width 67 height 32
type input "0"
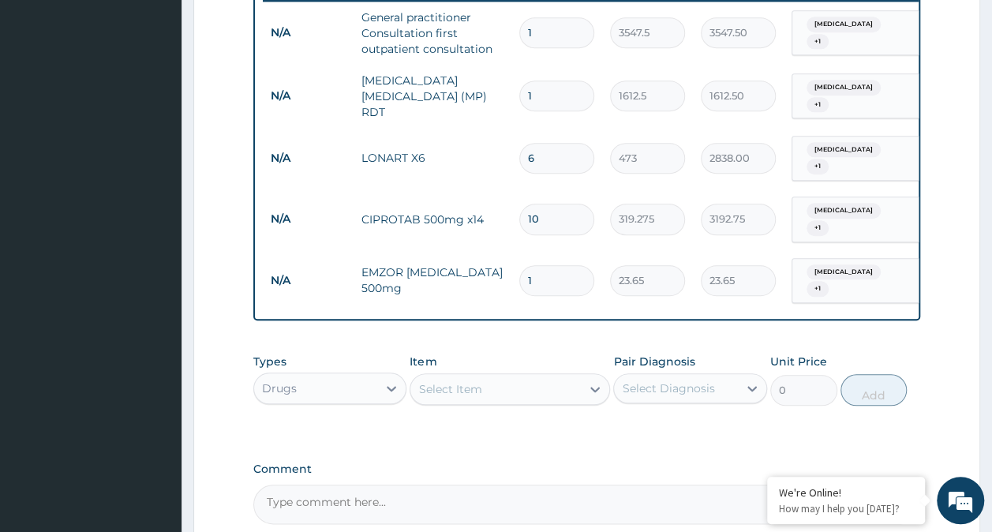
type input "0.00"
type input "2"
type input "47.30"
type input "20"
type input "473.00"
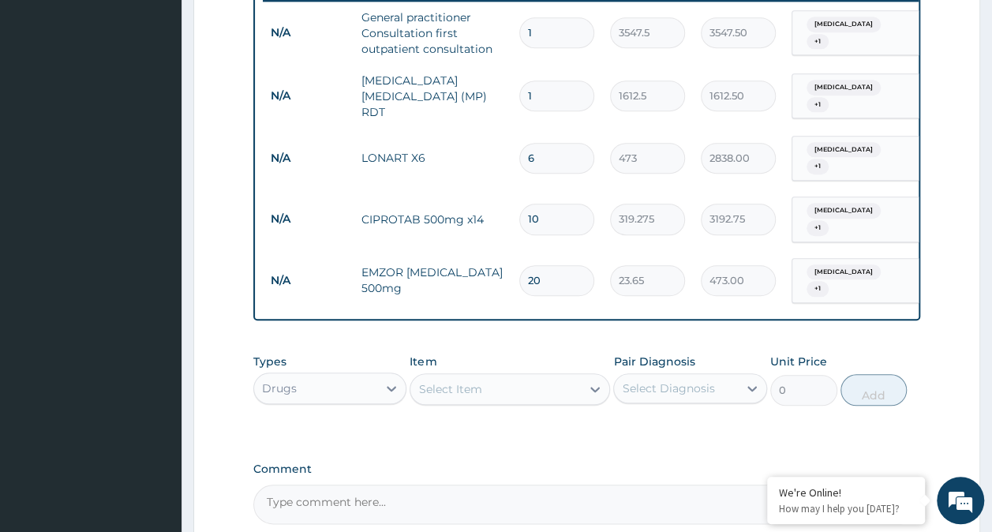
type input "20"
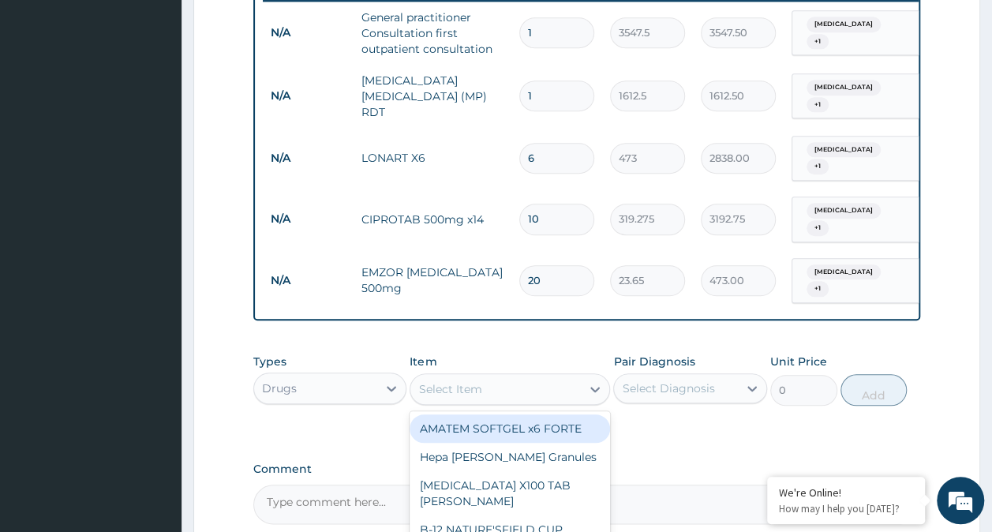
click at [548, 392] on div "Select Item" at bounding box center [496, 389] width 171 height 25
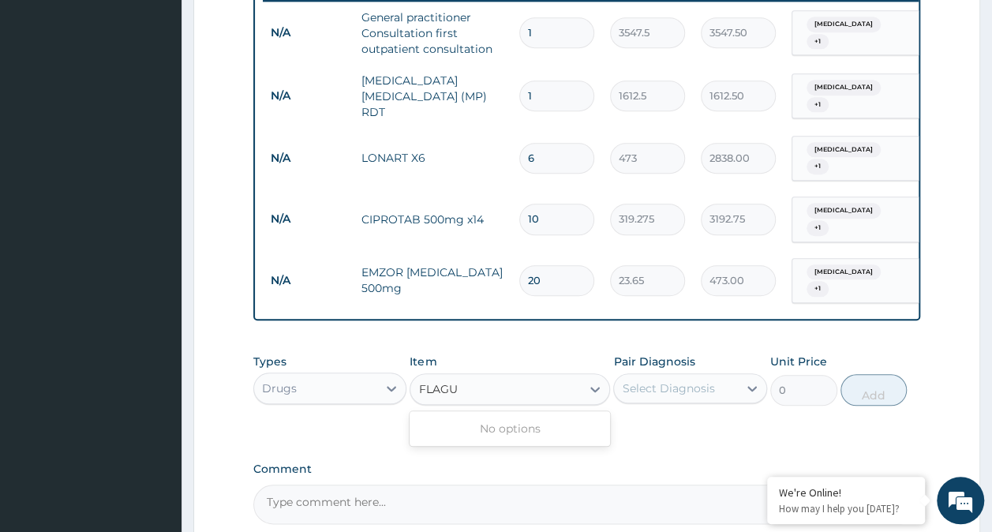
type input "FLAG"
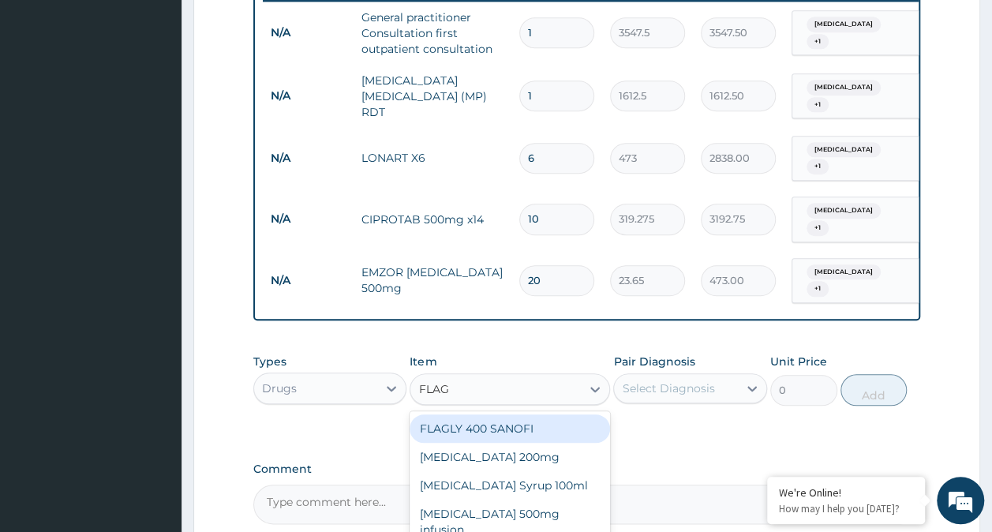
click at [528, 433] on div "FLAGLY 400 SANOFI" at bounding box center [510, 429] width 201 height 28
type input "70.95"
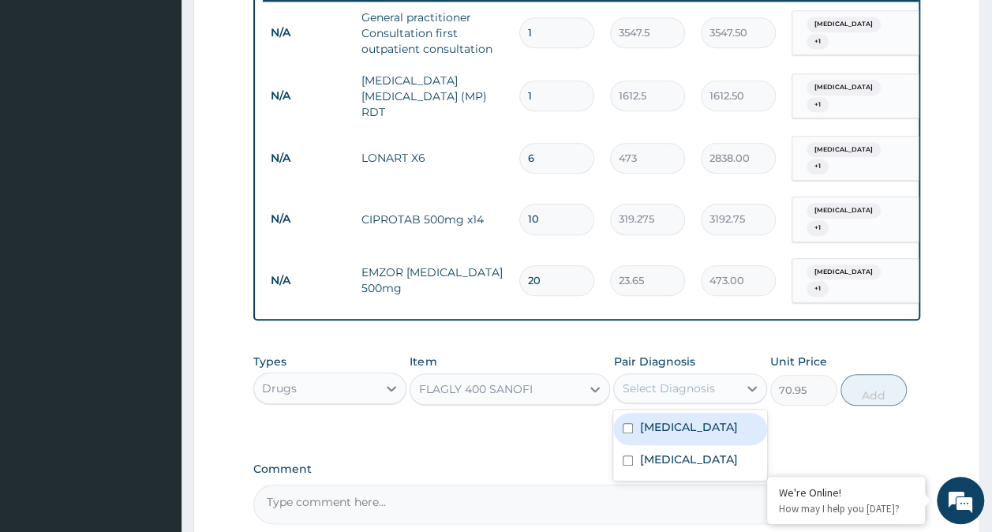
click at [654, 396] on div "Select Diagnosis" at bounding box center [668, 389] width 92 height 16
drag, startPoint x: 646, startPoint y: 439, endPoint x: 644, endPoint y: 463, distance: 23.7
click at [646, 435] on label "Falciparum malaria" at bounding box center [689, 427] width 98 height 16
checkbox input "true"
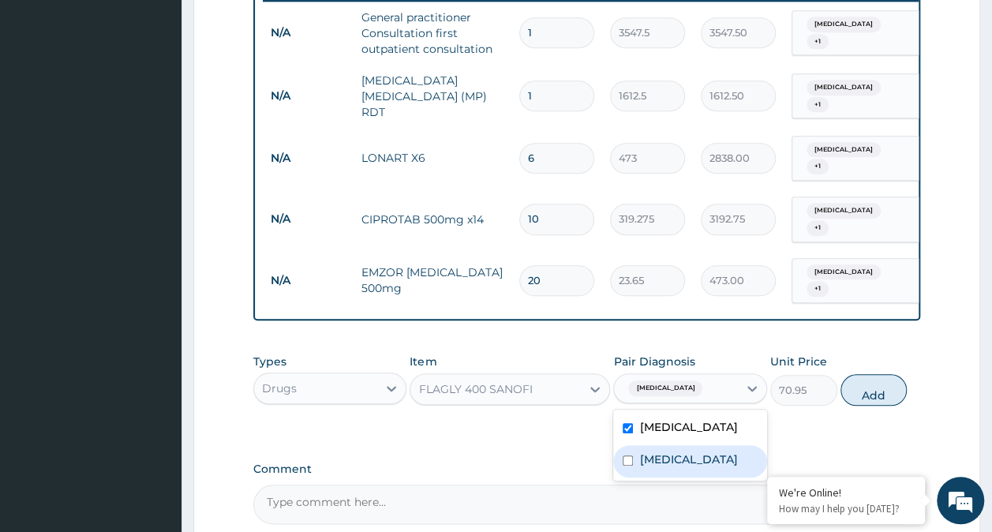
click at [644, 465] on label "Bacterial sepsis" at bounding box center [689, 460] width 98 height 16
checkbox input "true"
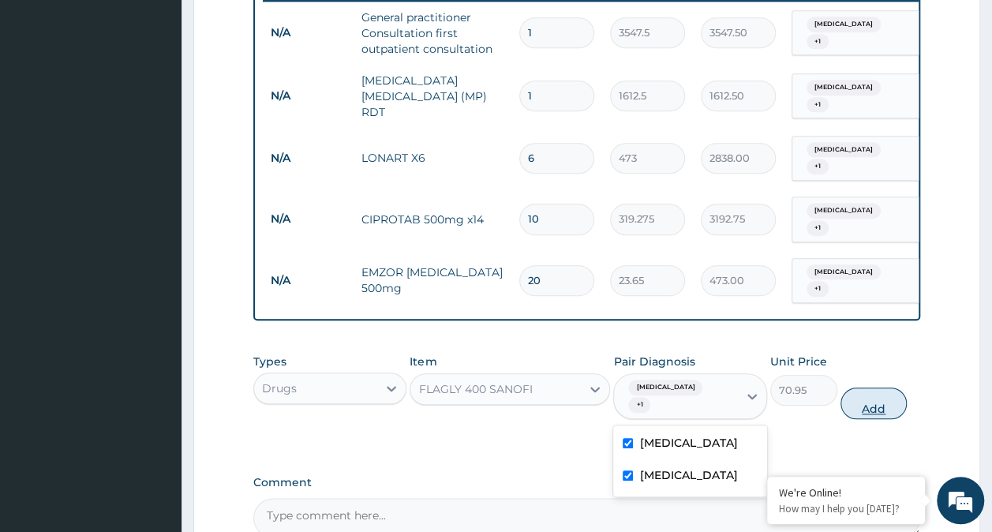
click at [875, 417] on button "Add" at bounding box center [874, 404] width 67 height 32
type input "0"
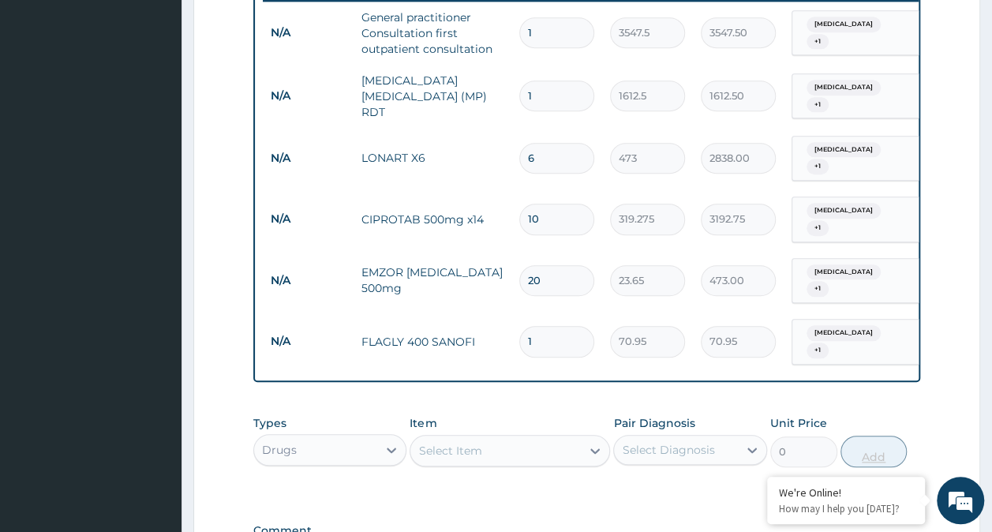
type input "15"
type input "1064.25"
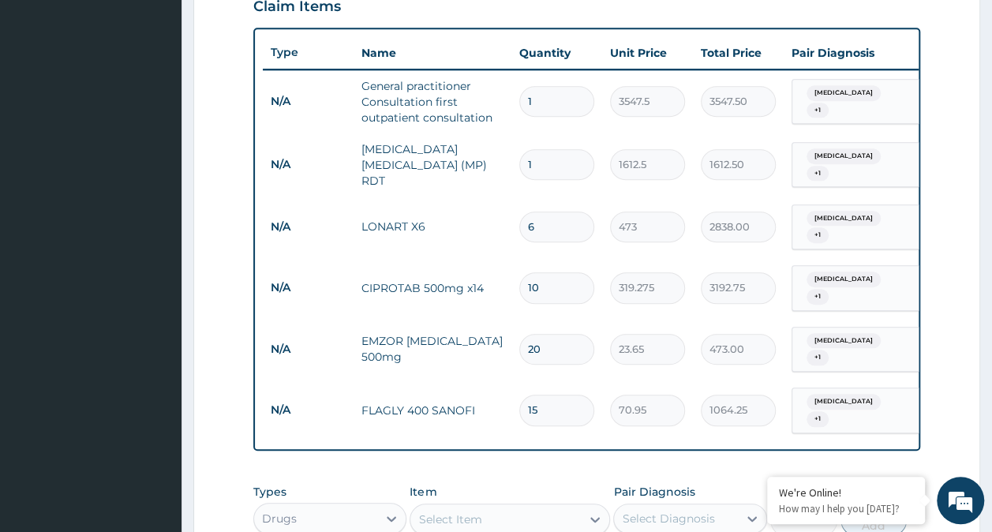
scroll to position [707, 0]
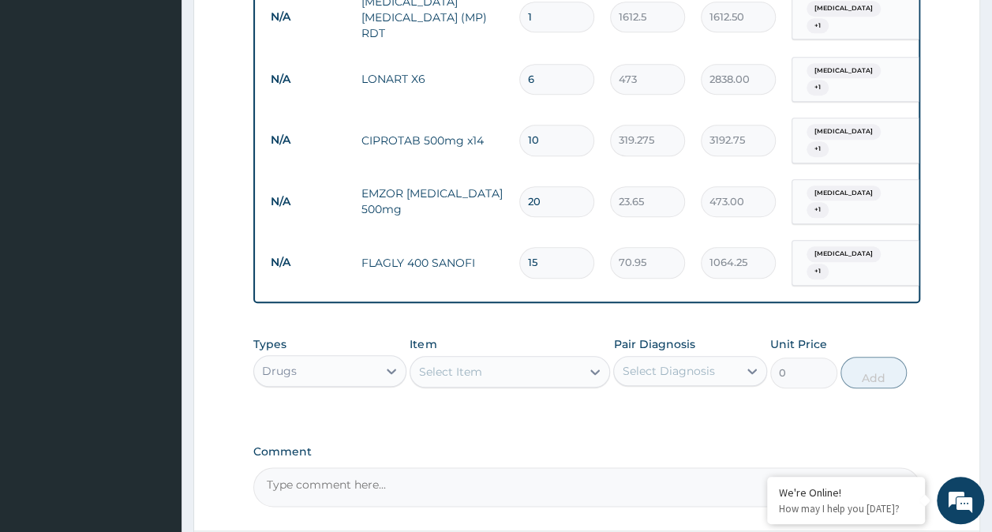
type input "15"
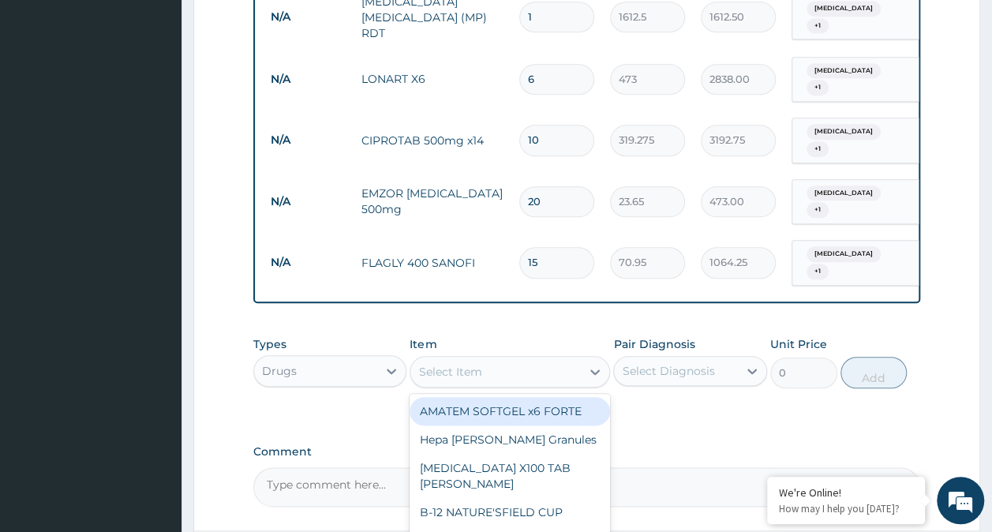
click at [482, 368] on div "Select Item" at bounding box center [496, 371] width 171 height 25
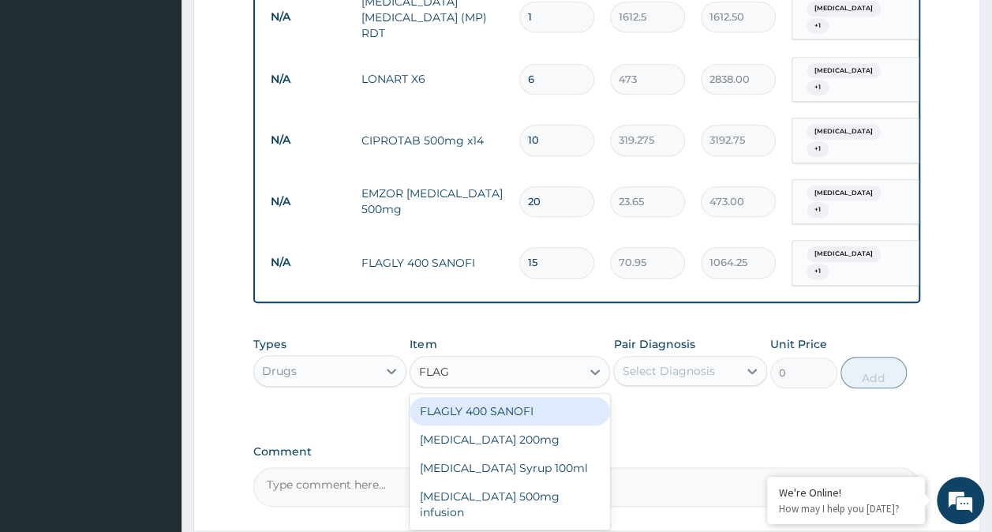
type input "FLAGY"
click at [476, 418] on div "Flagyl 200mg" at bounding box center [510, 411] width 201 height 28
type input "47.3"
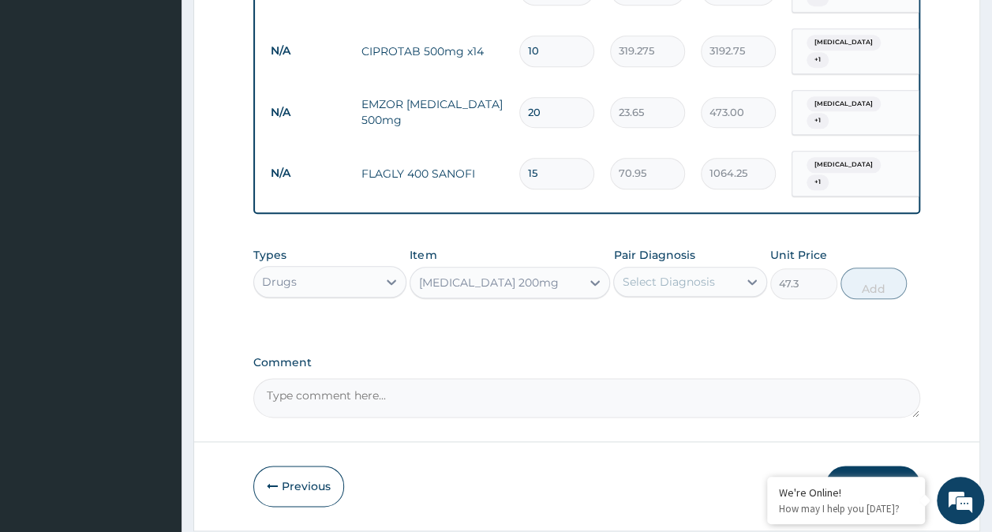
scroll to position [853, 0]
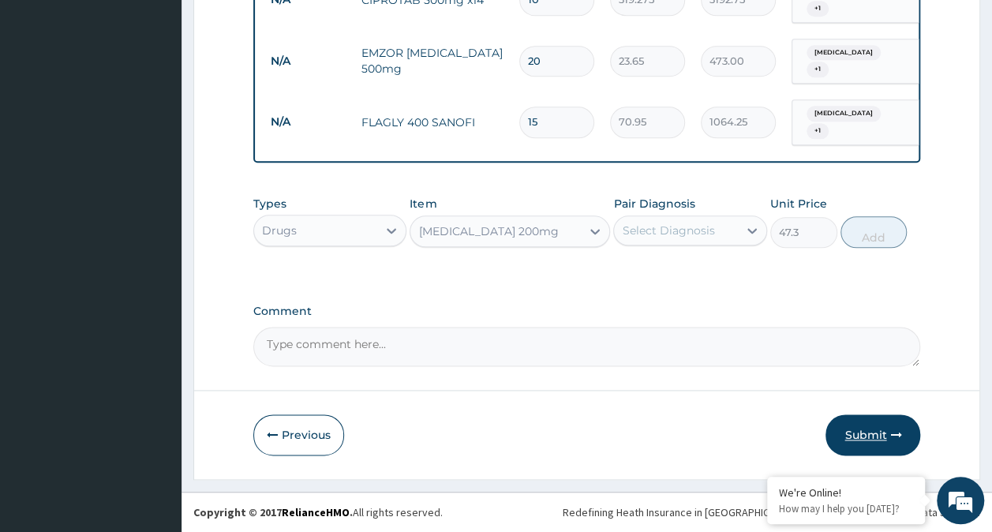
click at [860, 431] on button "Submit" at bounding box center [873, 435] width 95 height 41
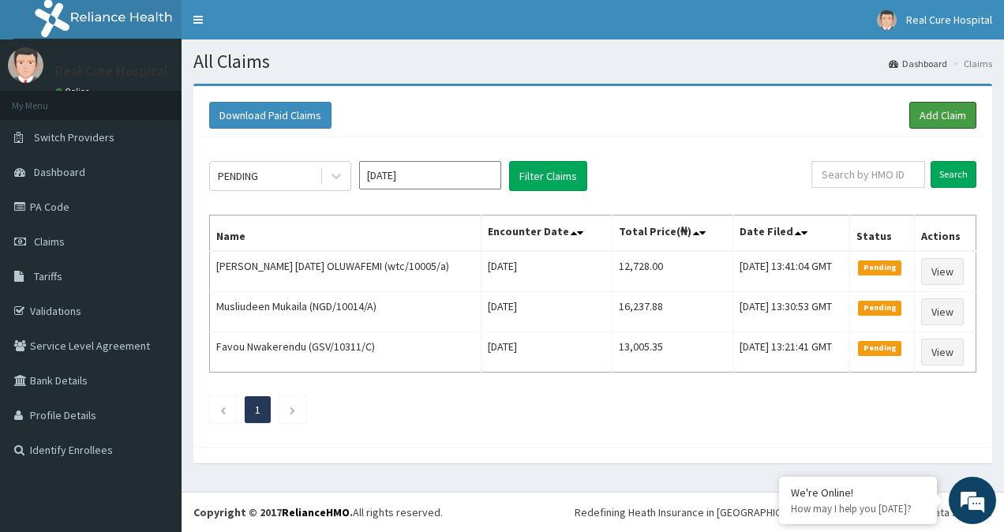
drag, startPoint x: 944, startPoint y: 115, endPoint x: 896, endPoint y: 159, distance: 64.8
click at [944, 115] on link "Add Claim" at bounding box center [943, 115] width 67 height 27
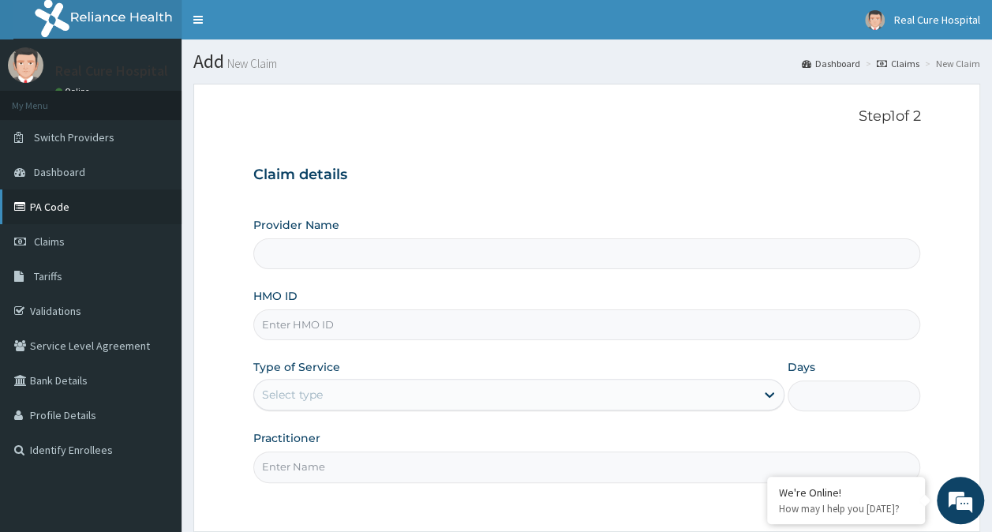
click at [47, 202] on link "PA Code" at bounding box center [91, 206] width 182 height 35
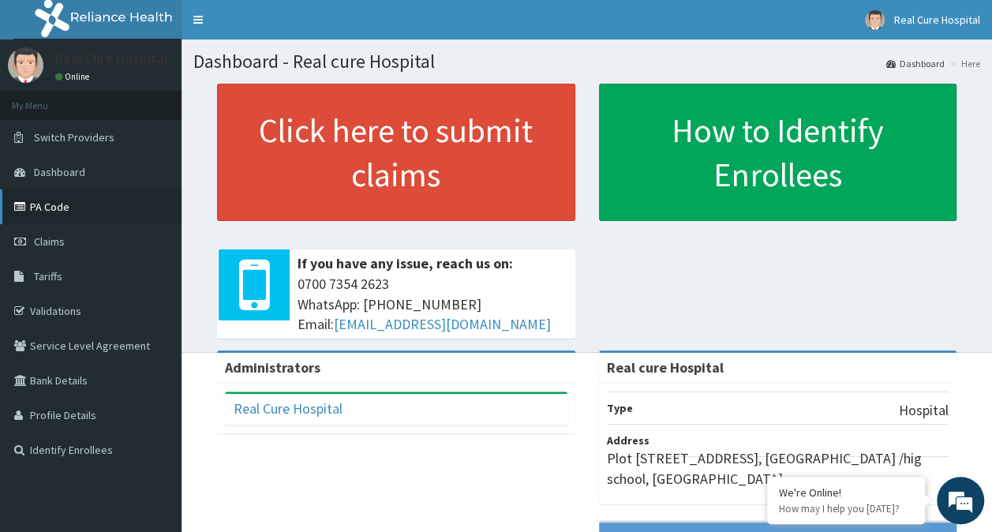
click at [54, 208] on link "PA Code" at bounding box center [91, 206] width 182 height 35
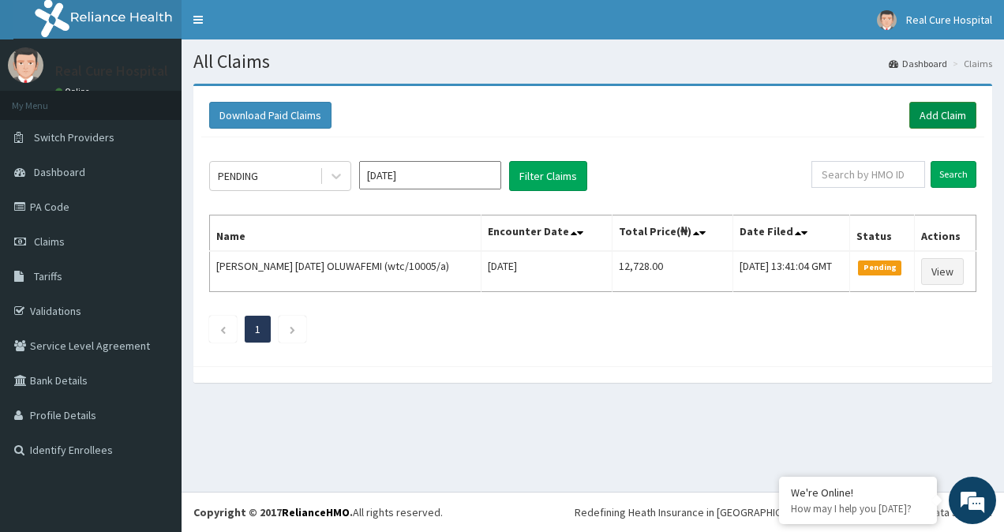
click at [945, 111] on link "Add Claim" at bounding box center [943, 115] width 67 height 27
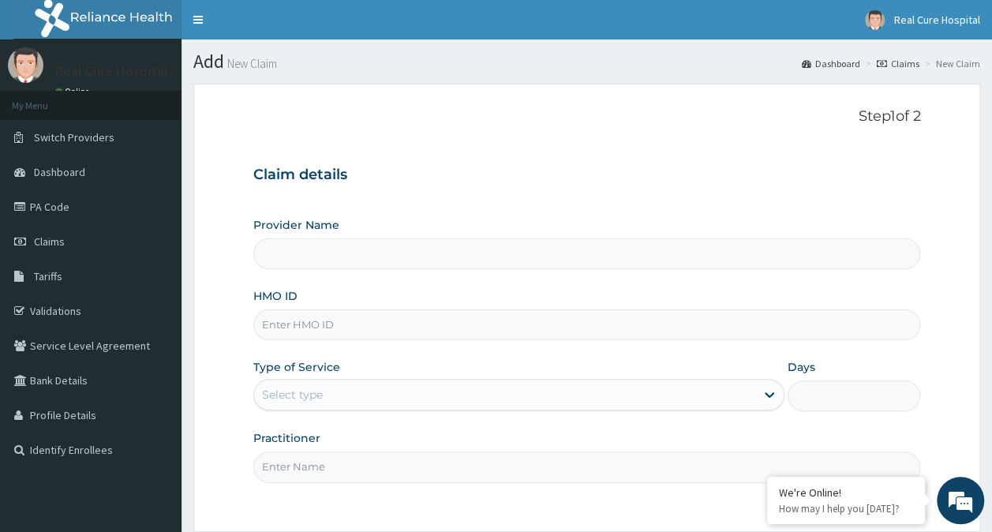
click at [296, 328] on input "HMO ID" at bounding box center [587, 325] width 668 height 31
type input "Real cure Hospital"
type input "pme/1001/b"
click at [298, 395] on div "Select type" at bounding box center [292, 395] width 61 height 16
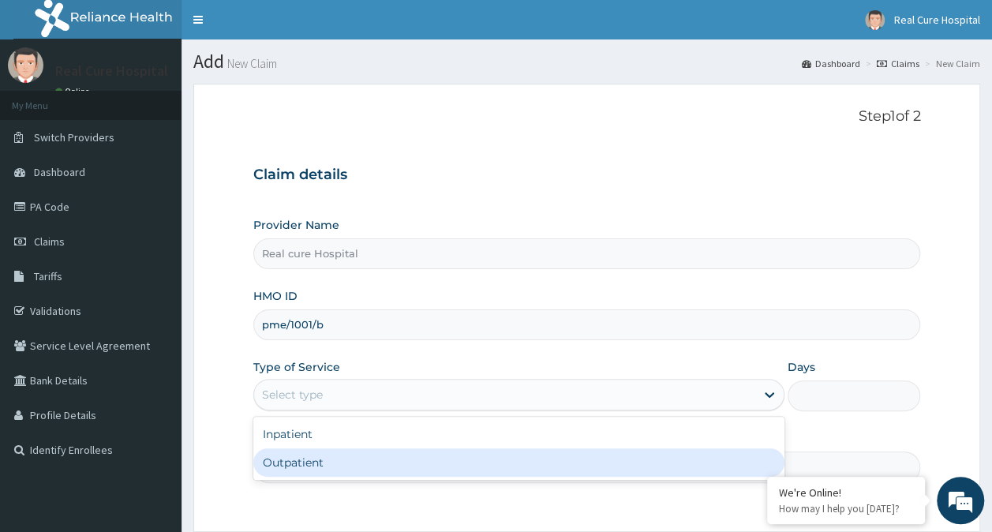
click at [306, 461] on div "Outpatient" at bounding box center [518, 462] width 531 height 28
type input "1"
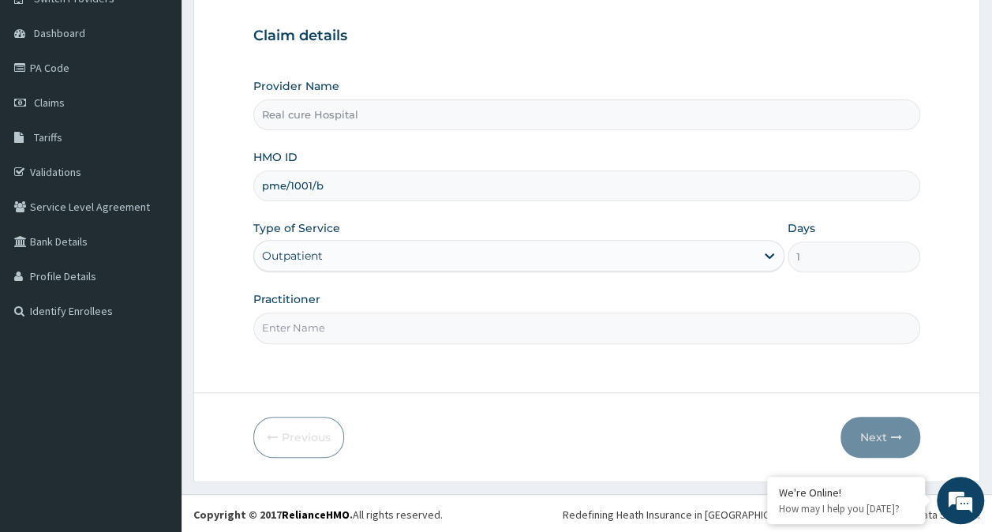
scroll to position [141, 0]
click at [291, 323] on input "Practitioner" at bounding box center [587, 326] width 668 height 31
type input "[PERSON_NAME]"
click at [884, 444] on button "Next" at bounding box center [881, 435] width 80 height 41
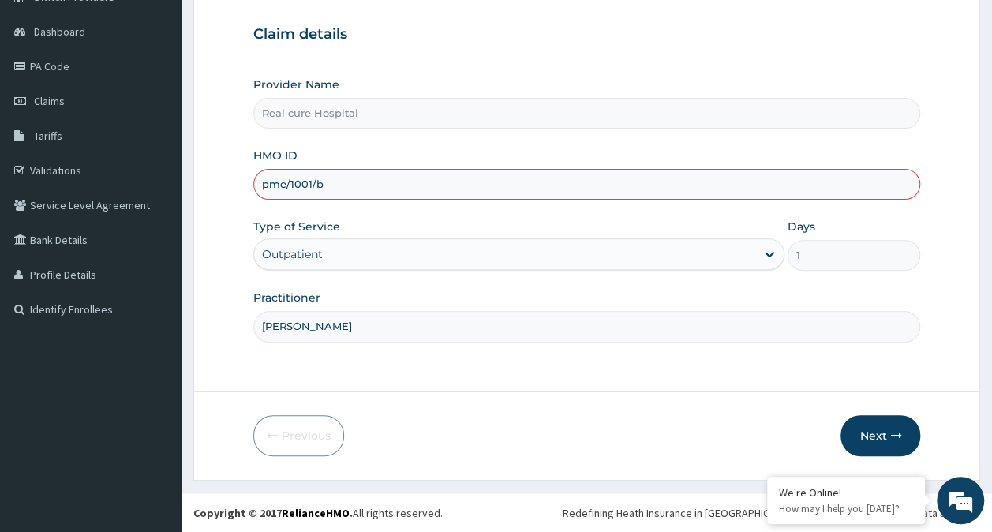
click at [298, 185] on input "pme/1001/b" at bounding box center [587, 184] width 668 height 31
type input "pme/10001/b"
click at [878, 430] on button "Next" at bounding box center [881, 435] width 80 height 41
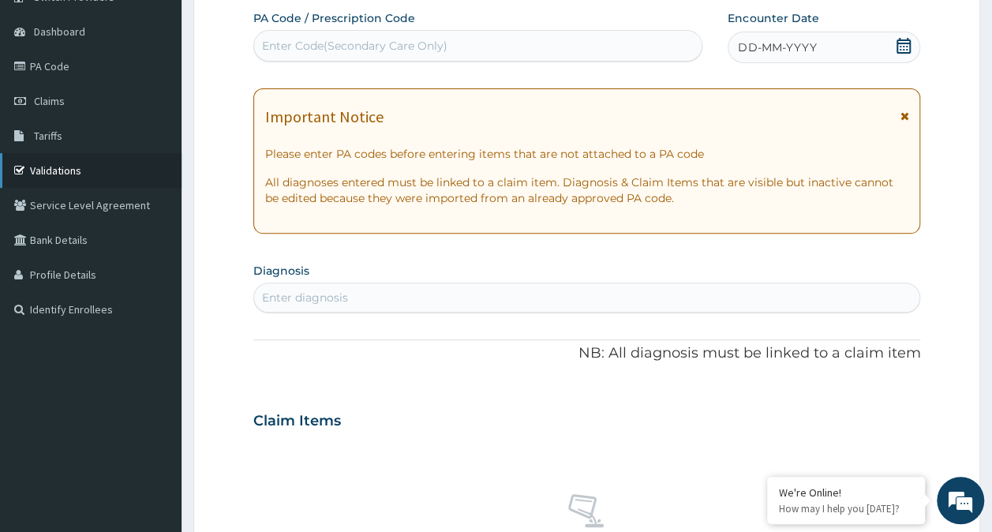
click at [73, 163] on link "Validations" at bounding box center [91, 170] width 182 height 35
